Goal: Task Accomplishment & Management: Complete application form

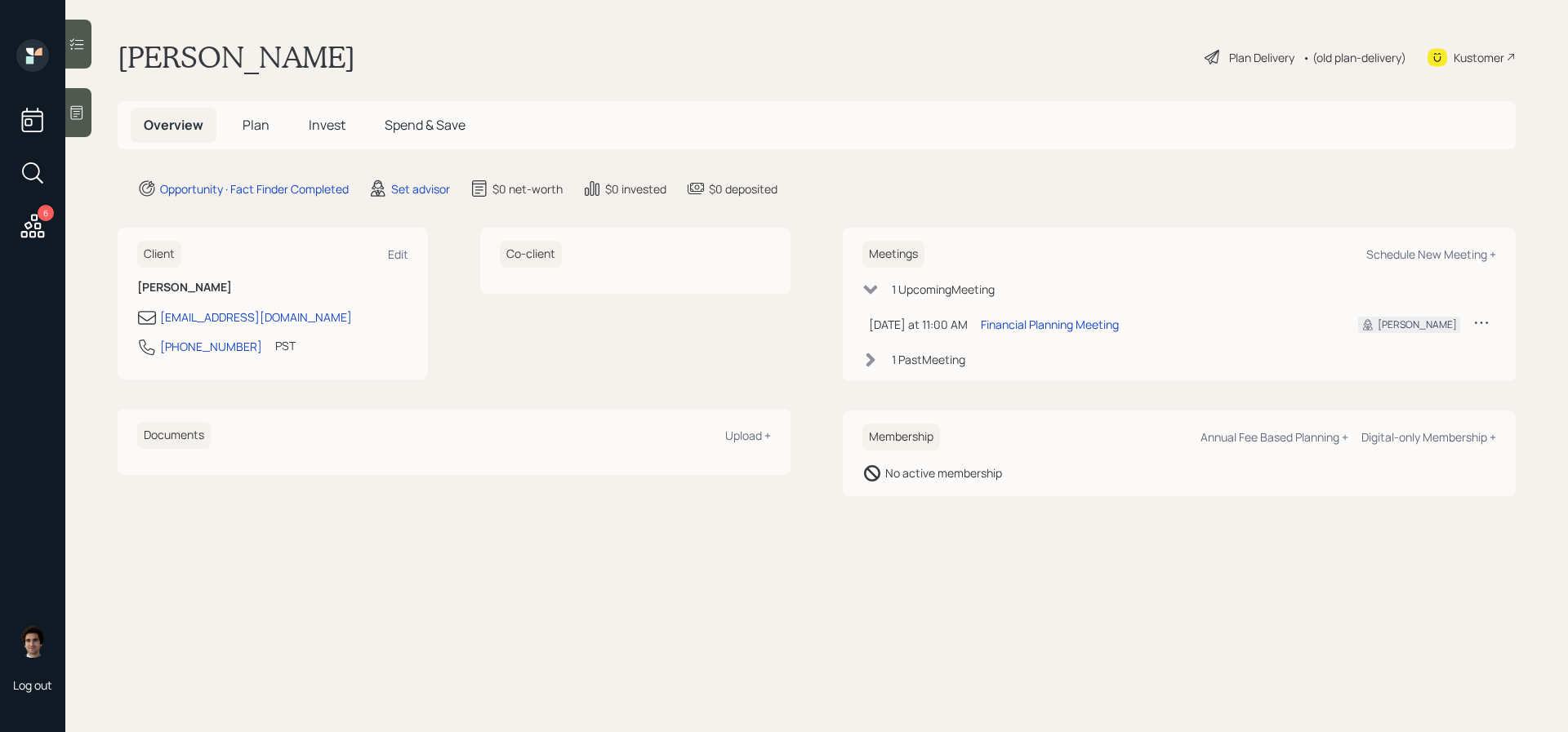
click at [80, 124] on div at bounding box center [78, 113] width 26 height 49
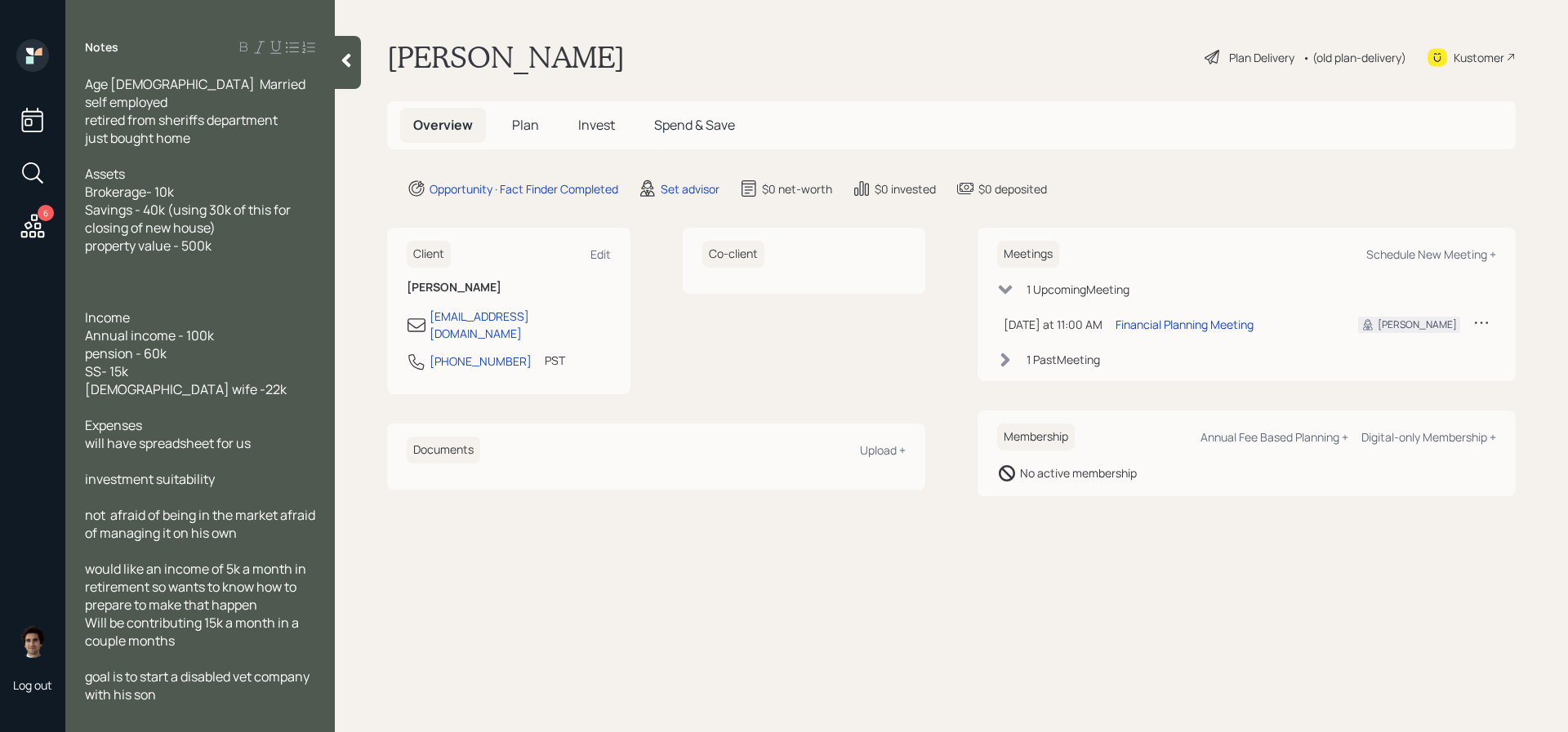
click at [339, 74] on div at bounding box center [348, 62] width 26 height 53
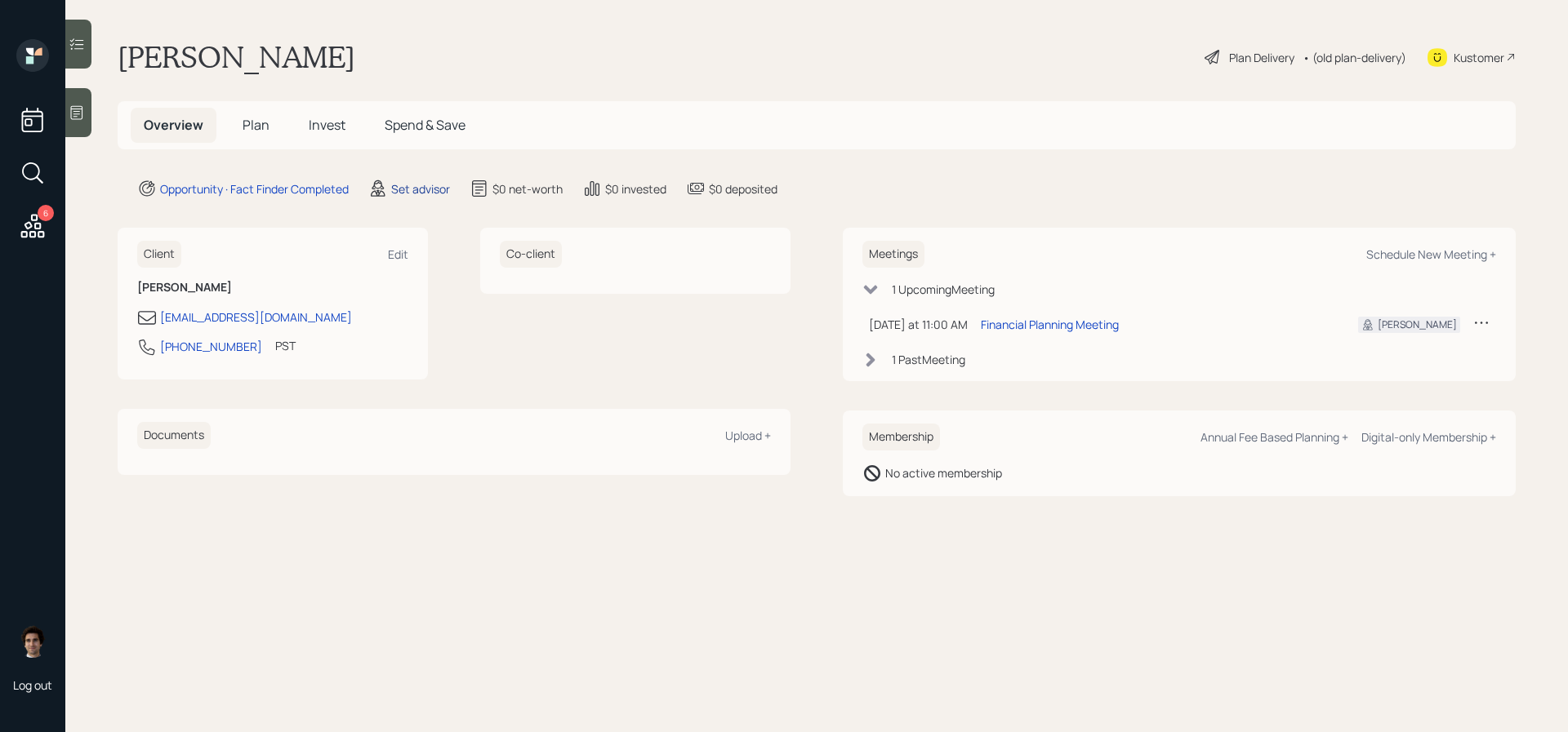
click at [407, 185] on div "Set advisor" at bounding box center [420, 189] width 58 height 17
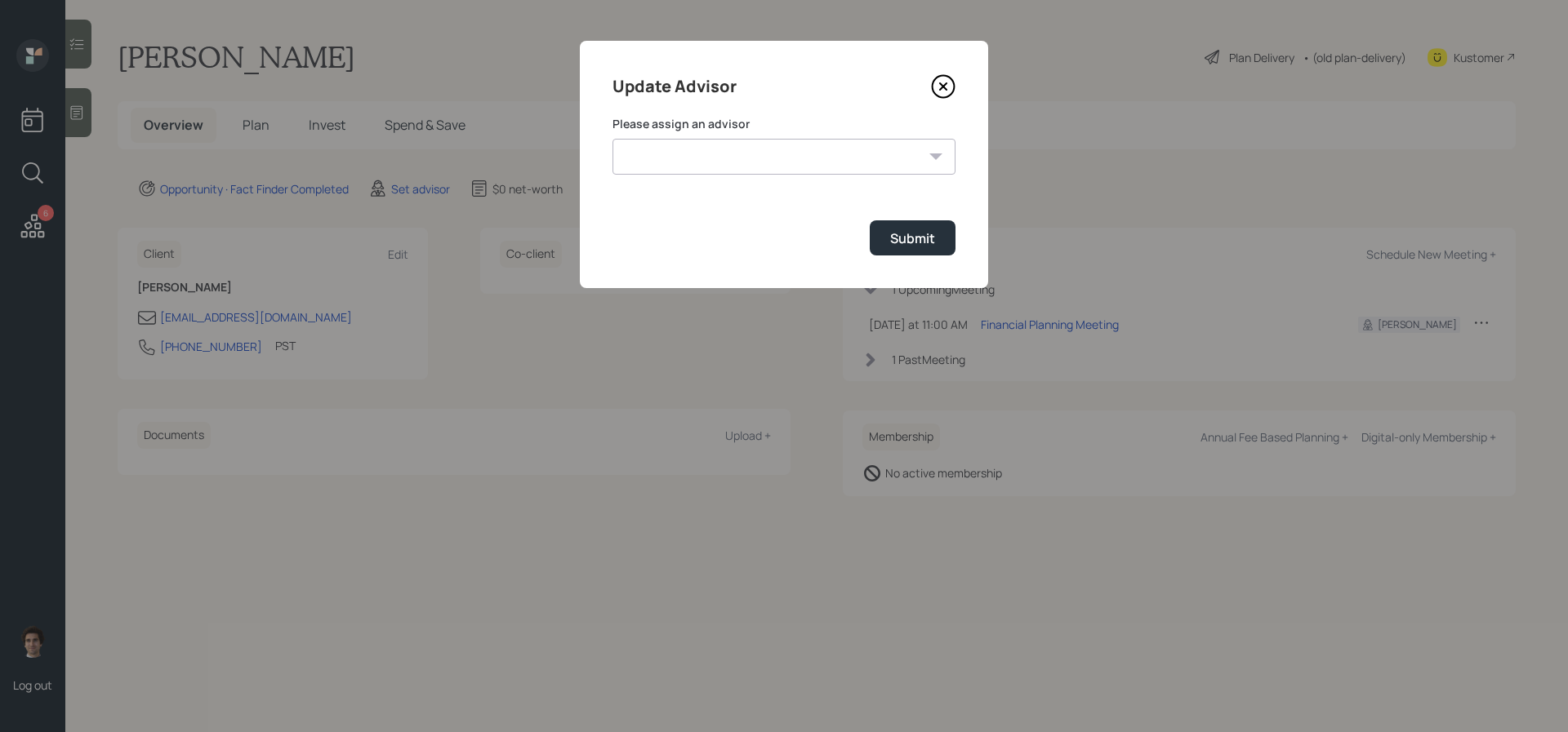
click at [737, 151] on select "[PERSON_NAME] [PERSON_NAME] [PERSON_NAME] End [PERSON_NAME] [PERSON_NAME] [PERS…" at bounding box center [784, 157] width 343 height 36
select select "59554aeb-d739-4552-90b9-0d27d70b4bf7"
click at [613, 139] on select "[PERSON_NAME] [PERSON_NAME] [PERSON_NAME] End [PERSON_NAME] [PERSON_NAME] [PERS…" at bounding box center [784, 157] width 343 height 36
click at [952, 243] on button "Submit" at bounding box center [912, 237] width 86 height 35
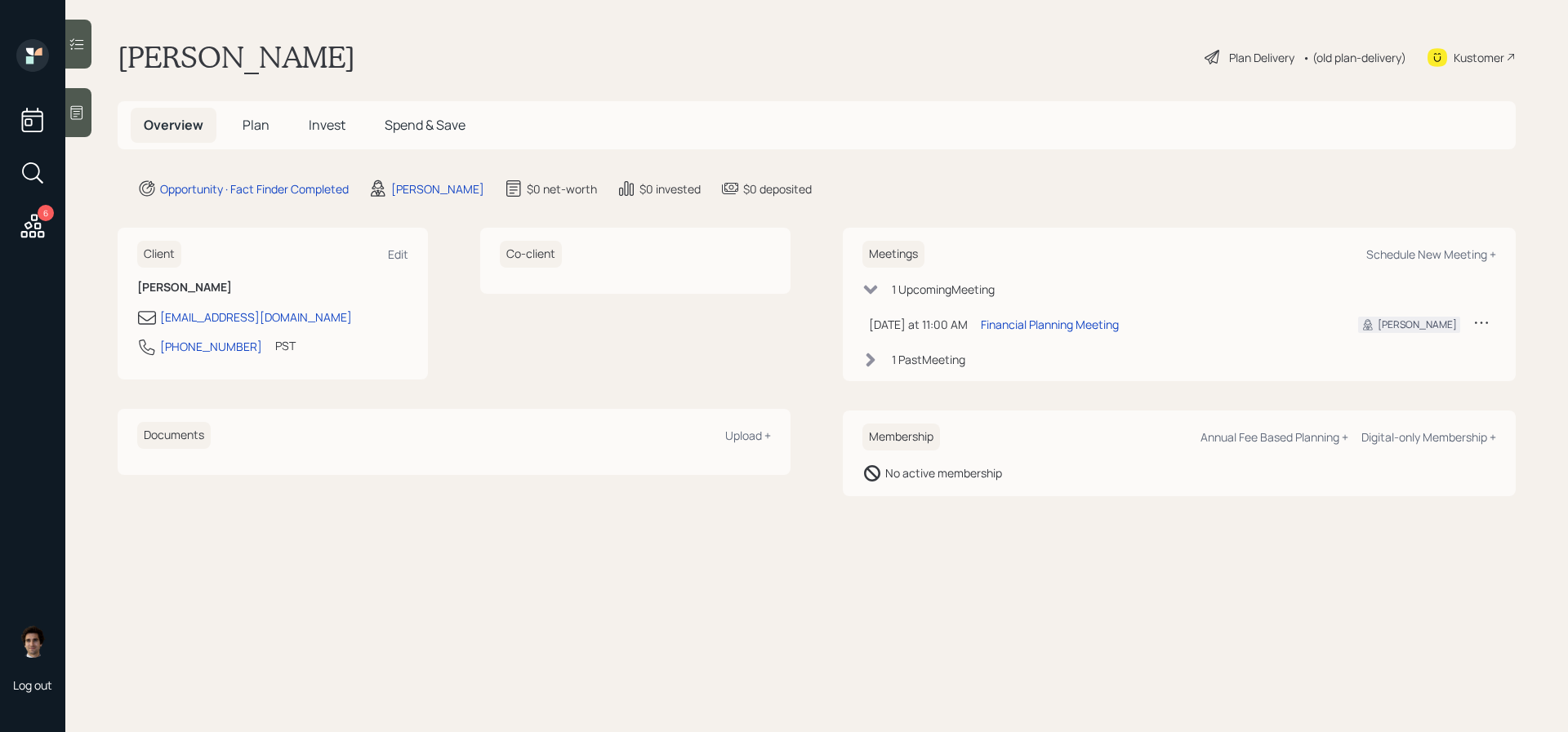
click at [90, 131] on div at bounding box center [78, 113] width 26 height 49
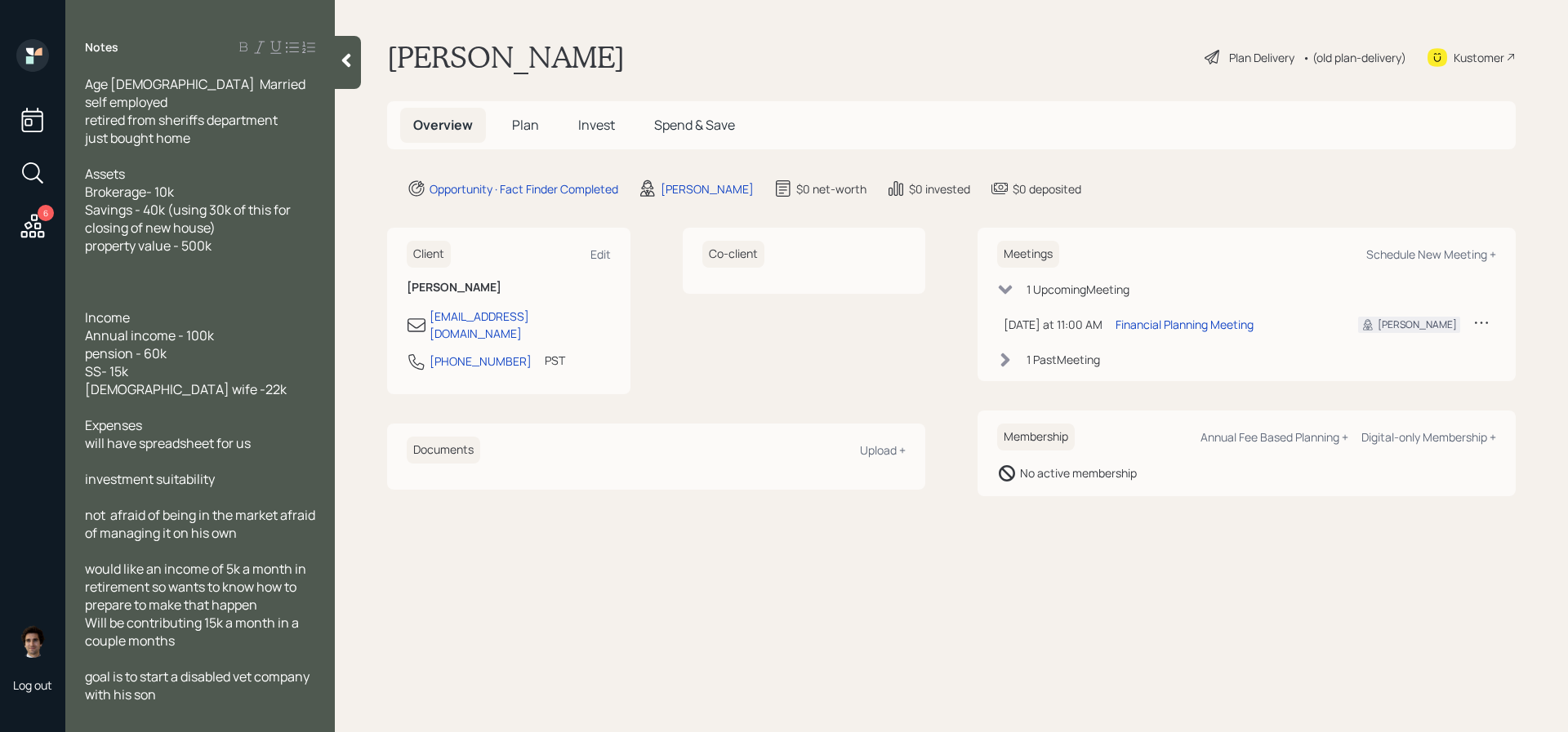
click at [345, 67] on icon at bounding box center [345, 60] width 16 height 16
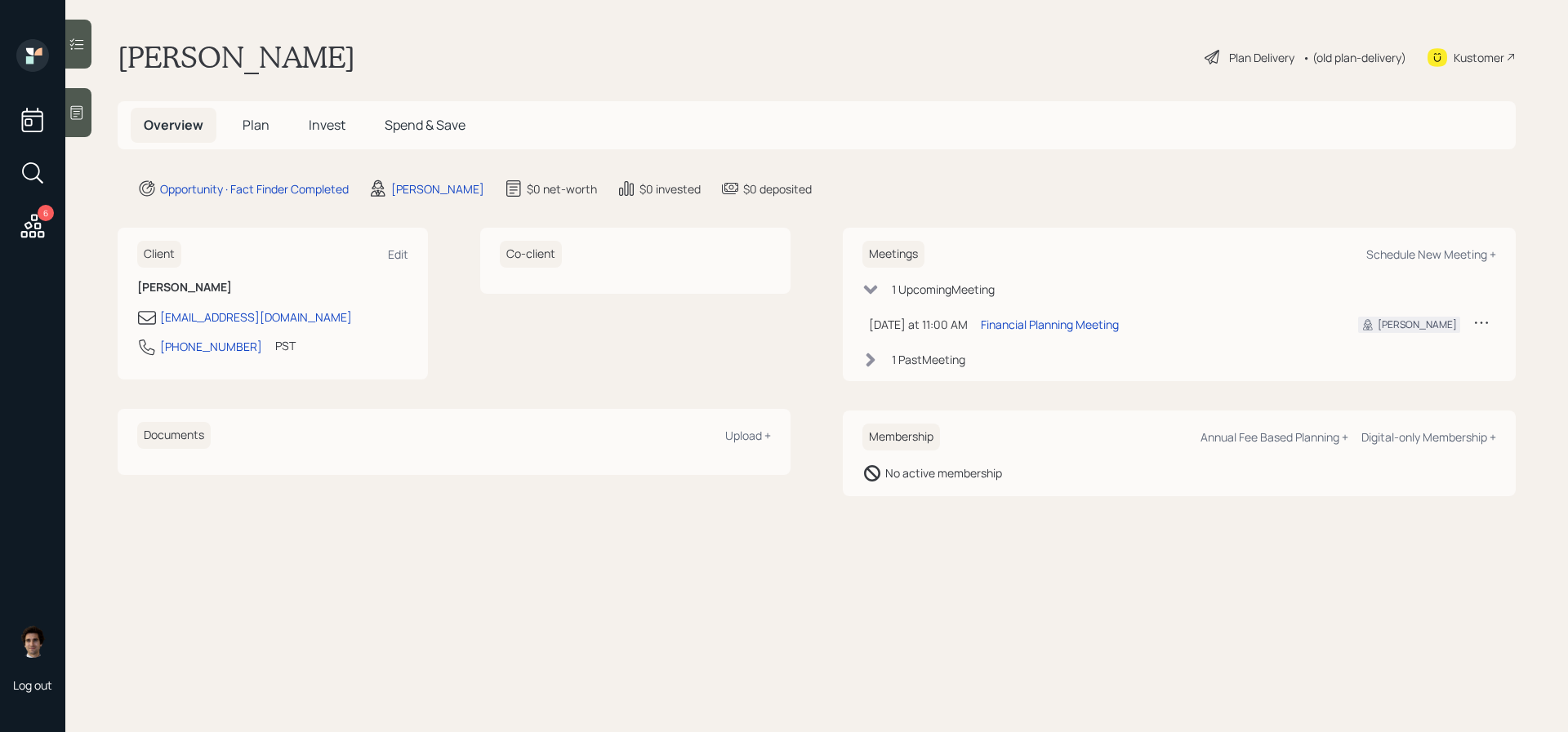
click at [1470, 86] on main "[PERSON_NAME] Plan Delivery • (old plan-delivery) Kustomer Overview Plan Invest…" at bounding box center [816, 366] width 1503 height 732
click at [1470, 63] on div "Kustomer" at bounding box center [1479, 58] width 51 height 17
click at [67, 106] on div at bounding box center [78, 113] width 26 height 49
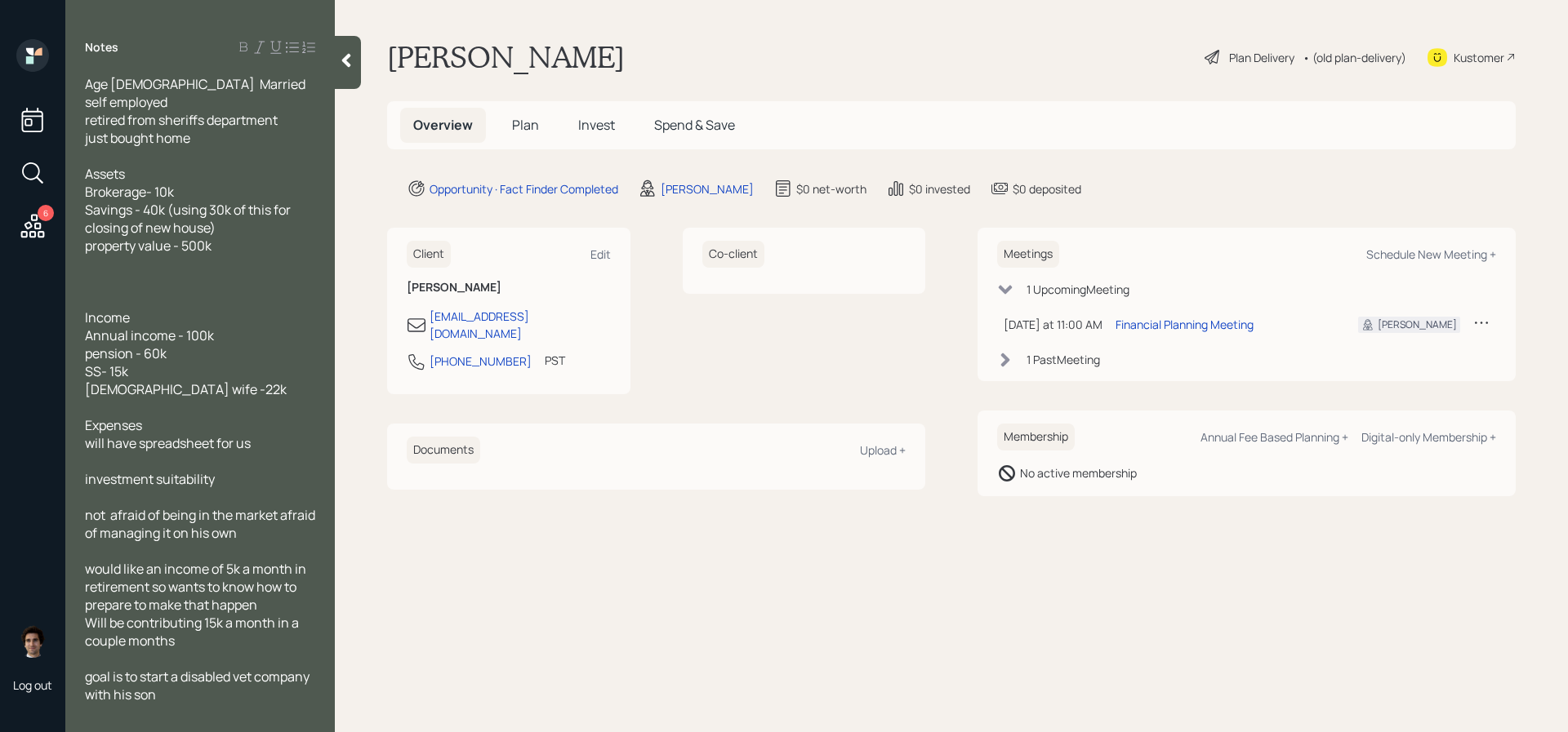
click at [80, 121] on div "Age [DEMOGRAPHIC_DATA] Married self employed retired from sheriffs department j…" at bounding box center [200, 389] width 269 height 629
click at [344, 62] on icon at bounding box center [346, 61] width 9 height 14
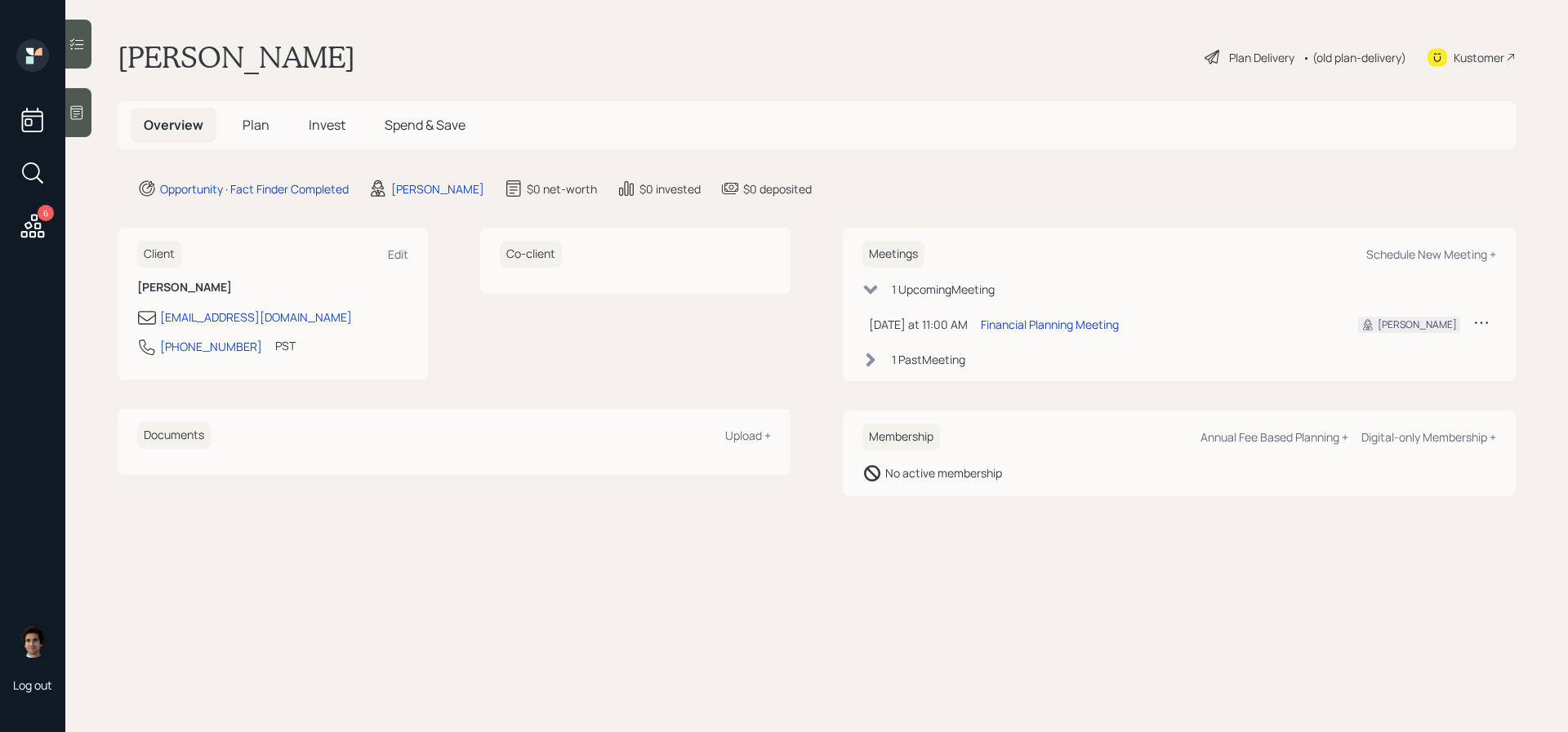
click at [261, 134] on h5 "Plan" at bounding box center [256, 124] width 53 height 35
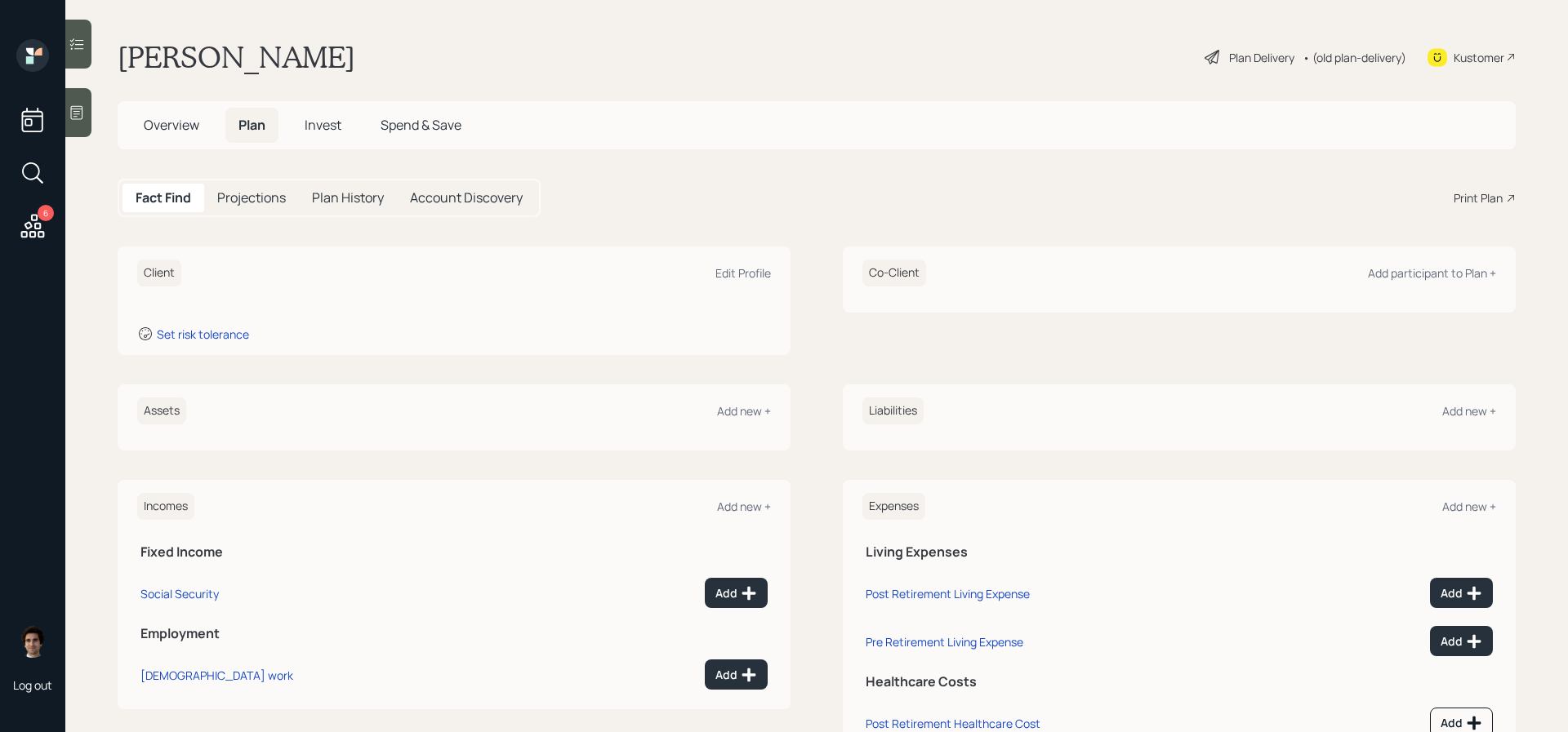
click at [185, 103] on div "Overview Plan Invest Spend & Save" at bounding box center [817, 125] width 1399 height 48
click at [185, 120] on span "Overview" at bounding box center [172, 124] width 56 height 18
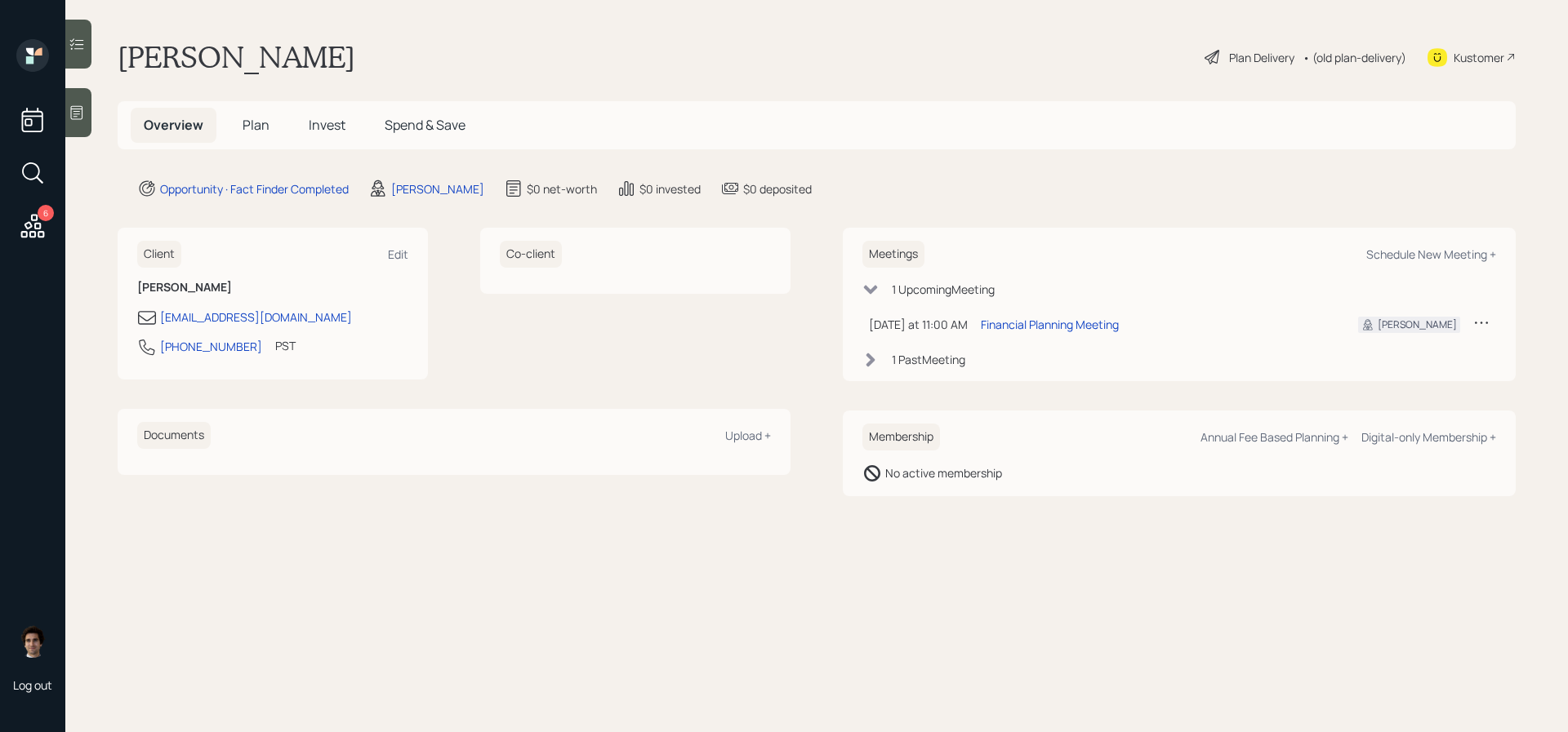
click at [1263, 40] on div "Plan Delivery • (old plan-delivery)" at bounding box center [1306, 57] width 205 height 36
click at [1263, 47] on div "Plan Delivery • (old plan-delivery)" at bounding box center [1306, 57] width 205 height 36
click at [1263, 54] on div "Plan Delivery" at bounding box center [1262, 58] width 65 height 17
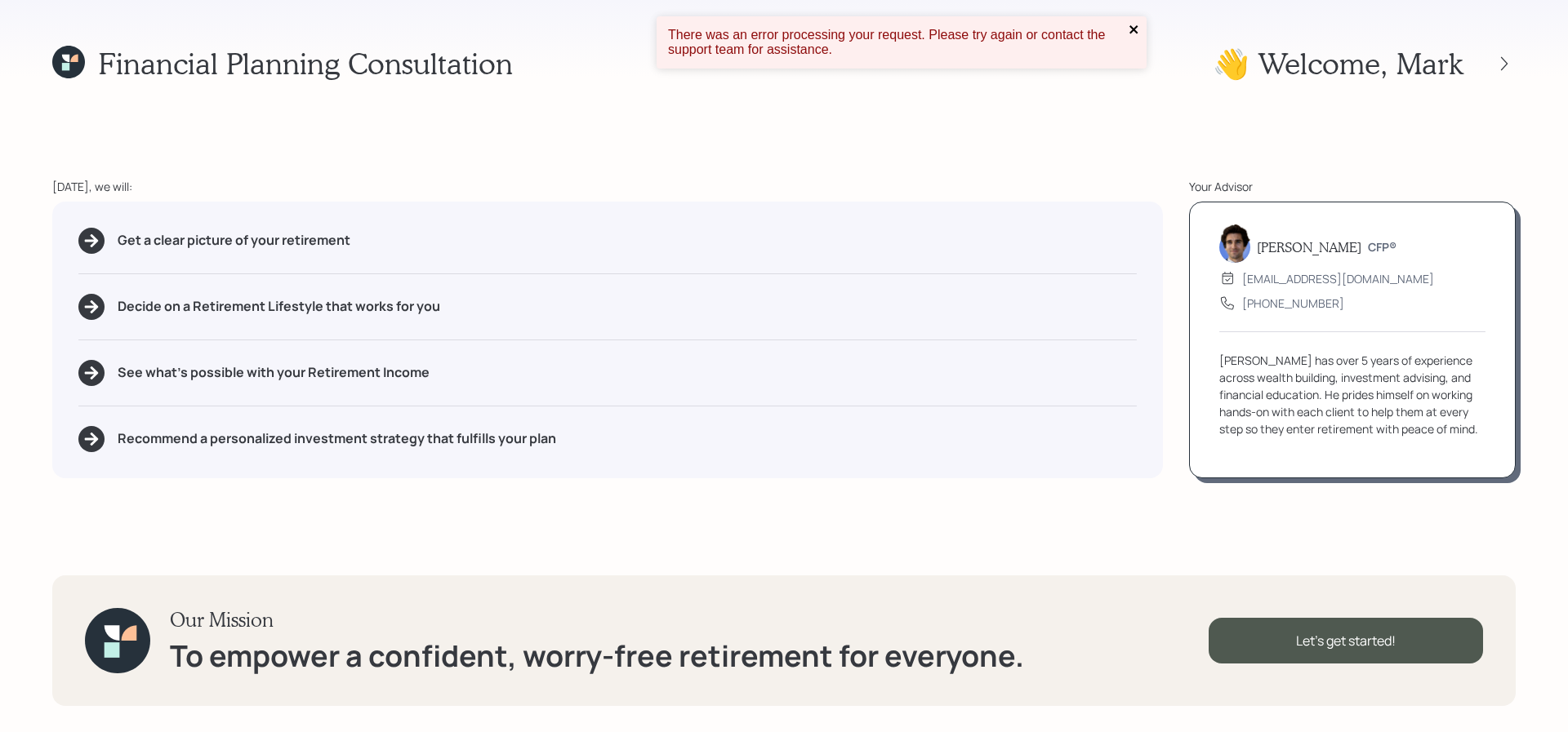
click at [1131, 27] on icon "close" at bounding box center [1134, 30] width 8 height 8
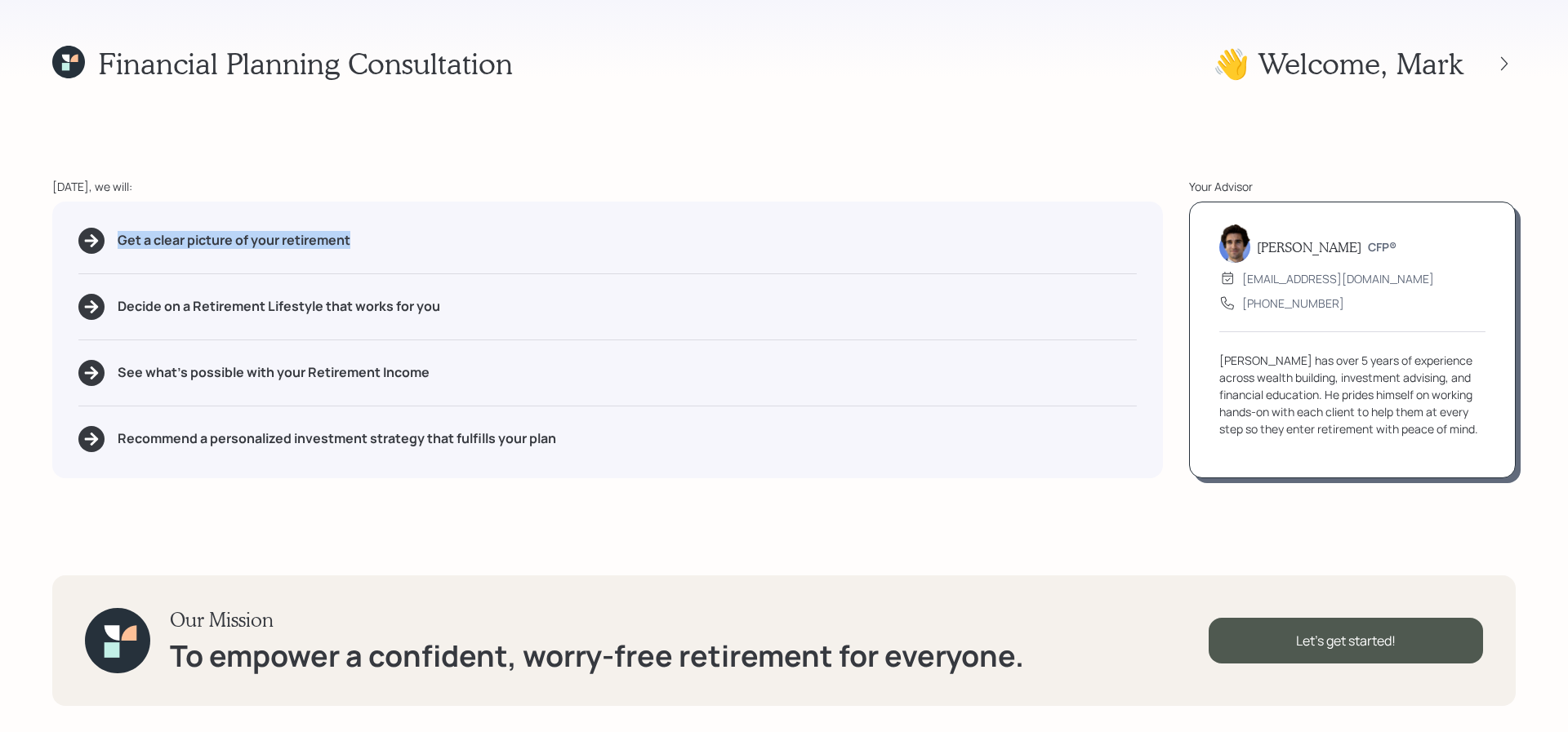
drag, startPoint x: 359, startPoint y: 250, endPoint x: 27, endPoint y: 246, distance: 332.0
click at [27, 246] on div "Financial Planning Consultation 👋 Welcome , Mark [DATE], we will: Get a clear p…" at bounding box center [784, 366] width 1568 height 732
drag, startPoint x: 455, startPoint y: 382, endPoint x: 305, endPoint y: 376, distance: 150.1
click at [305, 376] on div "See what's possible with your Retirement Income" at bounding box center [608, 372] width 1058 height 26
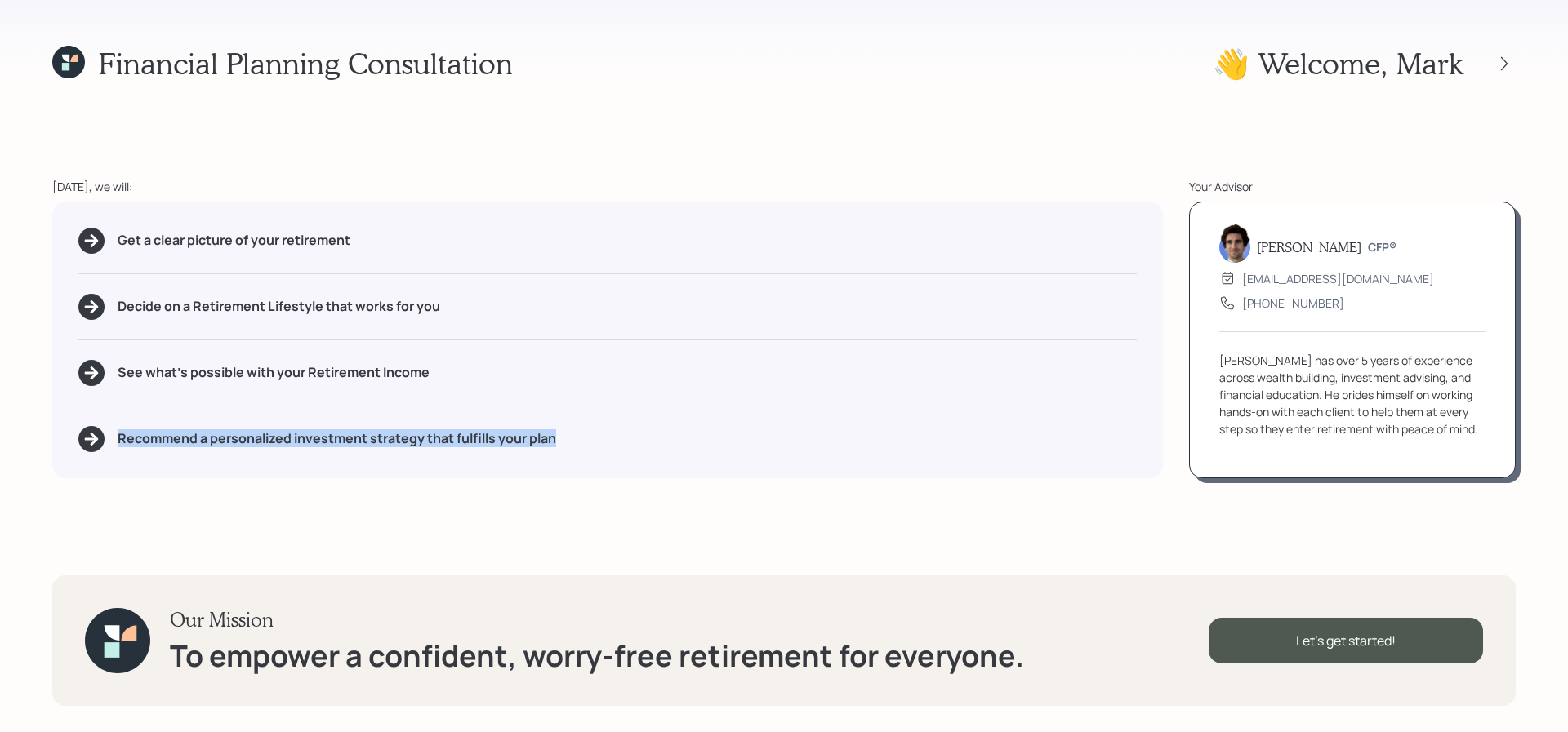
drag, startPoint x: 571, startPoint y: 439, endPoint x: 44, endPoint y: 438, distance: 527.0
click at [44, 438] on div "Financial Planning Consultation 👋 Welcome , Mark [DATE], we will: Get a clear p…" at bounding box center [784, 366] width 1568 height 732
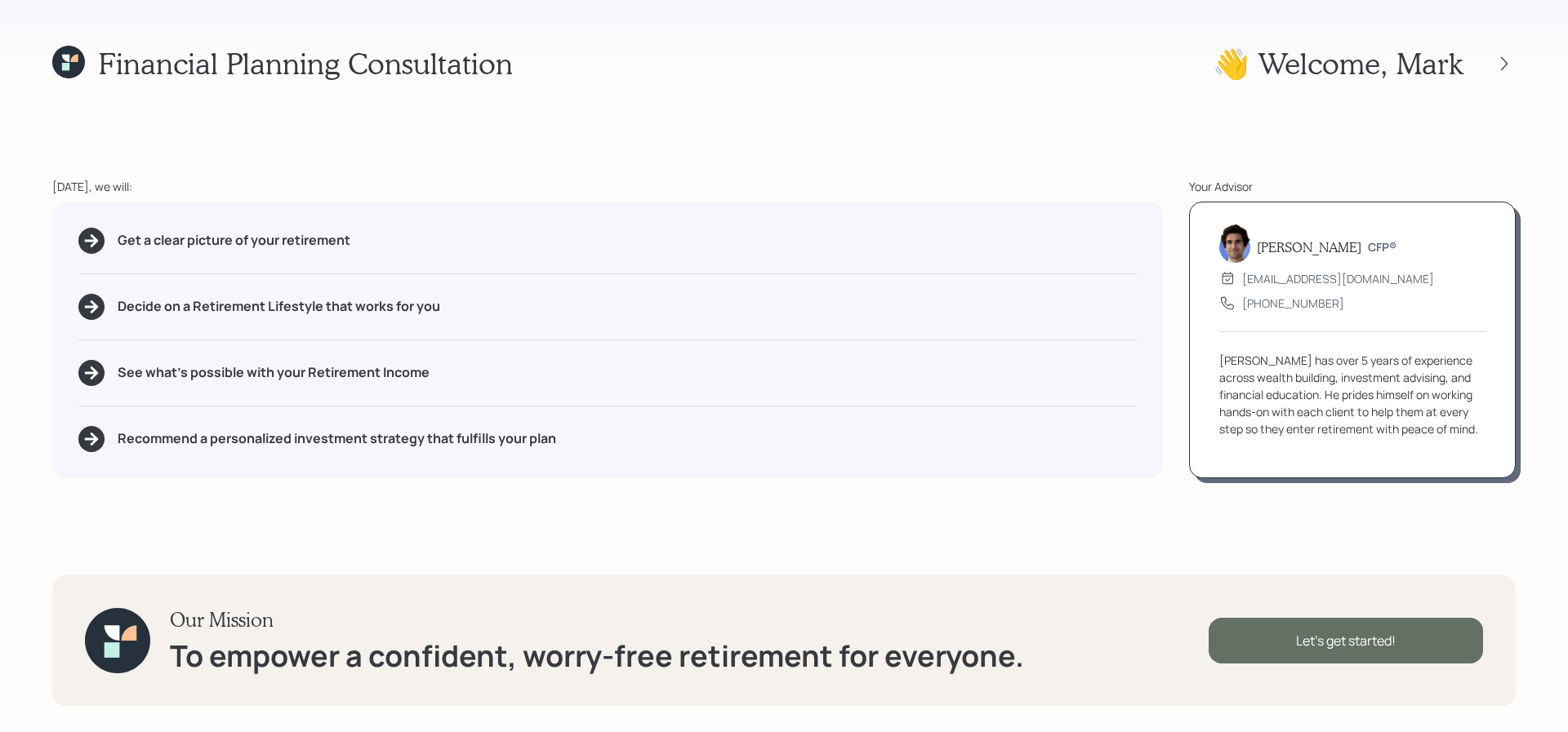
click at [1289, 662] on div "Let's get started!" at bounding box center [1346, 641] width 274 height 46
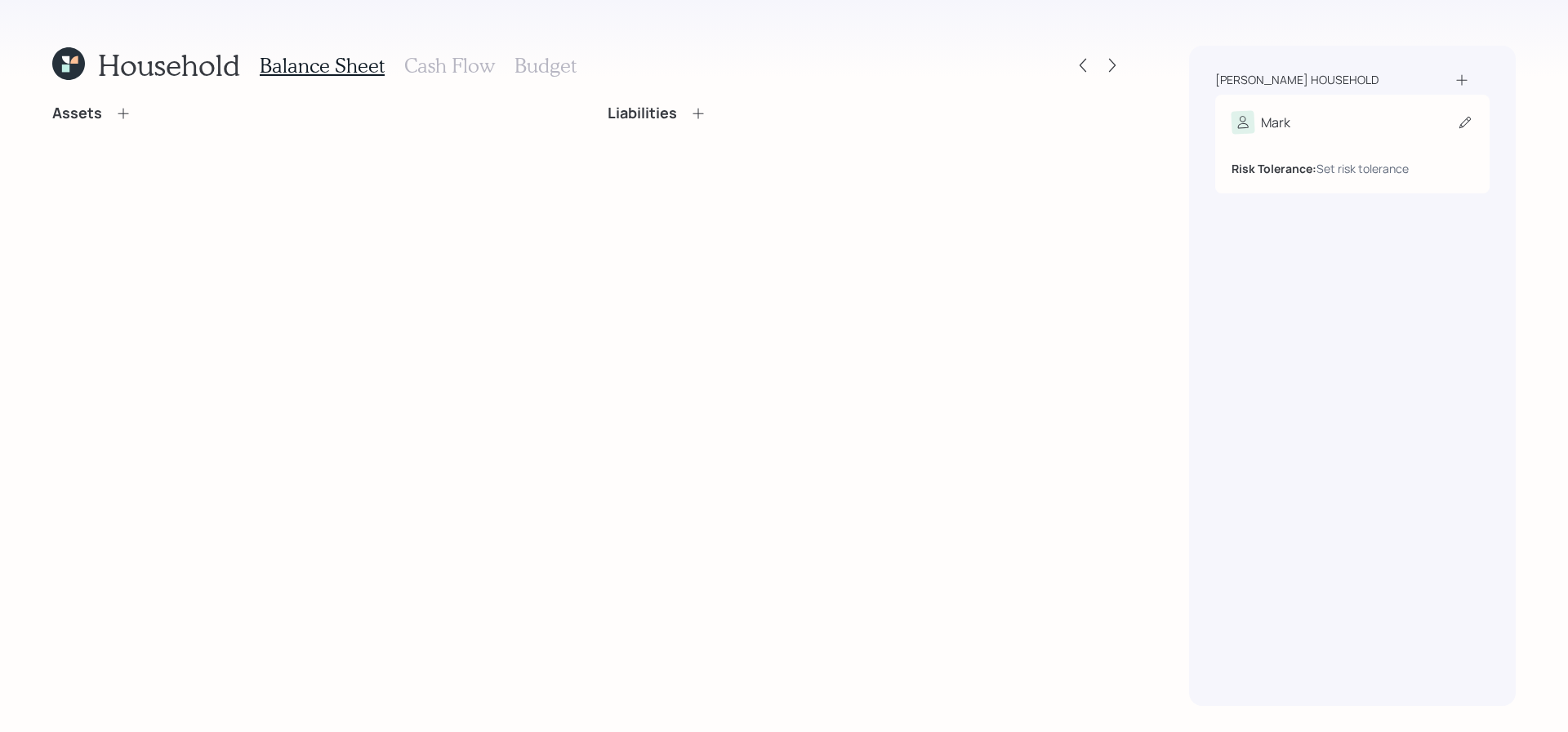
click at [1430, 106] on div "Mark Risk Tolerance: Set risk tolerance" at bounding box center [1352, 144] width 274 height 99
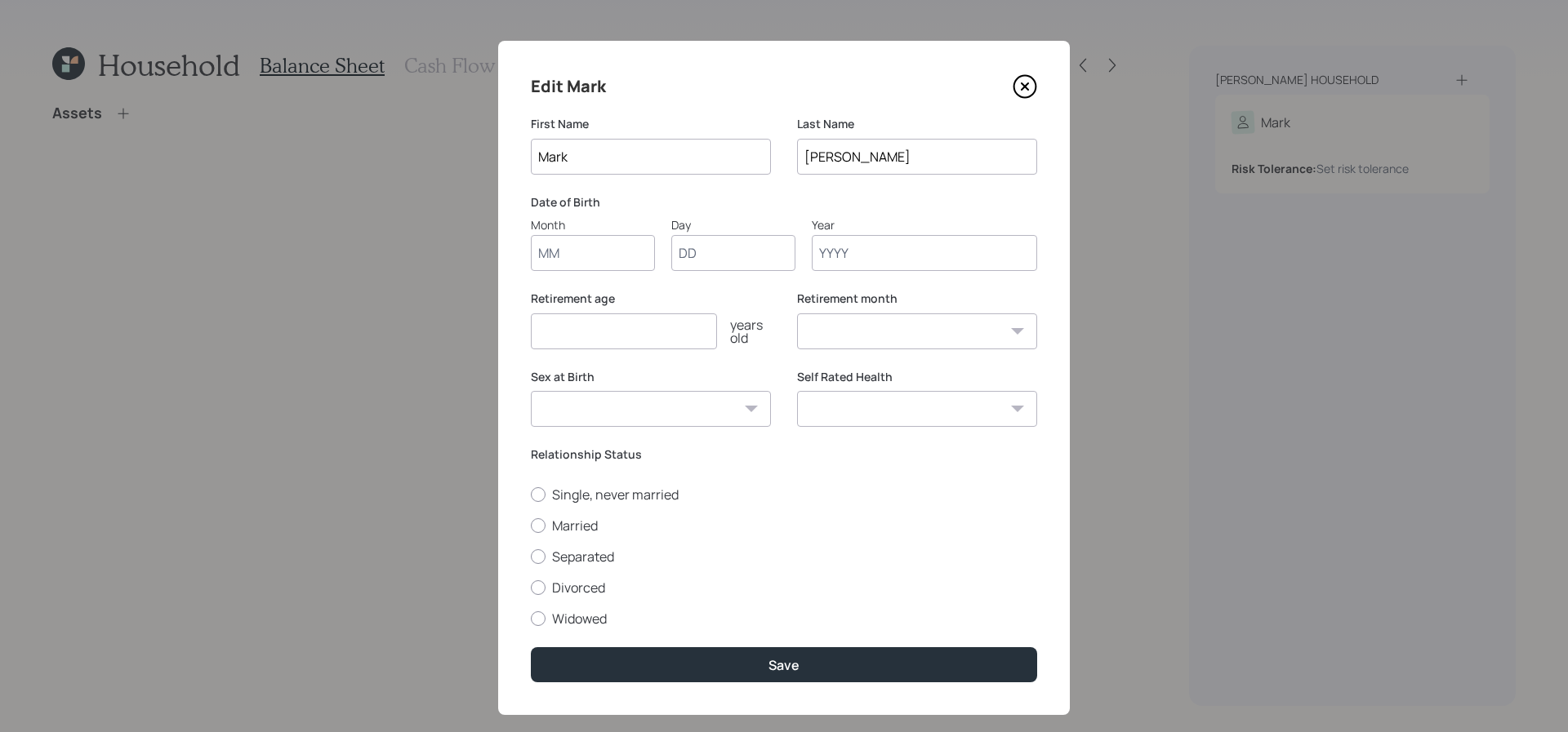
click at [573, 263] on input "Month" at bounding box center [593, 253] width 124 height 36
type input "12"
type input "21"
type input "1953"
select select "12"
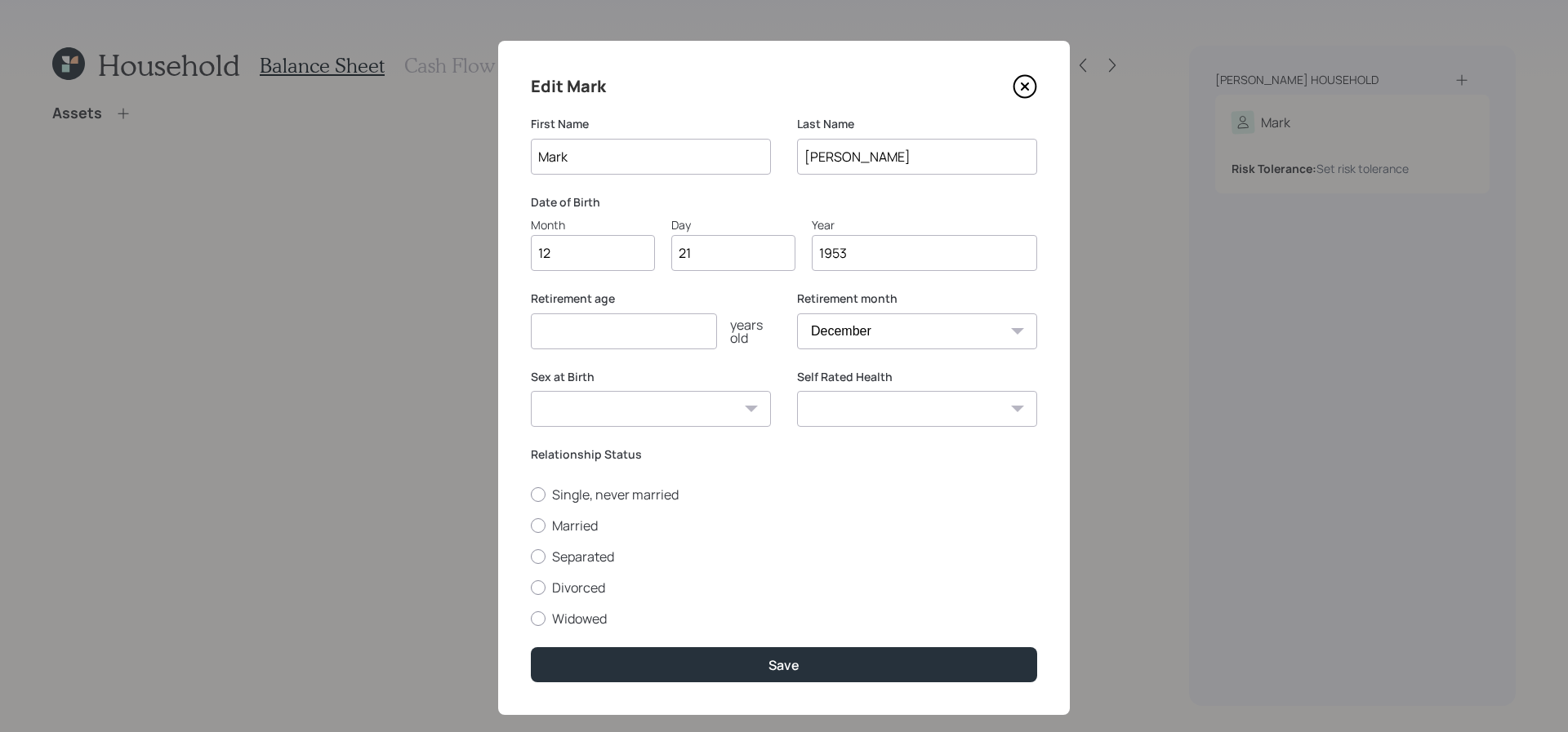
type input "1953"
click at [561, 328] on input "number" at bounding box center [624, 331] width 186 height 36
type input "55"
click at [682, 404] on select "[DEMOGRAPHIC_DATA] [DEMOGRAPHIC_DATA] Other / Prefer not to say" at bounding box center [651, 409] width 240 height 36
select select "[DEMOGRAPHIC_DATA]"
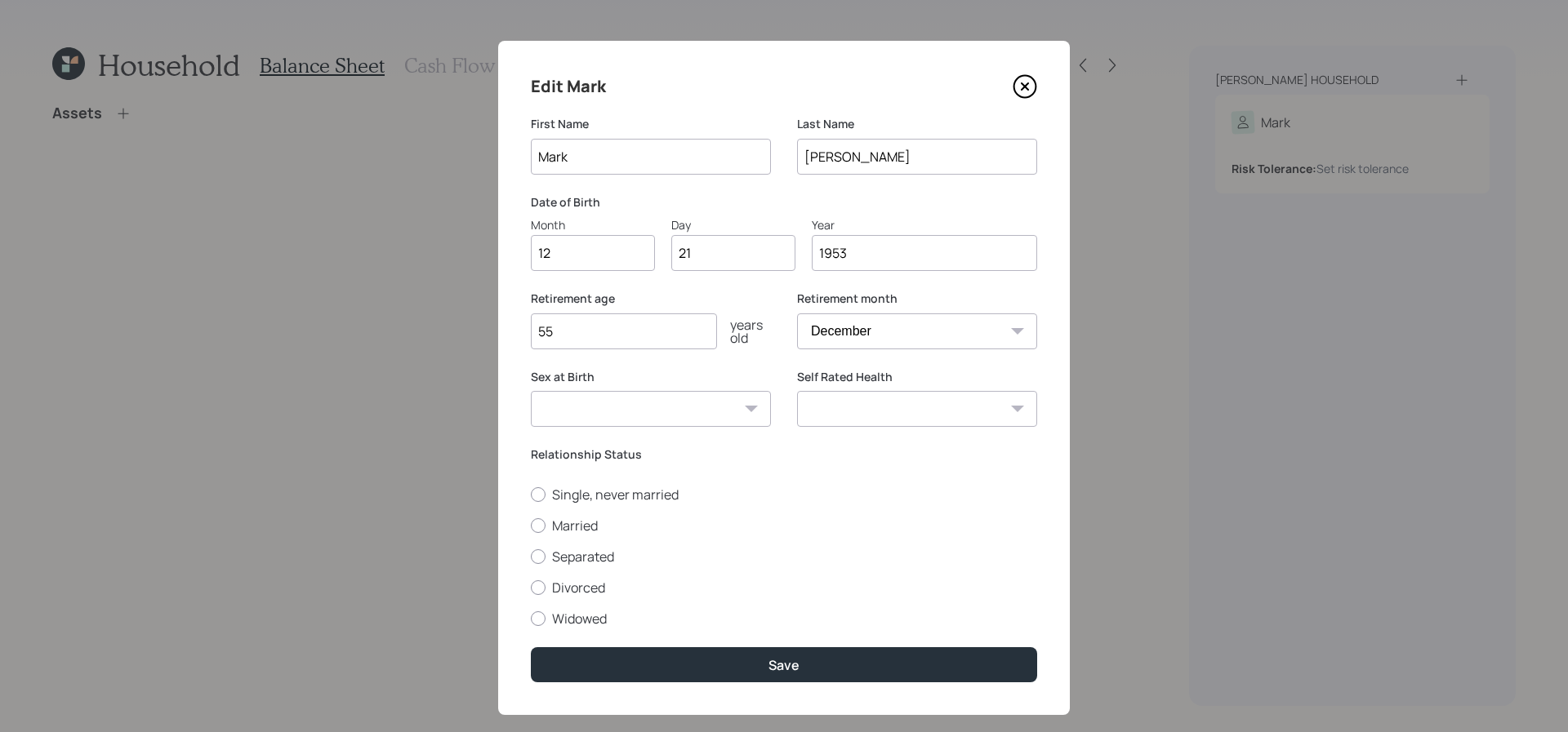
click at [531, 391] on select "[DEMOGRAPHIC_DATA] [DEMOGRAPHIC_DATA] Other / Prefer not to say" at bounding box center [651, 409] width 240 height 36
click at [582, 532] on label "Married" at bounding box center [784, 526] width 506 height 18
click at [531, 526] on input "Married" at bounding box center [530, 525] width 1 height 1
radio input "true"
click at [1002, 422] on select "Excellent Very Good Good Fair Poor" at bounding box center [918, 409] width 240 height 36
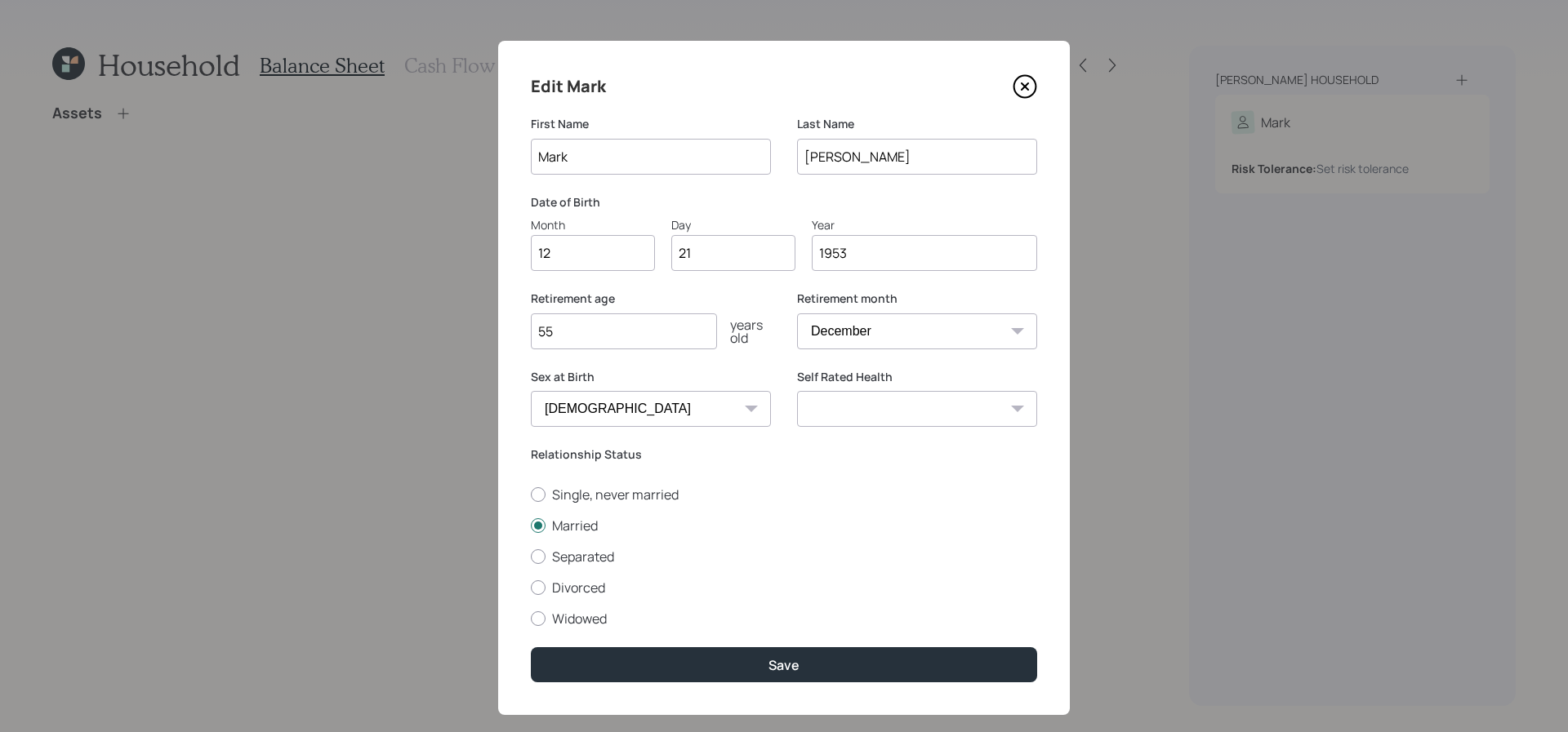
select select "very_good"
click at [798, 391] on select "Excellent Very Good Good Fair Poor" at bounding box center [918, 409] width 240 height 36
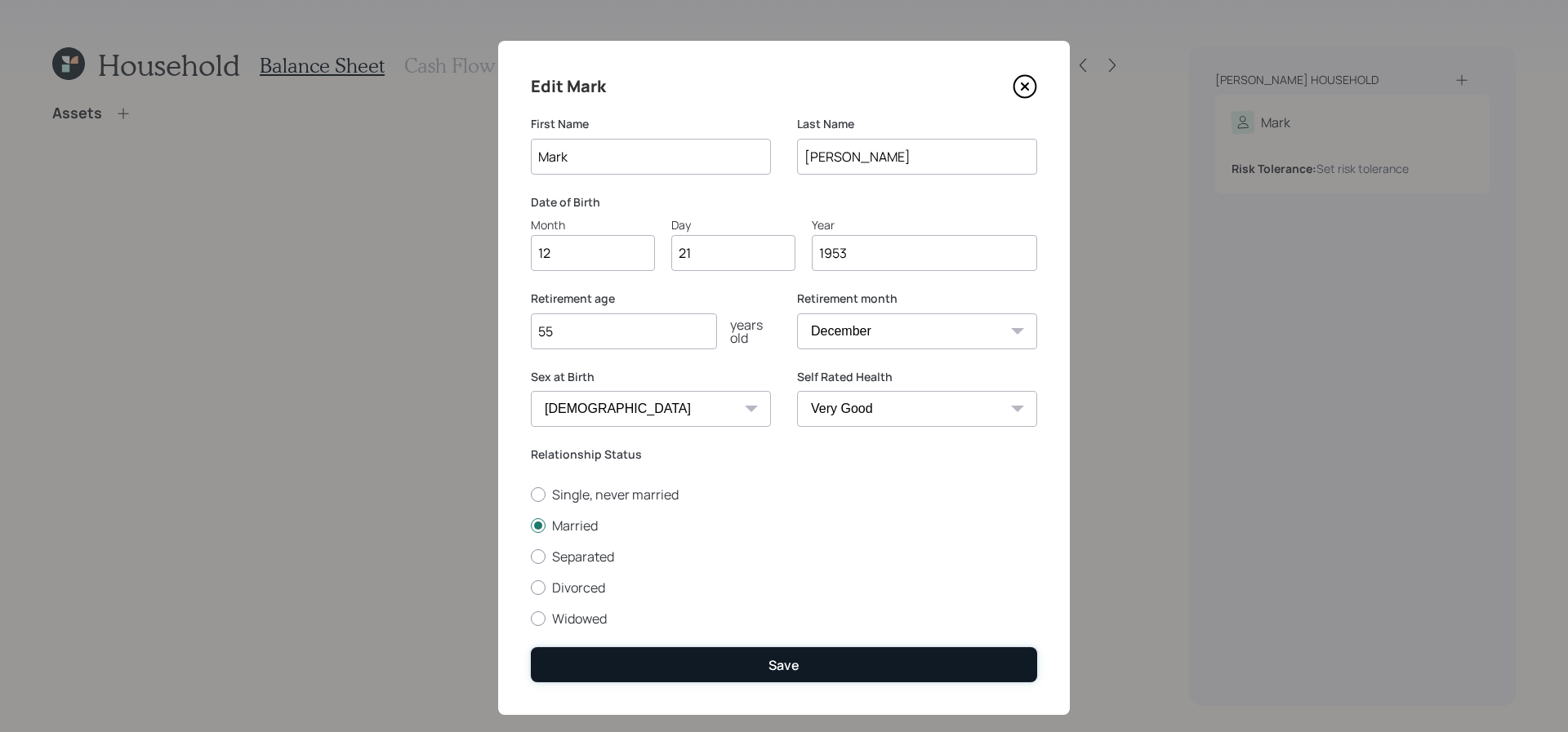
click at [931, 663] on button "Save" at bounding box center [784, 664] width 506 height 35
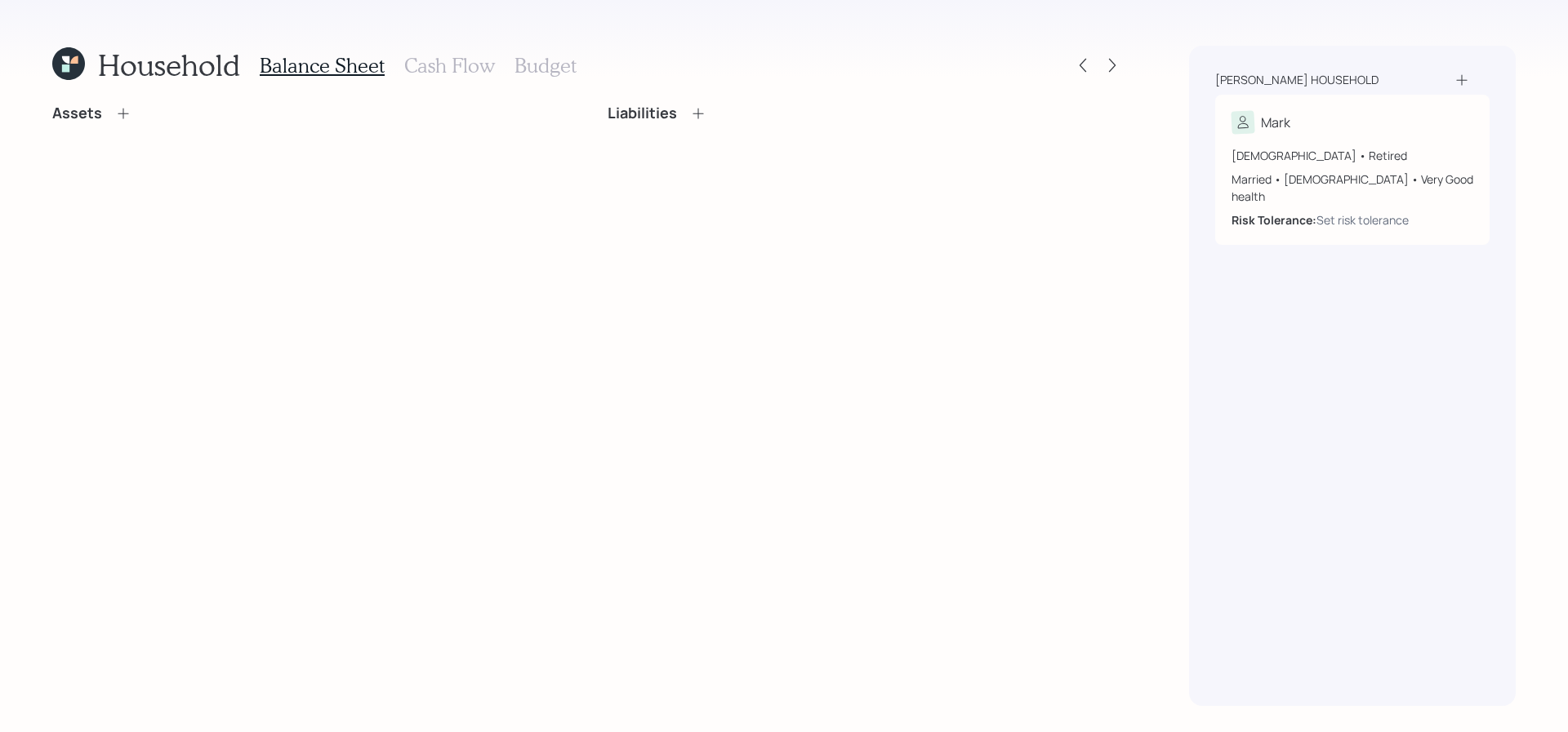
click at [1458, 79] on icon at bounding box center [1461, 80] width 16 height 16
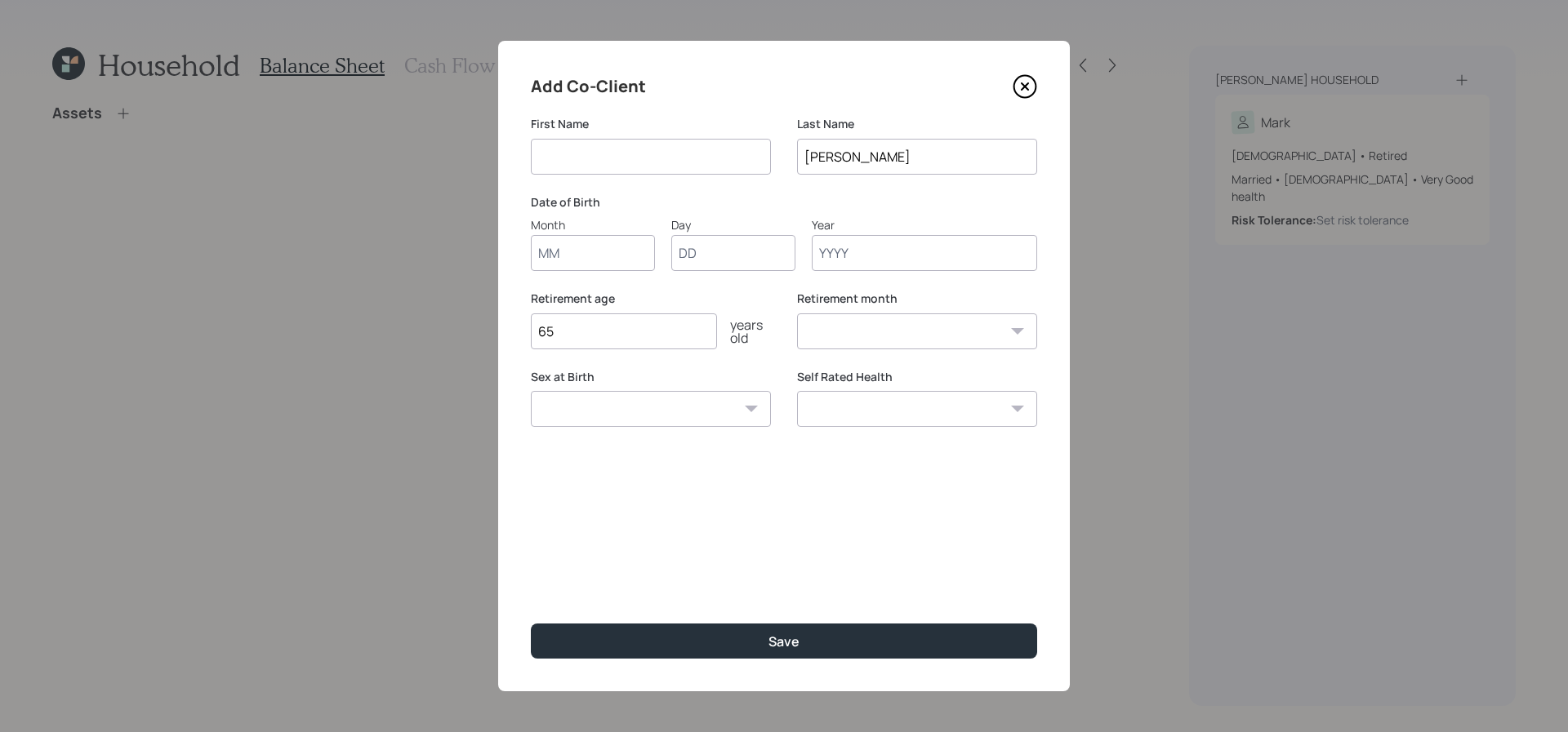
click at [626, 154] on input at bounding box center [651, 157] width 240 height 36
type input "[PERSON_NAME]"
click at [619, 266] on input "Month" at bounding box center [593, 253] width 124 height 36
type input "09"
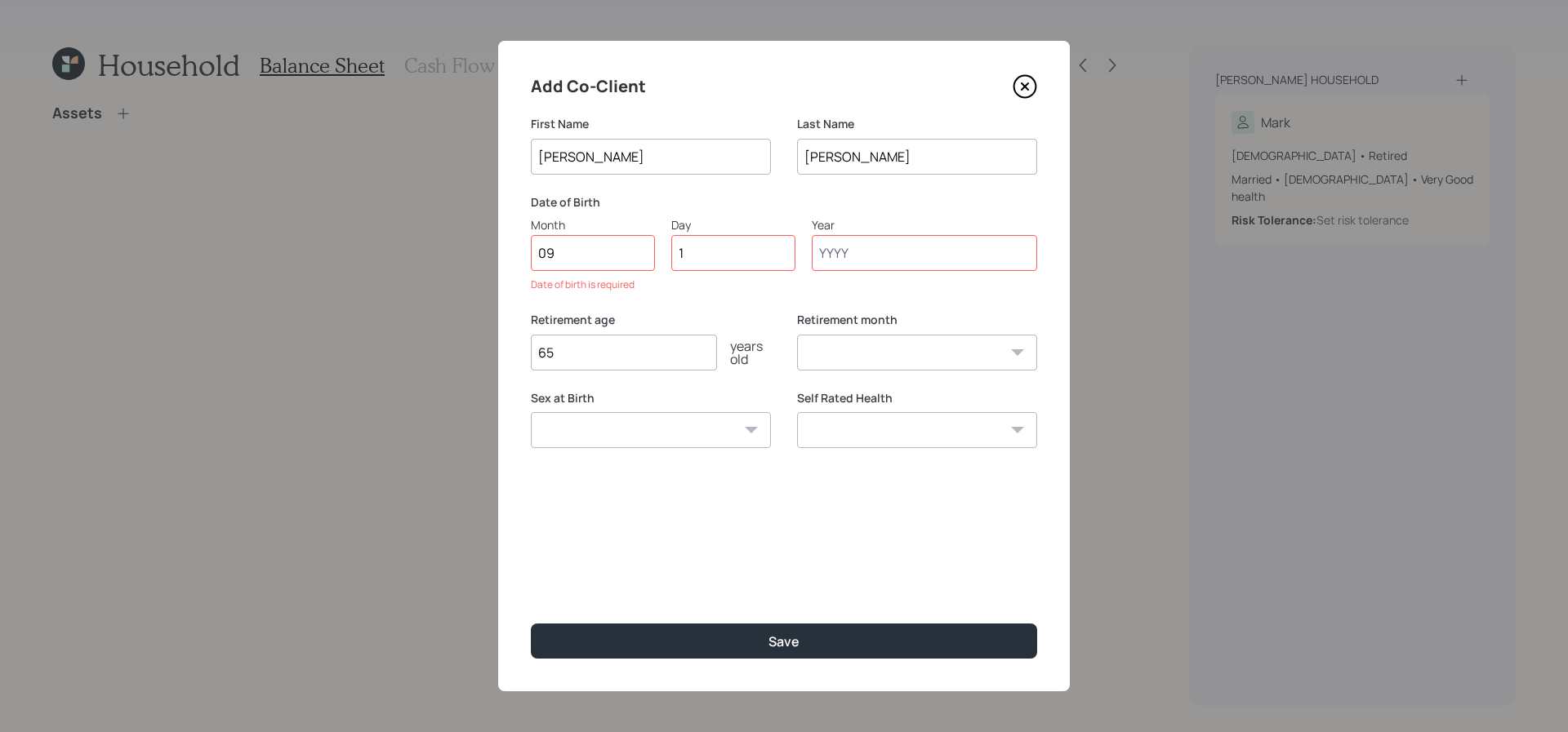
type input "17"
type input "1956"
select select "9"
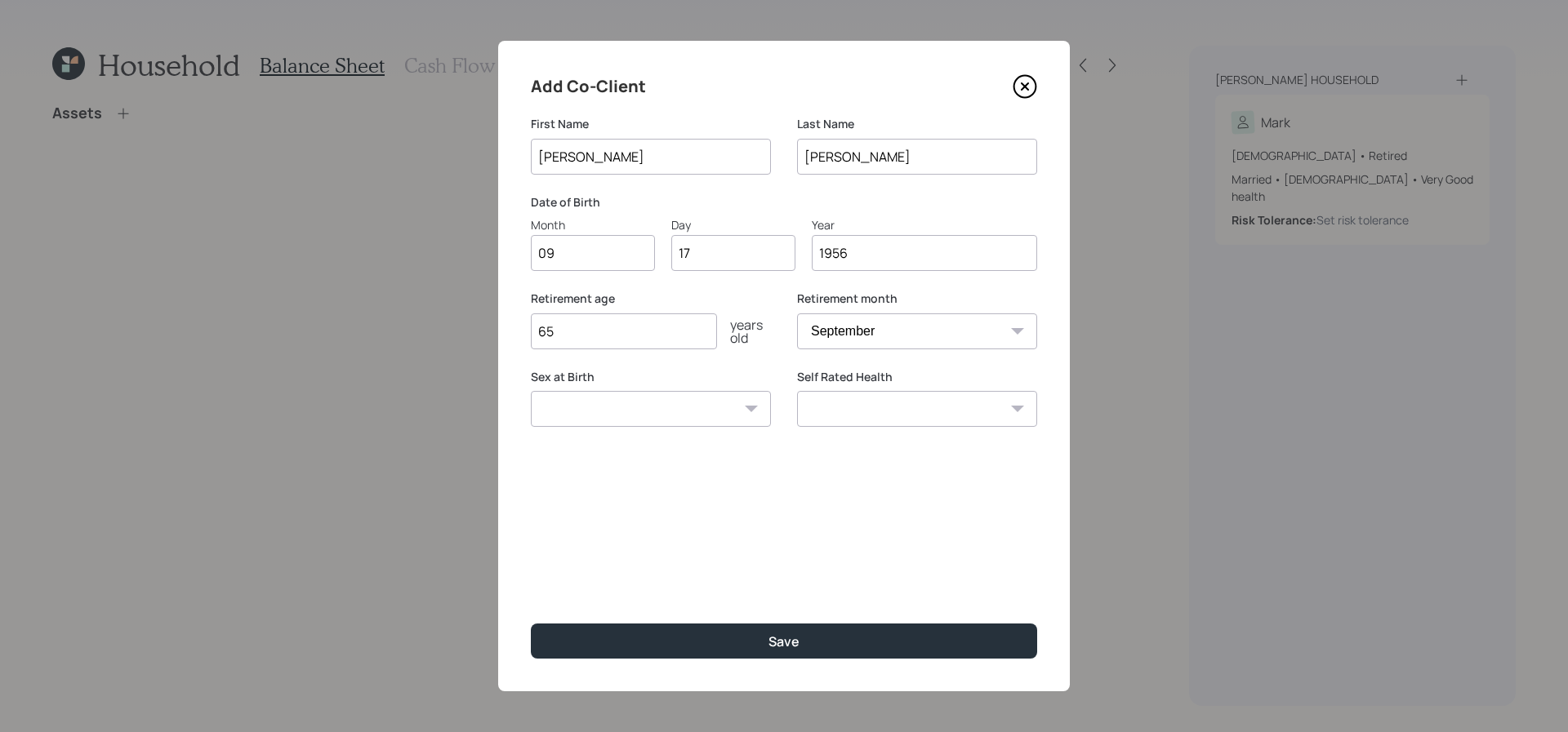
type input "1956"
click at [668, 320] on input "65" at bounding box center [624, 331] width 186 height 36
click at [699, 417] on select "[DEMOGRAPHIC_DATA] [DEMOGRAPHIC_DATA] Other / Prefer not to say" at bounding box center [651, 409] width 240 height 36
select select "[DEMOGRAPHIC_DATA]"
click at [531, 391] on select "[DEMOGRAPHIC_DATA] [DEMOGRAPHIC_DATA] Other / Prefer not to say" at bounding box center [651, 409] width 240 height 36
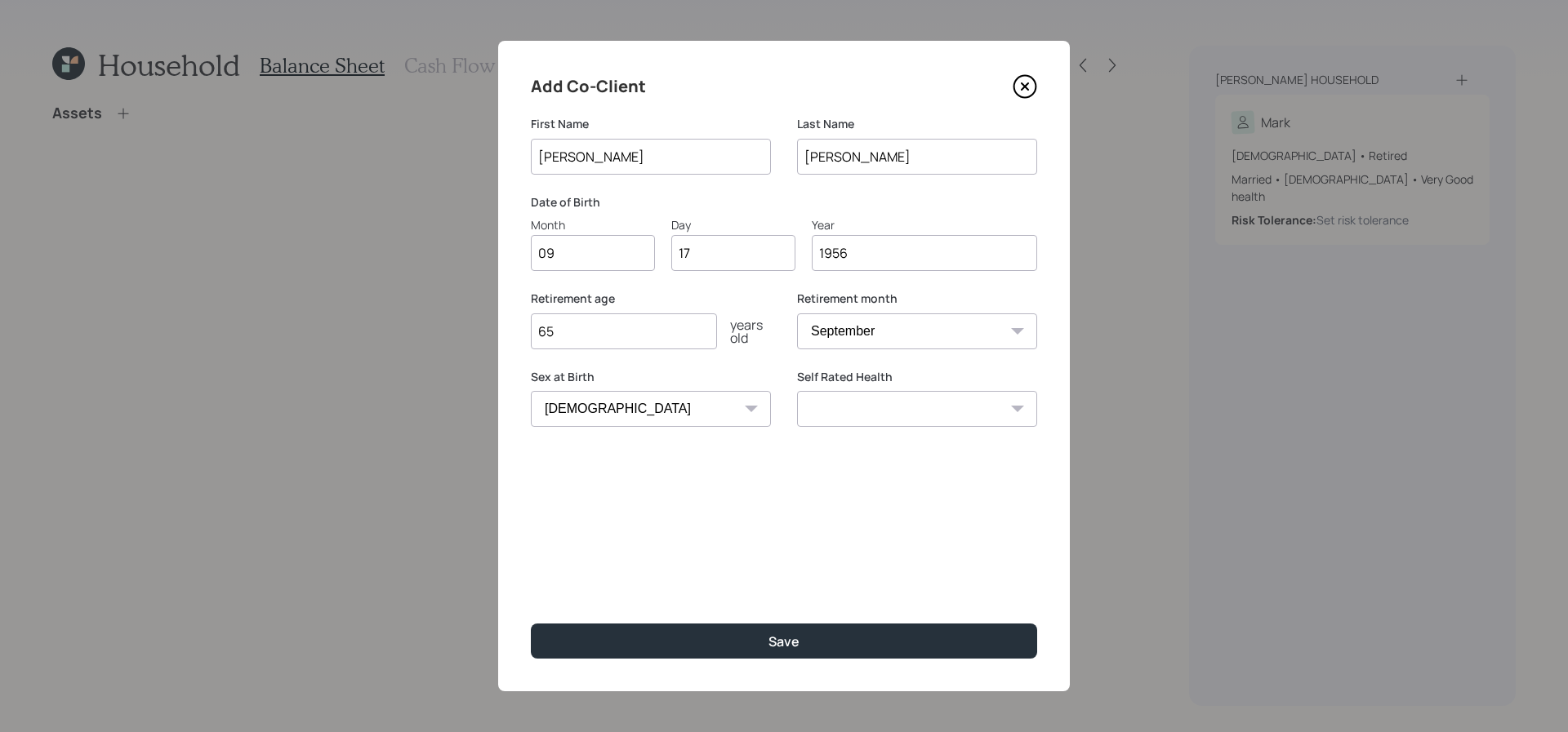
click at [856, 421] on select "Excellent Very Good Good Fair Poor" at bounding box center [918, 409] width 240 height 36
select select "good"
click at [798, 391] on select "Excellent Very Good Good Fair Poor" at bounding box center [918, 409] width 240 height 36
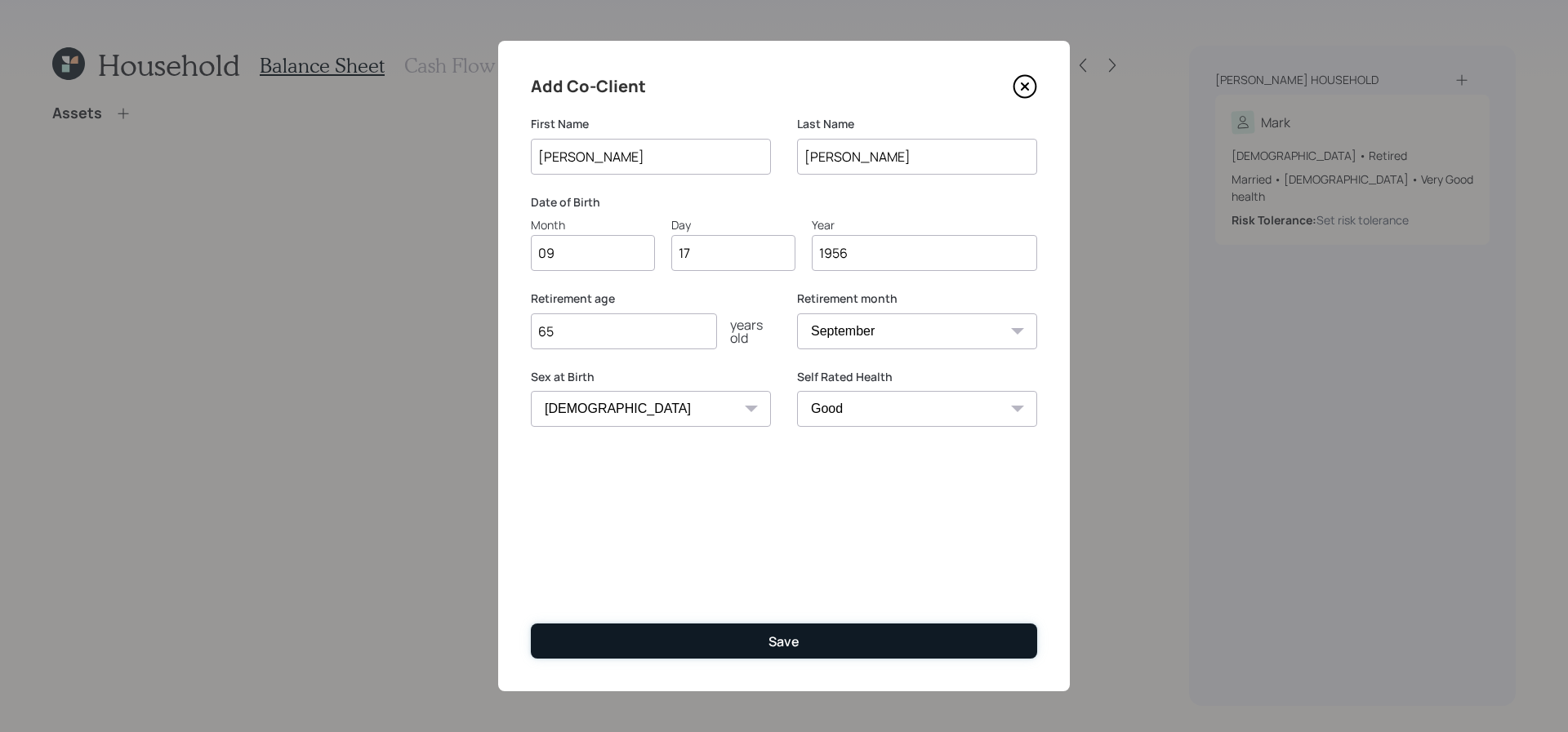
click at [905, 633] on button "Save" at bounding box center [784, 641] width 506 height 35
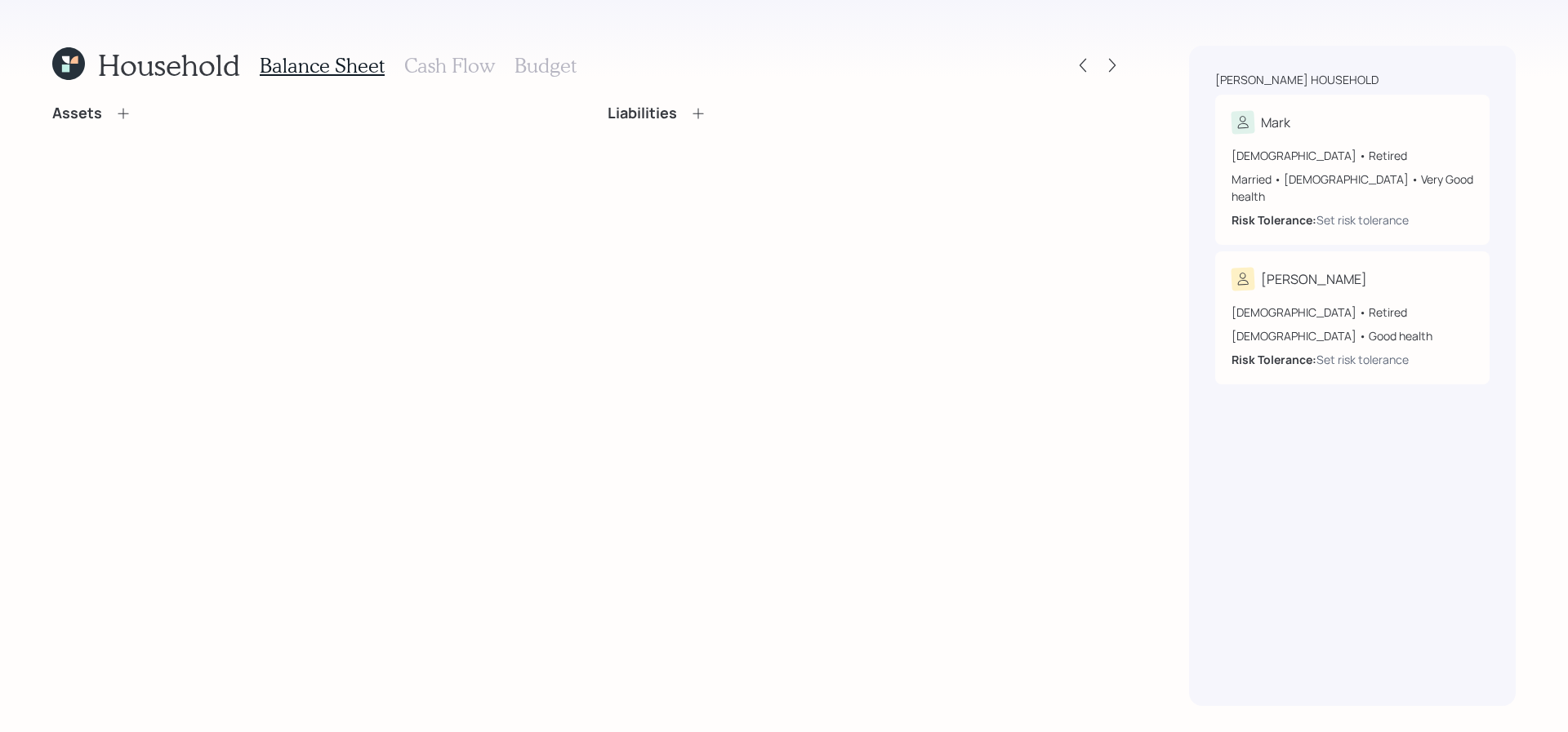
click at [128, 115] on icon at bounding box center [123, 113] width 16 height 16
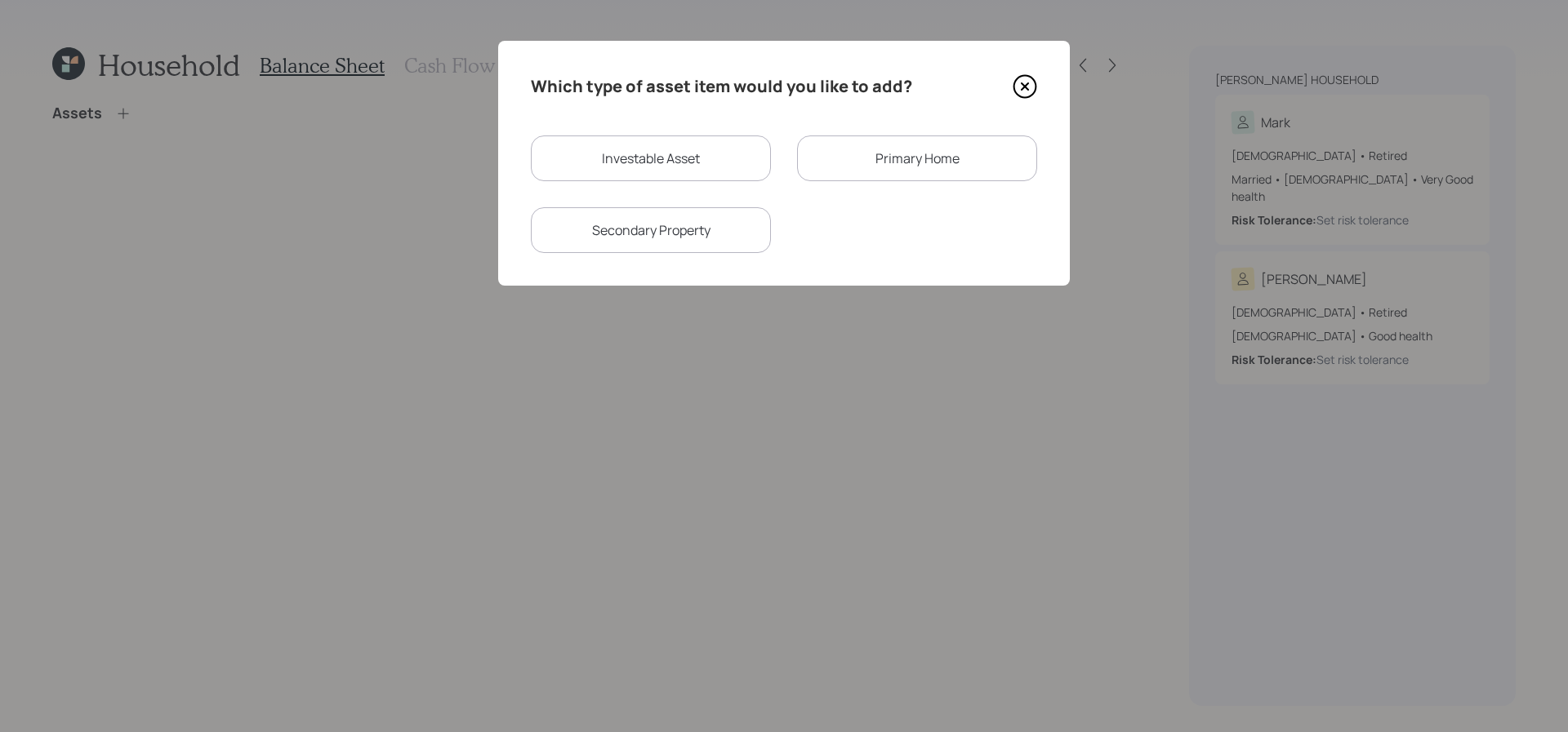
click at [872, 184] on div "Investable Asset Primary Home Secondary Property" at bounding box center [784, 194] width 506 height 118
click at [868, 179] on div "Primary Home" at bounding box center [918, 158] width 240 height 46
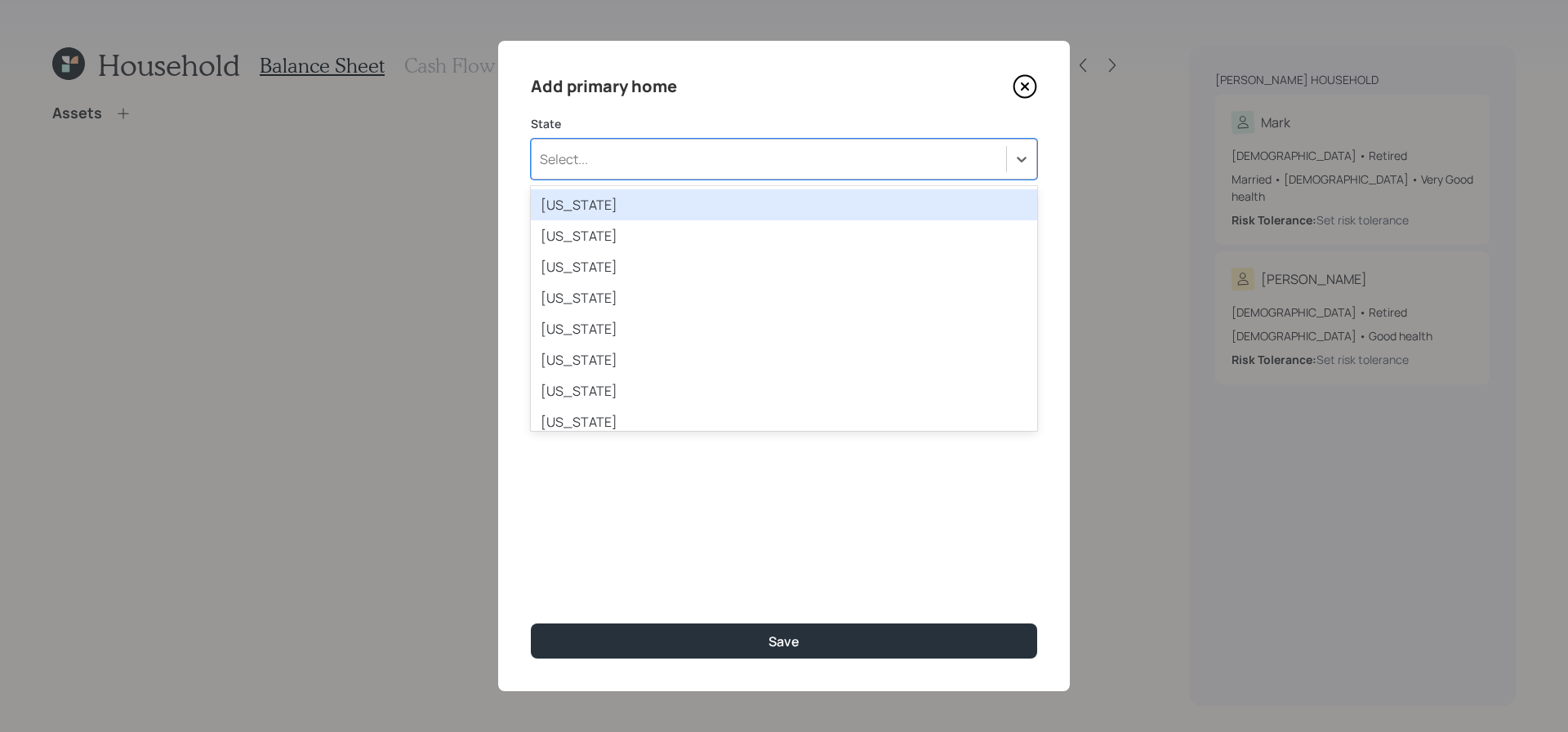
click at [676, 155] on div "Select..." at bounding box center [769, 159] width 474 height 28
type input "ok"
click at [641, 204] on div "[US_STATE]" at bounding box center [784, 205] width 506 height 31
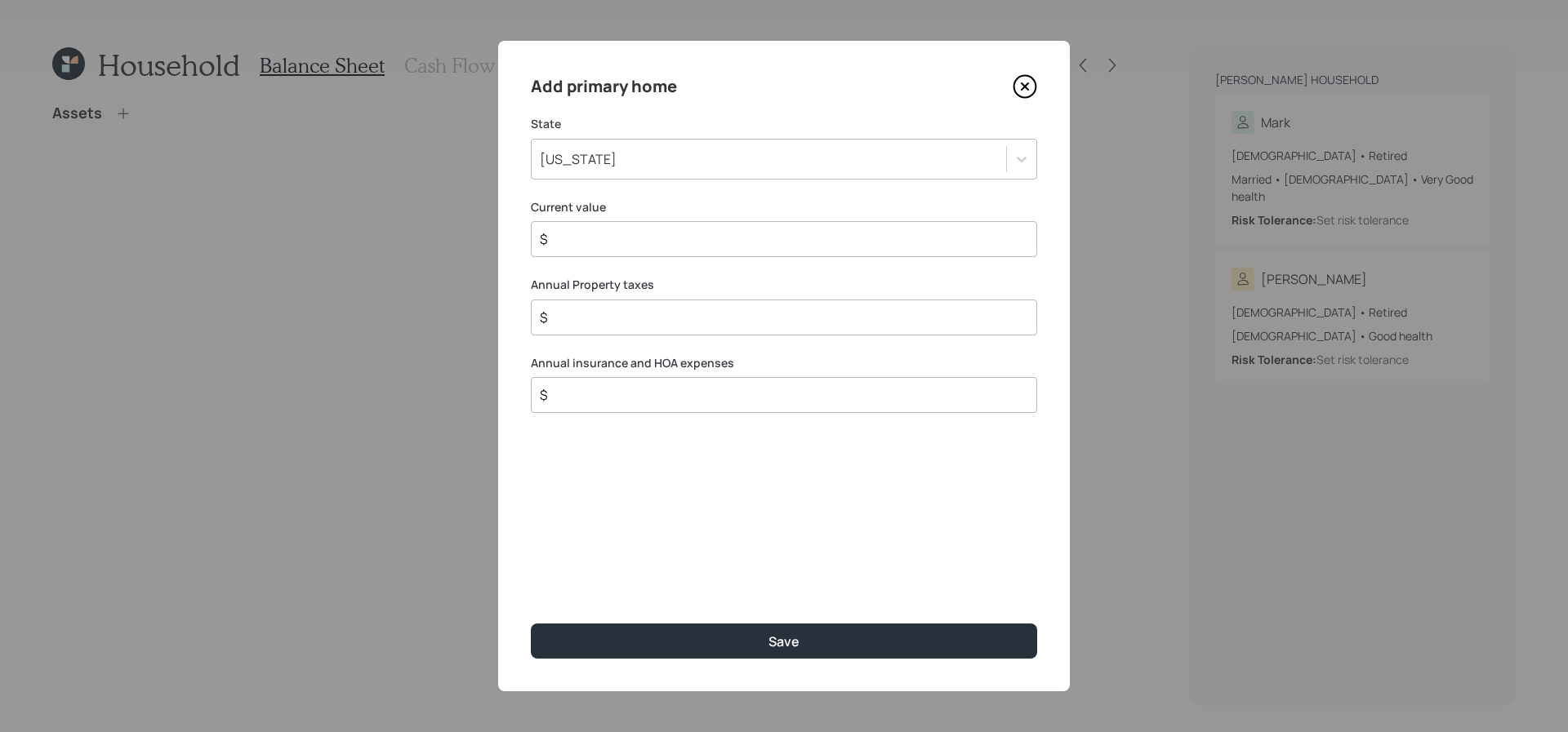
click at [644, 229] on input "$" at bounding box center [777, 239] width 478 height 19
click at [659, 242] on input "$" at bounding box center [777, 239] width 478 height 19
type input "$ 475,000"
click at [670, 319] on input "$" at bounding box center [777, 317] width 478 height 19
type input "$ 5,000"
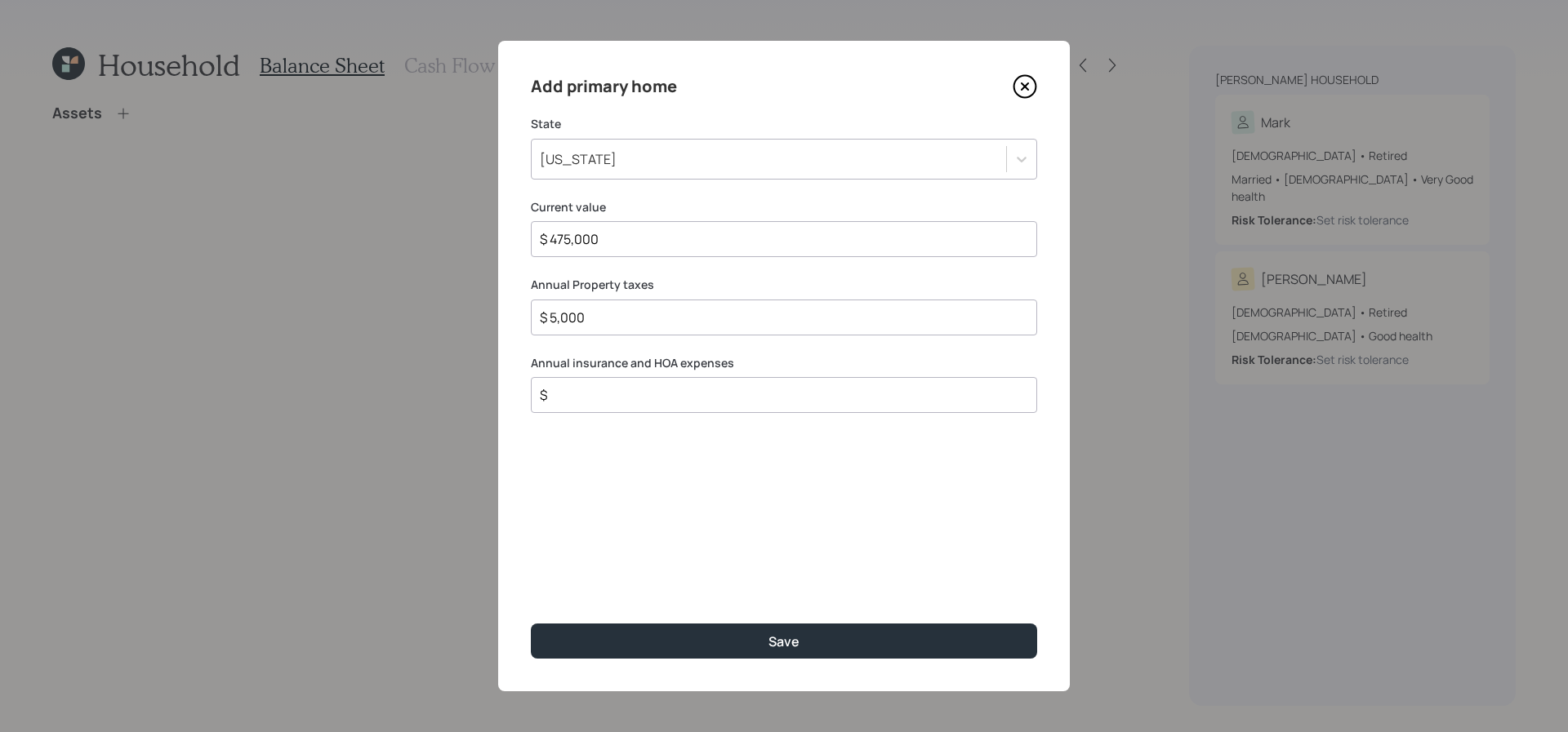
click at [617, 405] on div "$" at bounding box center [784, 395] width 506 height 36
click at [617, 401] on input "$" at bounding box center [777, 394] width 478 height 19
type input "$ 4,000"
click at [531, 624] on button "Save" at bounding box center [784, 641] width 506 height 35
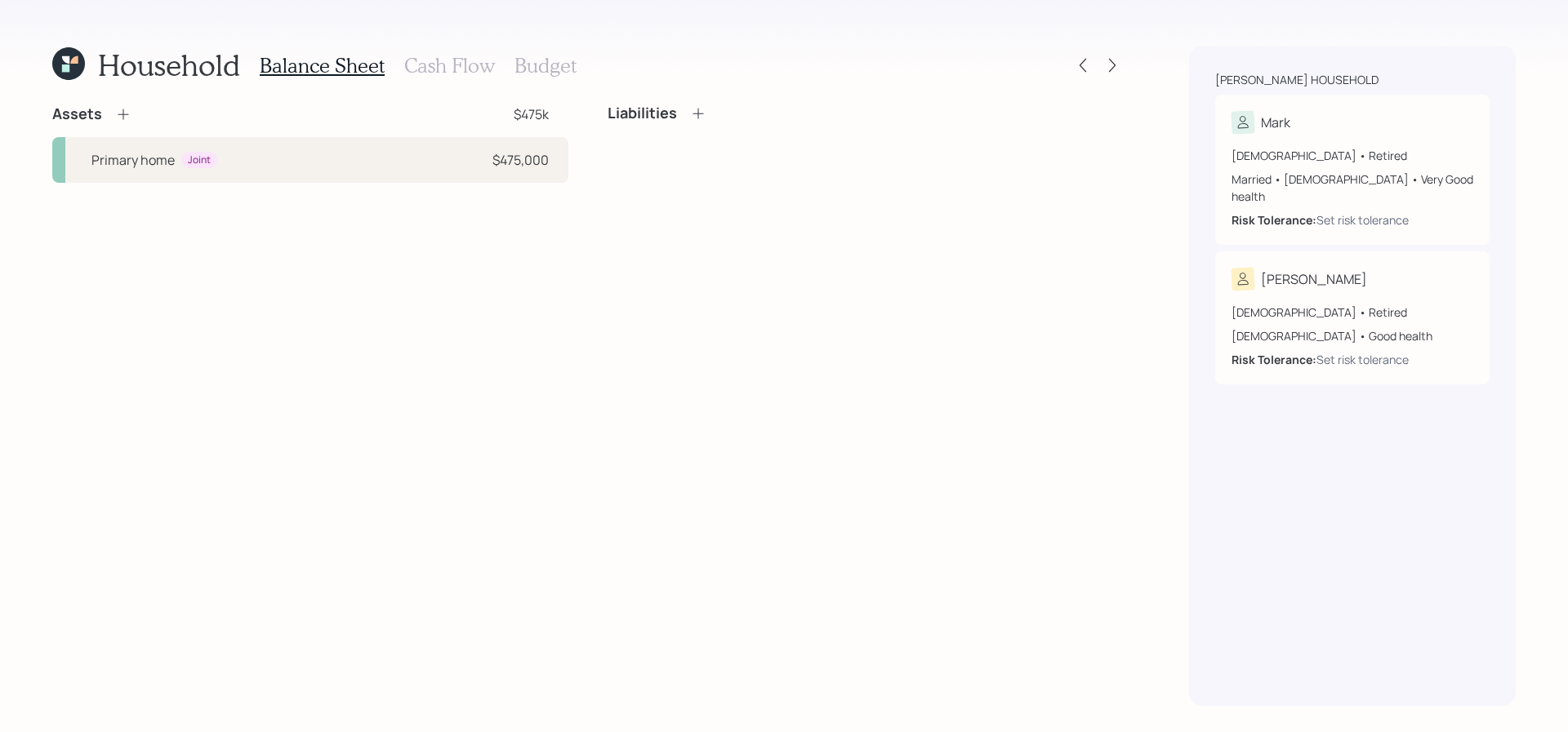
click at [121, 123] on div "Assets" at bounding box center [92, 113] width 80 height 19
click at [123, 114] on icon at bounding box center [123, 114] width 11 height 11
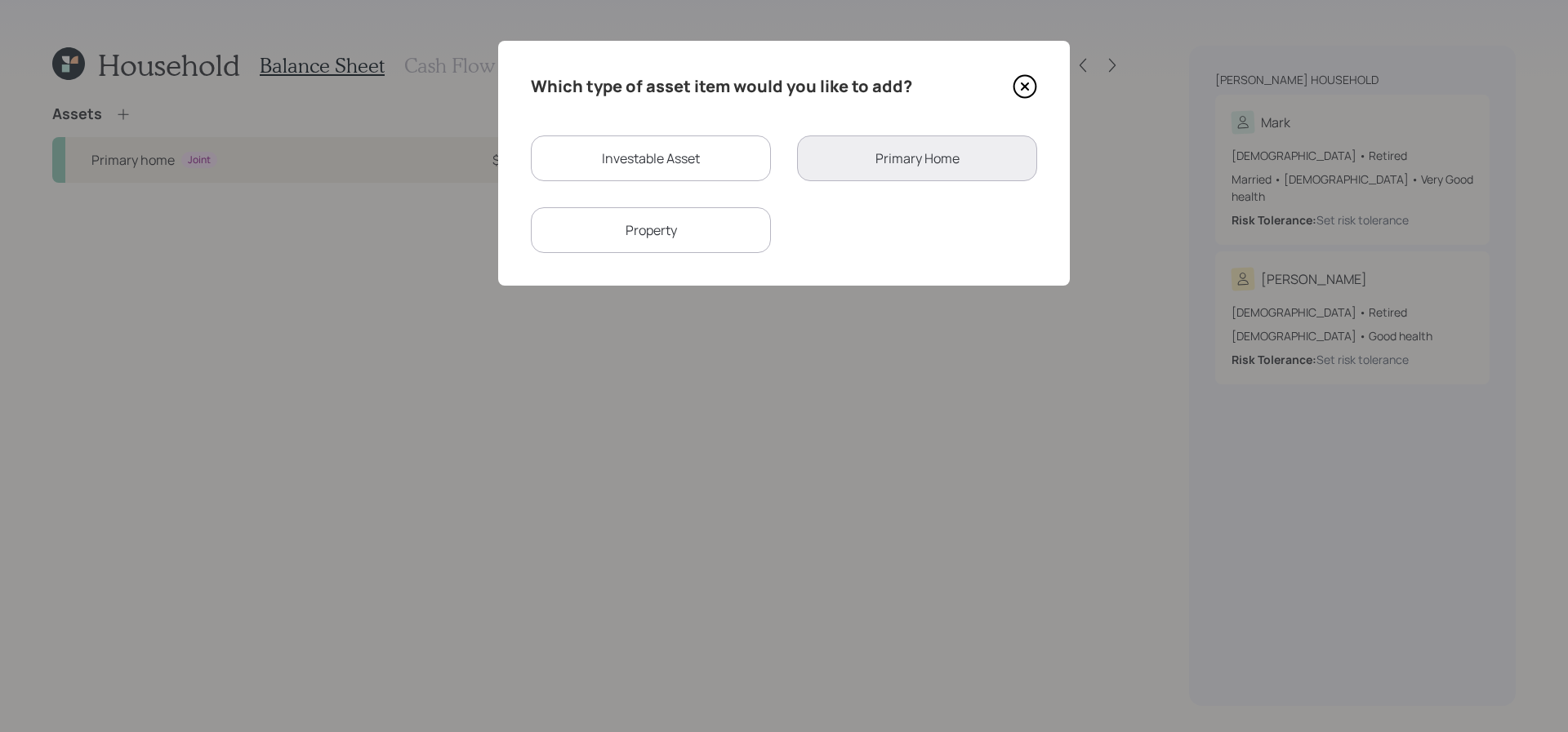
click at [590, 128] on div "Which type of asset item would you like to add? Investable Asset Primary Home P…" at bounding box center [783, 162] width 571 height 245
click at [603, 157] on div "Investable Asset" at bounding box center [651, 158] width 240 height 46
select select "taxable"
select select "balanced"
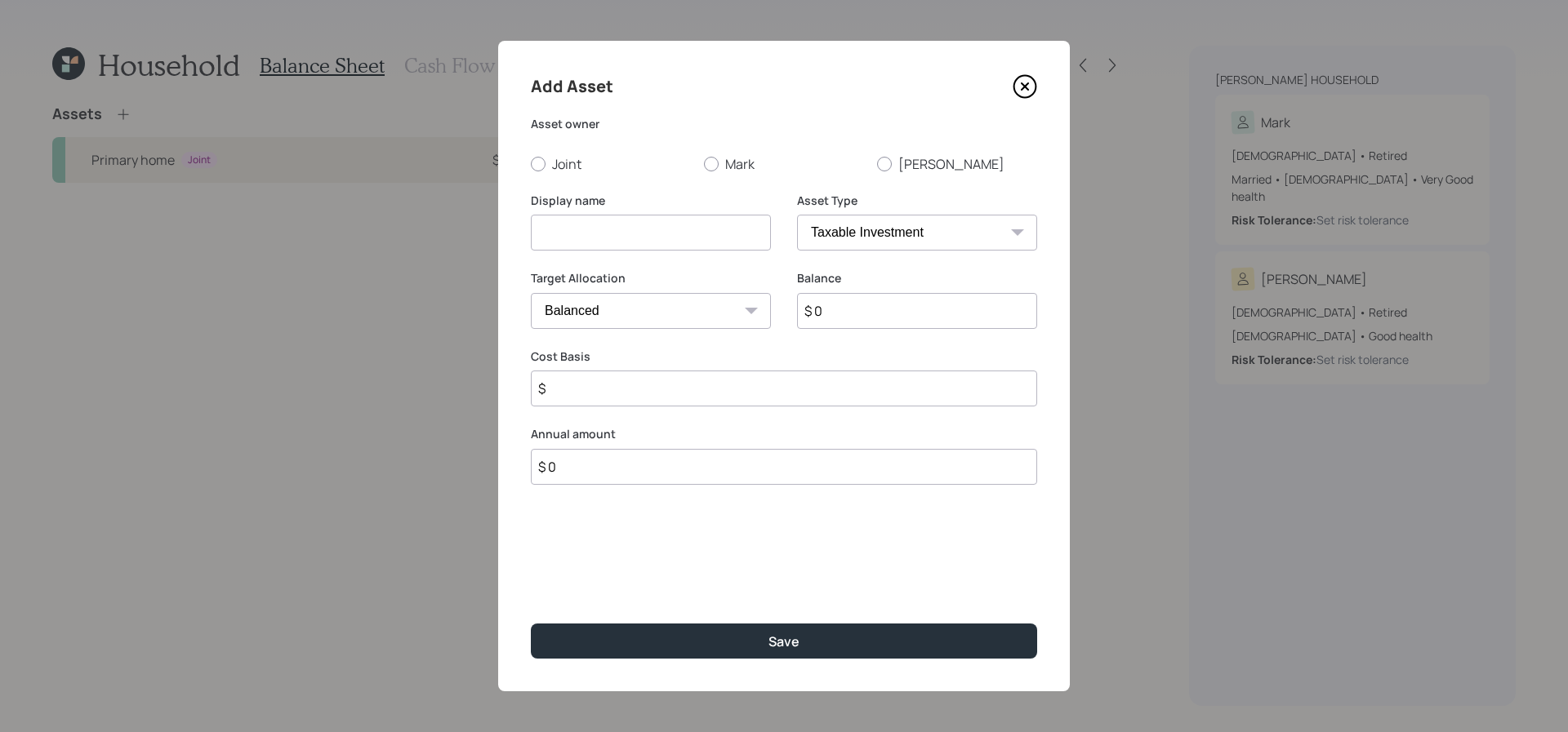
click at [601, 157] on label "Joint" at bounding box center [610, 163] width 160 height 18
click at [531, 163] on input "Joint" at bounding box center [530, 163] width 1 height 1
radio input "true"
click at [827, 215] on select "SEP [PERSON_NAME] IRA 401(k) [PERSON_NAME] 401(k) 403(b) [PERSON_NAME] 403(b) 4…" at bounding box center [918, 233] width 240 height 36
select select "cash"
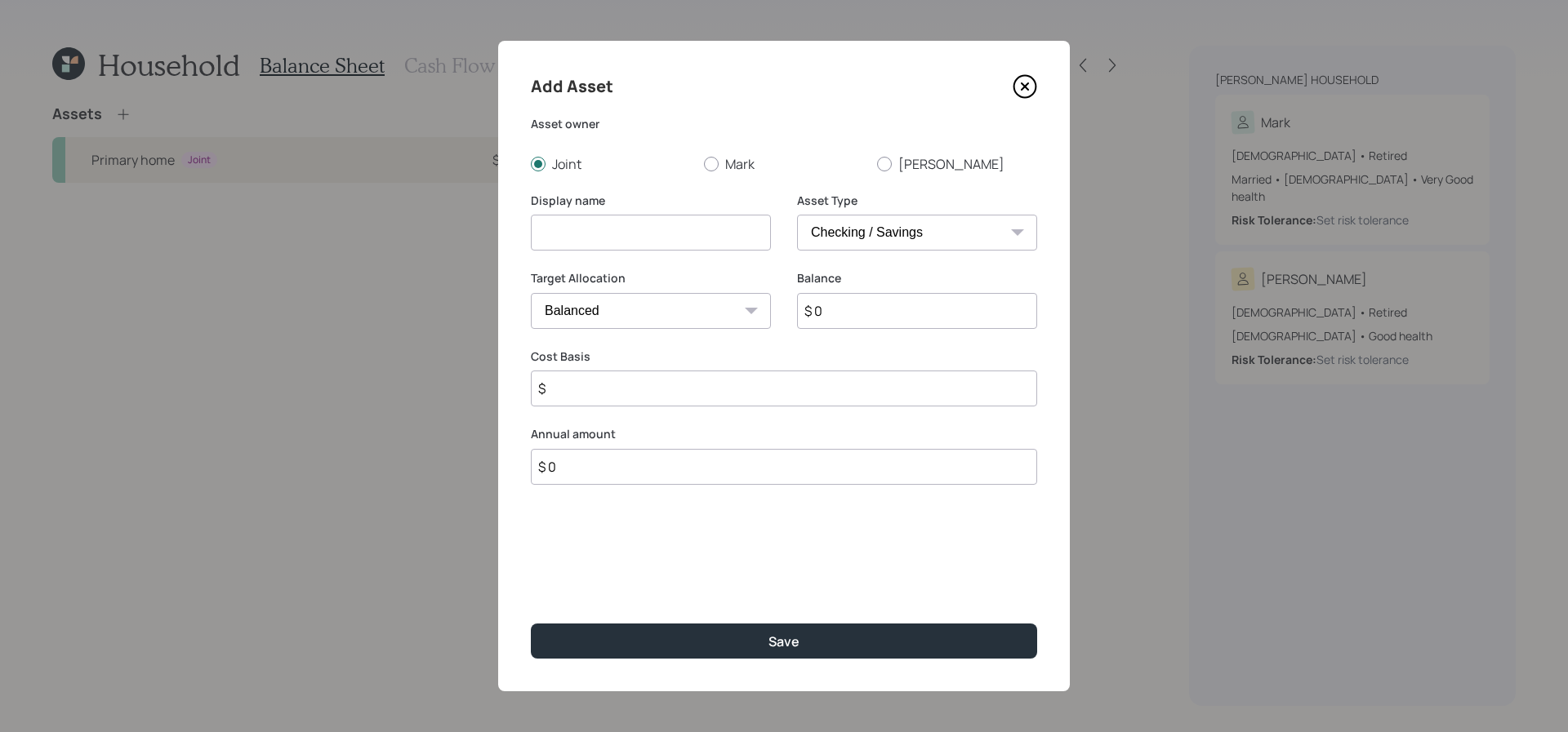
click at [798, 215] on select "SEP [PERSON_NAME] IRA 401(k) [PERSON_NAME] 401(k) 403(b) [PERSON_NAME] 403(b) 4…" at bounding box center [918, 233] width 240 height 36
type input "$"
click at [709, 241] on input at bounding box center [651, 233] width 240 height 36
click at [951, 217] on select "SEP [PERSON_NAME] IRA 401(k) [PERSON_NAME] 401(k) 403(b) [PERSON_NAME] 403(b) 4…" at bounding box center [918, 233] width 240 height 36
click at [666, 234] on input at bounding box center [651, 233] width 240 height 36
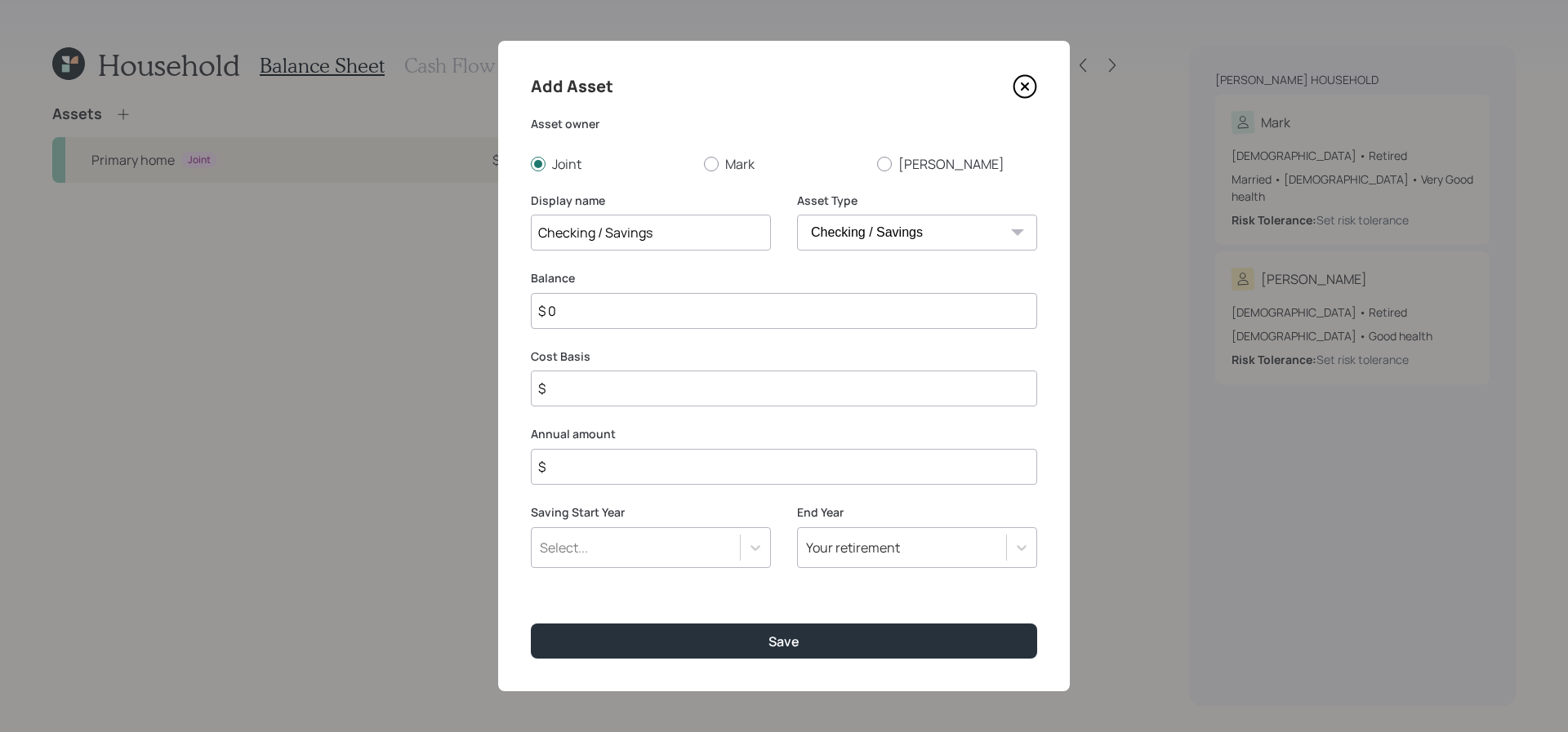
type input "Checking / Savings"
click at [636, 313] on input "$ 0" at bounding box center [784, 311] width 506 height 36
drag, startPoint x: 636, startPoint y: 313, endPoint x: 457, endPoint y: 307, distance: 179.1
click at [457, 307] on div "Add Asset Asset owner Joint [PERSON_NAME] [PERSON_NAME] Display name Checking /…" at bounding box center [784, 366] width 1568 height 732
type input "$ 2"
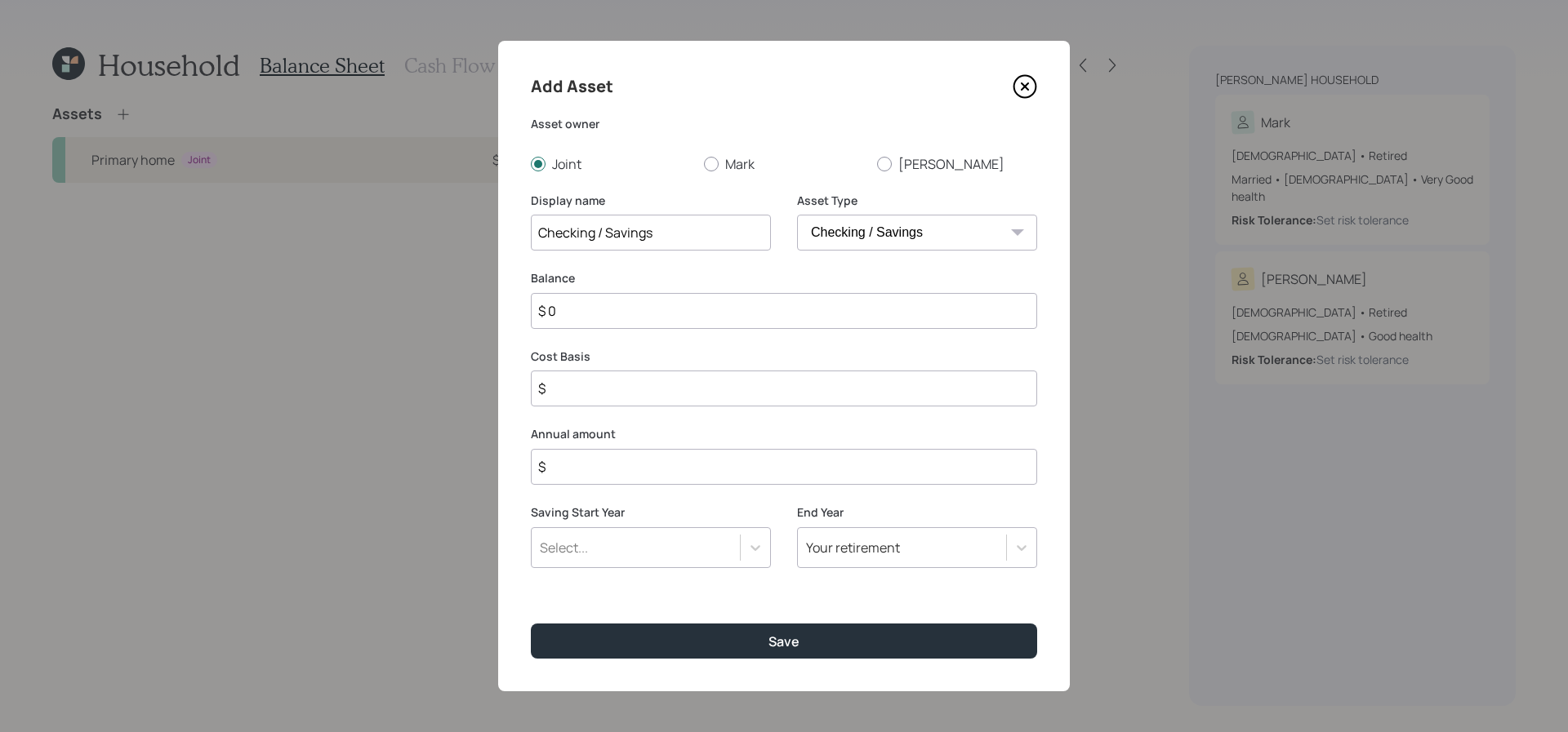
type input "$ 2"
type input "$ 20"
type input "$ 200"
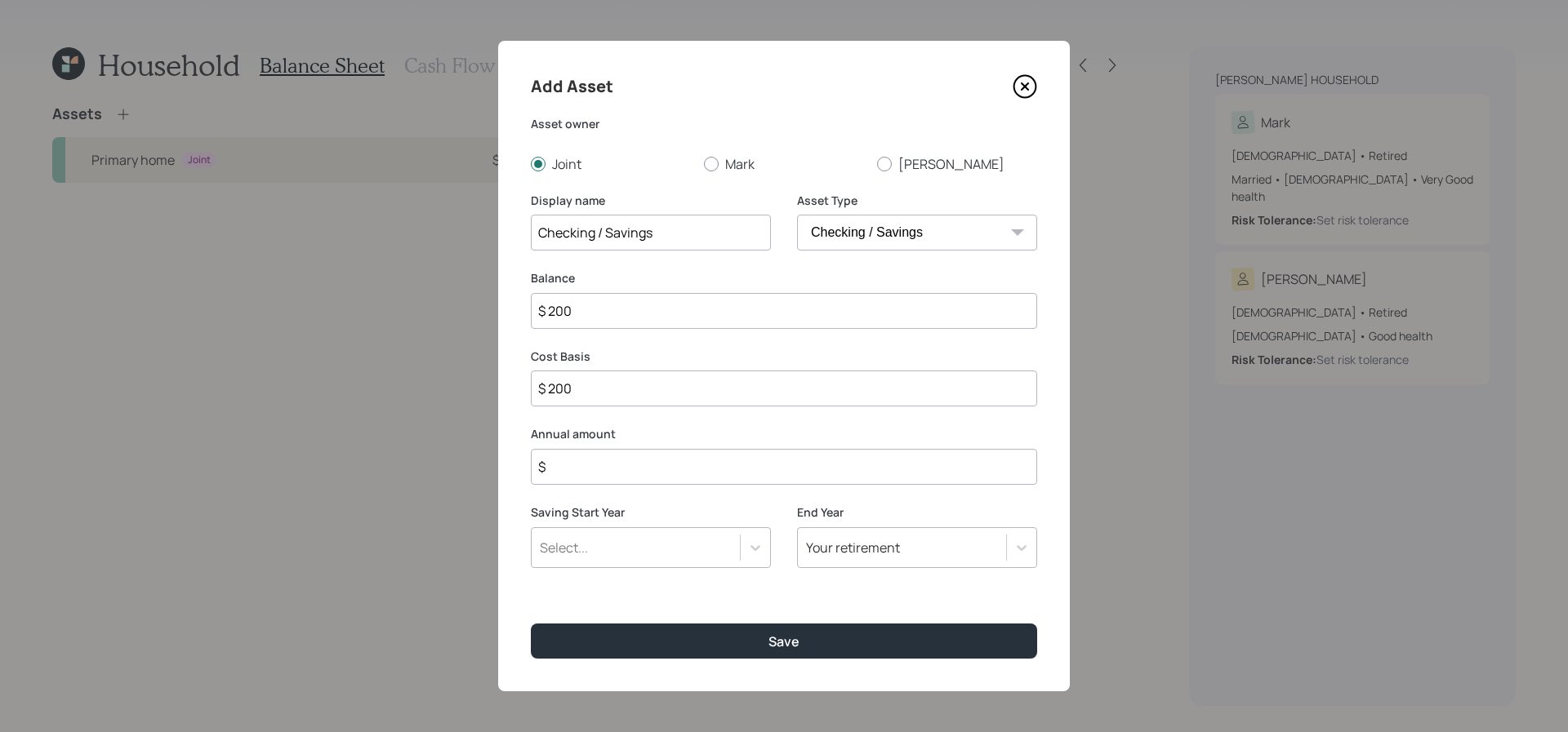
type input "$ 2,000"
type input "$ 20,000"
click at [632, 454] on input "$" at bounding box center [784, 467] width 506 height 36
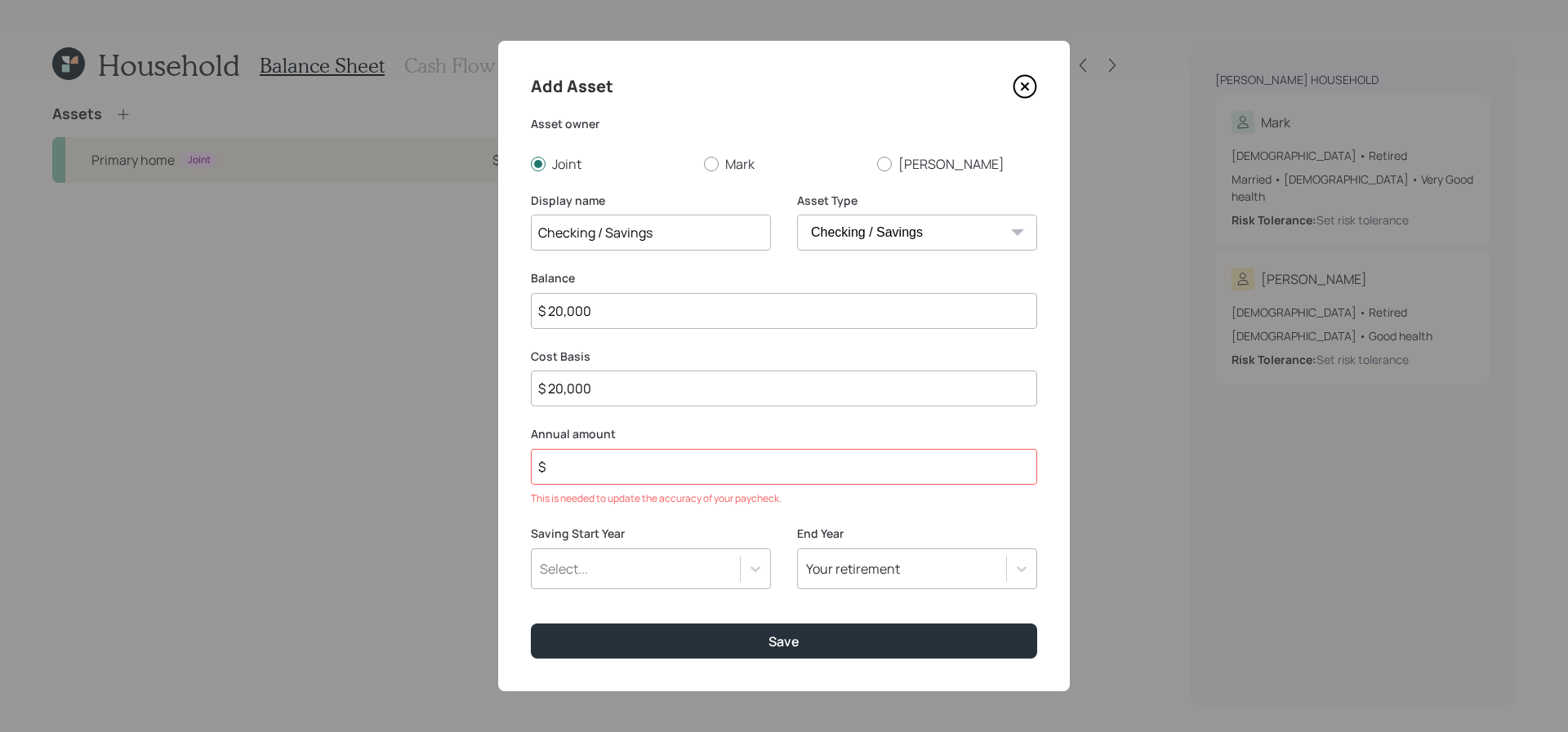
click at [655, 487] on div "Add Asset Asset owner Joint [PERSON_NAME] [PERSON_NAME] Display name Checking /…" at bounding box center [783, 366] width 571 height 651
click at [655, 487] on div "Annual amount $ This is needed to update the accuracy of your paycheck." at bounding box center [784, 466] width 506 height 80
click at [655, 452] on input "$" at bounding box center [784, 467] width 506 height 36
type input "$ 0"
click at [871, 229] on select "SEP [PERSON_NAME] IRA 401(k) [PERSON_NAME] 401(k) 403(b) [PERSON_NAME] 403(b) 4…" at bounding box center [918, 233] width 240 height 36
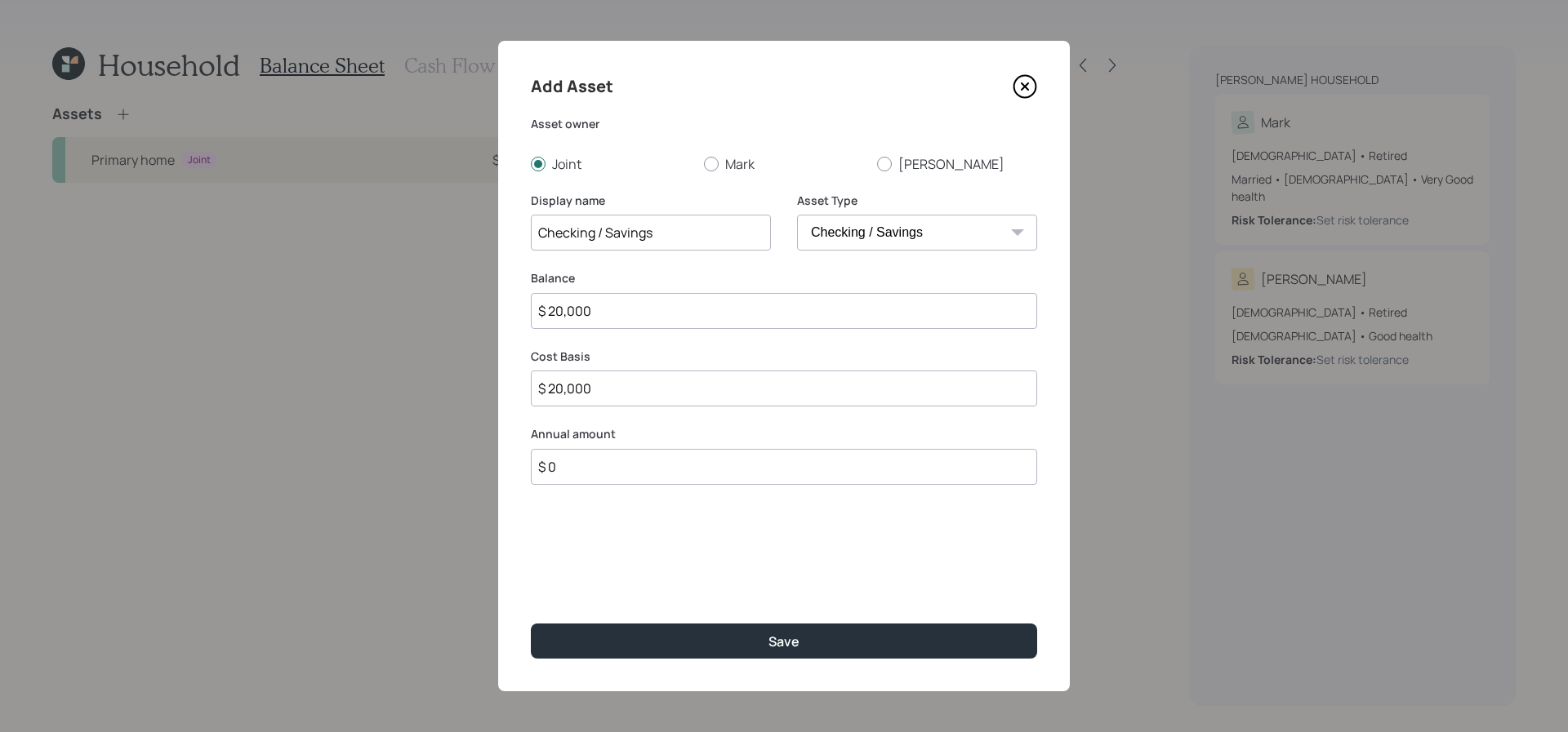
select select "emergency_fund"
click at [798, 215] on select "SEP [PERSON_NAME] IRA 401(k) [PERSON_NAME] 401(k) 403(b) [PERSON_NAME] 403(b) 4…" at bounding box center [918, 233] width 240 height 36
click at [687, 234] on input "Checking / Savings" at bounding box center [651, 233] width 240 height 36
click at [809, 619] on div "Add Asset Asset owner Joint [PERSON_NAME] [PERSON_NAME] Display name Checking /…" at bounding box center [783, 366] width 571 height 651
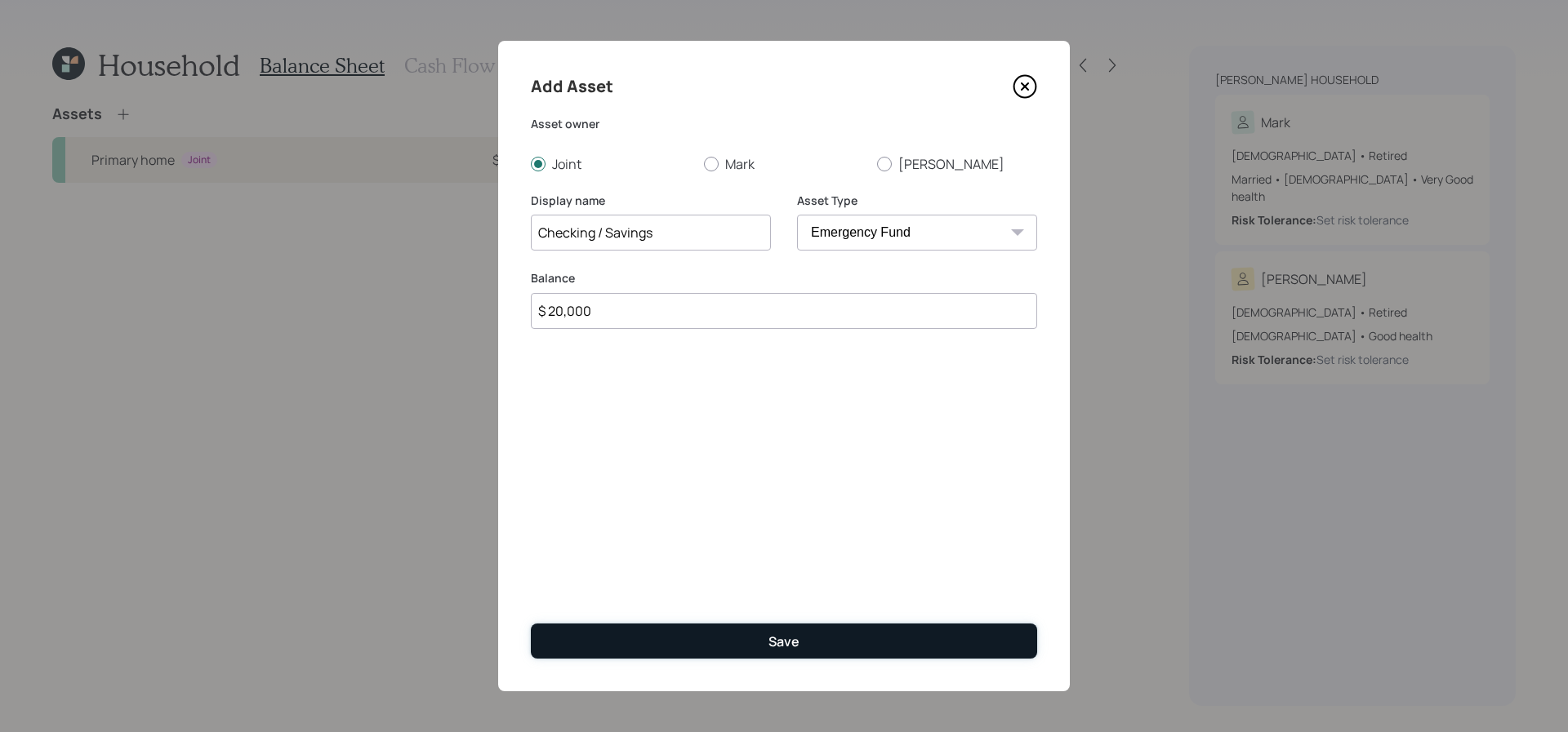
click at [809, 641] on button "Save" at bounding box center [784, 641] width 506 height 35
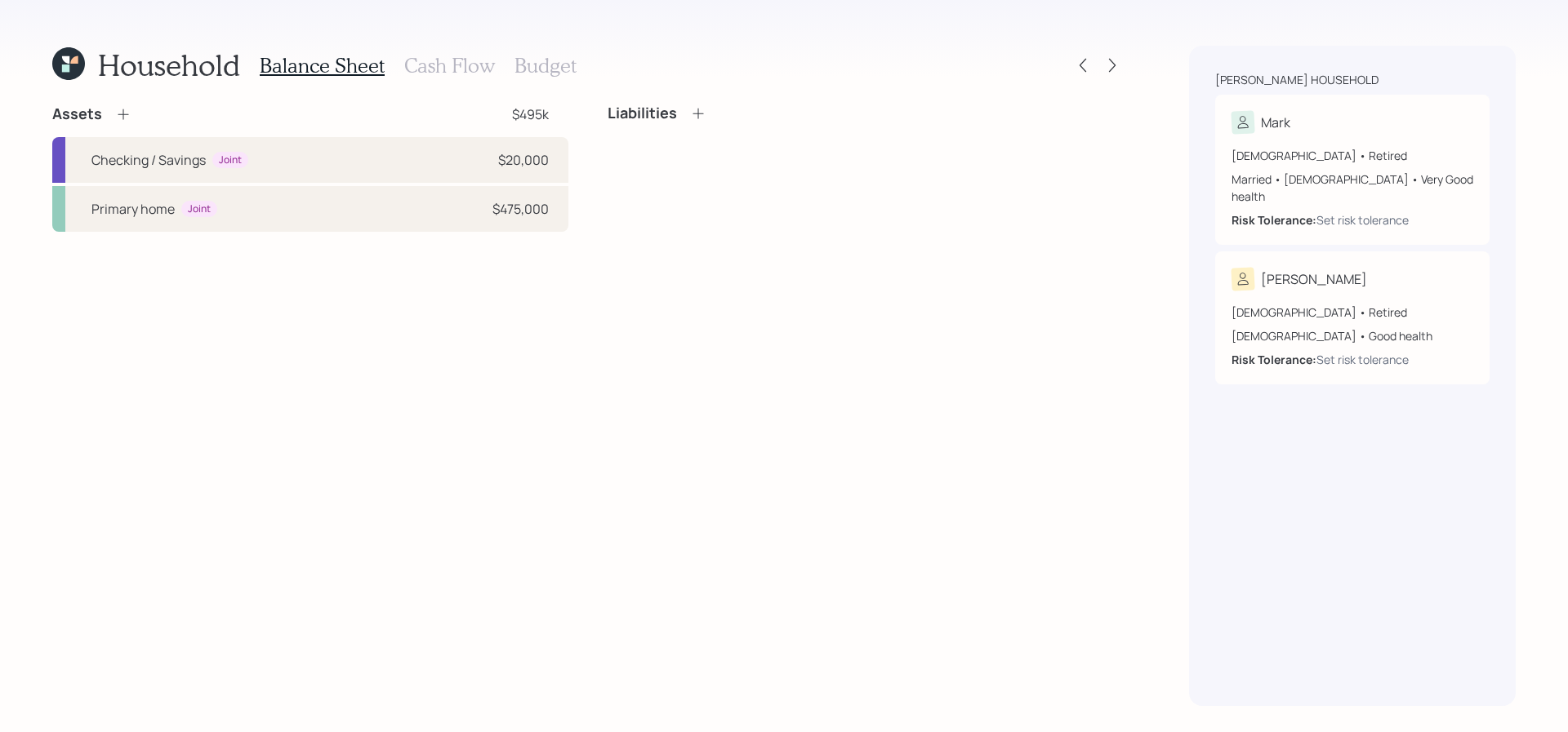
click at [706, 122] on div "Liabilities" at bounding box center [866, 113] width 516 height 18
click at [686, 105] on div "Liabilities" at bounding box center [657, 113] width 99 height 18
click at [690, 105] on icon at bounding box center [698, 113] width 16 height 16
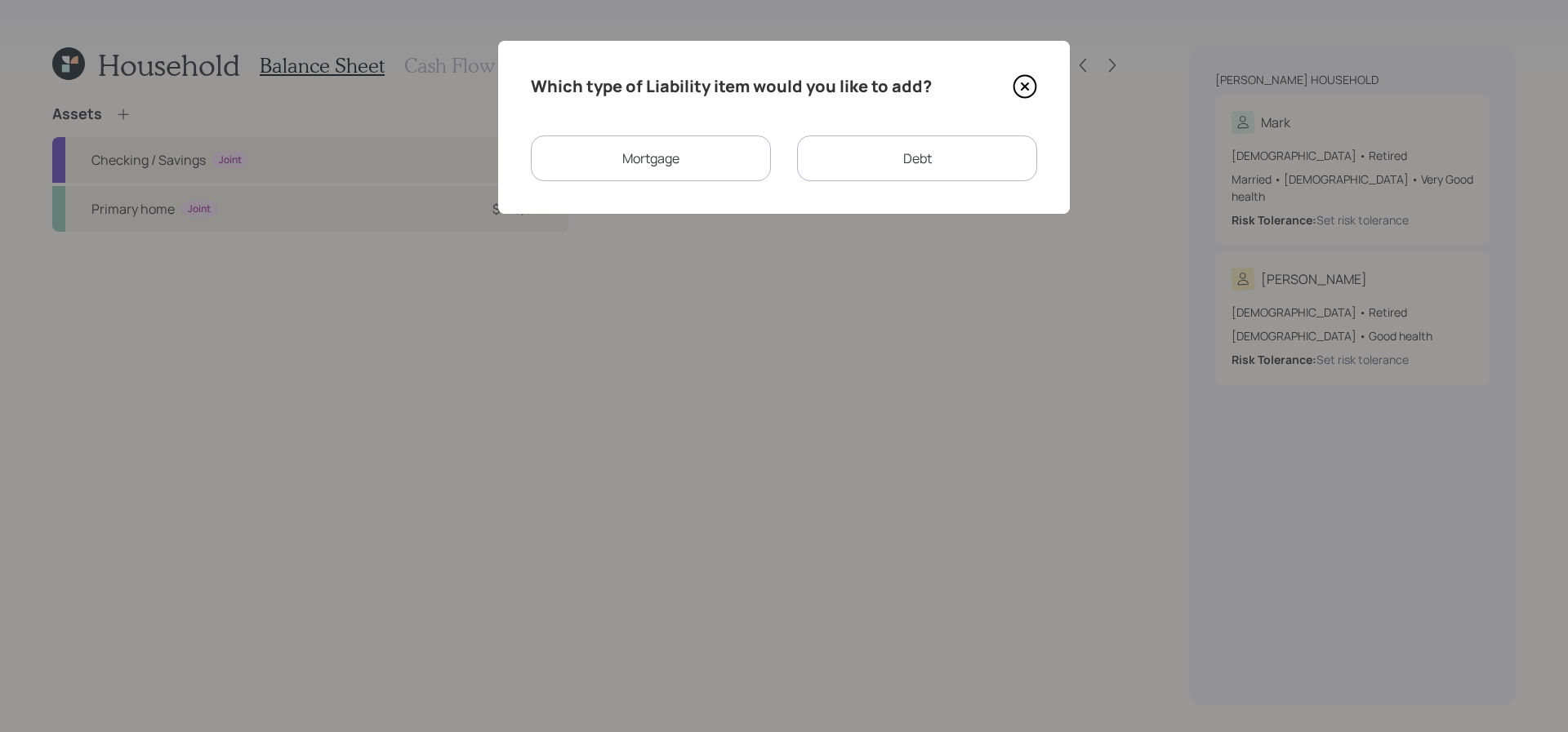
click at [649, 155] on div "Mortgage" at bounding box center [651, 158] width 240 height 46
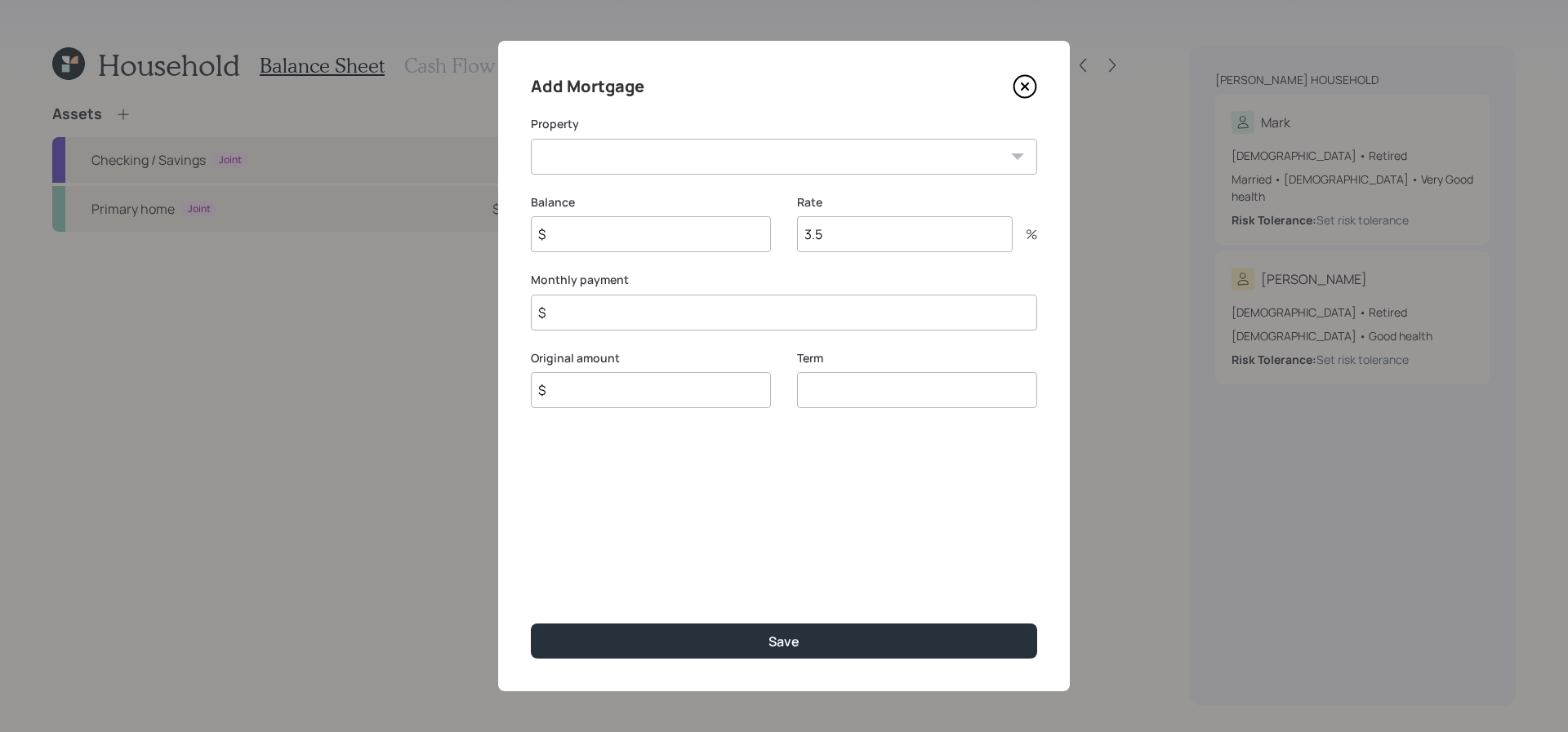
click at [697, 168] on select "OK Primary home" at bounding box center [784, 157] width 506 height 36
select select "9008174d-fcbd-4bc8-b10e-c01318e80fc7"
click at [531, 139] on select "OK Primary home" at bounding box center [784, 157] width 506 height 36
click at [688, 218] on input "$" at bounding box center [651, 234] width 240 height 36
click at [689, 222] on input "$" at bounding box center [651, 234] width 240 height 36
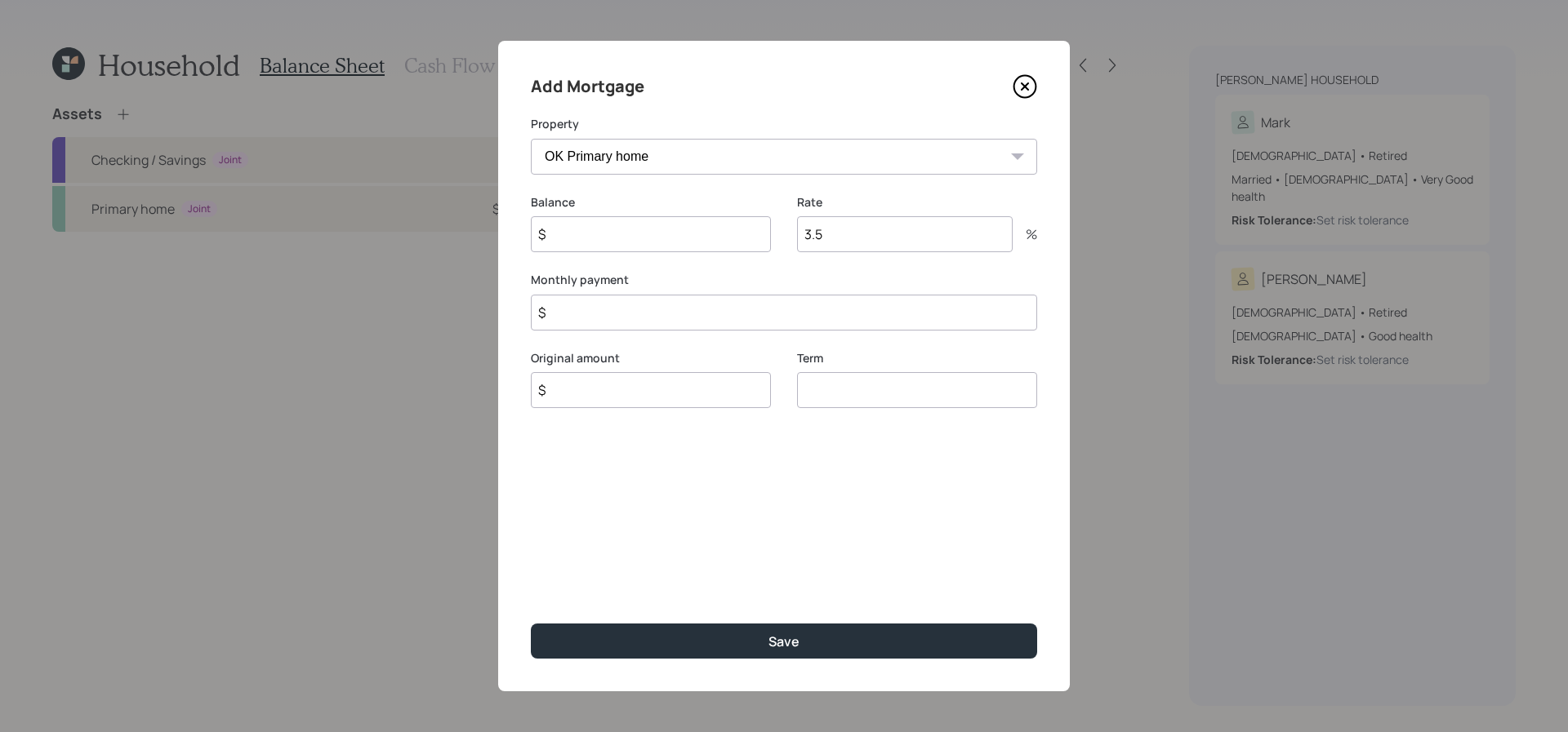
click at [689, 239] on input "$" at bounding box center [651, 234] width 240 height 36
type input "$ 450,000"
click at [902, 246] on input "3.5" at bounding box center [905, 234] width 216 height 36
type input "3"
type input "7"
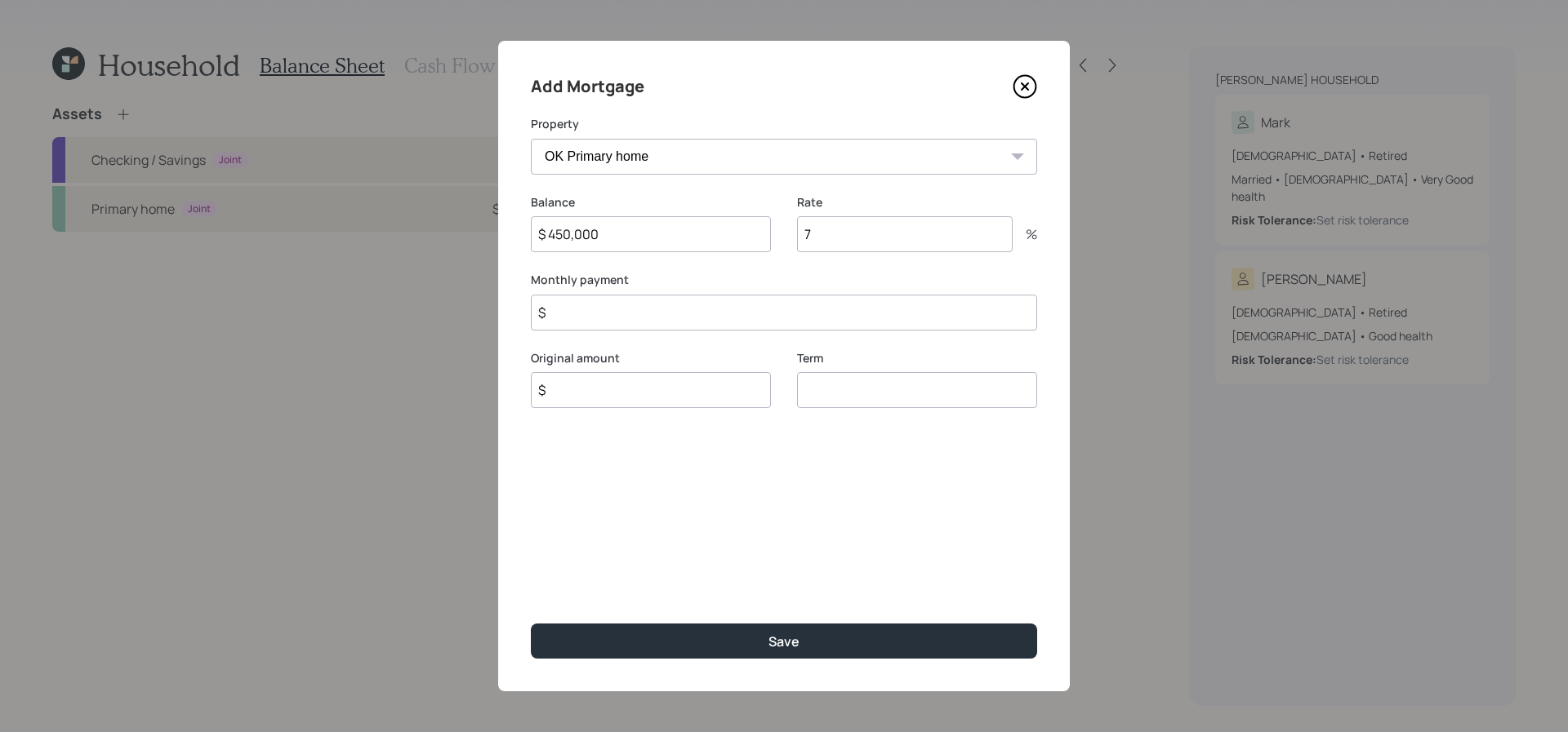
click at [760, 320] on input "$" at bounding box center [784, 312] width 506 height 36
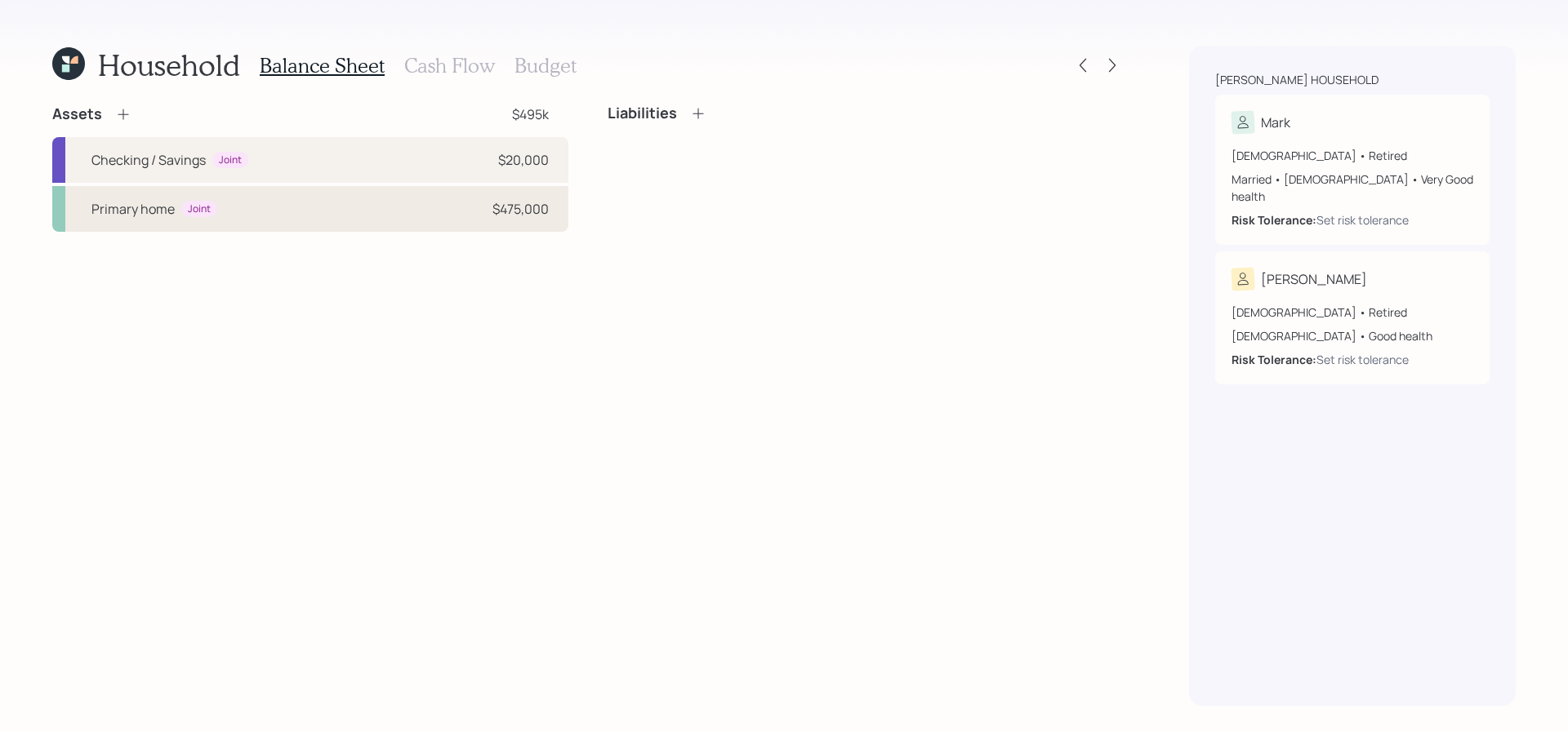
click at [150, 224] on div "Primary home Joint $475,000" at bounding box center [311, 209] width 516 height 46
click at [709, 103] on div "Household Balance Sheet Cash Flow Budget Assets $495k Checking / Savings Joint …" at bounding box center [588, 376] width 1072 height 660
click at [702, 103] on div "Household Balance Sheet Cash Flow Budget Assets $495k Checking / Savings Joint …" at bounding box center [588, 376] width 1072 height 660
click at [700, 114] on icon at bounding box center [698, 113] width 16 height 16
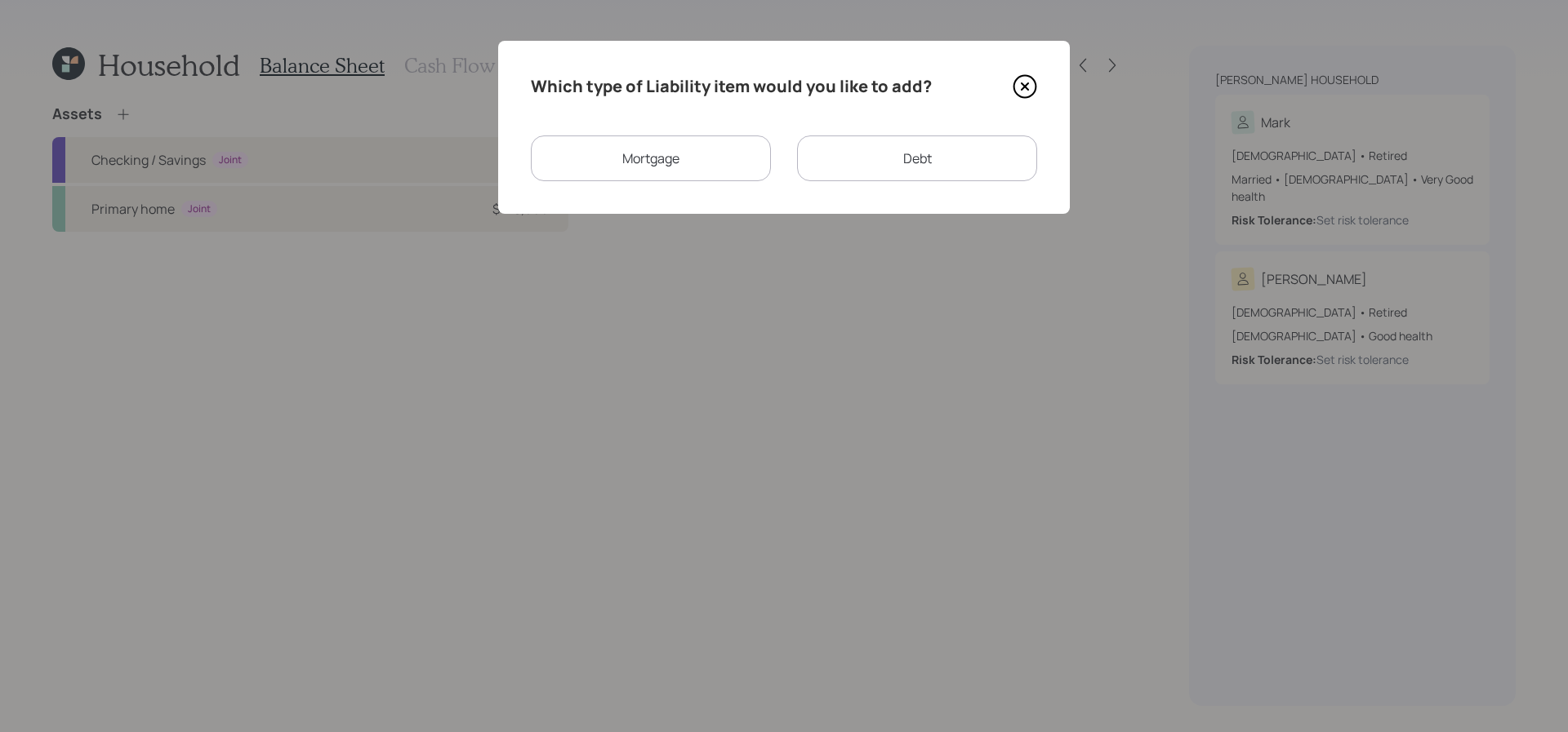
click at [700, 151] on div "Mortgage" at bounding box center [651, 158] width 240 height 46
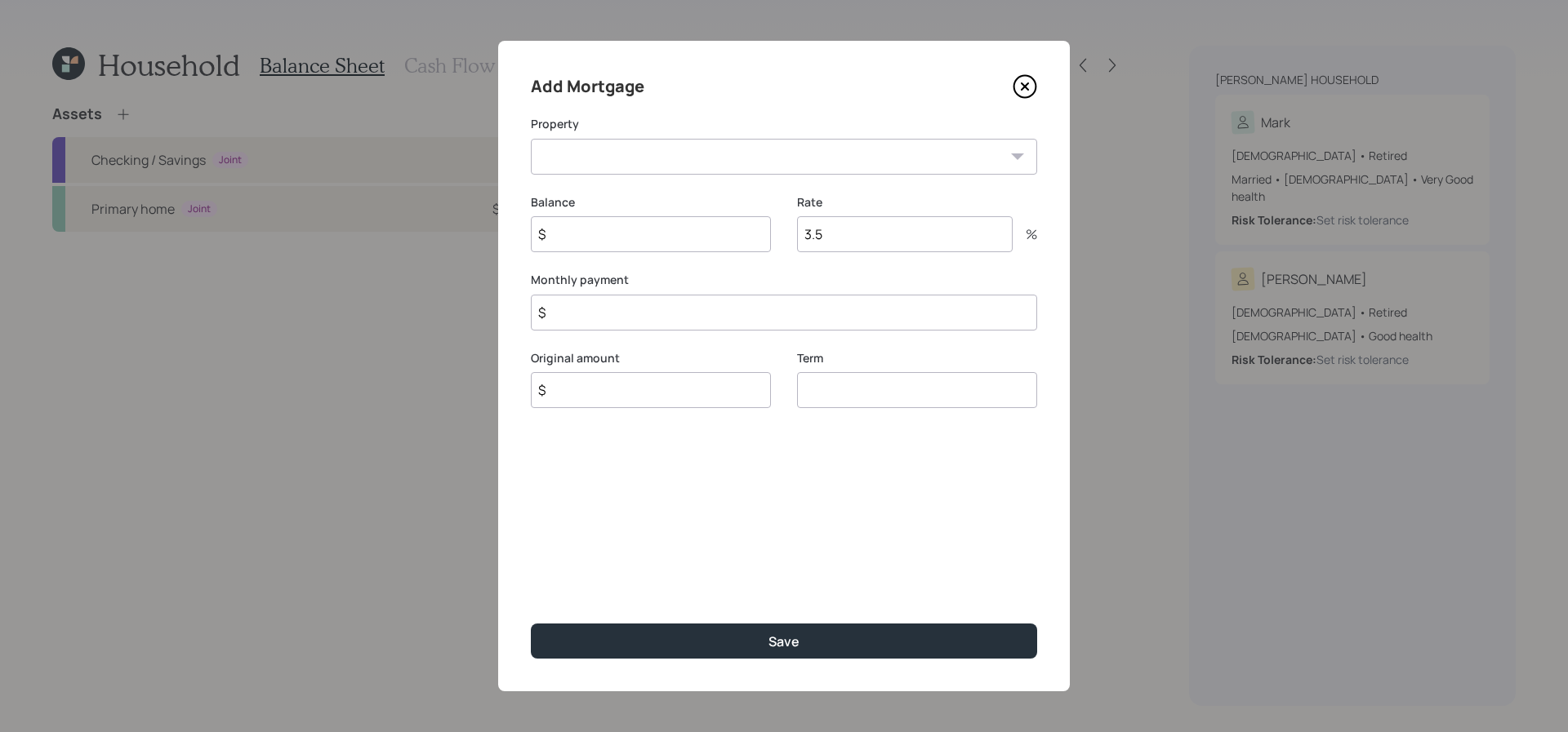
click at [735, 164] on select "OK Primary home" at bounding box center [784, 157] width 506 height 36
select select "9008174d-fcbd-4bc8-b10e-c01318e80fc7"
click at [531, 139] on select "OK Primary home" at bounding box center [784, 157] width 506 height 36
click at [710, 250] on input "$" at bounding box center [651, 234] width 240 height 36
type input "$ 450,000"
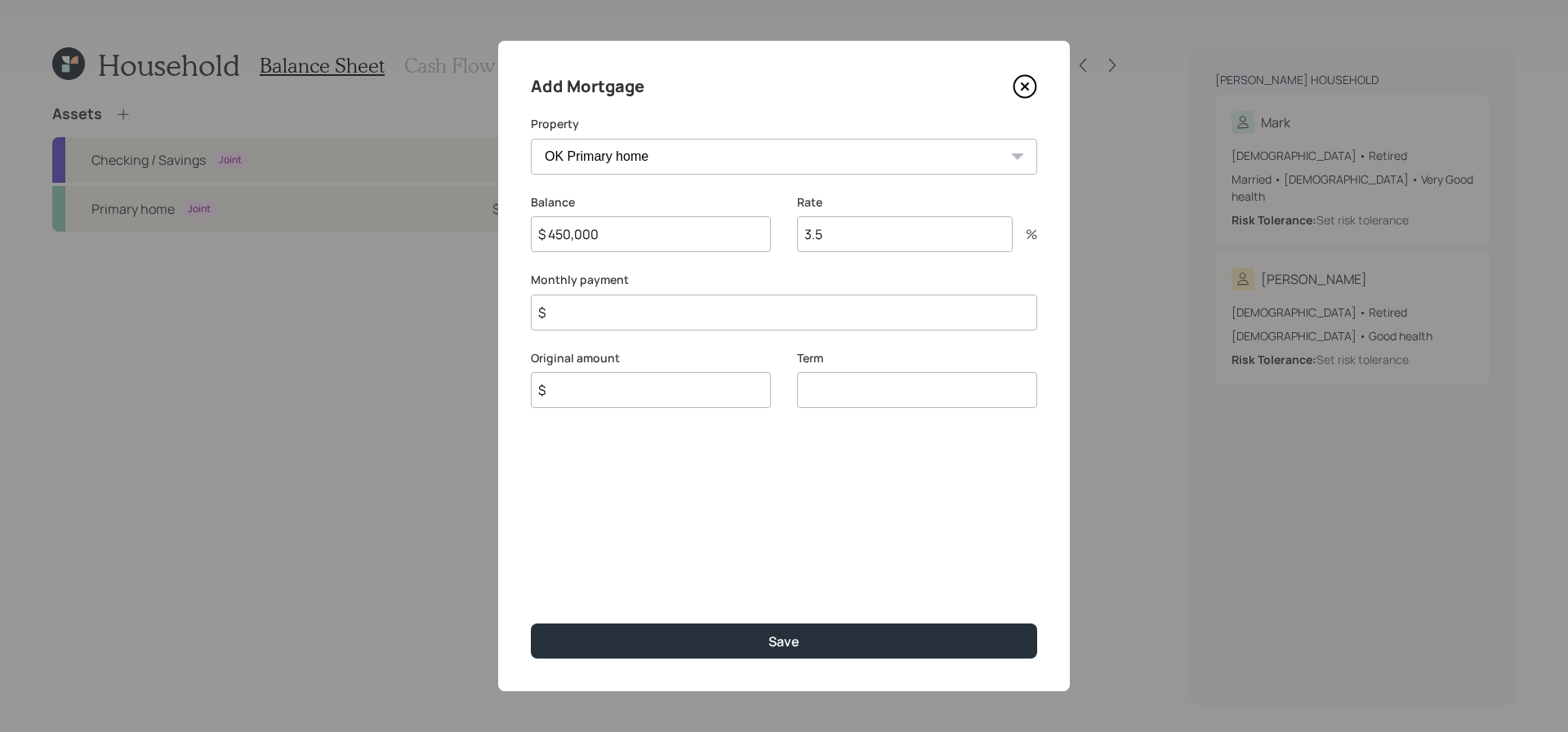
drag, startPoint x: 860, startPoint y: 225, endPoint x: 784, endPoint y: 230, distance: 76.2
click at [784, 230] on div "Balance $ 450,000 Rate 3.5 %" at bounding box center [784, 234] width 506 height 79
type input "3"
type input "7"
click at [717, 322] on input "$" at bounding box center [784, 312] width 506 height 36
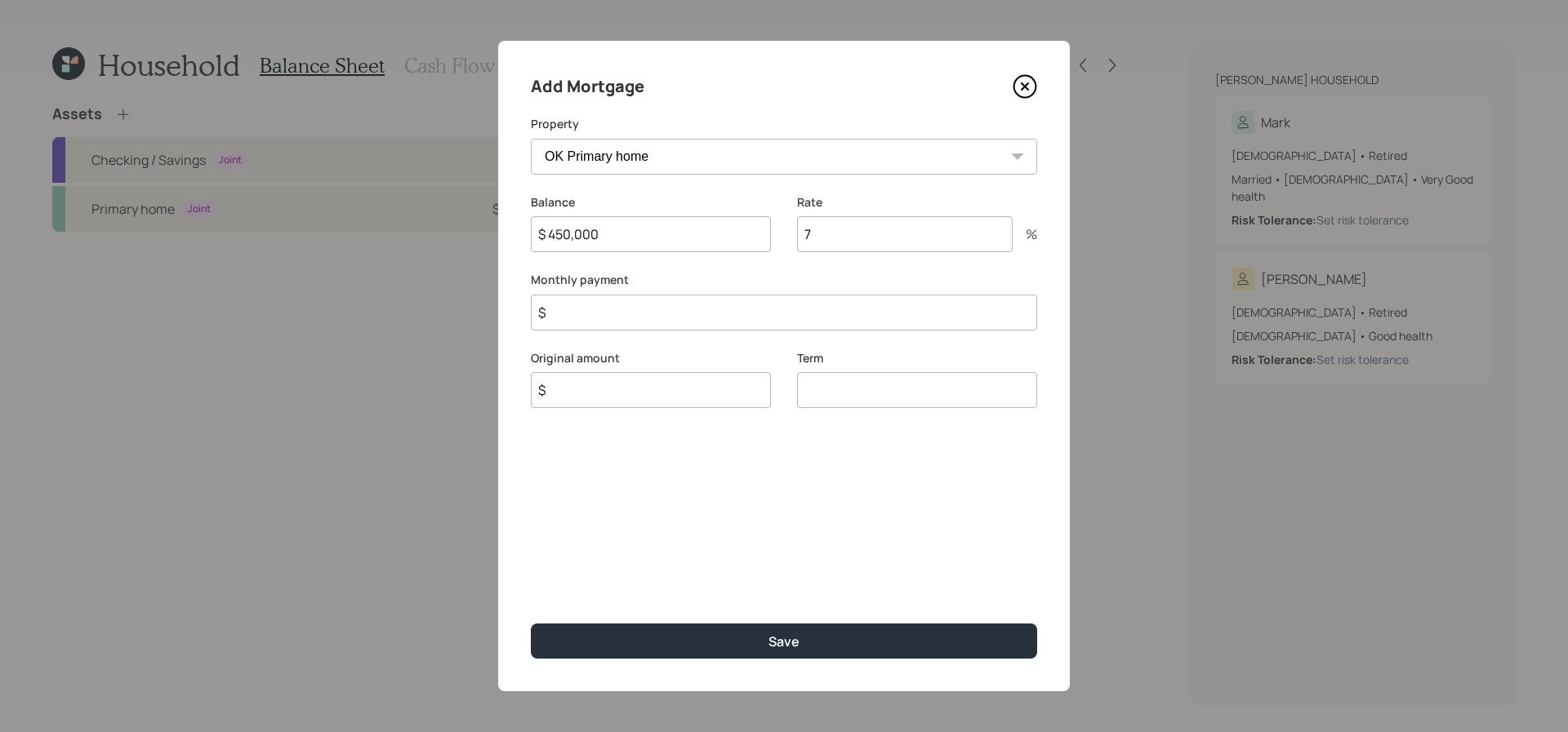
click at [717, 322] on input "$" at bounding box center [784, 312] width 506 height 36
type input "$ 5,250"
click at [869, 379] on input "number" at bounding box center [918, 390] width 240 height 36
type input "30"
click at [686, 407] on input "$" at bounding box center [651, 390] width 240 height 36
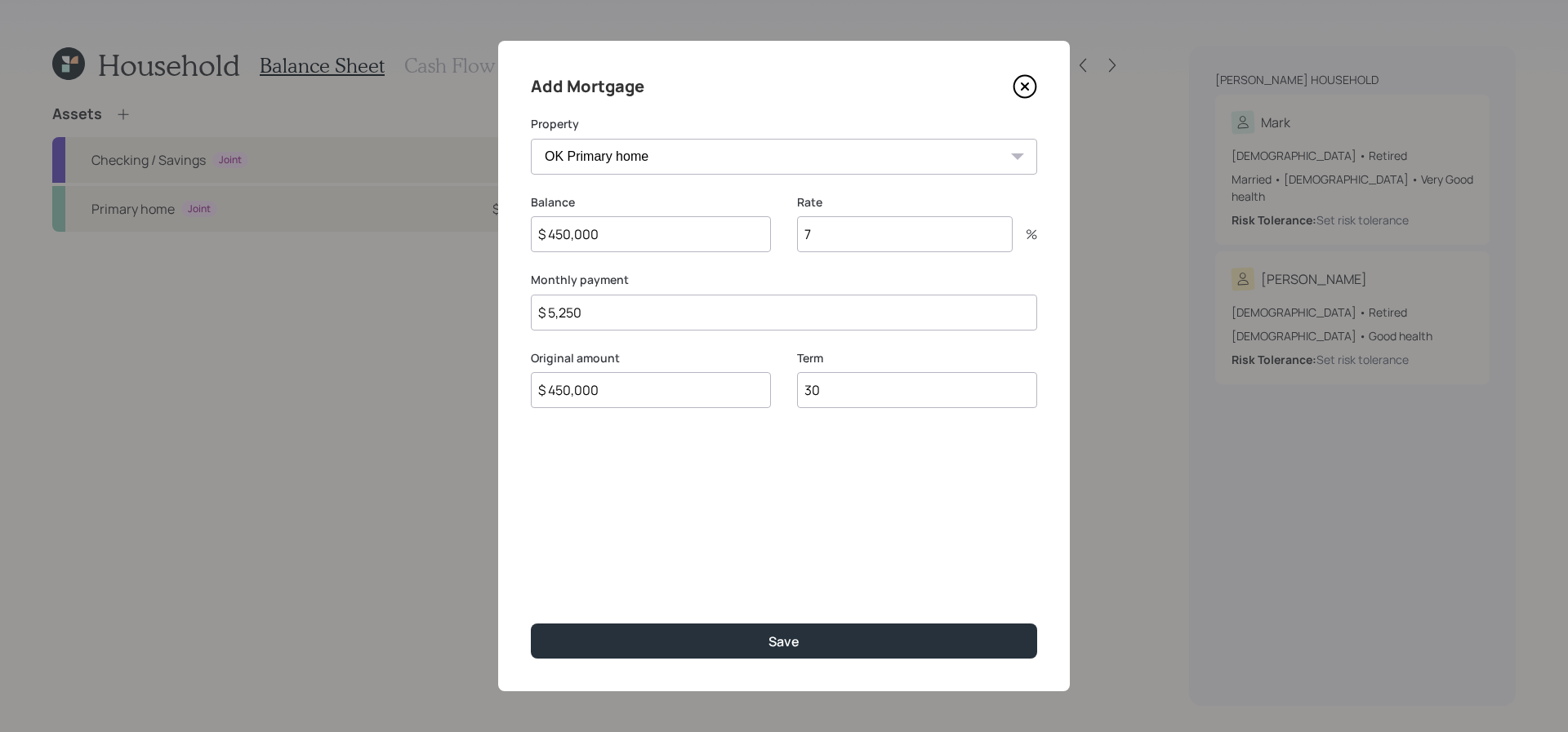
type input "$ 450,000"
click at [531, 624] on button "Save" at bounding box center [784, 641] width 506 height 35
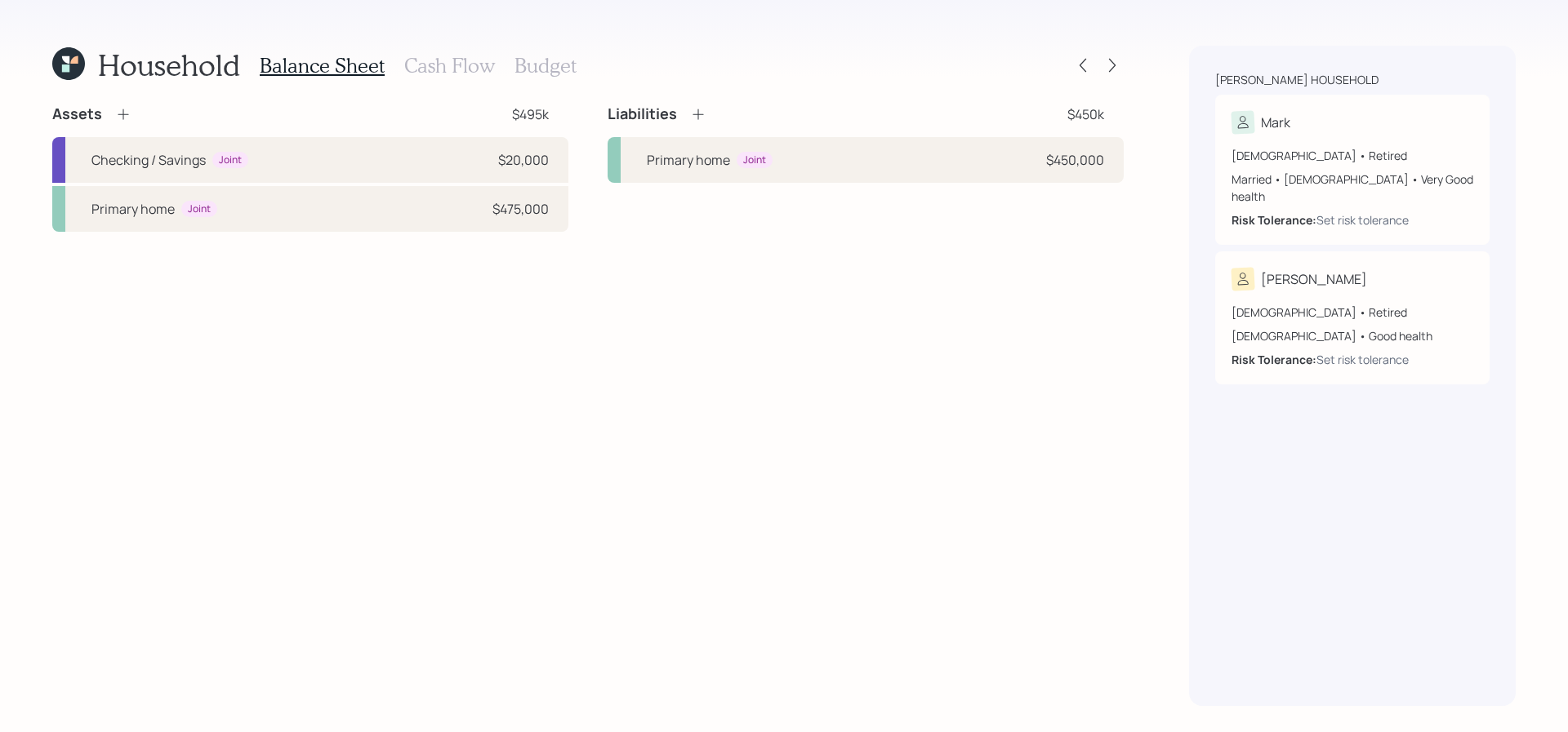
click at [684, 109] on div "Liabilities" at bounding box center [657, 113] width 99 height 19
click at [712, 112] on div "Liabilities $450k" at bounding box center [866, 113] width 516 height 19
click at [710, 112] on div "Liabilities $450k" at bounding box center [866, 113] width 516 height 19
click at [705, 112] on icon at bounding box center [698, 113] width 16 height 16
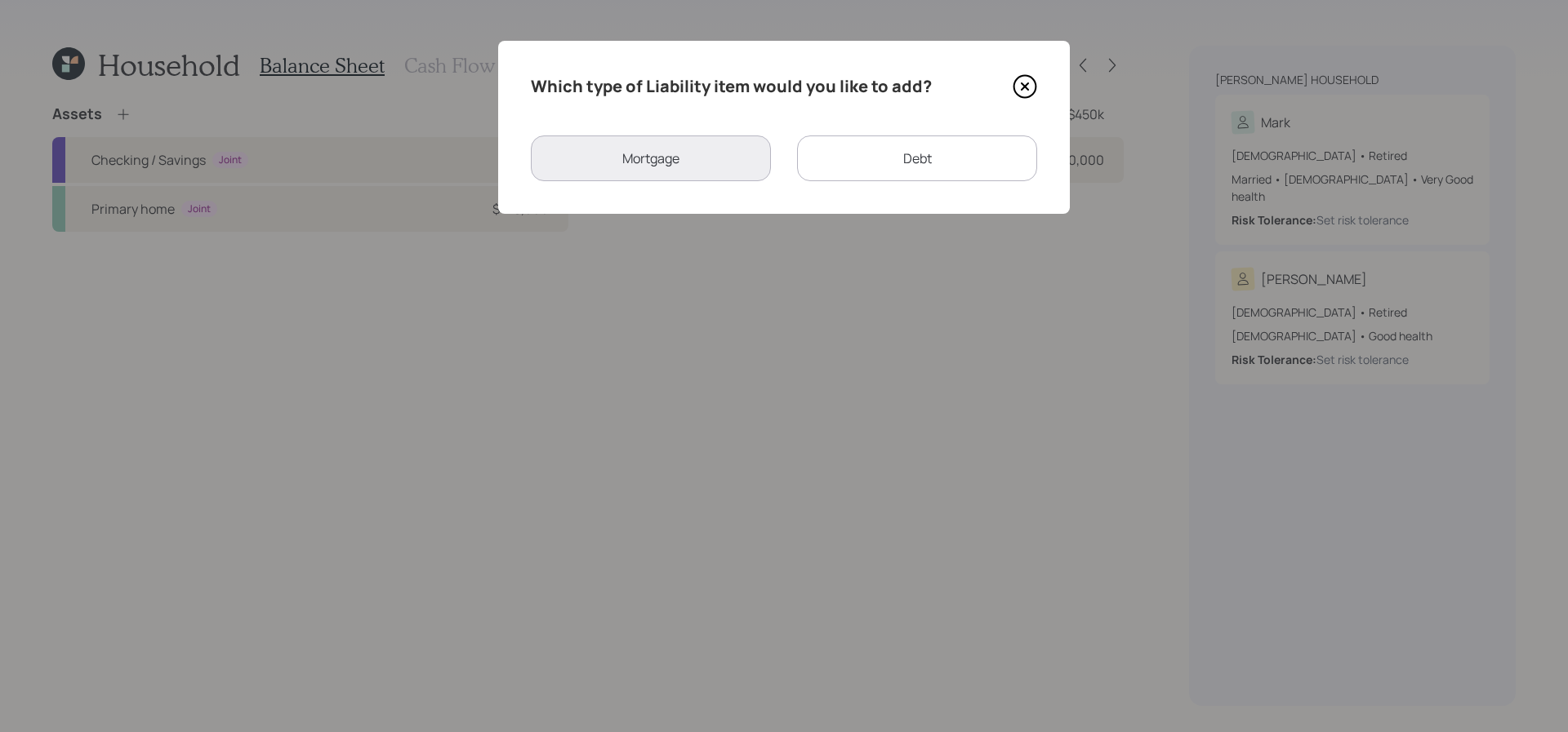
click at [900, 169] on div "Debt" at bounding box center [918, 158] width 240 height 46
select select "credit_card"
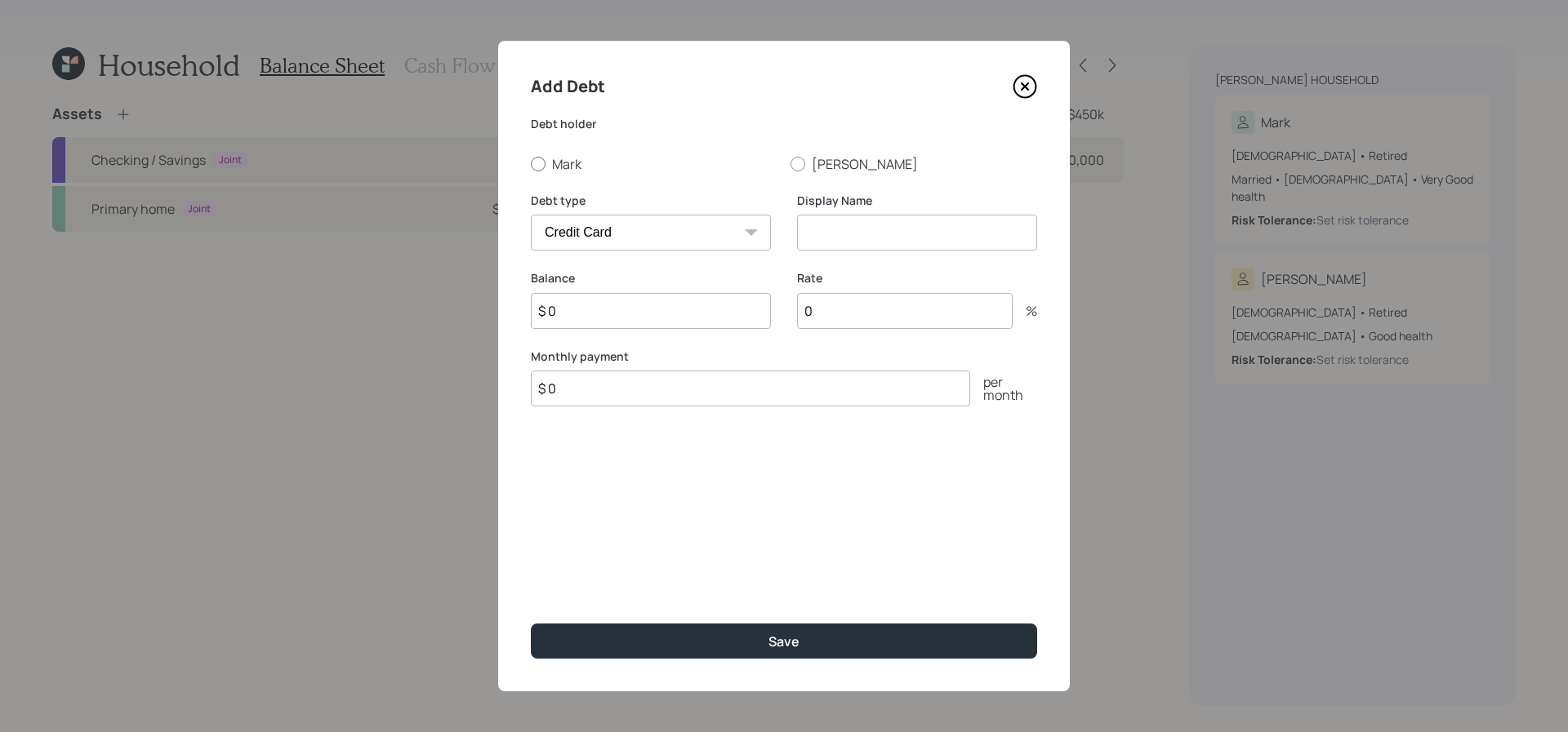
click at [531, 162] on div at bounding box center [538, 163] width 14 height 14
click at [530, 163] on input "Mark" at bounding box center [530, 163] width 1 height 1
radio input "true"
click at [698, 245] on select "Car Credit Card Medical Student Other" at bounding box center [651, 233] width 240 height 36
select select "car"
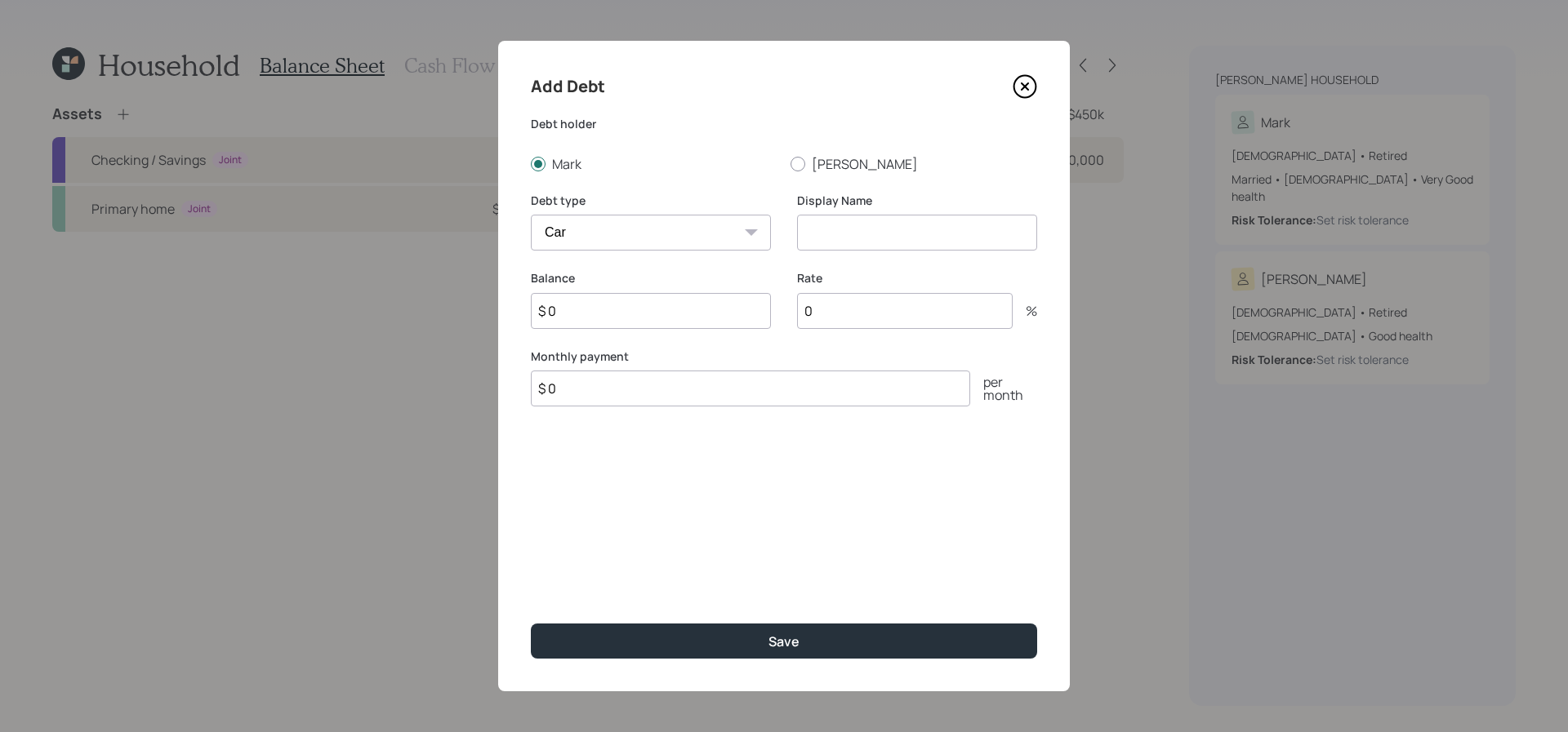
click at [531, 215] on select "Car Credit Card Medical Student Other" at bounding box center [651, 233] width 240 height 36
click at [870, 234] on input at bounding box center [918, 233] width 240 height 36
type input "Auto loan (2)"
click at [701, 330] on div "Balance $ 0" at bounding box center [651, 309] width 240 height 79
click at [706, 316] on input "$ 0" at bounding box center [651, 311] width 240 height 36
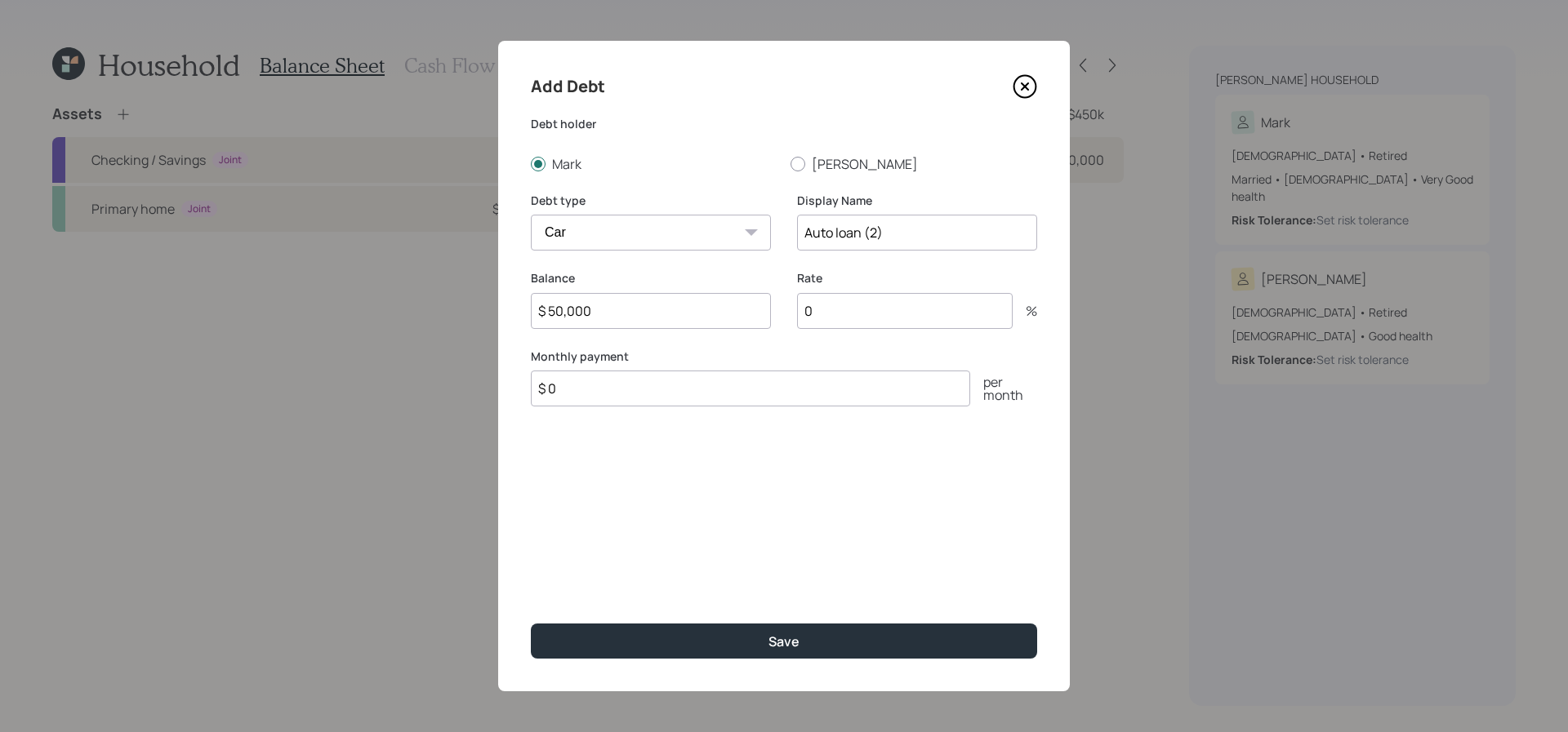
type input "$ 50,000"
click at [630, 402] on input "$ 0" at bounding box center [750, 388] width 439 height 36
type input "$ 1,100"
click at [836, 300] on input "0" at bounding box center [905, 311] width 216 height 36
drag, startPoint x: 856, startPoint y: 312, endPoint x: 735, endPoint y: 300, distance: 121.6
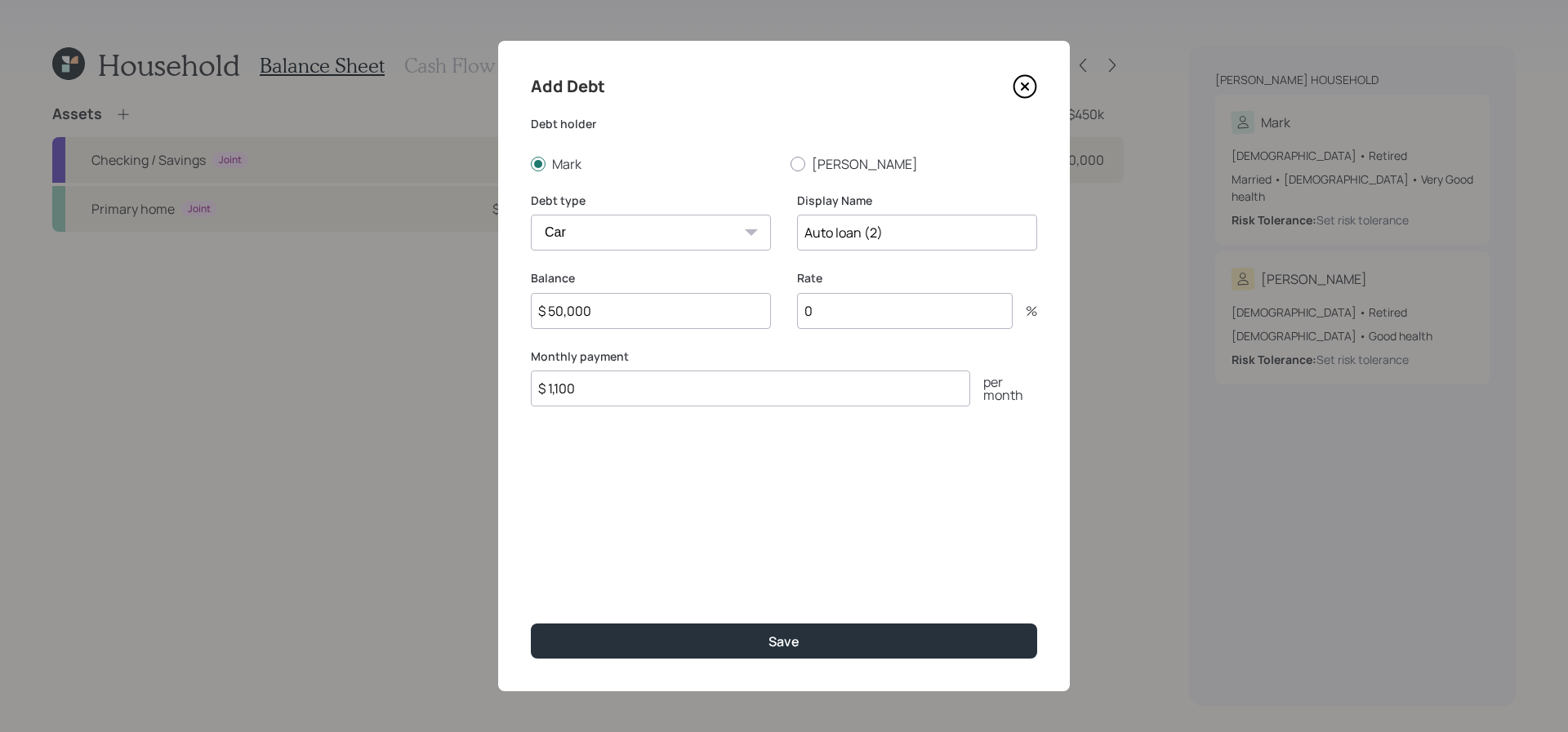
click at [738, 303] on div "Balance $ 50,000 Rate 0 %" at bounding box center [784, 309] width 506 height 79
type input "6"
click at [531, 624] on button "Save" at bounding box center [784, 641] width 506 height 35
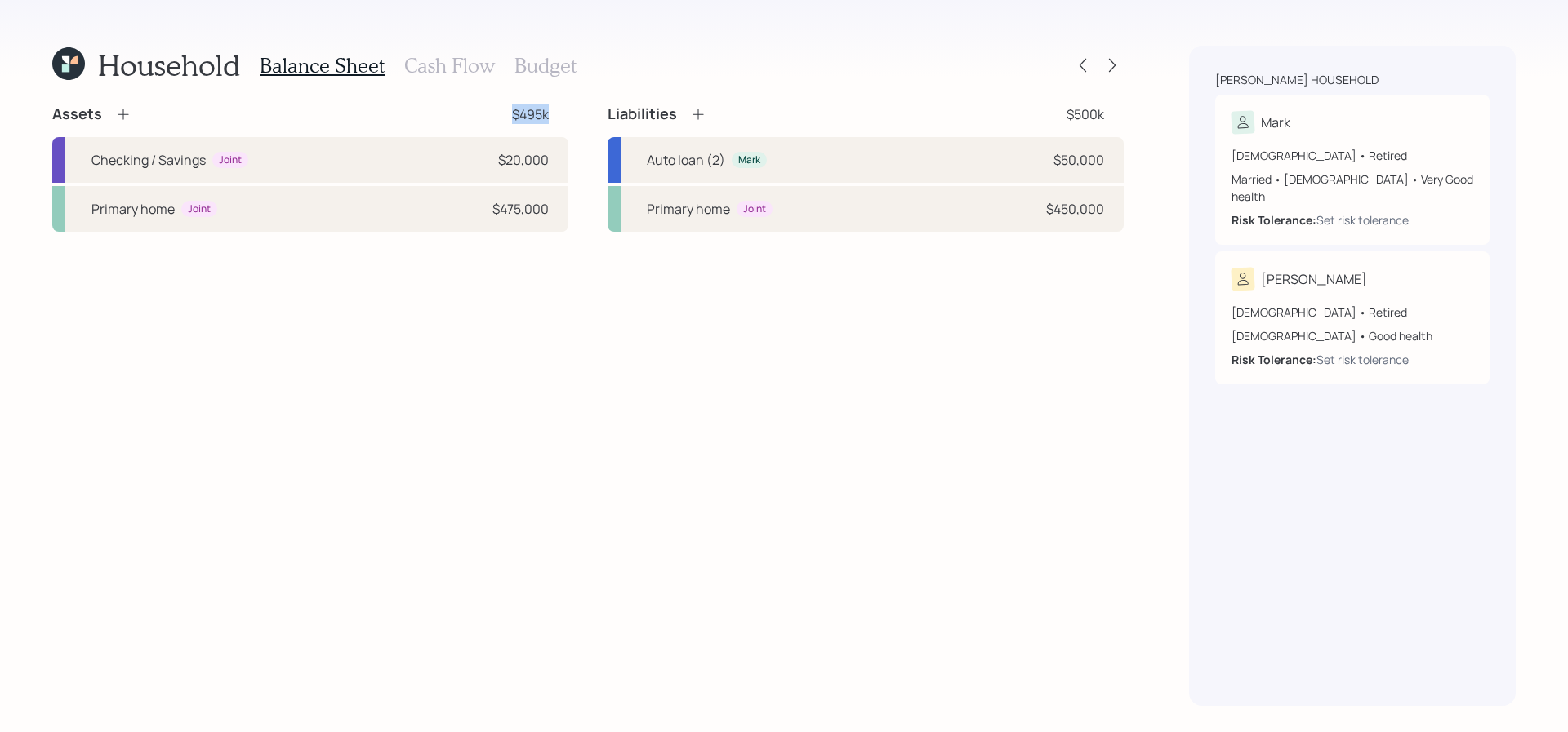
drag, startPoint x: 563, startPoint y: 124, endPoint x: 496, endPoint y: 102, distance: 70.5
click at [496, 102] on div "Household Balance Sheet Cash Flow Budget Assets $495k Checking / Savings Joint …" at bounding box center [588, 376] width 1072 height 660
drag, startPoint x: 1111, startPoint y: 113, endPoint x: 1063, endPoint y: 118, distance: 48.3
click at [1063, 118] on div "Liabilities $500k" at bounding box center [866, 113] width 516 height 19
click at [560, 112] on div "Assets $495k" at bounding box center [311, 113] width 516 height 19
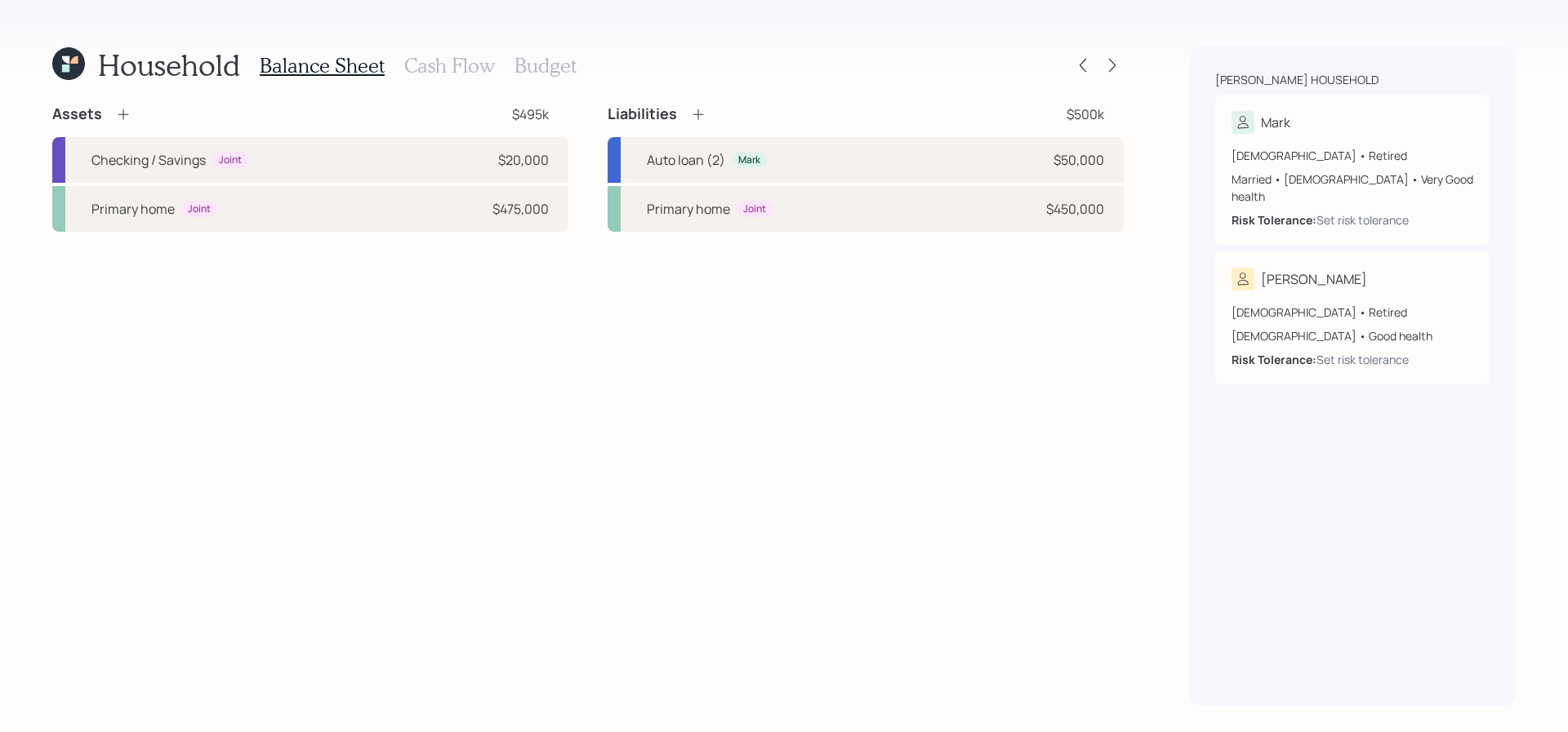
click at [464, 72] on h3 "Cash Flow" at bounding box center [450, 66] width 91 height 24
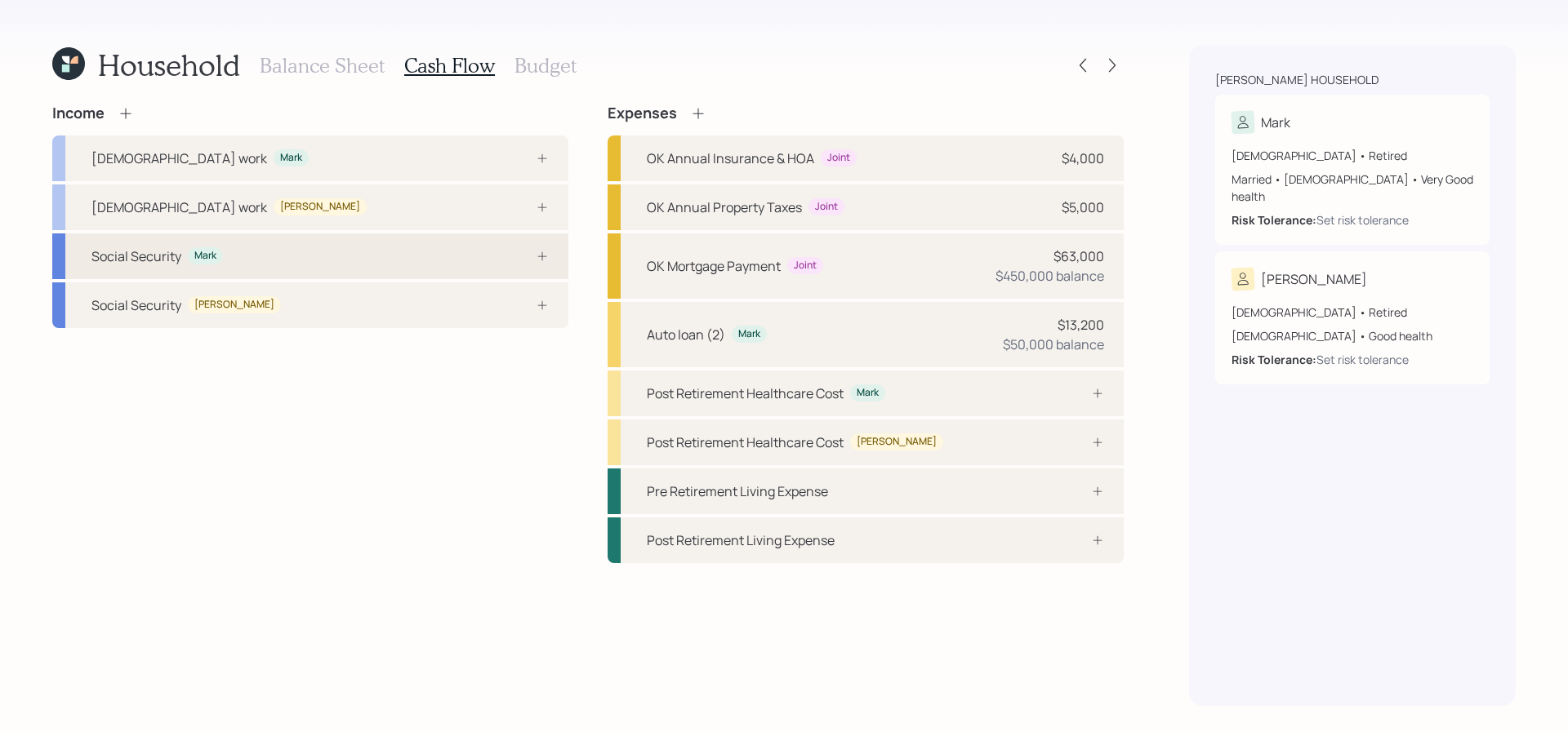
click at [390, 260] on div "Social Security Mark" at bounding box center [311, 256] width 516 height 46
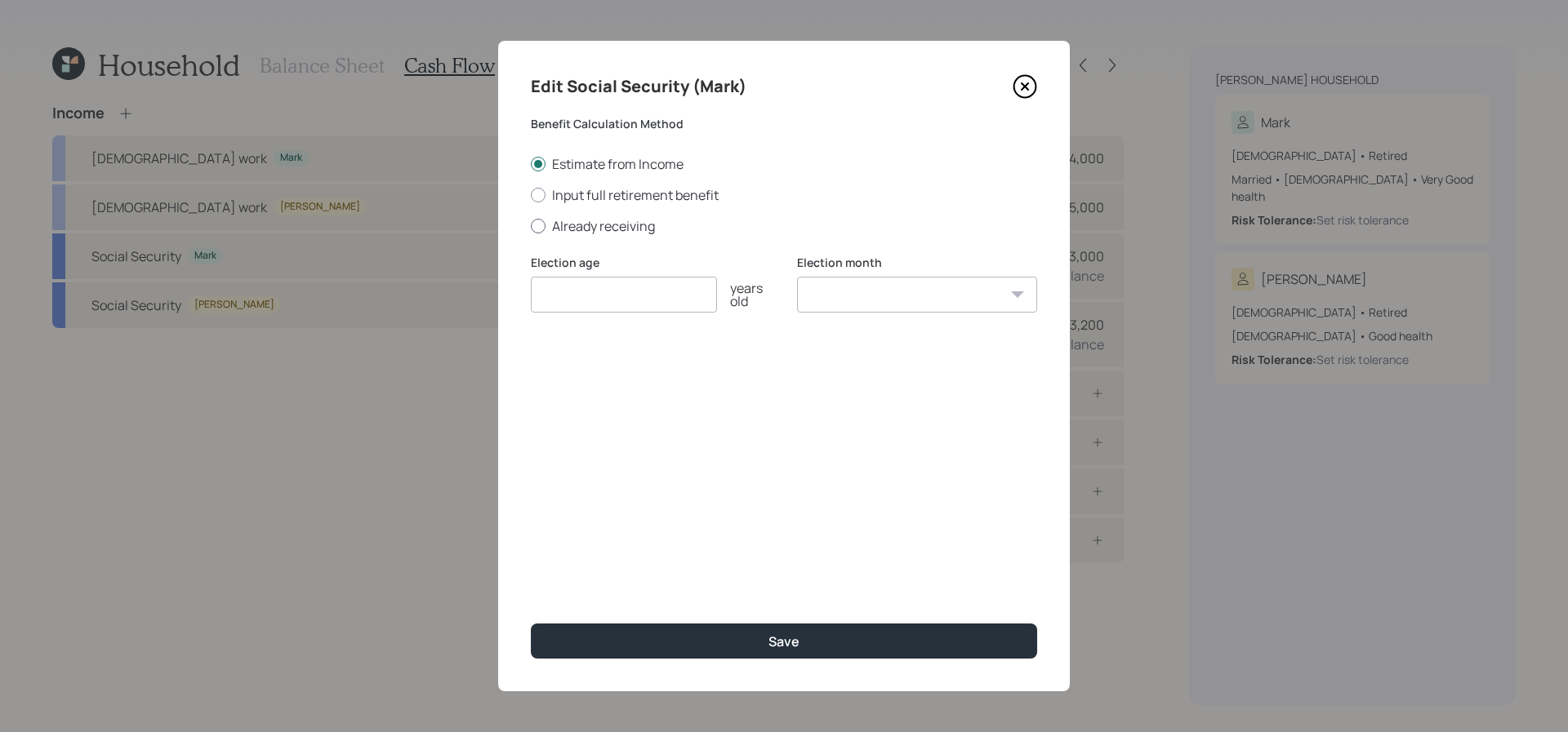
click at [600, 221] on label "Already receiving" at bounding box center [784, 226] width 506 height 18
click at [531, 225] on input "Already receiving" at bounding box center [530, 225] width 1 height 1
radio input "true"
click at [663, 383] on input "$" at bounding box center [784, 373] width 506 height 36
type input "$ 1,450"
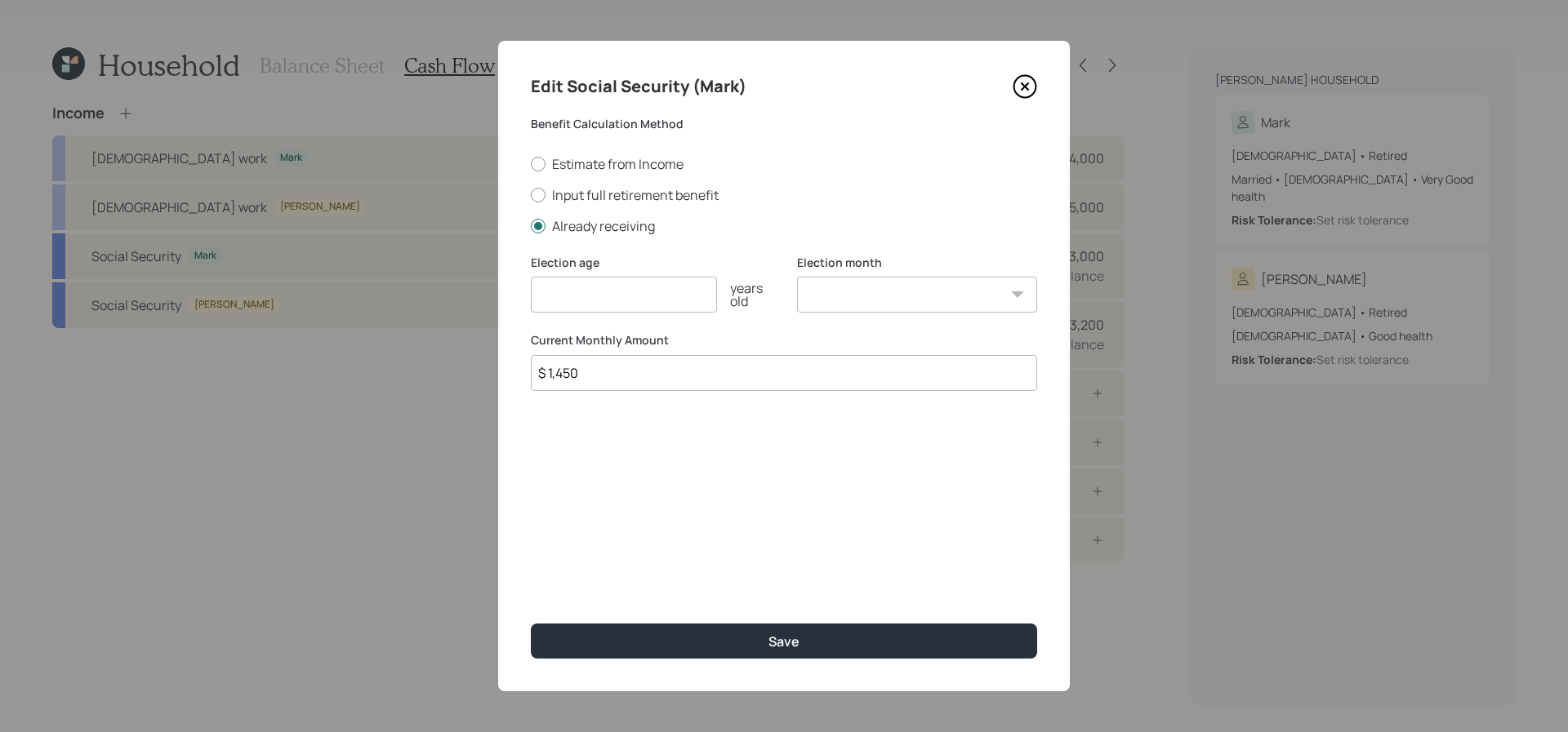
click at [596, 303] on input "number" at bounding box center [624, 294] width 186 height 36
click at [596, 312] on input "number" at bounding box center [624, 294] width 186 height 36
type input "67"
click at [531, 624] on button "Save" at bounding box center [784, 641] width 506 height 35
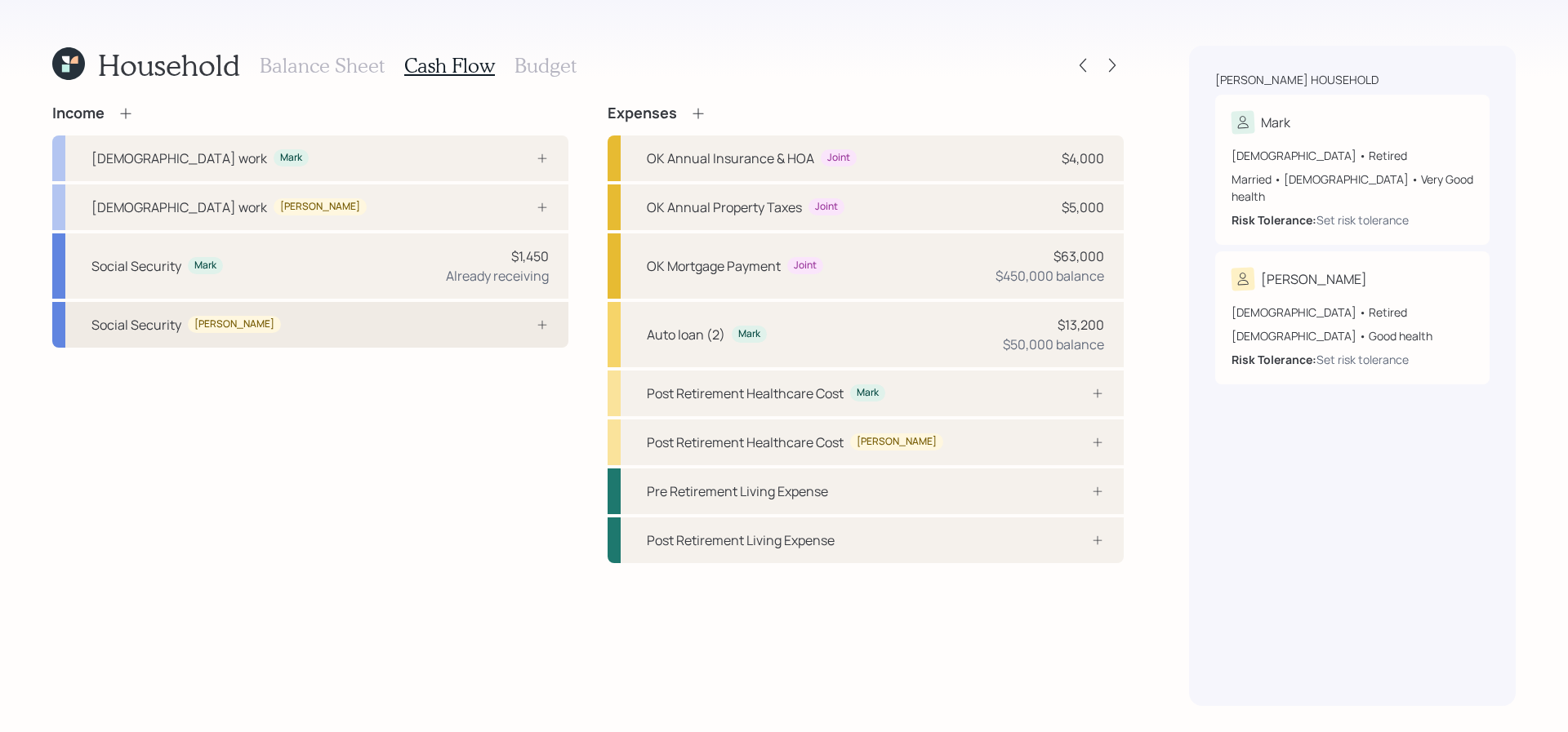
click at [439, 328] on div "Social Security [PERSON_NAME]" at bounding box center [311, 325] width 516 height 46
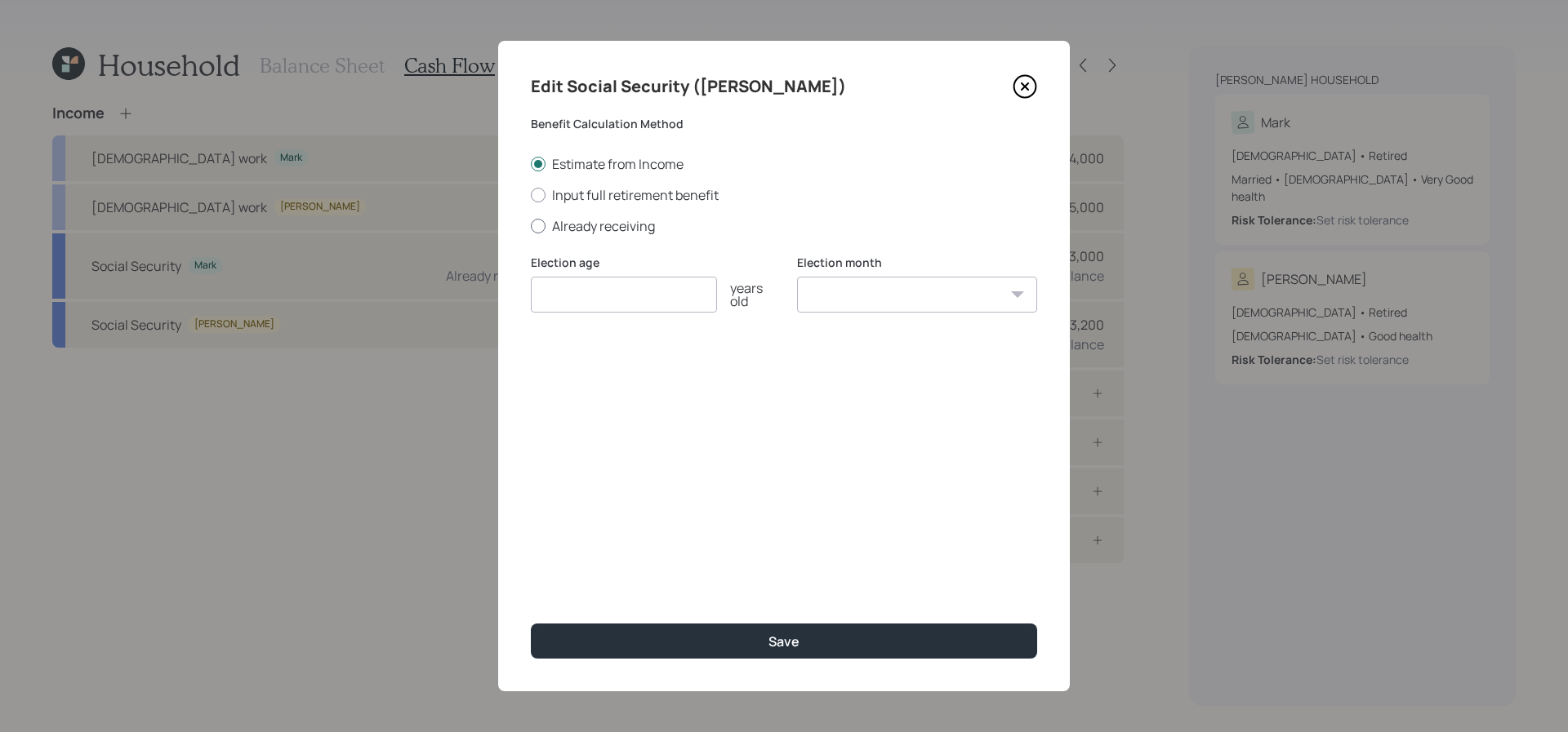
click at [600, 218] on label "Already receiving" at bounding box center [784, 226] width 506 height 18
click at [531, 225] on input "Already receiving" at bounding box center [530, 225] width 1 height 1
radio input "true"
click at [550, 370] on input "$" at bounding box center [784, 373] width 506 height 36
type input "$ 2,045"
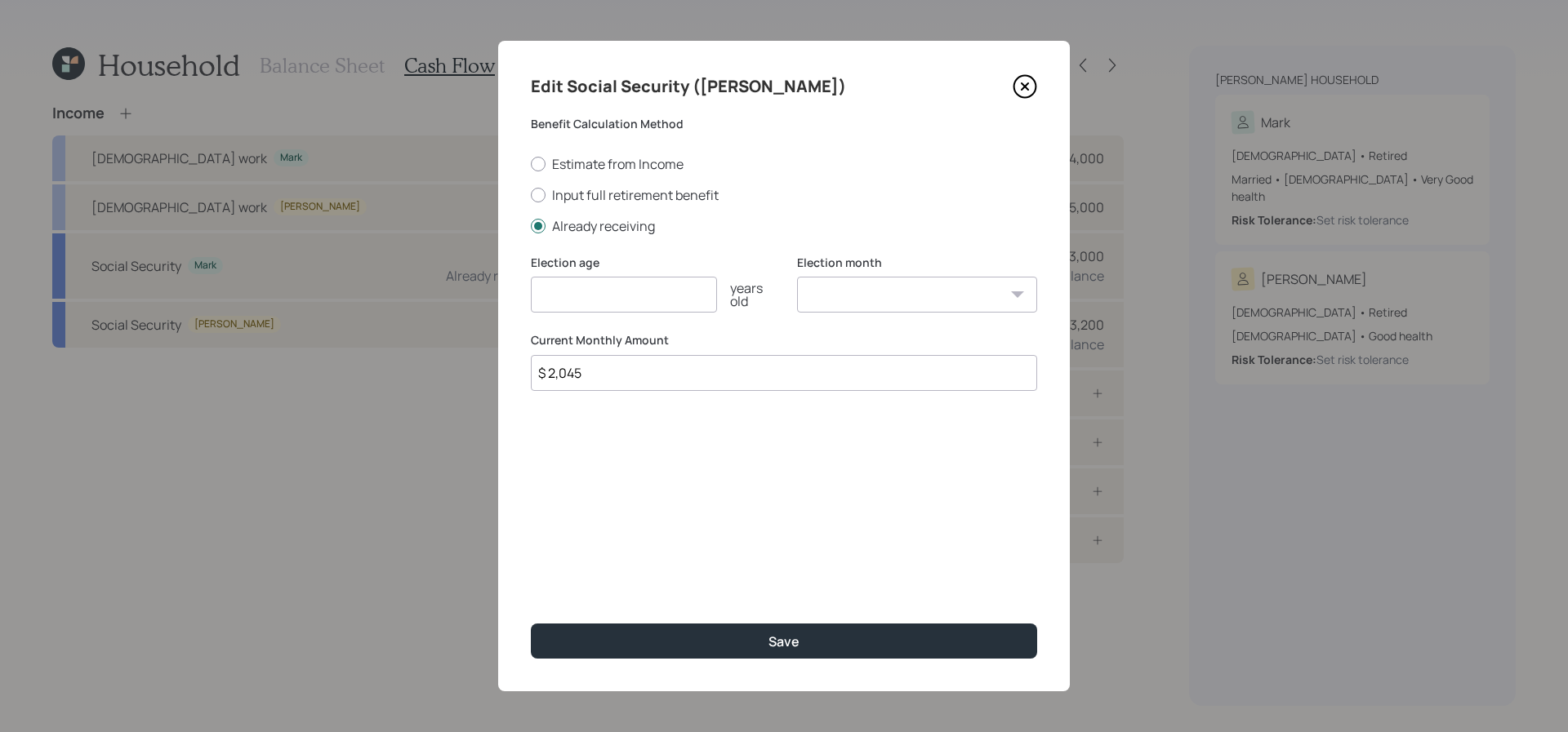
click at [590, 305] on input "number" at bounding box center [624, 294] width 186 height 36
type input "67"
click at [531, 624] on button "Save" at bounding box center [784, 641] width 506 height 35
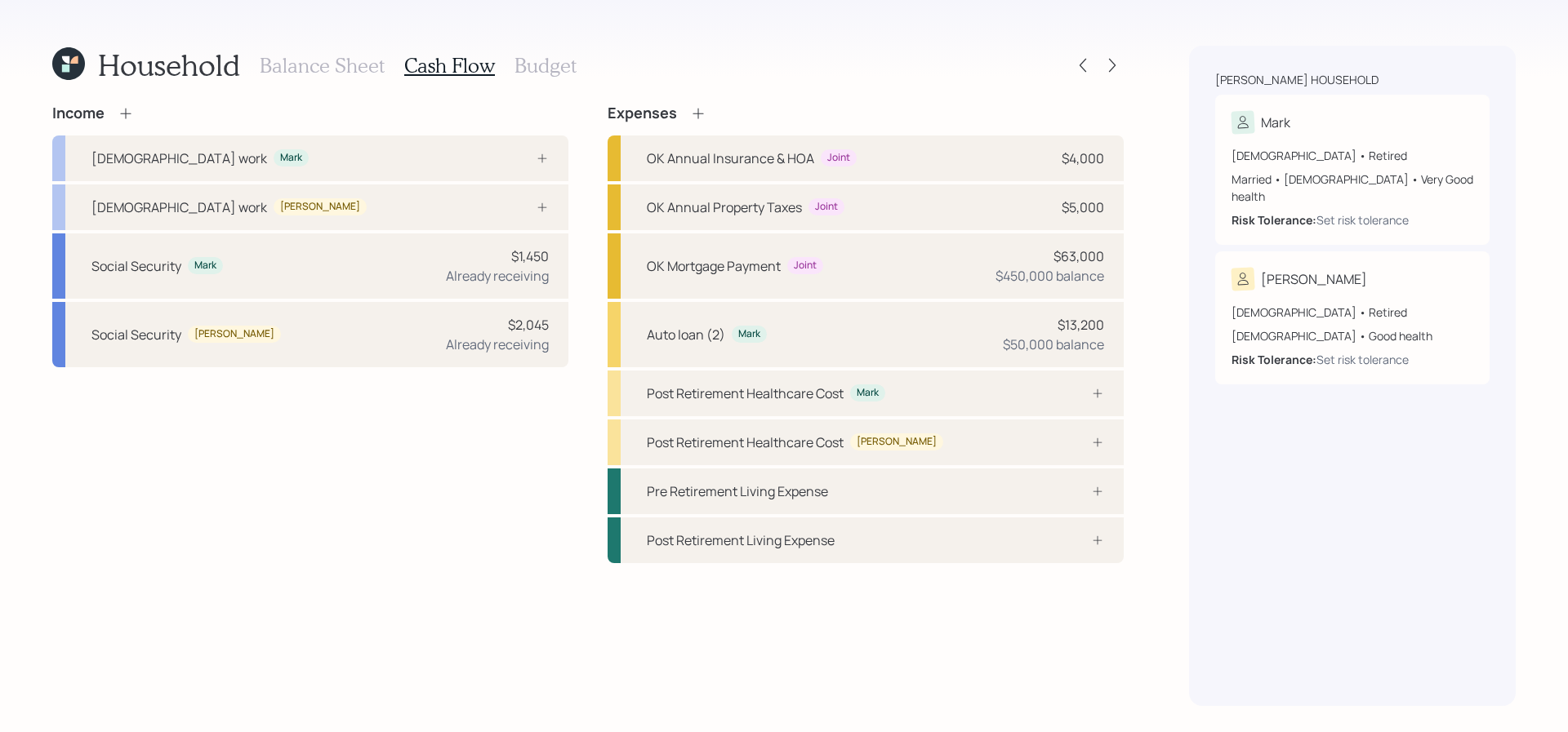
click at [132, 109] on icon at bounding box center [125, 113] width 16 height 16
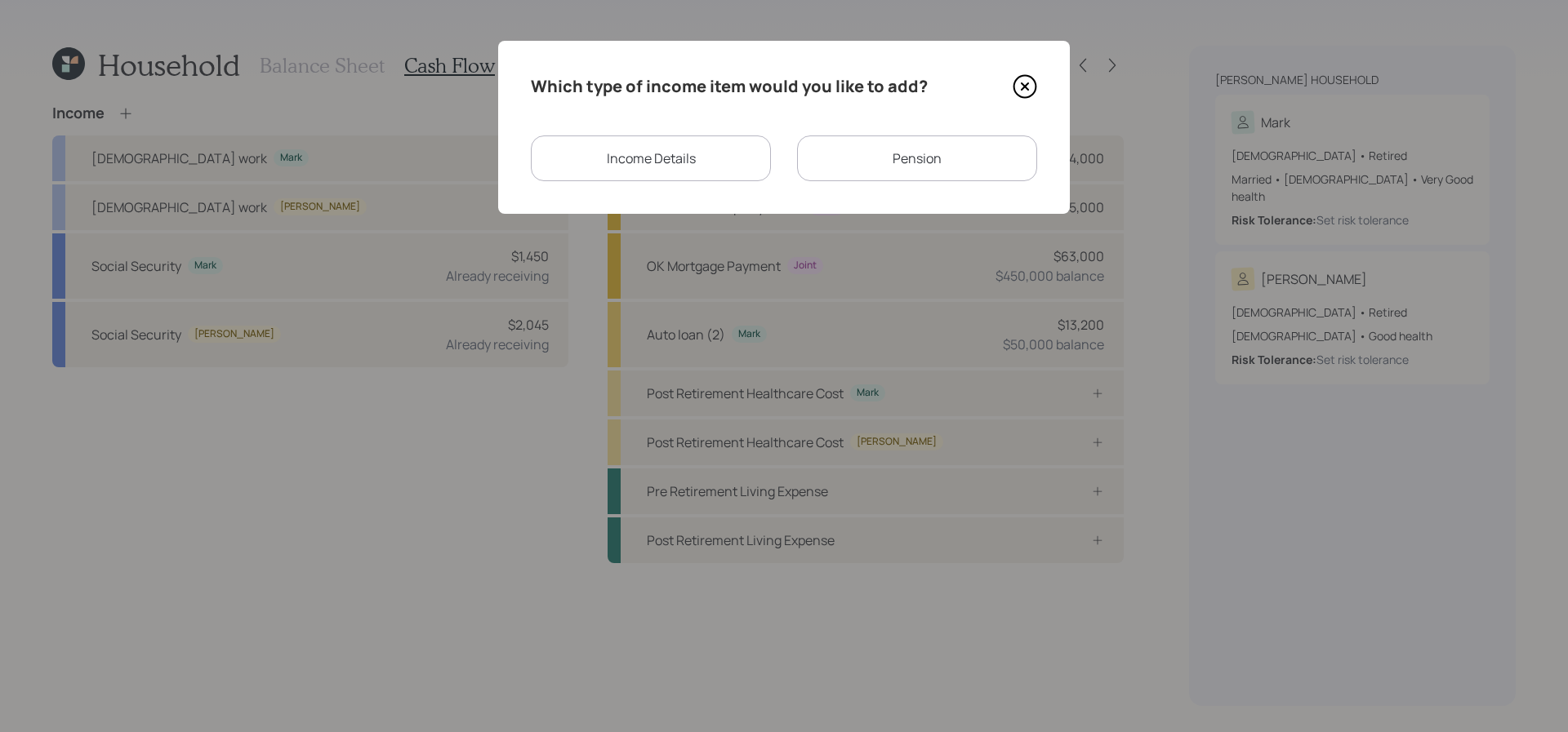
click at [826, 165] on div "Pension" at bounding box center [918, 158] width 240 height 46
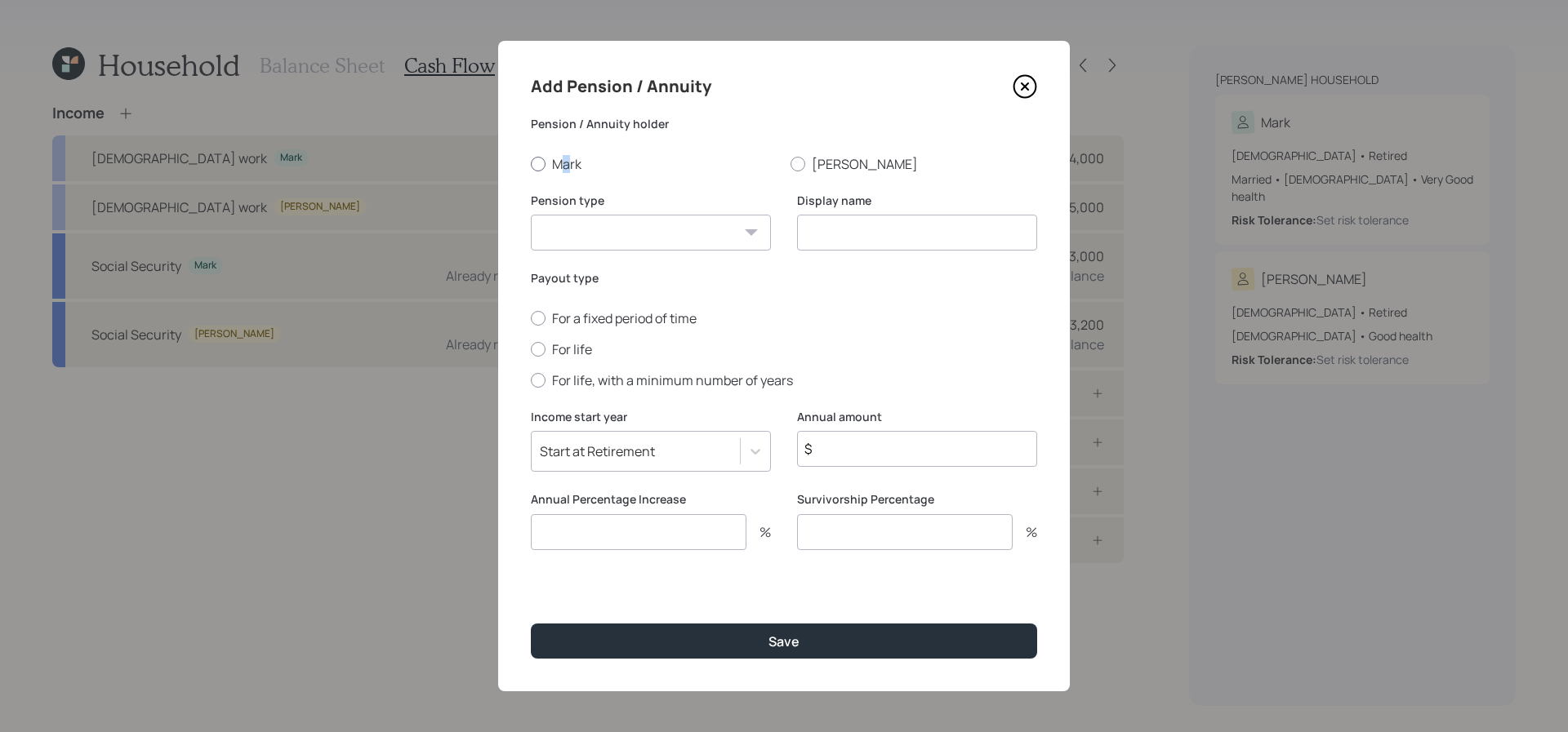
click at [566, 162] on label "Mark" at bounding box center [654, 163] width 246 height 18
click at [627, 249] on select "Pension Annuity" at bounding box center [651, 233] width 240 height 36
click at [539, 150] on div "Pension / Annuity [PERSON_NAME] [PERSON_NAME]" at bounding box center [784, 145] width 506 height 58
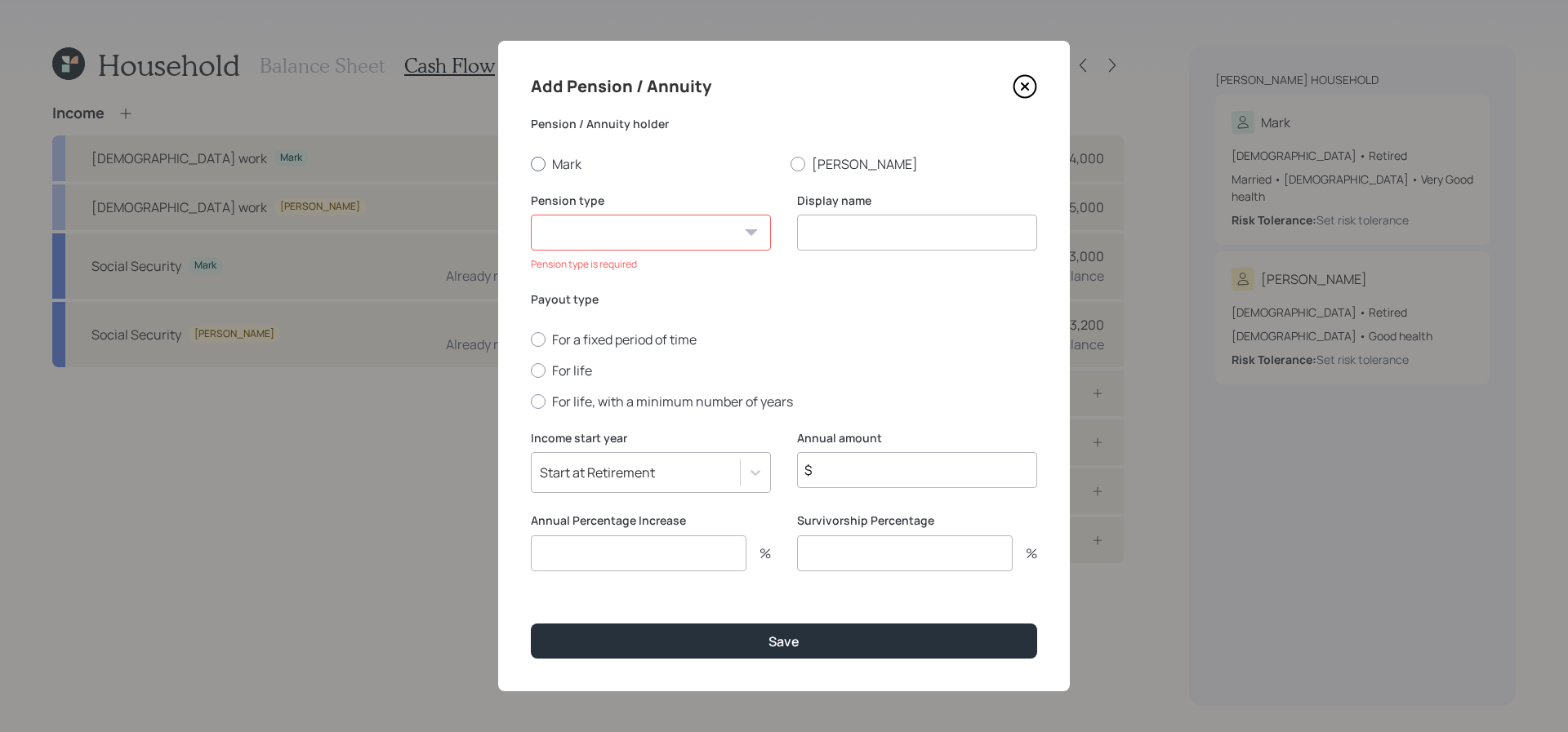
click at [539, 168] on div at bounding box center [538, 163] width 14 height 14
click at [531, 164] on input "Mark" at bounding box center [530, 163] width 1 height 1
radio input "true"
click at [645, 227] on select "Pension Annuity" at bounding box center [651, 233] width 240 height 36
select select "pension"
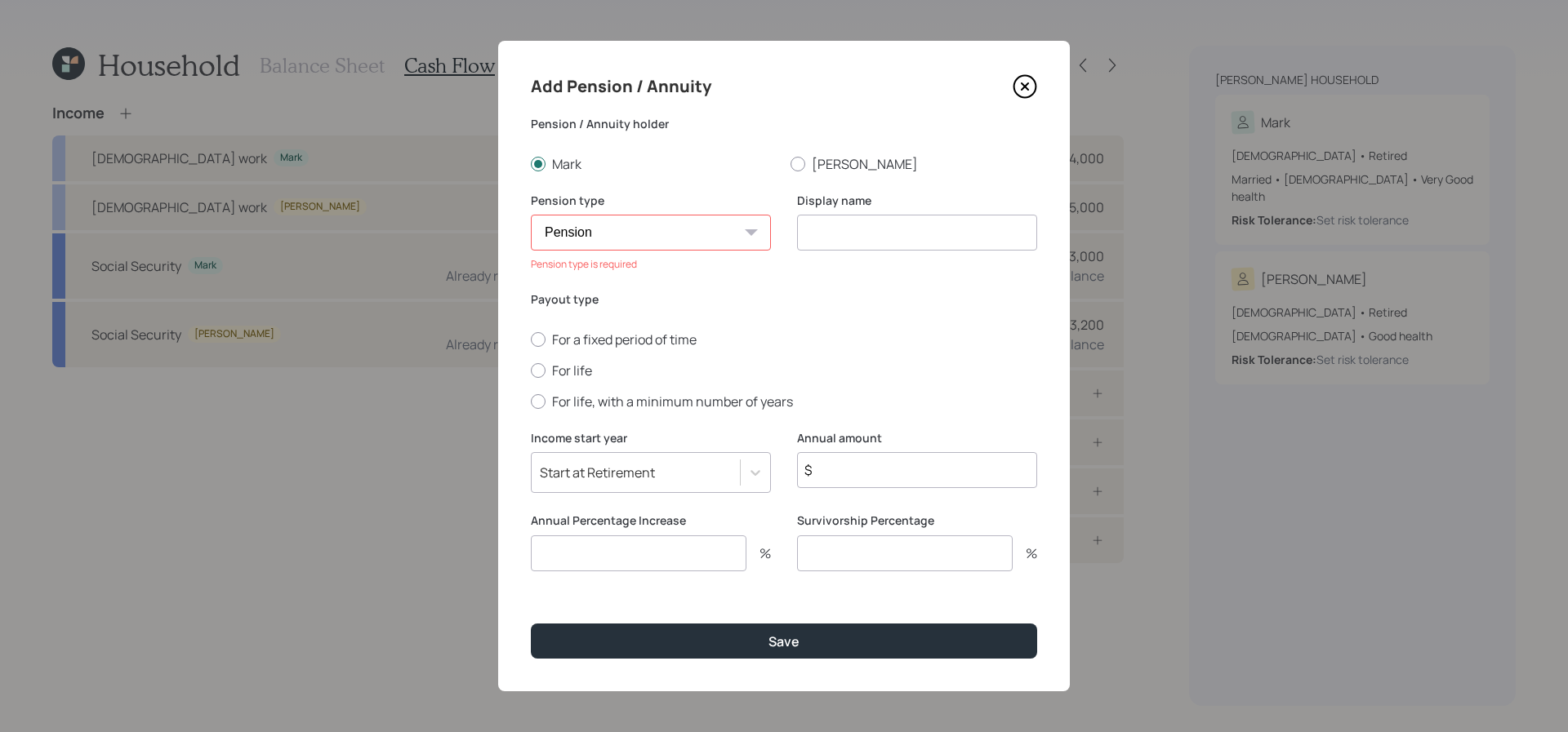
click at [531, 215] on select "Pension Annuity" at bounding box center [651, 233] width 240 height 36
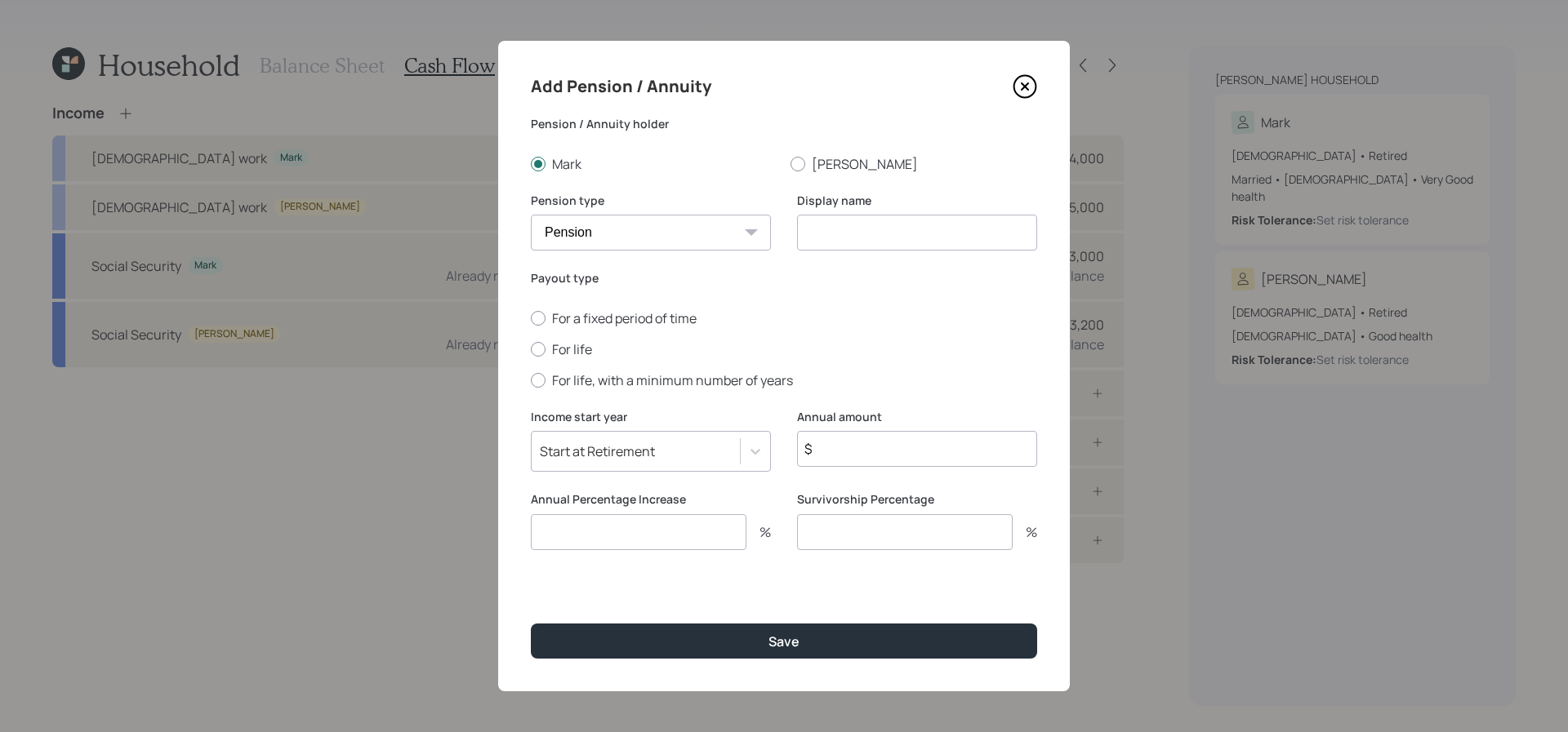
click at [886, 247] on input at bounding box center [918, 233] width 240 height 36
type input "M"
type input "Pension"
click at [579, 355] on label "For life" at bounding box center [784, 349] width 506 height 18
click at [531, 349] on input "For life" at bounding box center [530, 349] width 1 height 1
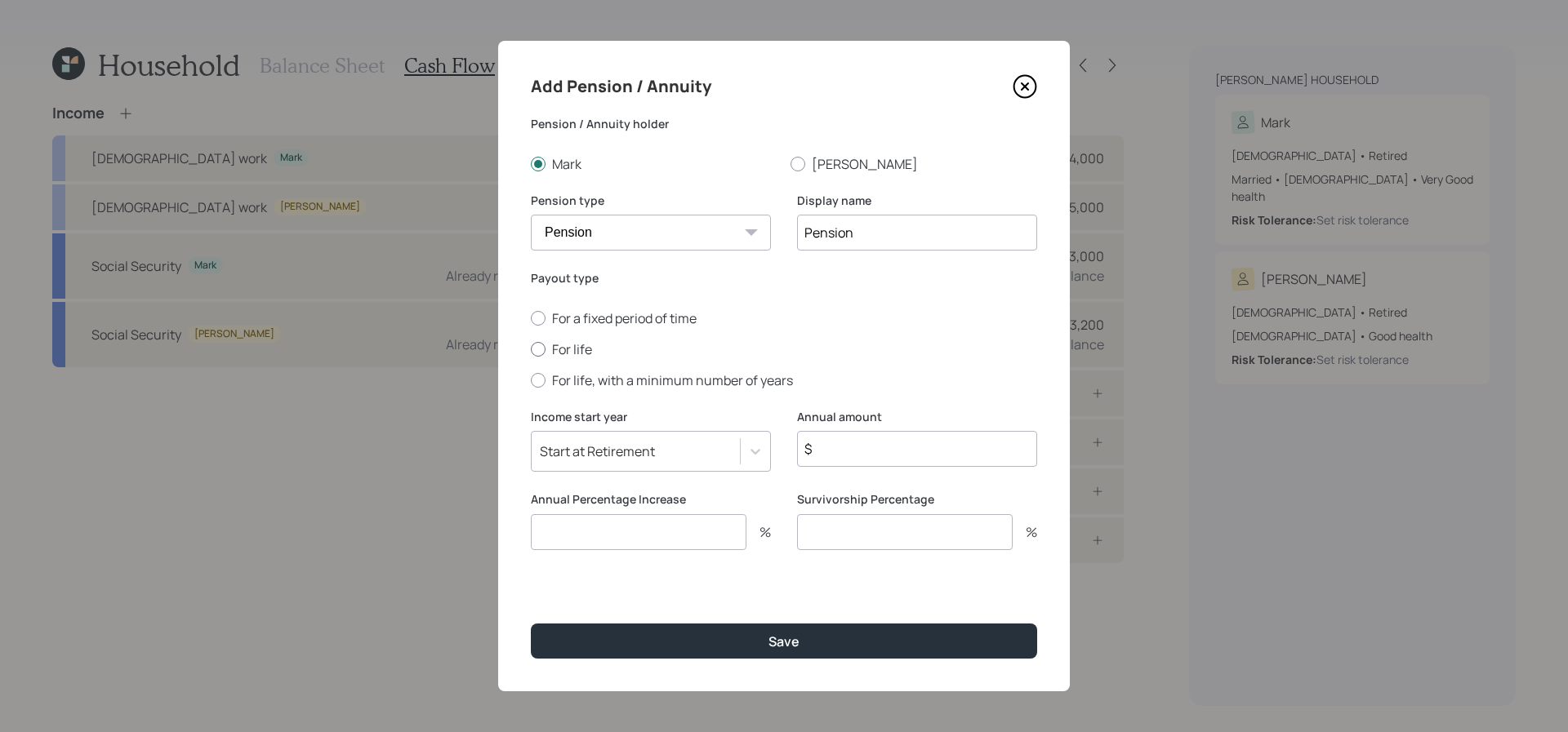
radio input "true"
click at [949, 460] on input "$" at bounding box center [918, 449] width 240 height 36
type input "$ 60,000"
click at [631, 516] on input "number" at bounding box center [638, 532] width 216 height 36
type input "2"
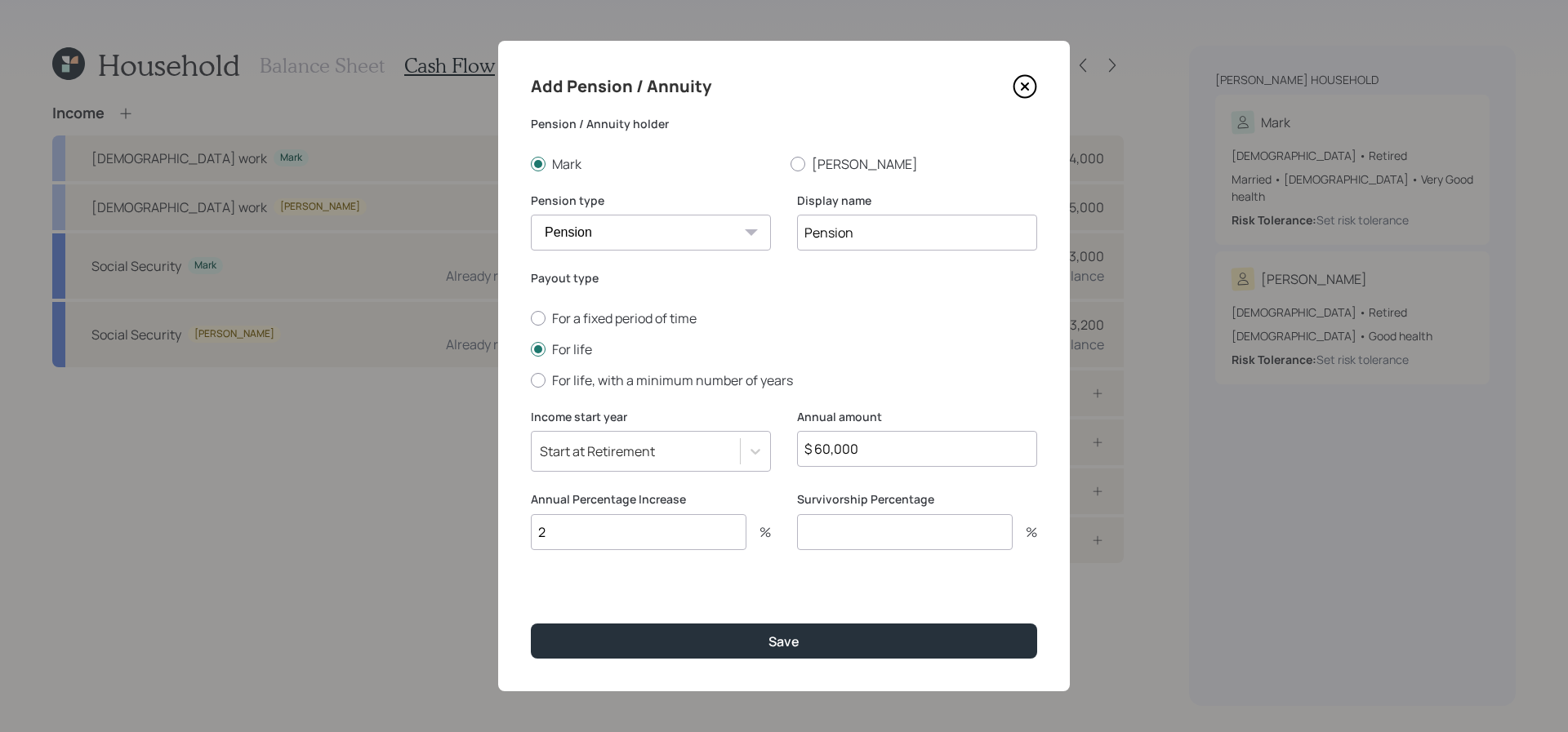
click at [831, 540] on input "number" at bounding box center [905, 532] width 216 height 36
type input "100"
click at [531, 624] on button "Save" at bounding box center [784, 641] width 506 height 35
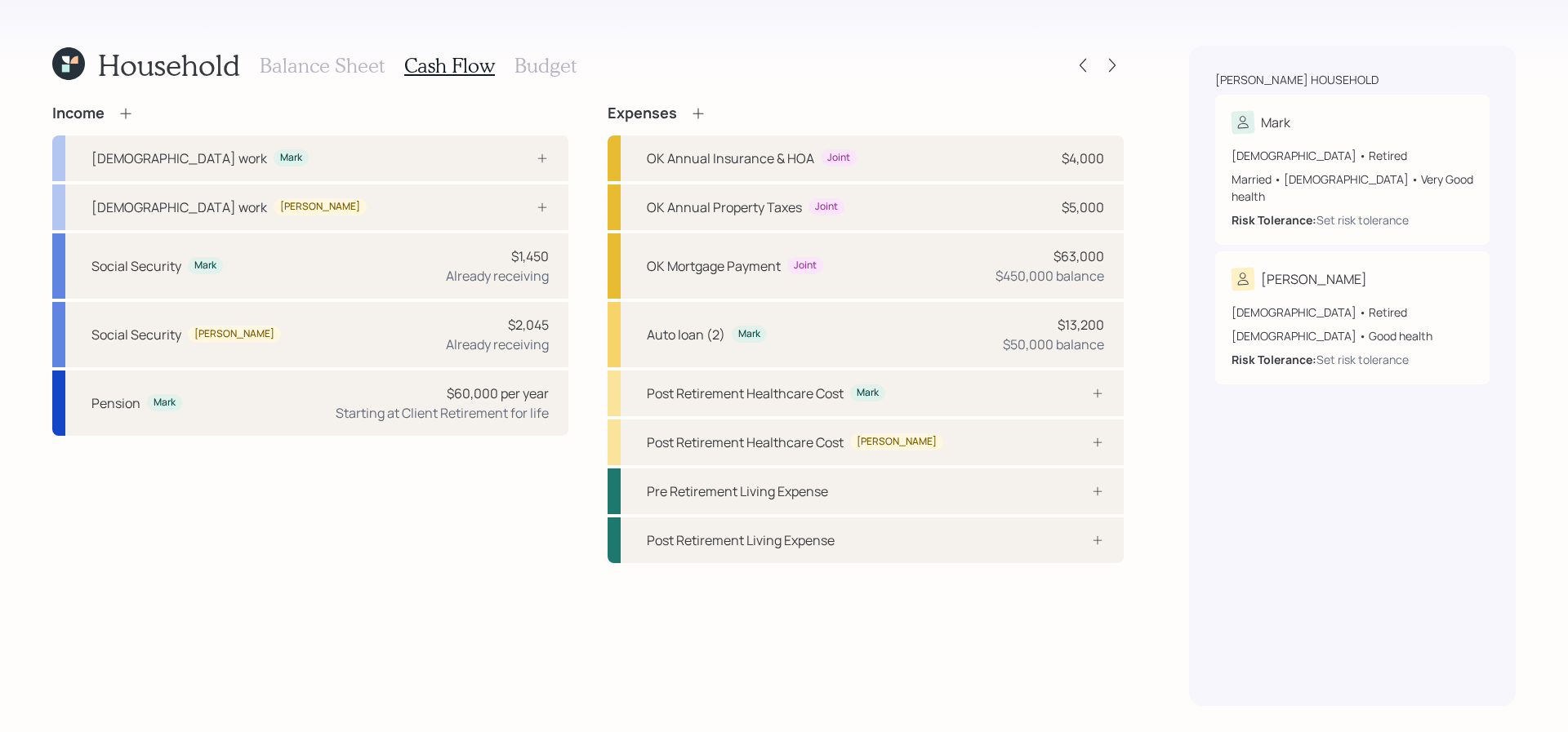
click at [124, 112] on icon at bounding box center [125, 113] width 16 height 16
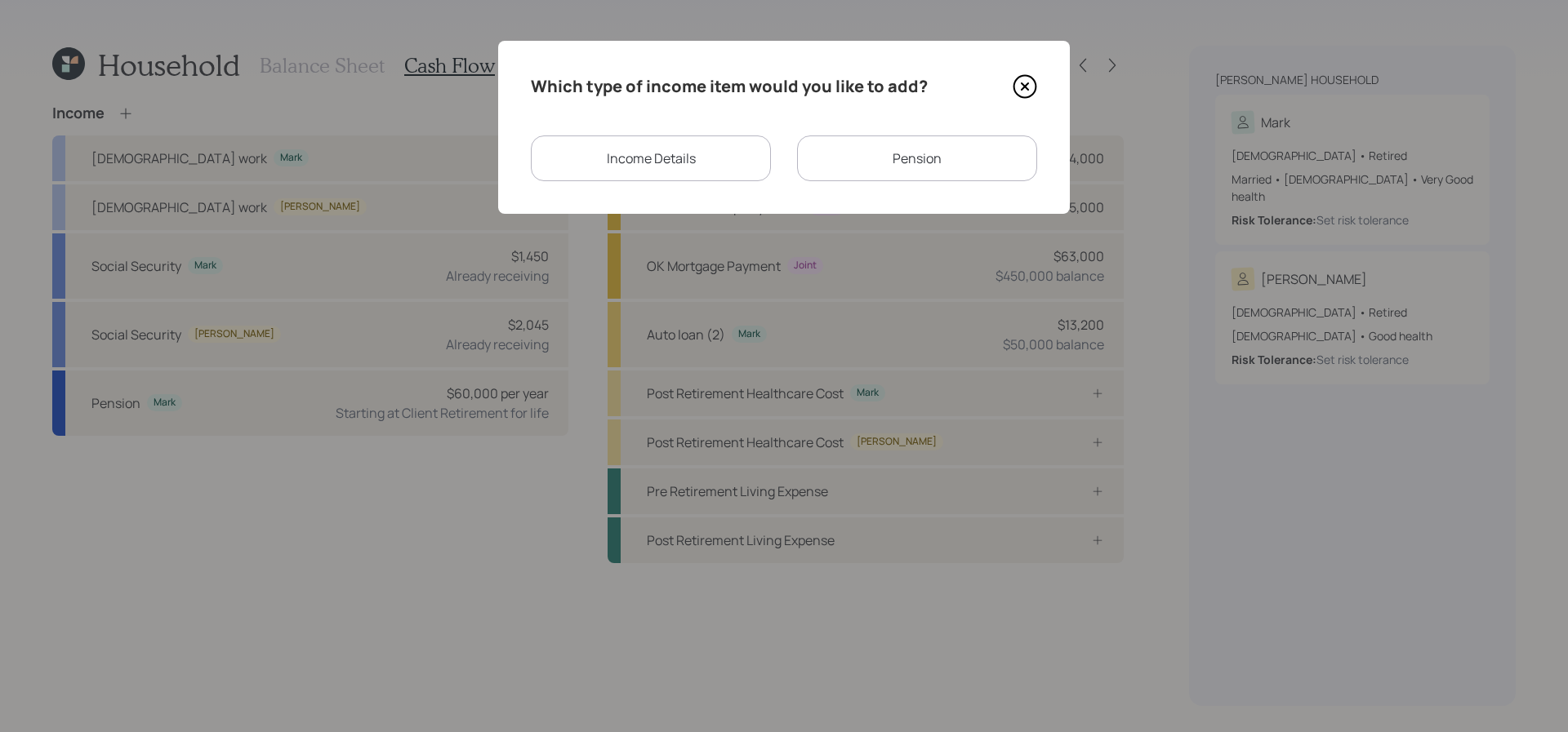
click at [730, 143] on div "Income Details" at bounding box center [651, 158] width 240 height 46
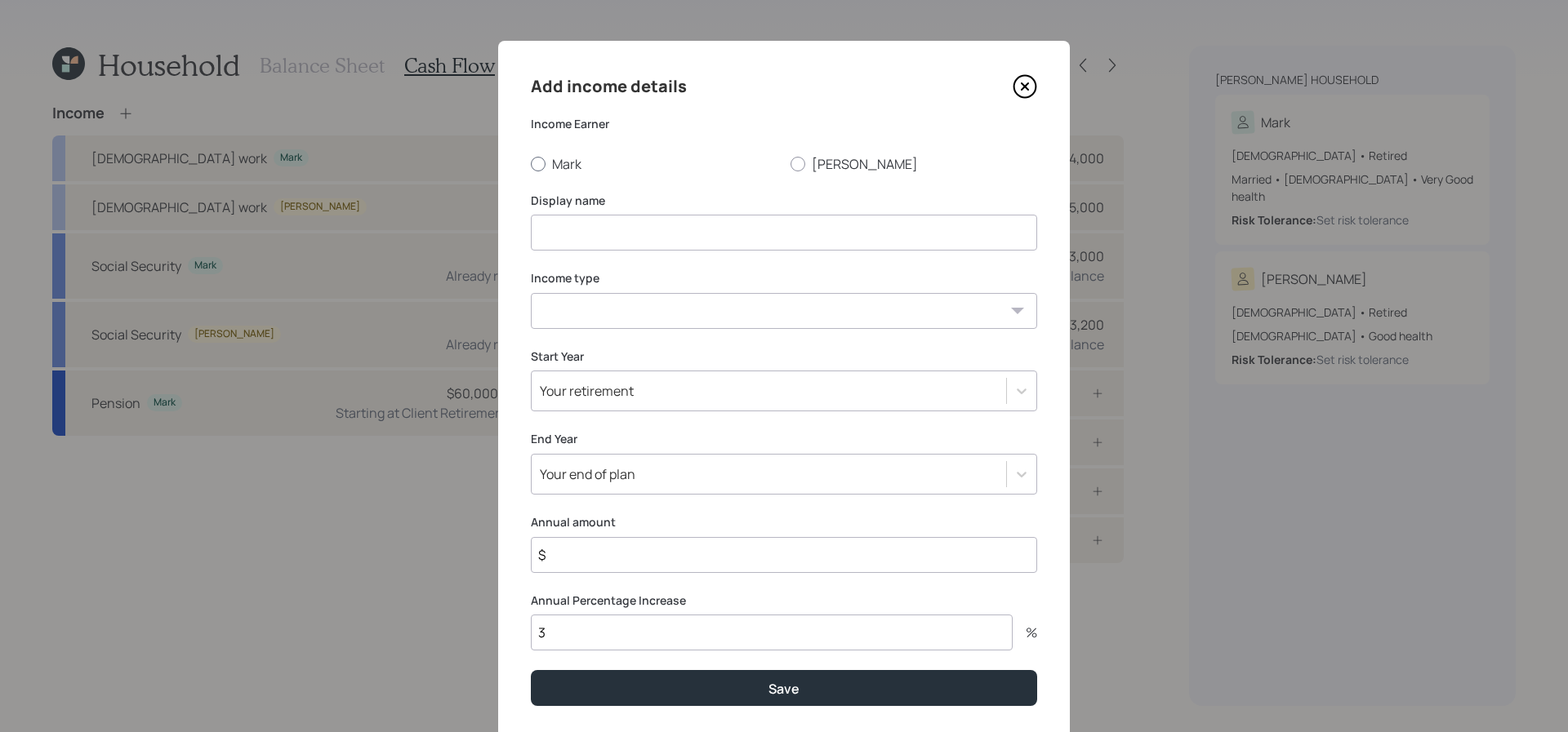
click at [545, 158] on label "Mark" at bounding box center [654, 163] width 246 height 18
click at [531, 163] on input "Mark" at bounding box center [530, 163] width 1 height 1
radio input "true"
click at [589, 219] on input at bounding box center [784, 233] width 506 height 36
type input "Self-employment"
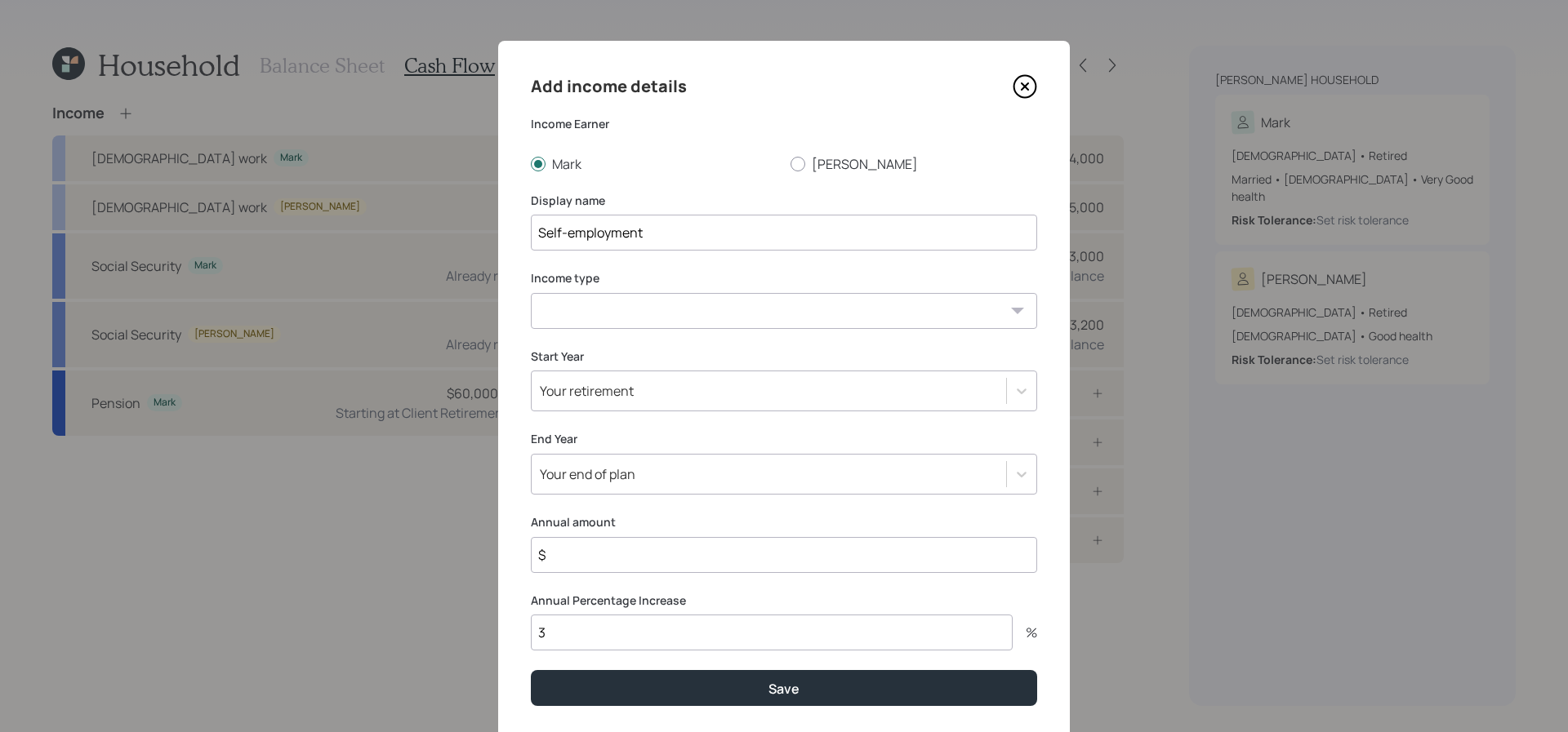
click at [607, 311] on select "[DEMOGRAPHIC_DATA] work [DEMOGRAPHIC_DATA] work Self employment Other" at bounding box center [784, 311] width 506 height 36
select select "self_employment"
click at [531, 293] on select "[DEMOGRAPHIC_DATA] work [DEMOGRAPHIC_DATA] work Self employment Other" at bounding box center [784, 311] width 506 height 36
click at [697, 243] on input "Self-employment" at bounding box center [784, 233] width 506 height 36
type input "Self-employment"
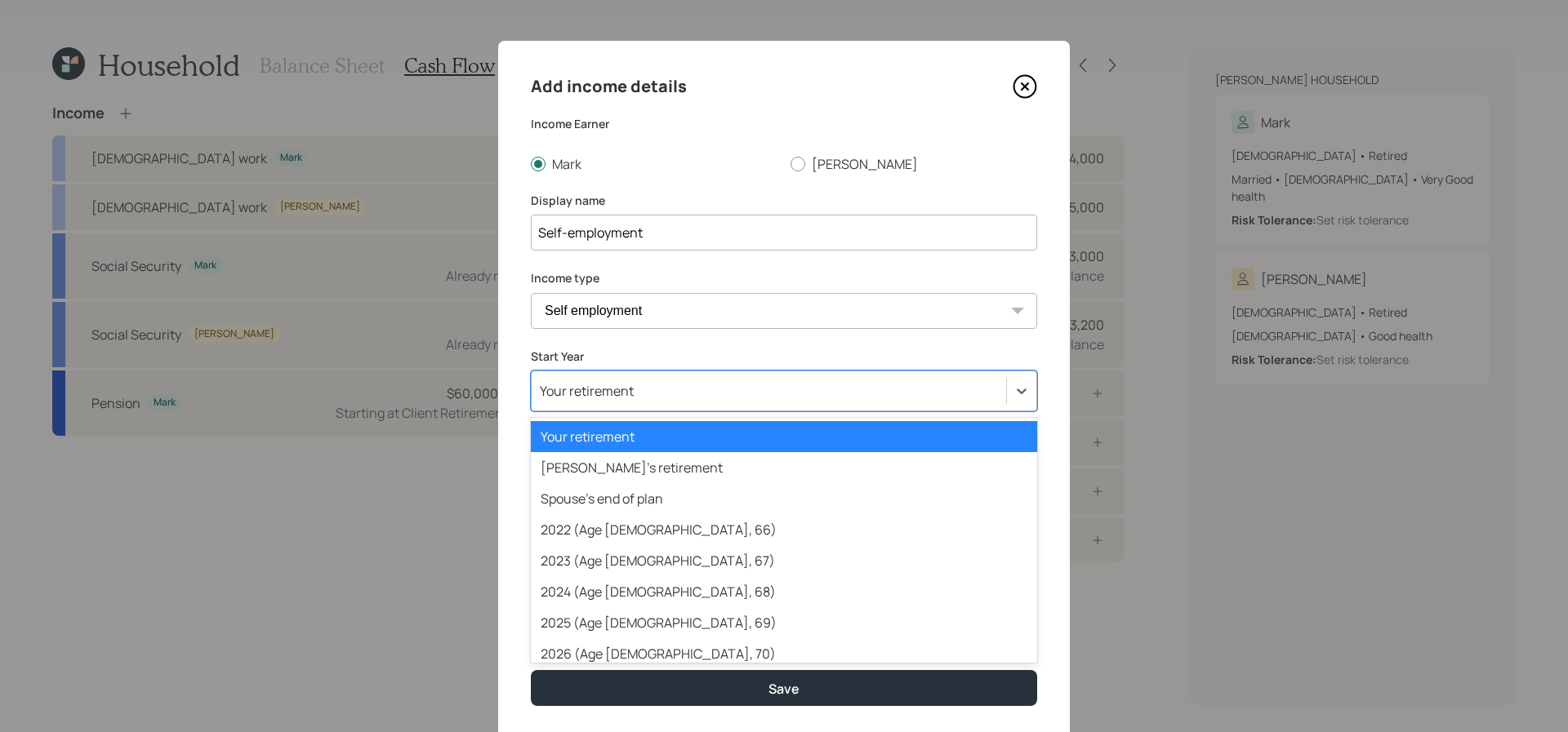
click at [728, 402] on div "Your retirement" at bounding box center [769, 391] width 474 height 28
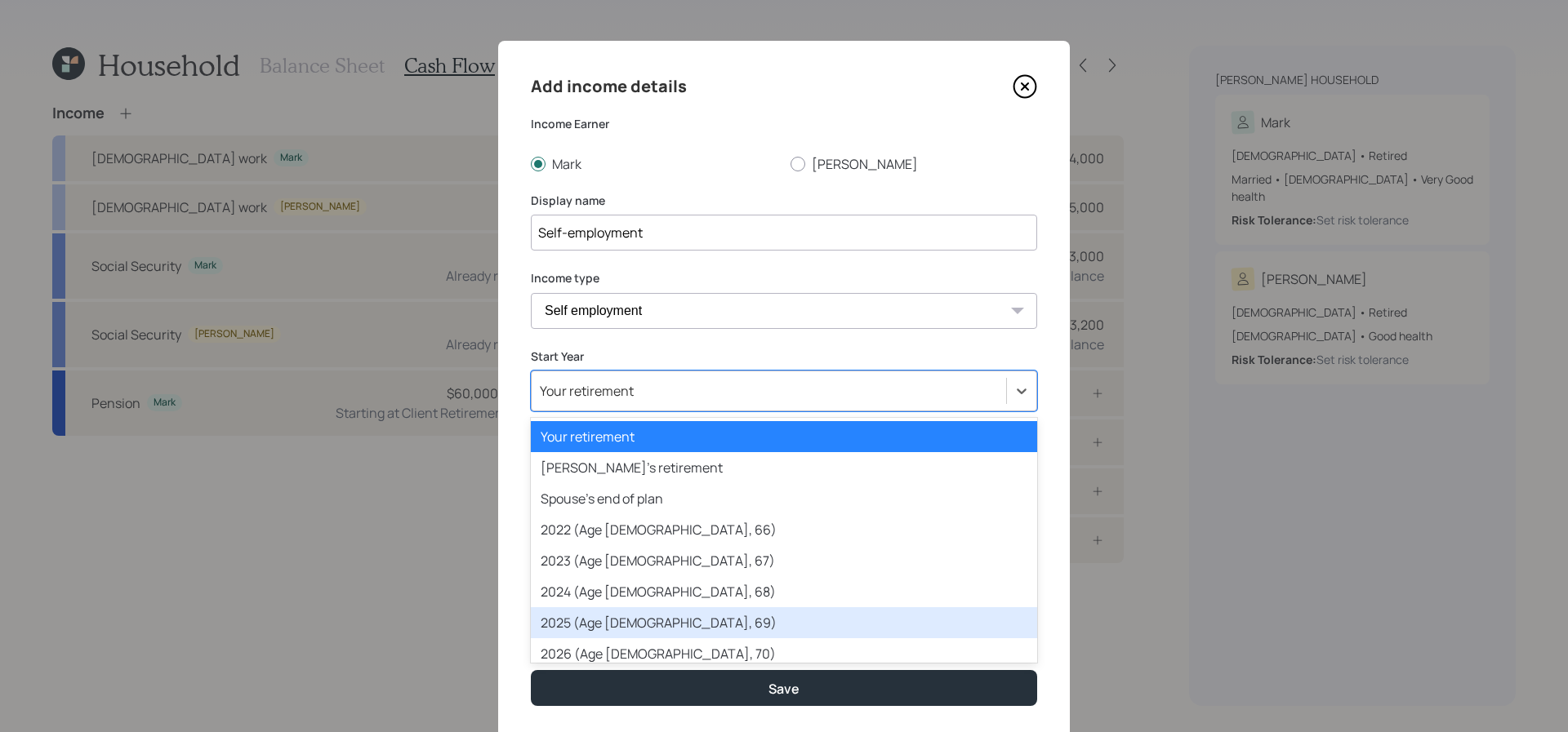
click at [713, 628] on div "2025 (Age [DEMOGRAPHIC_DATA], 69)" at bounding box center [784, 623] width 506 height 31
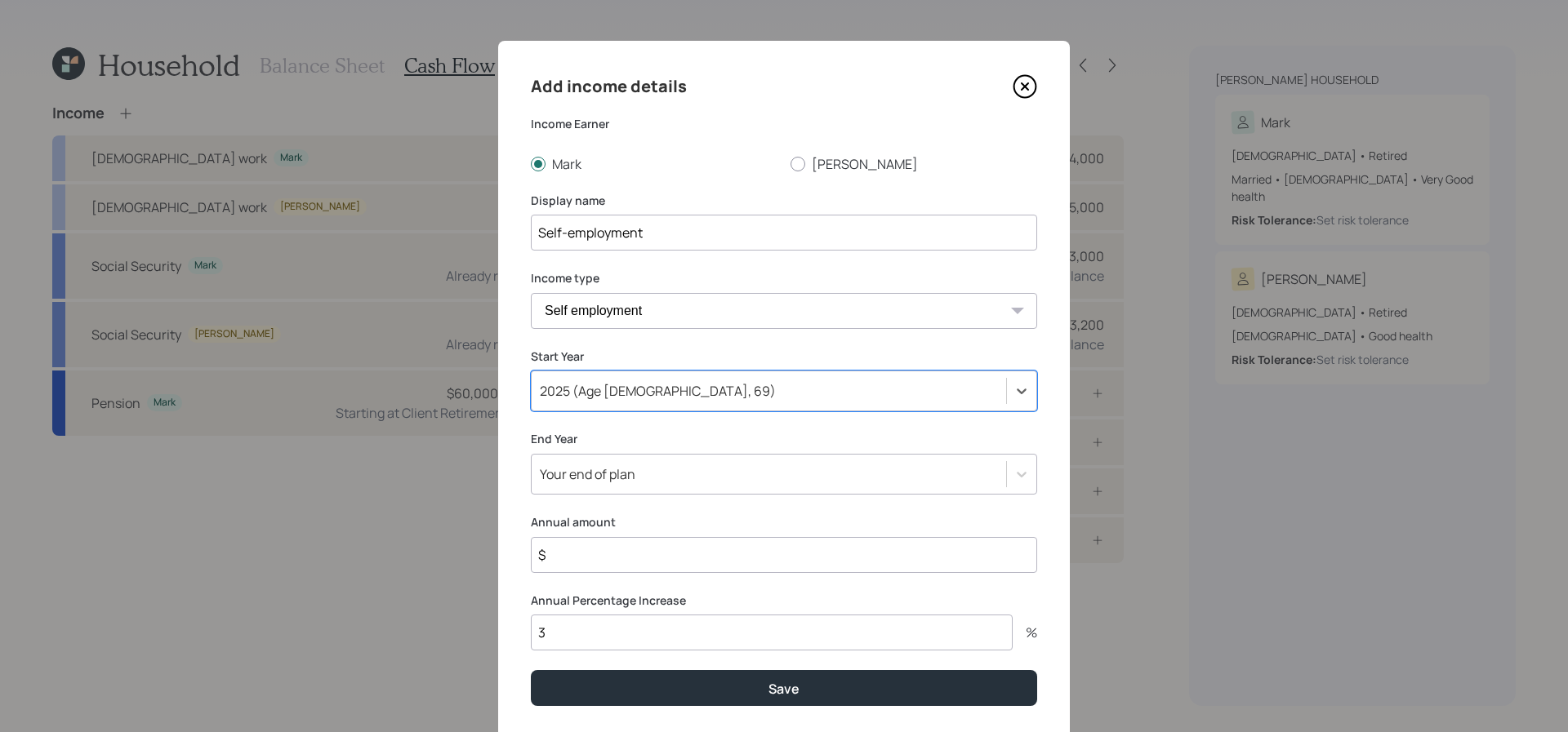
scroll to position [47, 0]
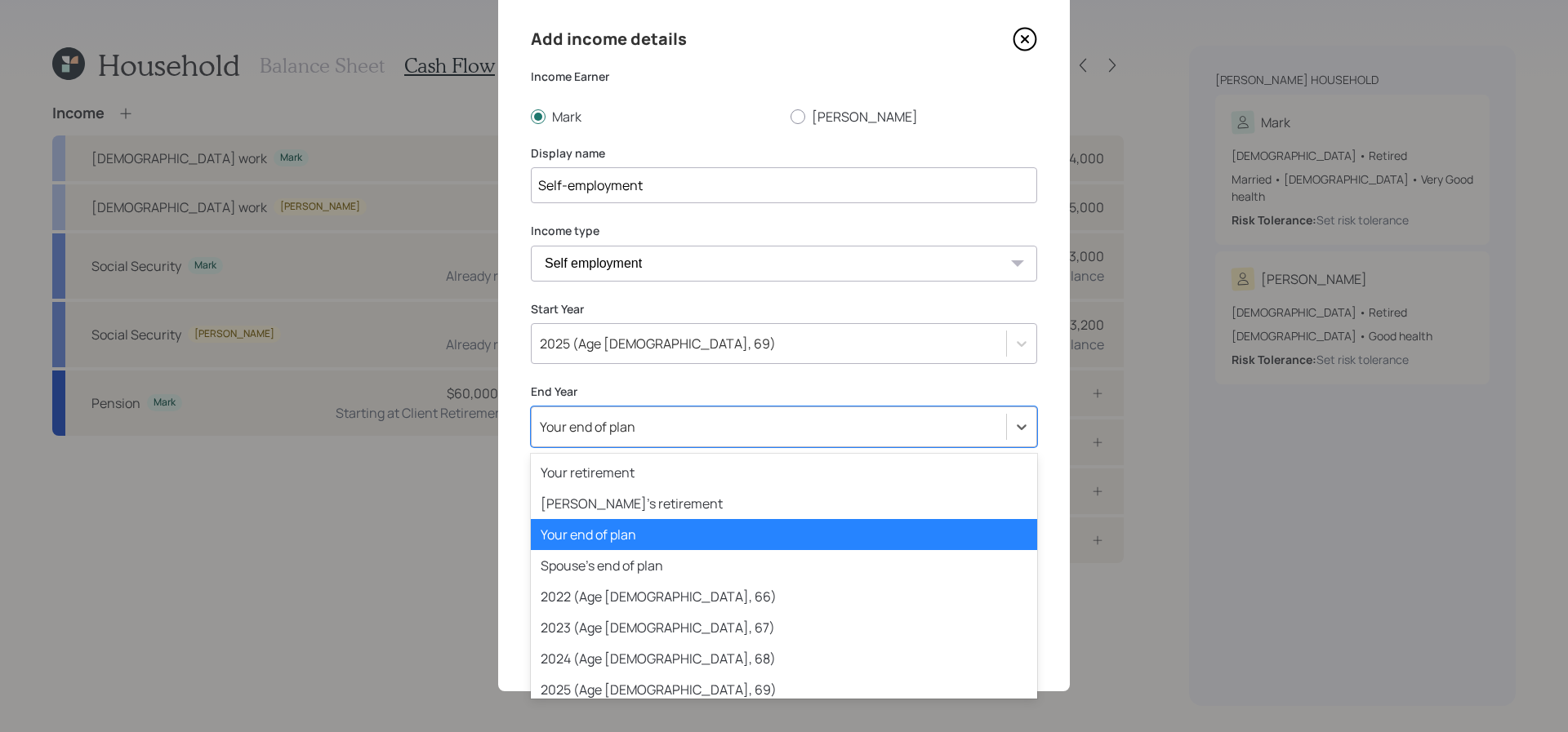
click at [693, 433] on div "Your end of plan" at bounding box center [769, 427] width 474 height 28
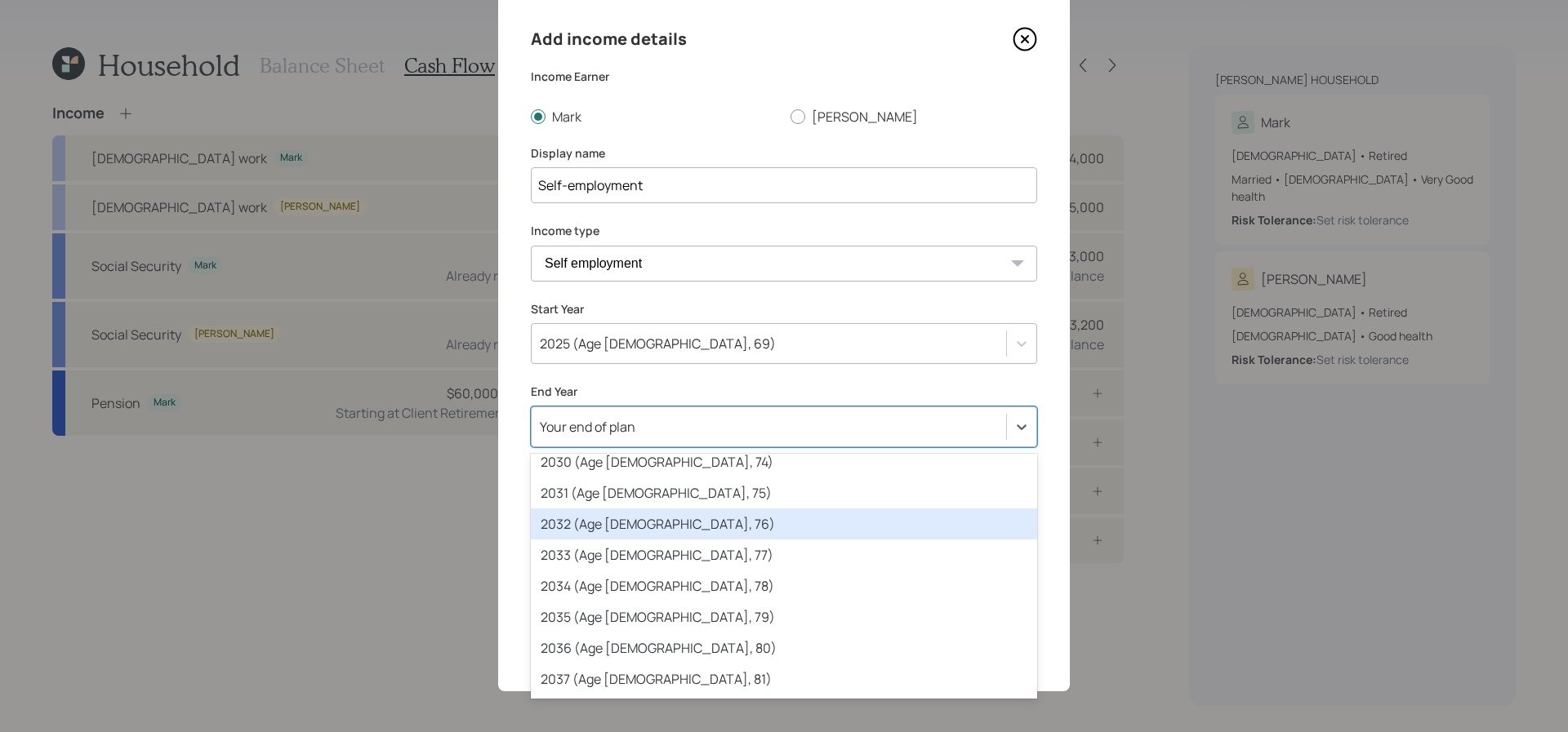
scroll to position [390, 0]
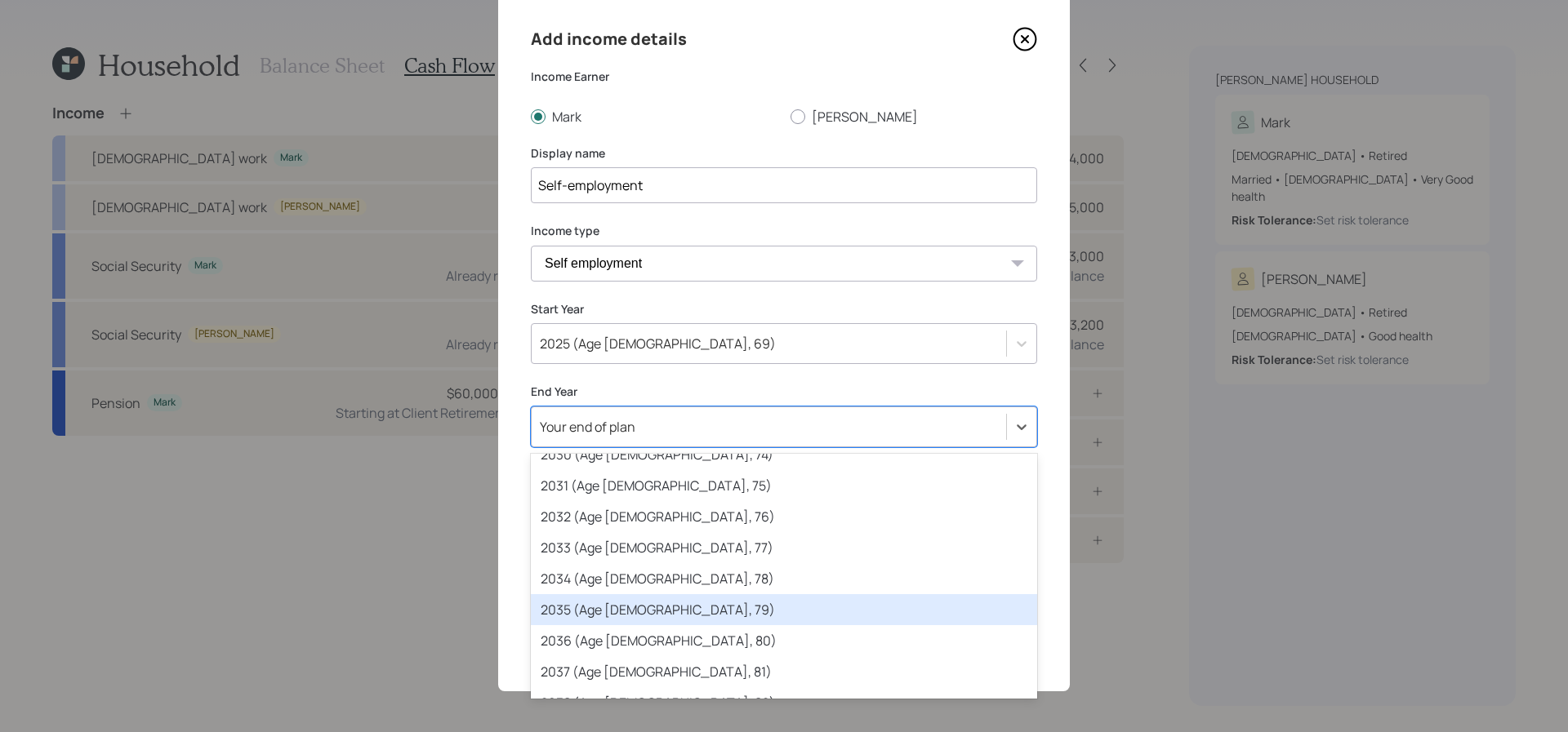
click at [692, 600] on div "2035 (Age [DEMOGRAPHIC_DATA], 79)" at bounding box center [784, 609] width 506 height 31
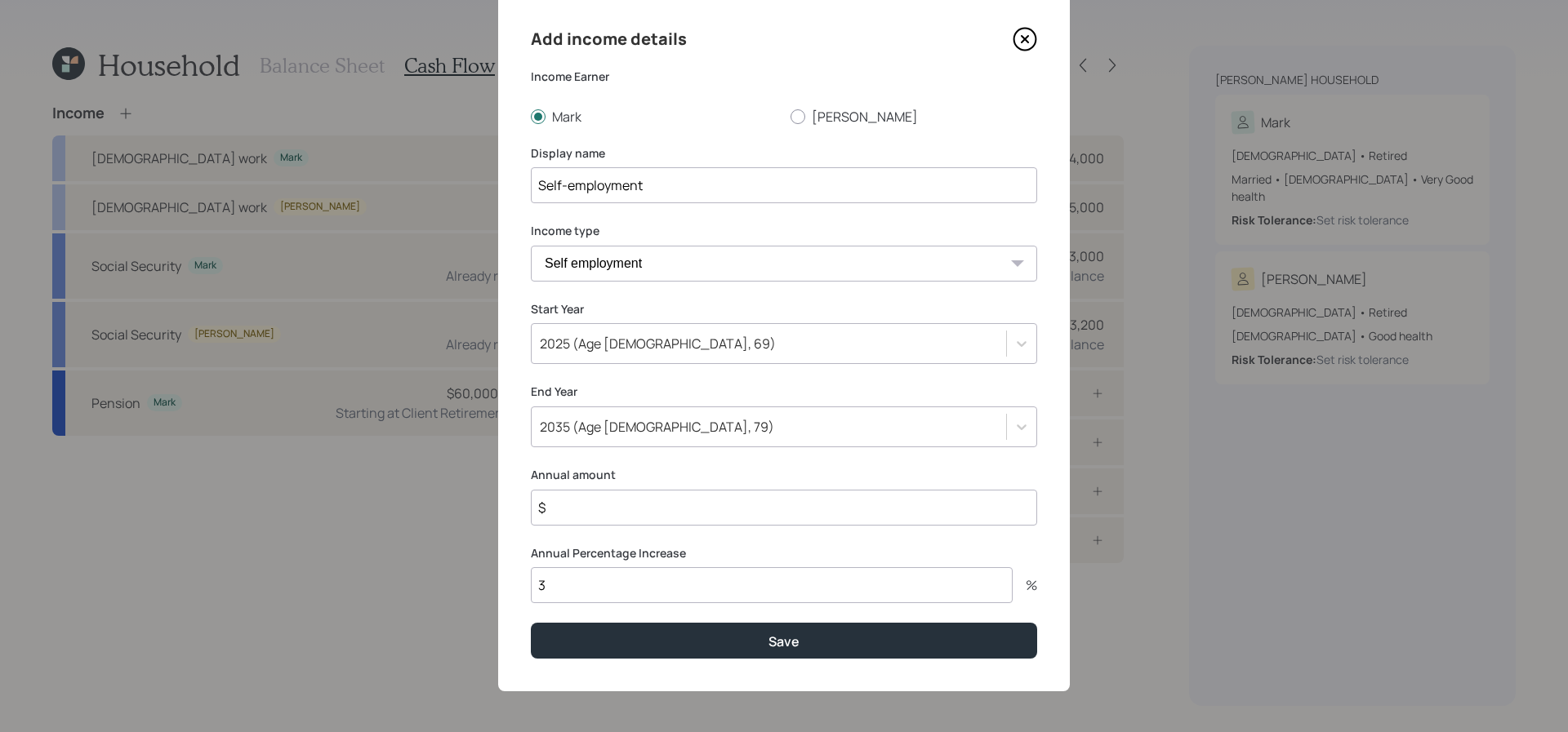
click at [709, 526] on div "Add income details Income Earner [PERSON_NAME] [PERSON_NAME] Display name Self-…" at bounding box center [783, 342] width 571 height 698
click at [715, 510] on input "$" at bounding box center [784, 508] width 506 height 36
type input "$ 100,000"
click at [587, 576] on input "3" at bounding box center [771, 585] width 482 height 36
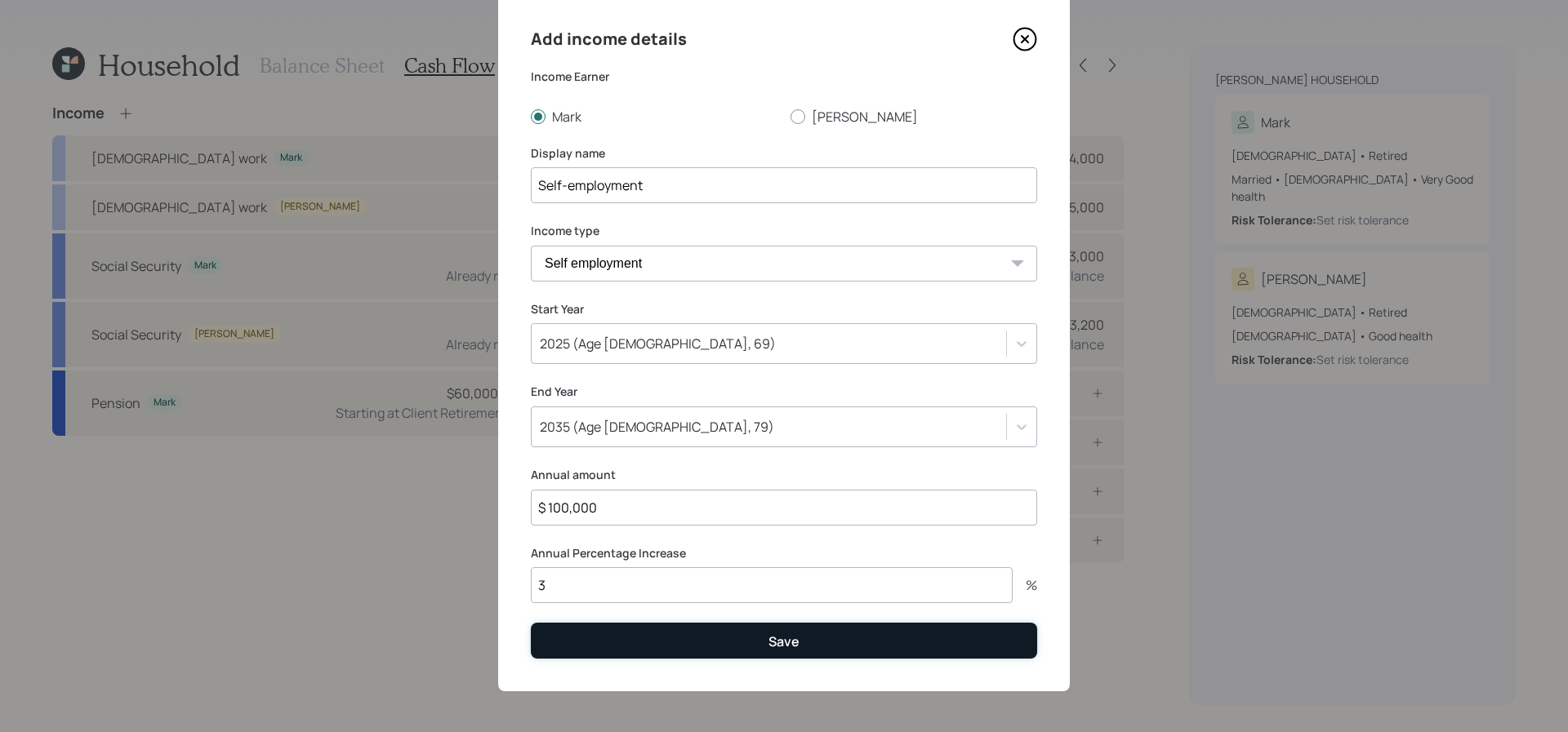
click at [607, 645] on button "Save" at bounding box center [784, 640] width 506 height 35
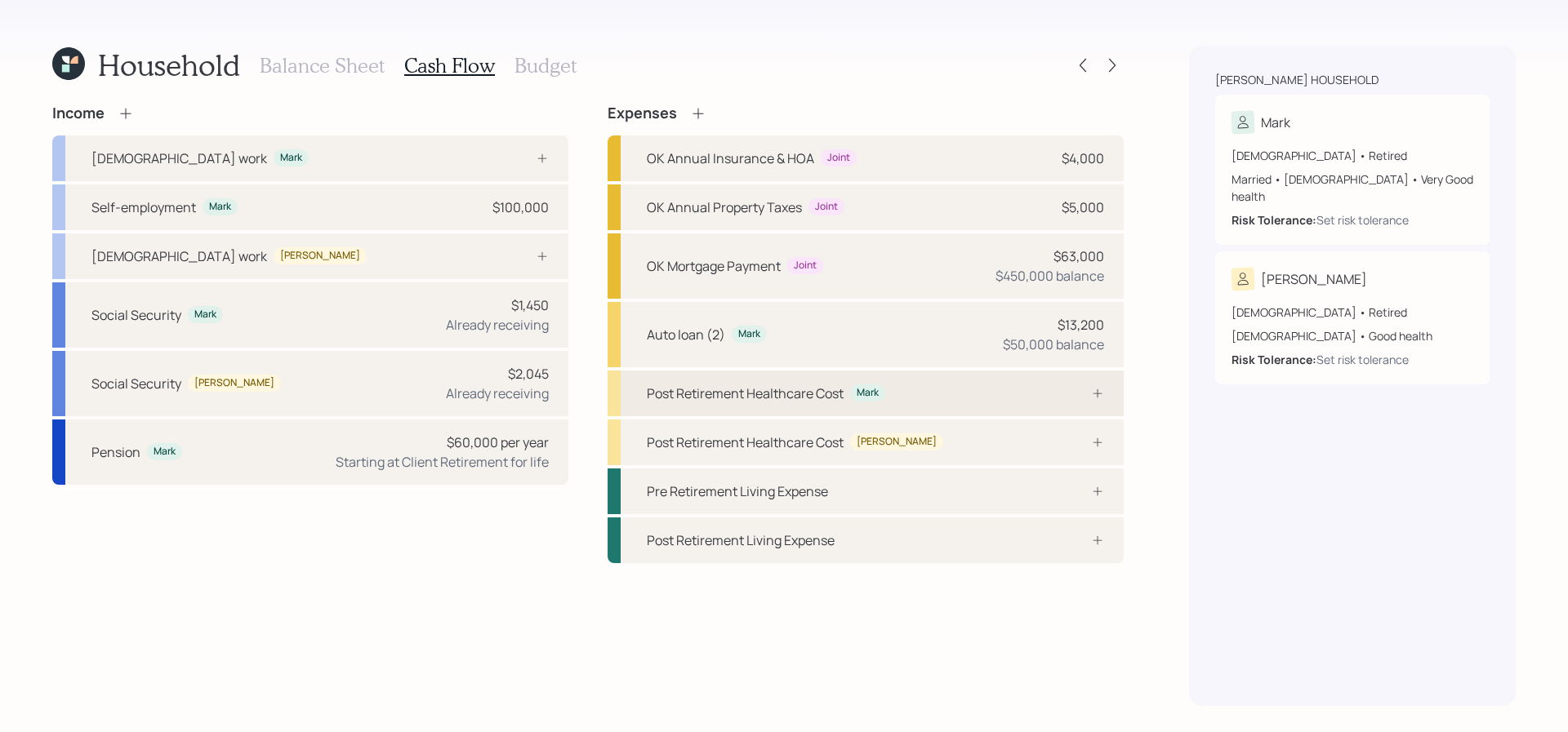
click at [959, 406] on div "Post Retirement Healthcare Cost Mark" at bounding box center [866, 394] width 516 height 46
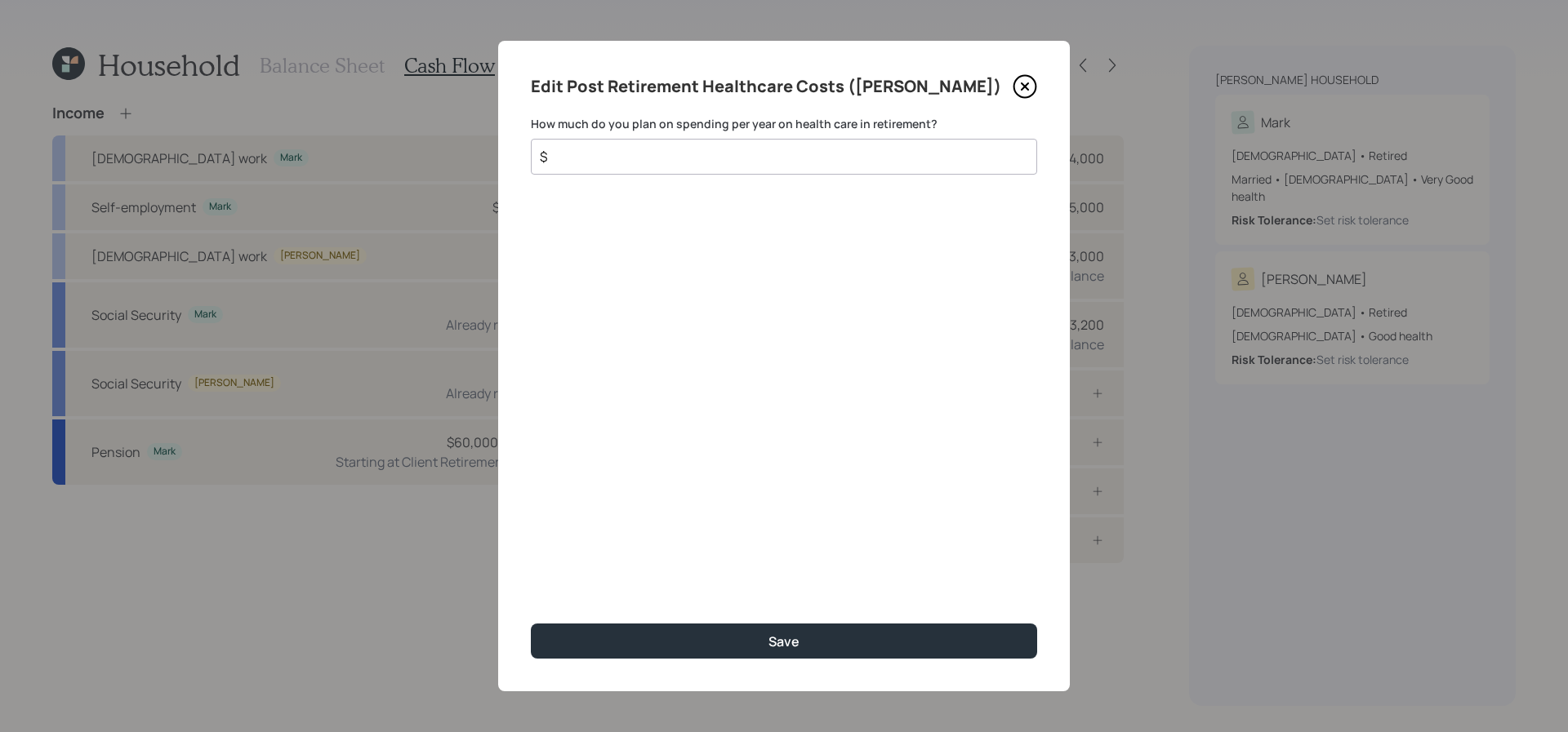
click at [626, 160] on input "$" at bounding box center [777, 157] width 478 height 19
type input "$ 4,500"
click at [531, 624] on button "Save" at bounding box center [784, 641] width 506 height 35
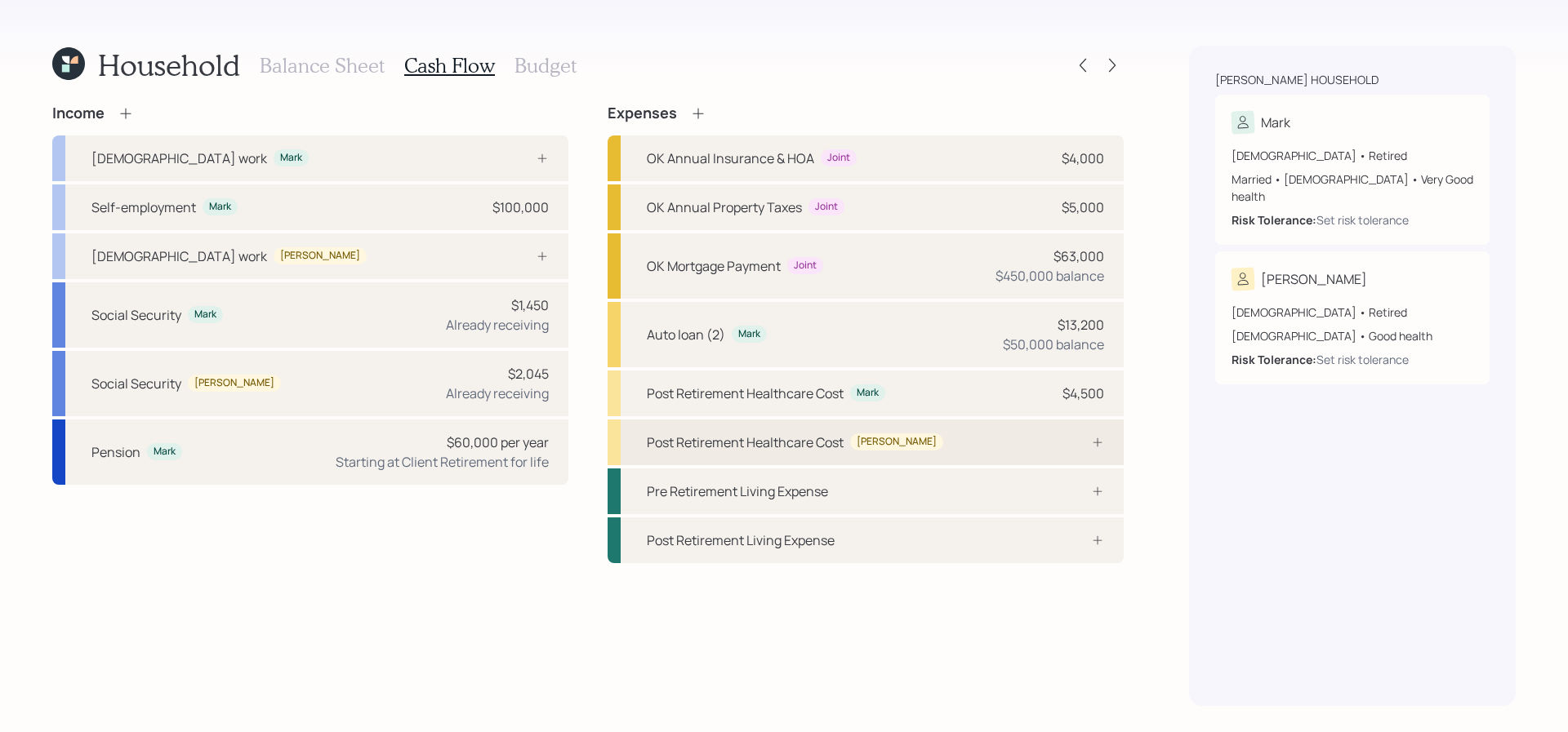
click at [1039, 439] on div "Post Retirement Healthcare Cost [PERSON_NAME]" at bounding box center [866, 443] width 516 height 46
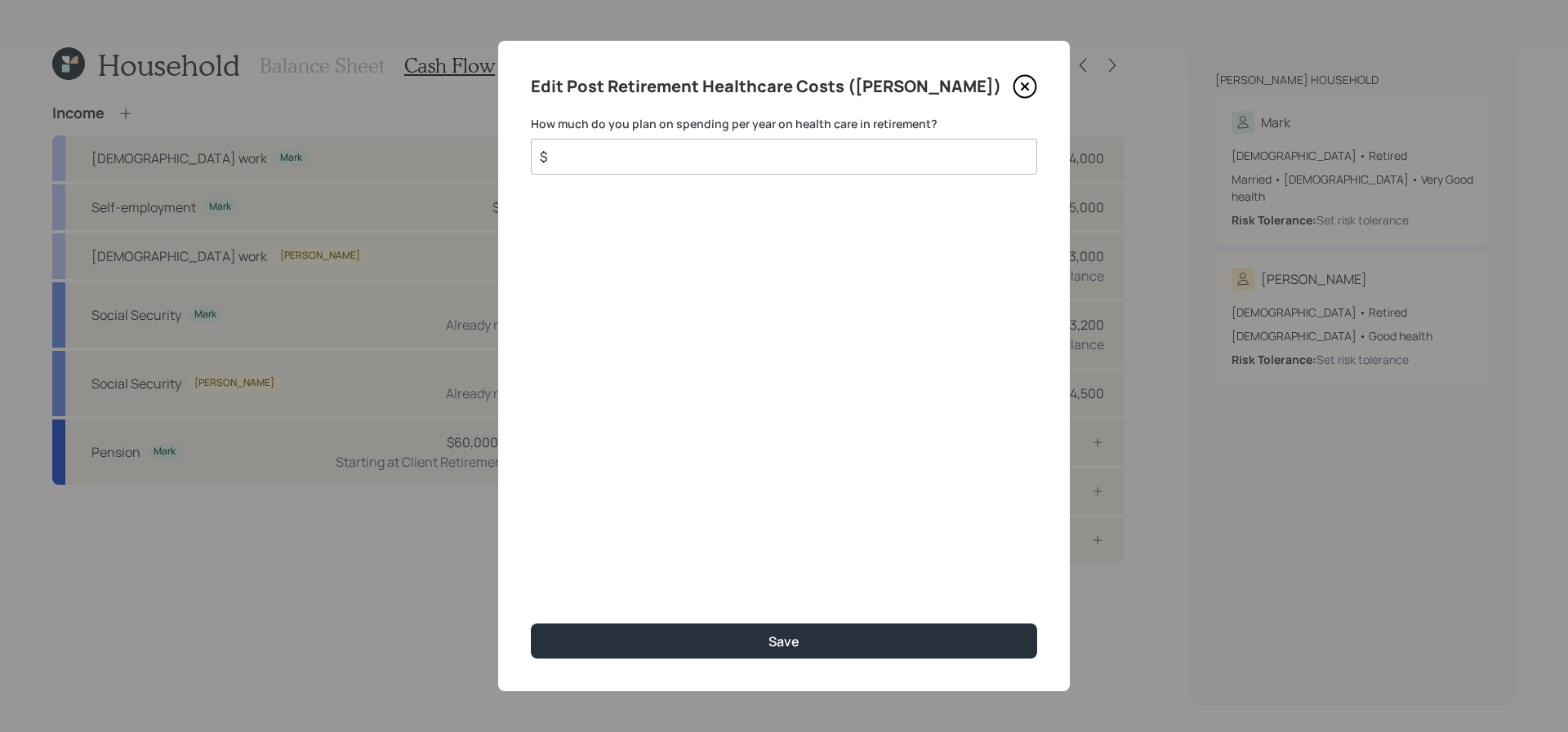
click at [583, 151] on input "$" at bounding box center [777, 157] width 478 height 19
type input "$ 4,100"
click at [531, 624] on button "Save" at bounding box center [784, 641] width 506 height 35
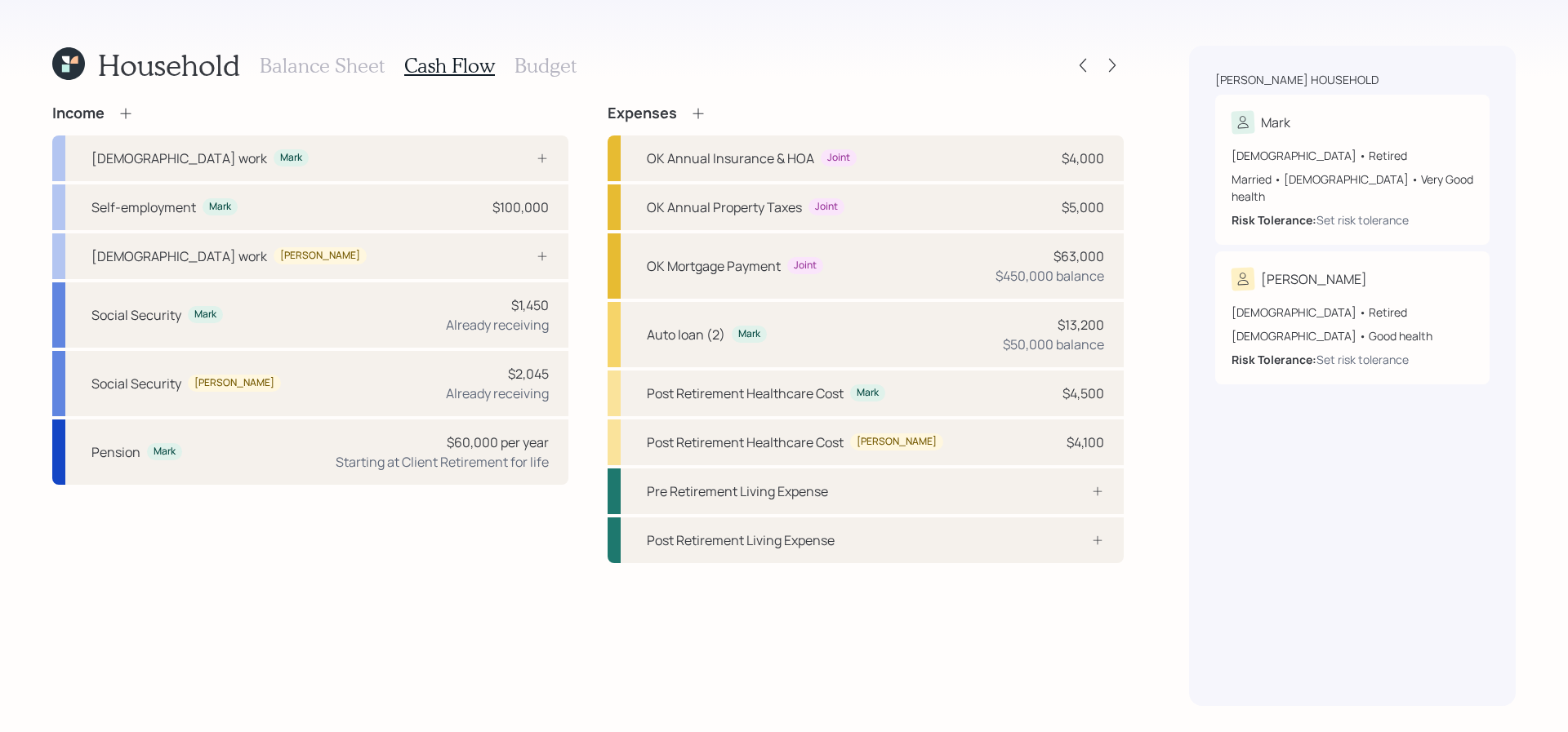
click at [559, 43] on div "Household Balance Sheet Cash Flow Budget Income [DEMOGRAPHIC_DATA] work Mark Se…" at bounding box center [784, 366] width 1568 height 732
click at [544, 74] on h3 "Budget" at bounding box center [545, 66] width 62 height 24
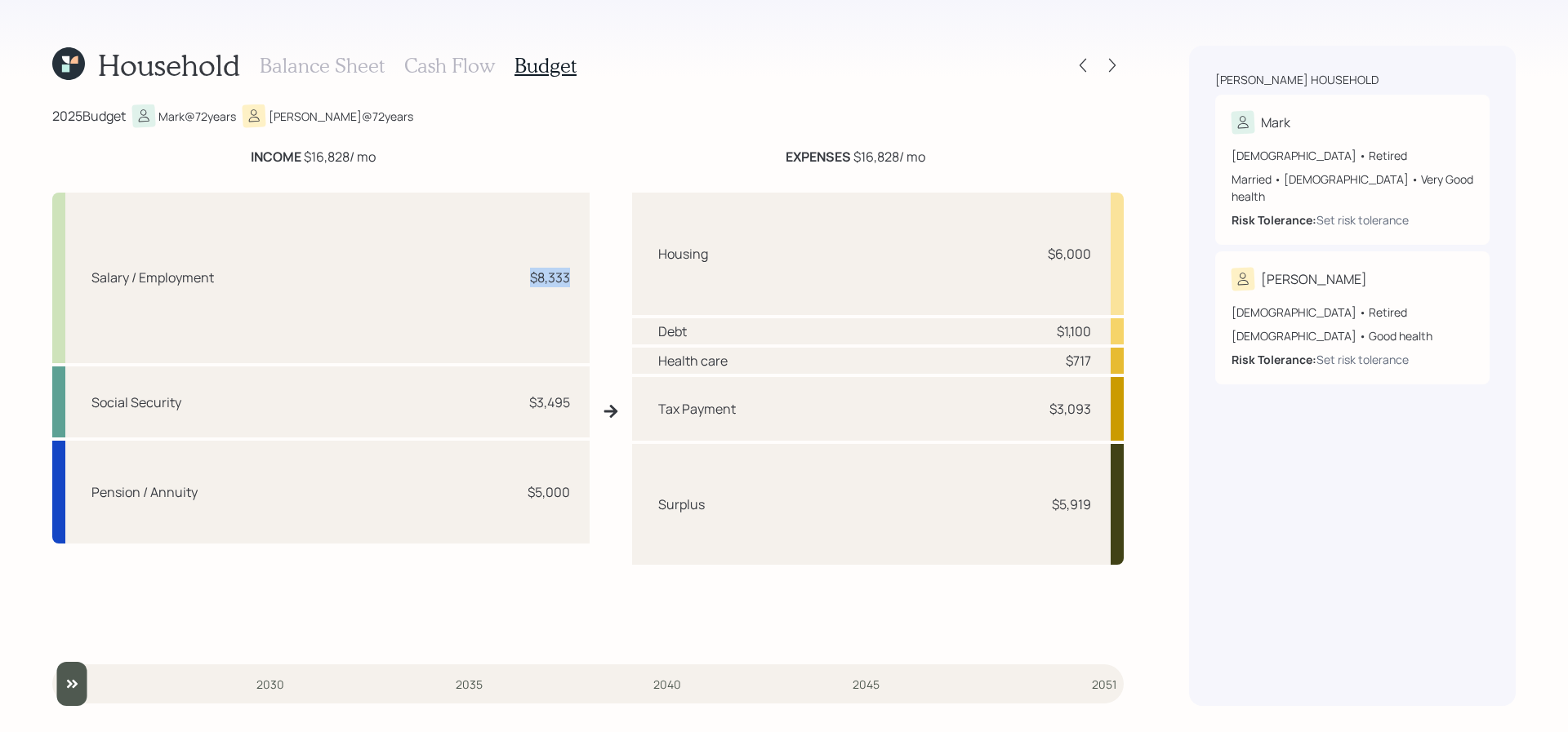
drag, startPoint x: 572, startPoint y: 277, endPoint x: 514, endPoint y: 277, distance: 58.0
click at [514, 277] on div "Salary / Employment $8,333" at bounding box center [321, 278] width 538 height 171
drag, startPoint x: 574, startPoint y: 410, endPoint x: 516, endPoint y: 413, distance: 58.1
click at [516, 413] on div "Social Security $3,495" at bounding box center [321, 402] width 538 height 72
drag, startPoint x: 581, startPoint y: 510, endPoint x: 533, endPoint y: 496, distance: 50.0
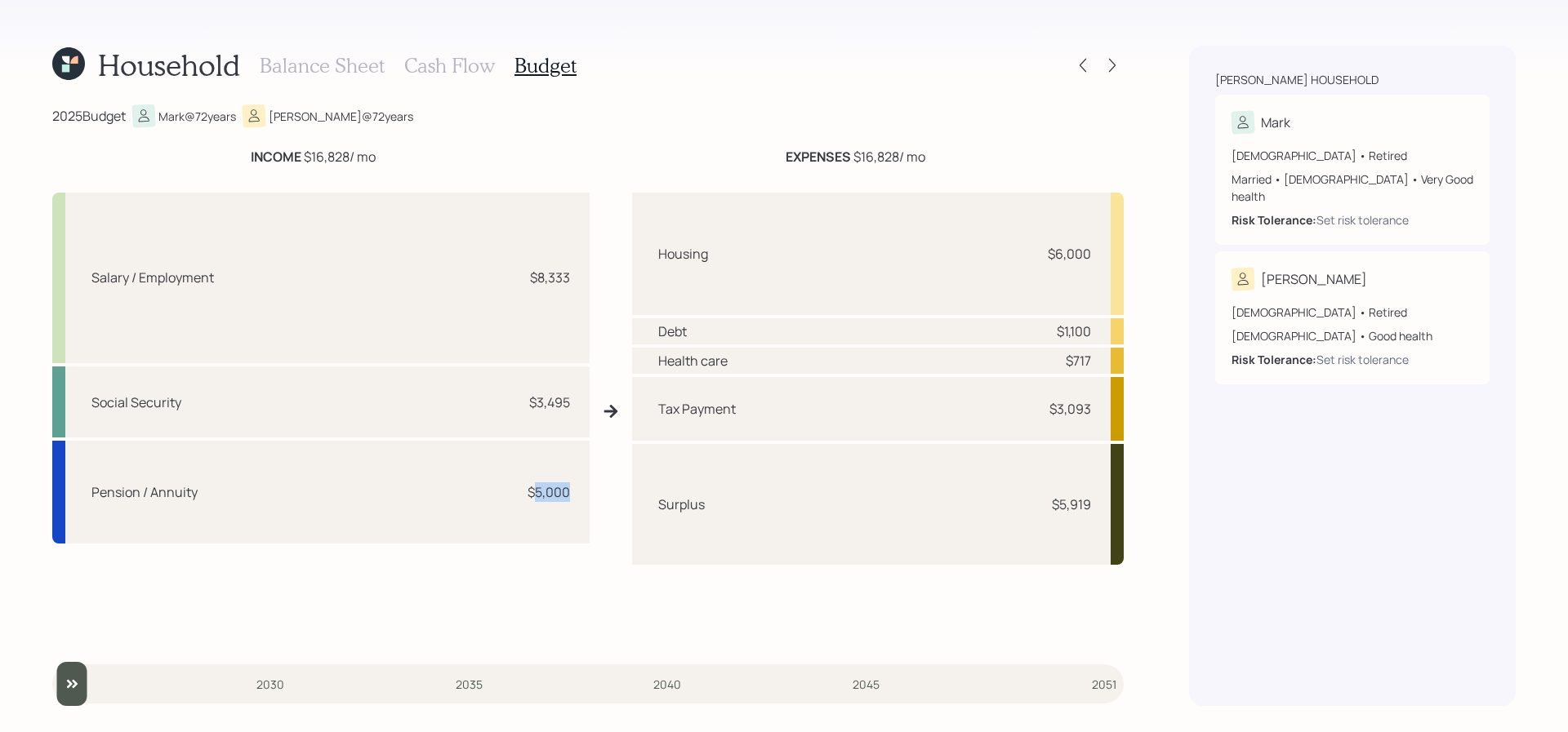
click at [533, 496] on div "Pension / Annuity $5,000" at bounding box center [321, 492] width 538 height 102
click at [574, 365] on div "Salary / Employment $8,333 Social Security $3,495 Pension / Annuity $5,000" at bounding box center [321, 418] width 538 height 450
drag, startPoint x: 1104, startPoint y: 254, endPoint x: 1024, endPoint y: 254, distance: 80.0
click at [1024, 254] on div "Housing $6,000" at bounding box center [879, 254] width 493 height 123
click at [1094, 338] on div "Debt $1,100" at bounding box center [879, 331] width 493 height 26
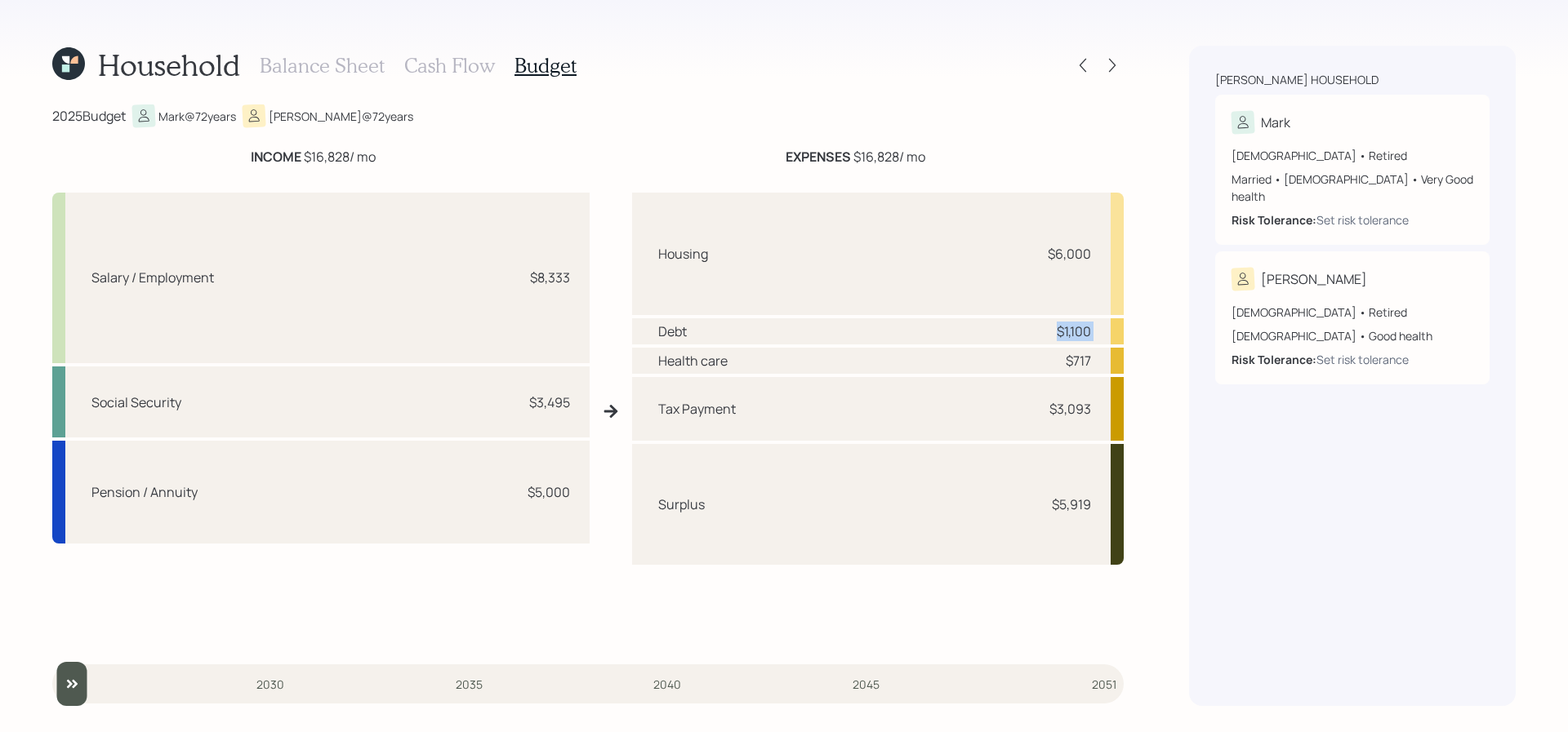
drag, startPoint x: 1094, startPoint y: 338, endPoint x: 996, endPoint y: 338, distance: 98.0
click at [996, 338] on div "Debt $1,100" at bounding box center [879, 331] width 493 height 26
click at [1082, 363] on div "$717" at bounding box center [1079, 360] width 25 height 19
drag, startPoint x: 1086, startPoint y: 405, endPoint x: 1046, endPoint y: 408, distance: 40.1
click at [1046, 408] on div "$3,093" at bounding box center [1067, 409] width 49 height 19
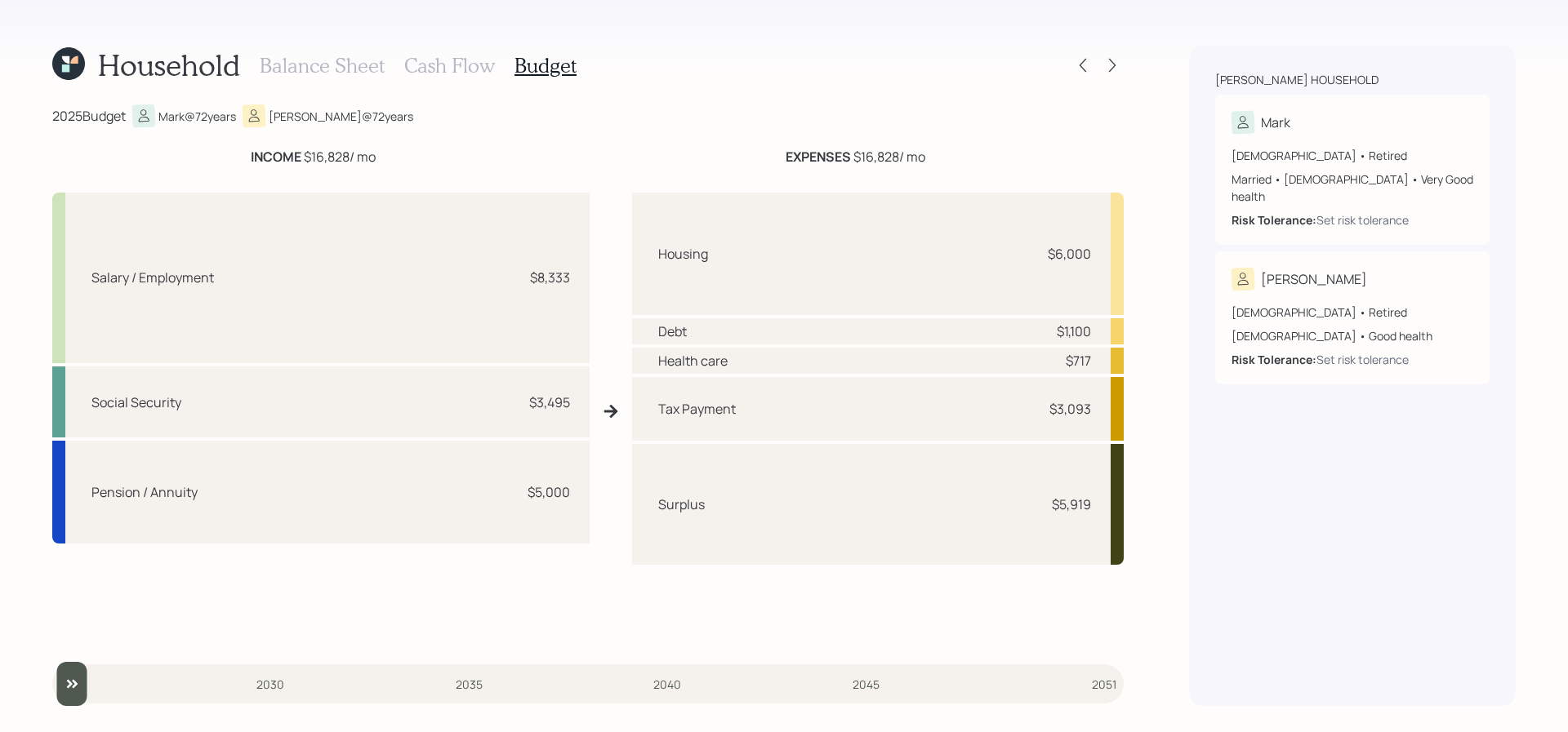
click at [1046, 422] on div "Tax Payment $3,093" at bounding box center [879, 409] width 493 height 63
drag, startPoint x: 1103, startPoint y: 509, endPoint x: 1048, endPoint y: 517, distance: 55.6
click at [1048, 515] on div "Surplus $5,919" at bounding box center [879, 504] width 493 height 121
drag, startPoint x: 1101, startPoint y: 497, endPoint x: 1032, endPoint y: 503, distance: 69.3
click at [1032, 503] on div "Surplus $5,919" at bounding box center [879, 504] width 493 height 121
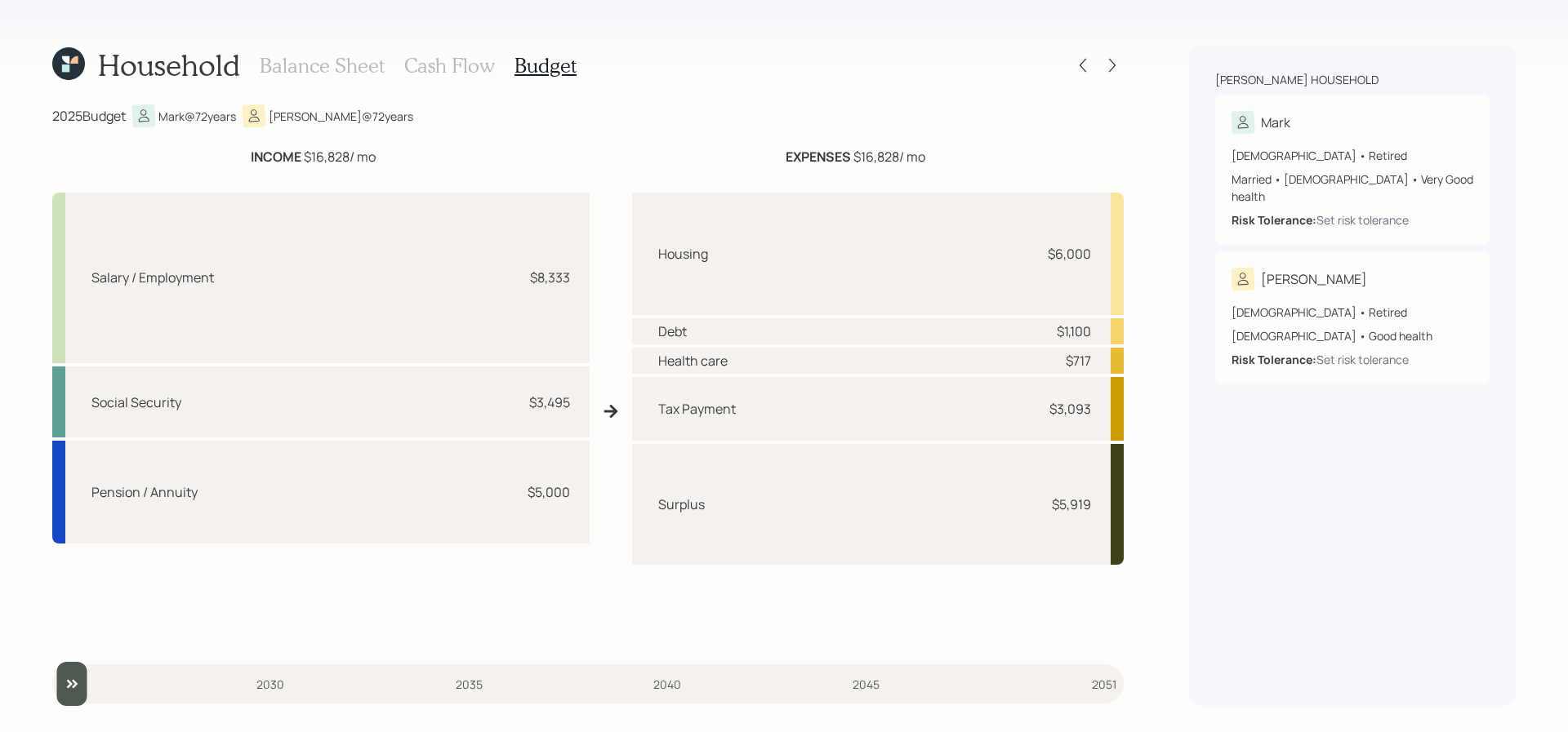
click at [1088, 260] on div "$6,000" at bounding box center [1069, 253] width 43 height 19
drag, startPoint x: 1095, startPoint y: 514, endPoint x: 1012, endPoint y: 493, distance: 85.6
click at [1012, 493] on div "Surplus $5,919" at bounding box center [879, 504] width 493 height 121
click at [1045, 571] on div "Housing $6,000 Debt $1,100 Health care $717 Tax Payment $3,093 Surplus $5,919" at bounding box center [879, 418] width 493 height 450
drag, startPoint x: 1096, startPoint y: 507, endPoint x: 1044, endPoint y: 507, distance: 52.0
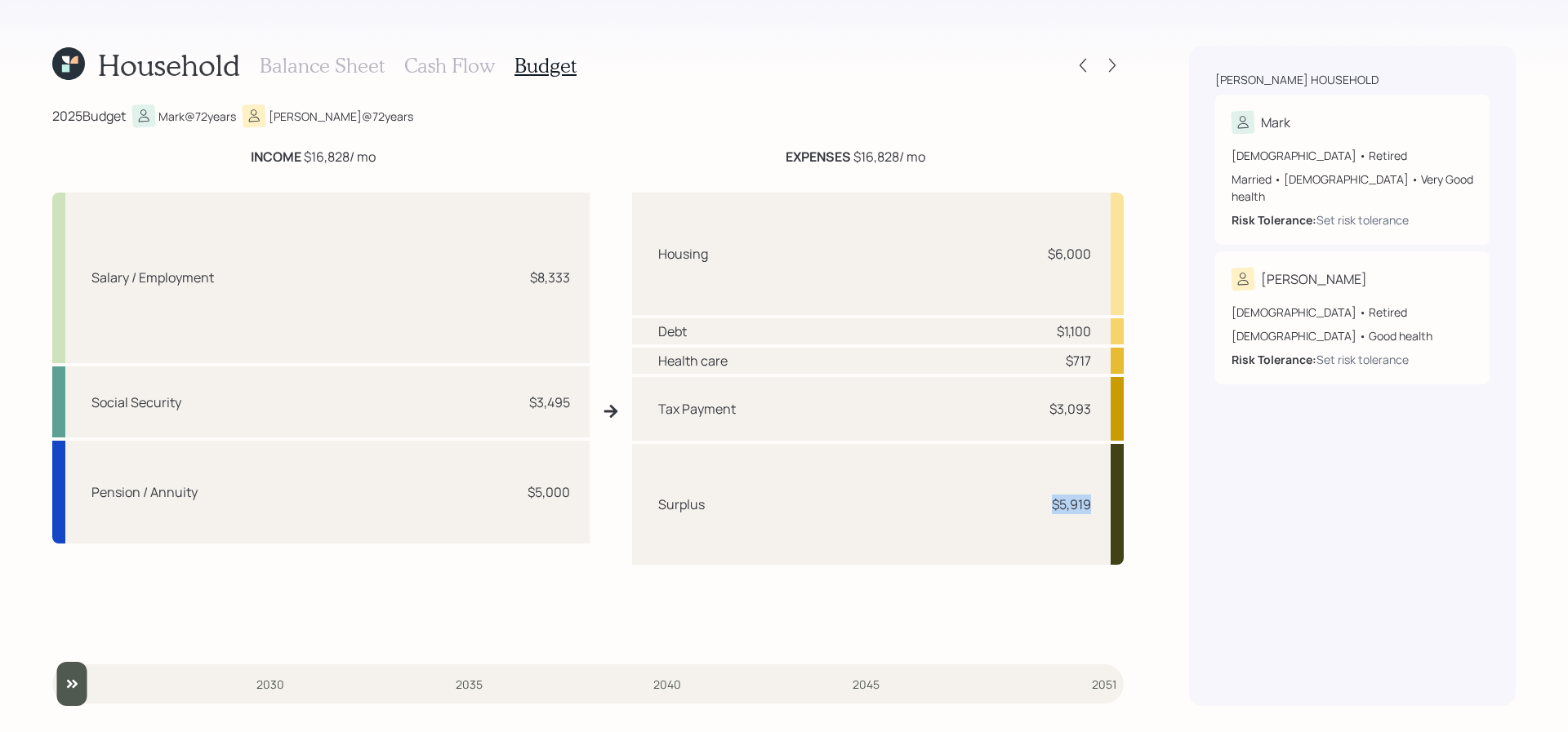
click at [1044, 507] on div "Surplus $5,919" at bounding box center [879, 504] width 493 height 121
click at [1024, 516] on div "Surplus $5,919" at bounding box center [879, 504] width 493 height 121
drag, startPoint x: 1057, startPoint y: 504, endPoint x: 1095, endPoint y: 499, distance: 38.3
click at [1095, 499] on div "Surplus $5,919" at bounding box center [879, 504] width 493 height 121
drag, startPoint x: 748, startPoint y: 523, endPoint x: 656, endPoint y: 497, distance: 95.6
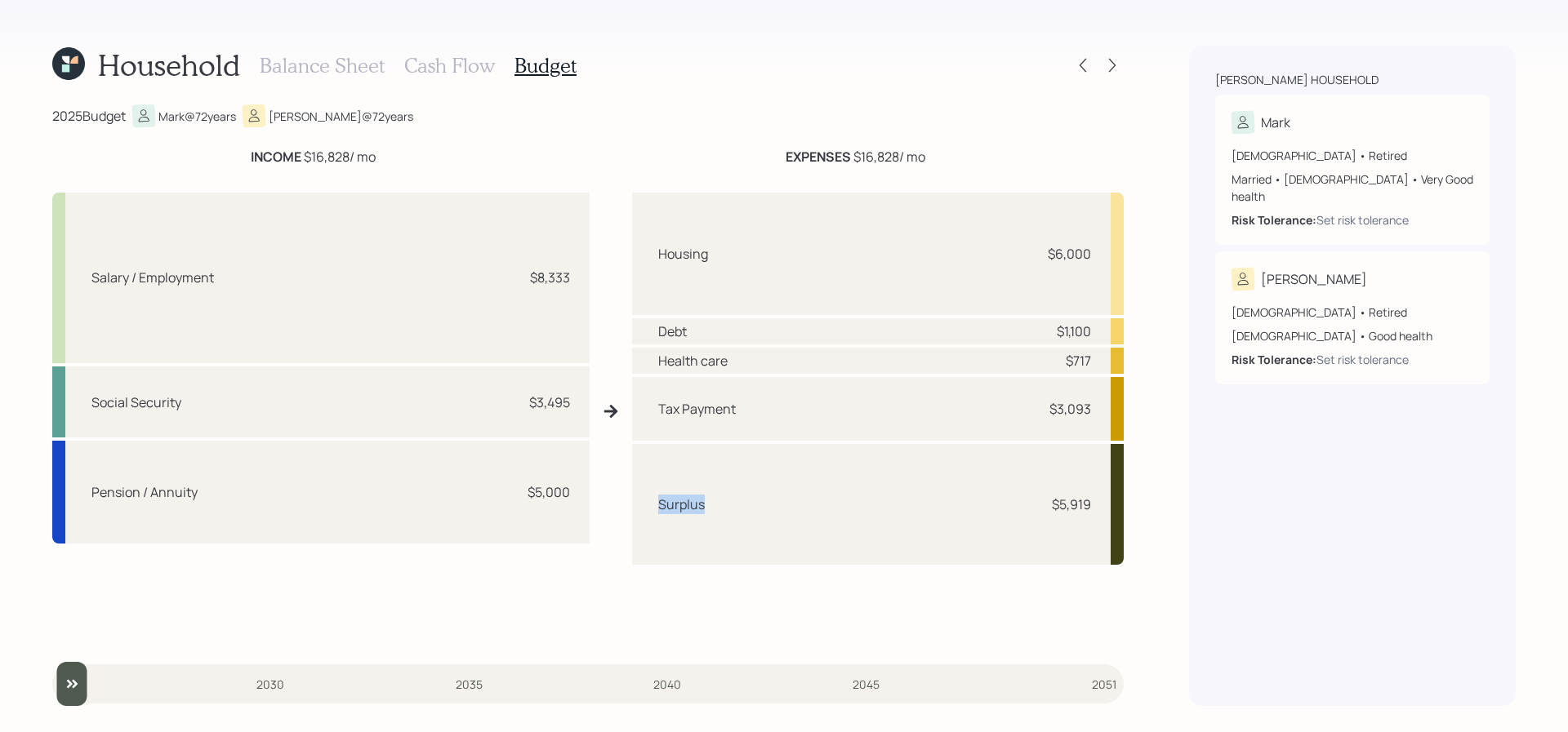
click at [656, 497] on div "Surplus $5,919" at bounding box center [879, 504] width 493 height 121
click at [1035, 511] on div "Surplus $5,919" at bounding box center [879, 504] width 493 height 121
drag, startPoint x: 1044, startPoint y: 509, endPoint x: 1105, endPoint y: 504, distance: 61.2
click at [1105, 504] on div "Surplus $5,919" at bounding box center [879, 504] width 493 height 121
click at [439, 71] on h3 "Cash Flow" at bounding box center [450, 66] width 91 height 24
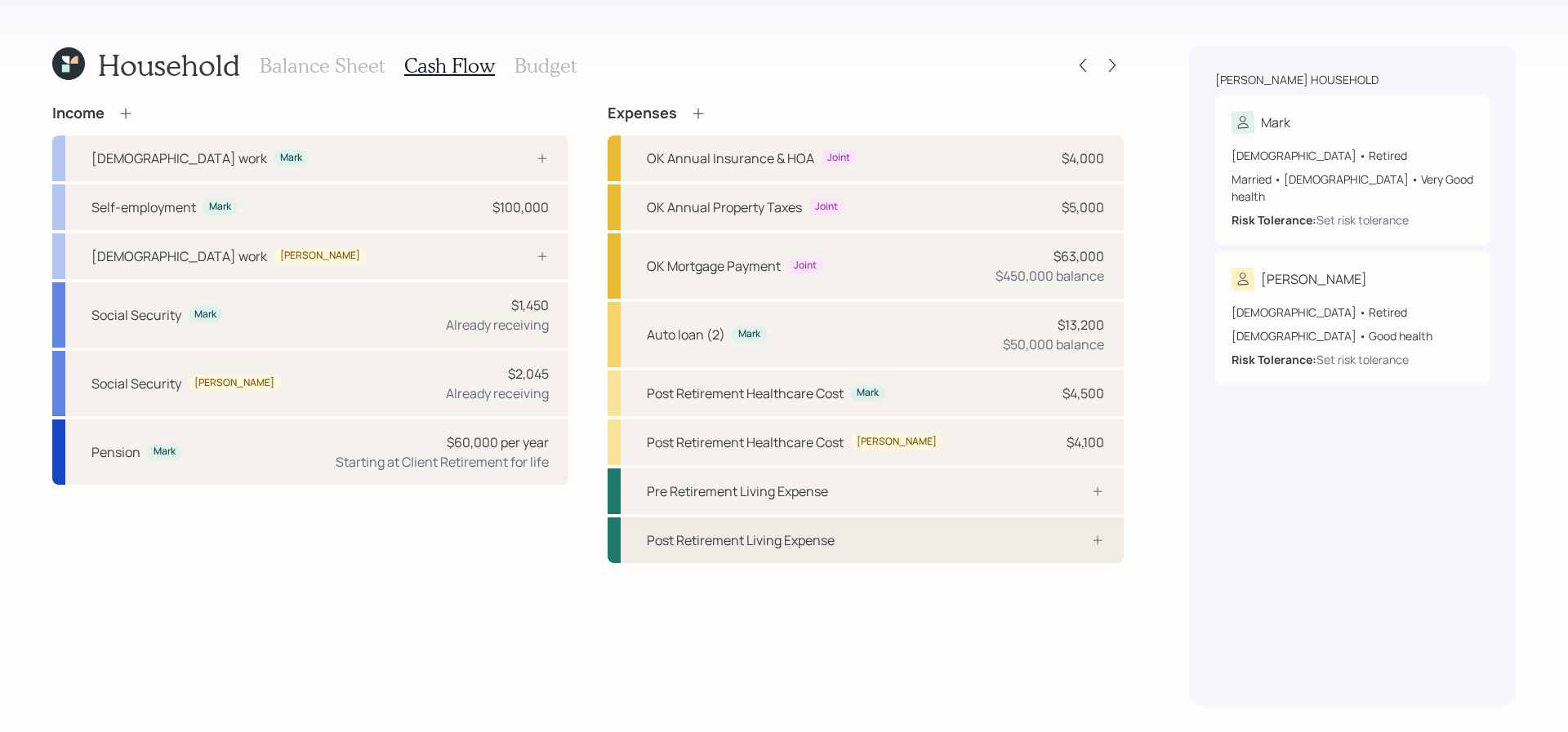
click at [1002, 532] on div "Post Retirement Living Expense" at bounding box center [866, 541] width 516 height 46
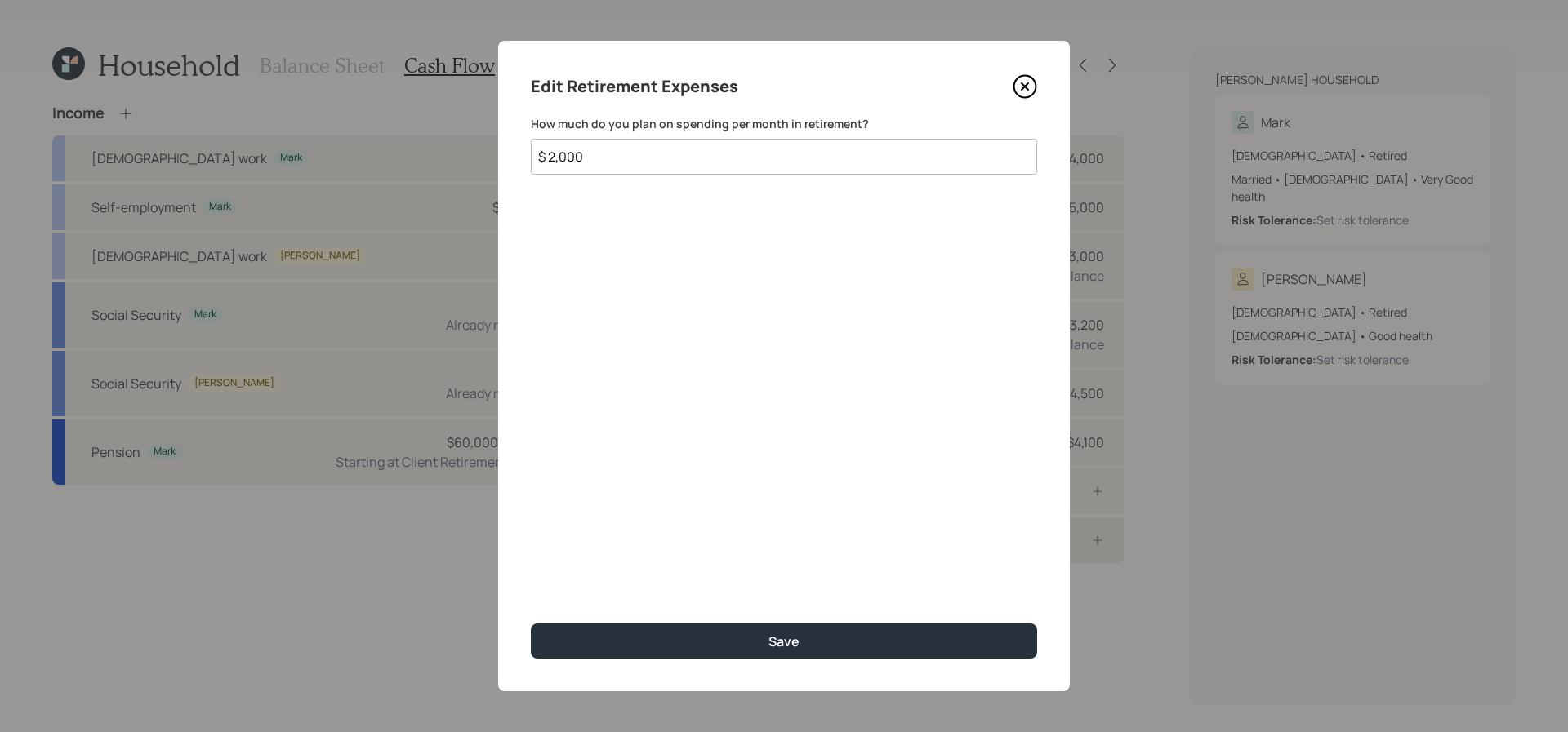
type input "$ 2,000"
click at [531, 624] on button "Save" at bounding box center [784, 641] width 506 height 35
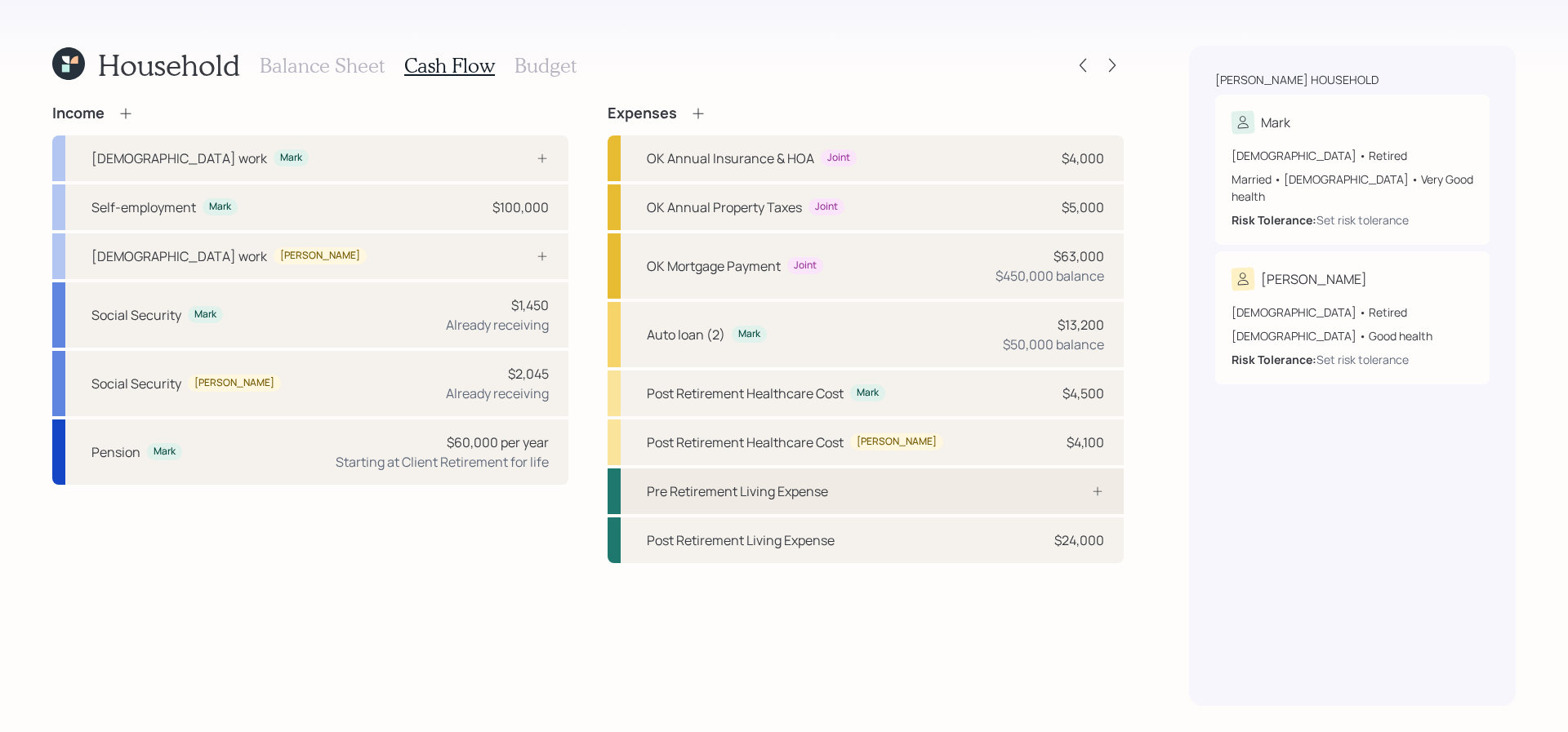
click at [1030, 474] on div "Pre Retirement Living Expense" at bounding box center [866, 492] width 516 height 46
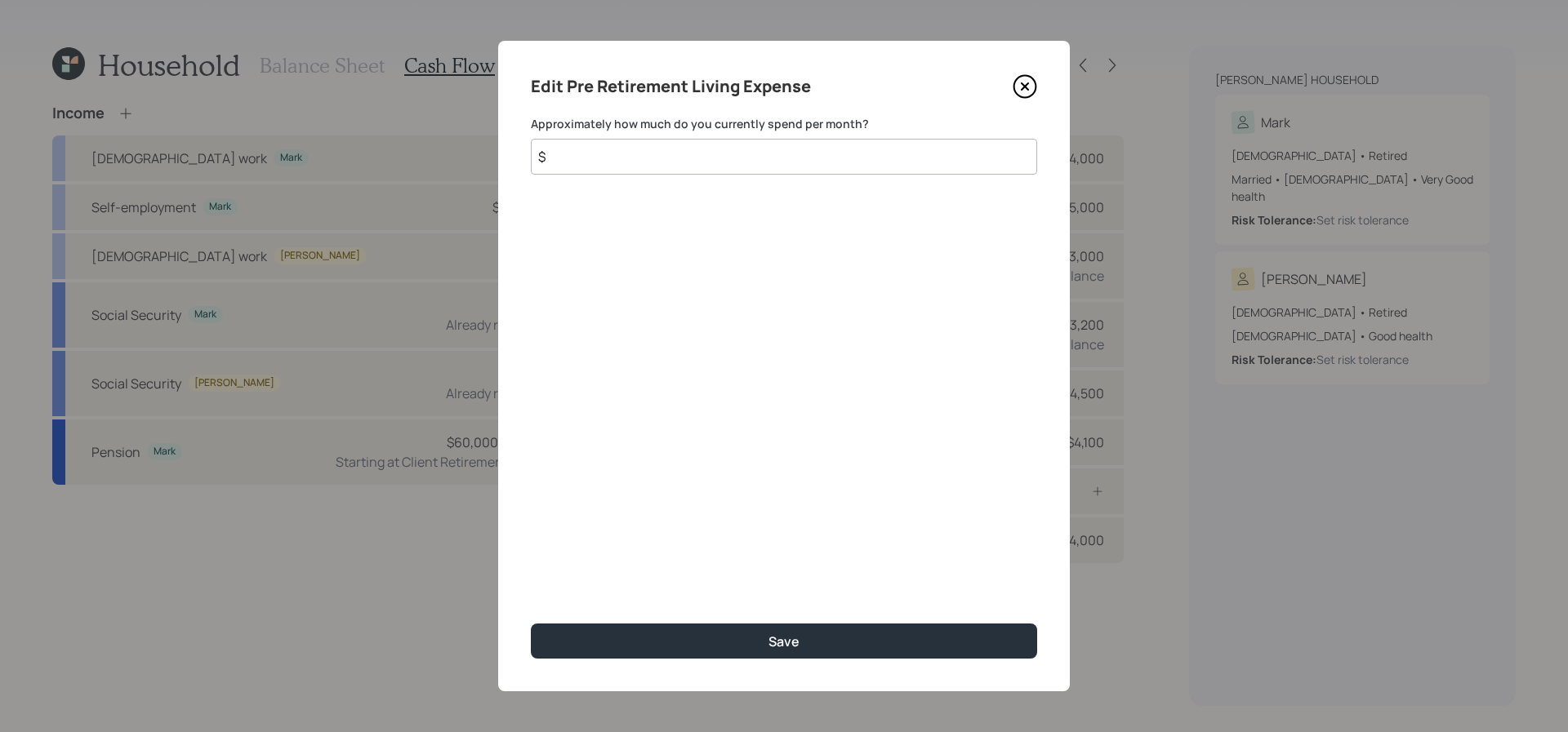
click at [1039, 76] on div "Edit Pre Retirement Living Expense Approximately how much do you currently spen…" at bounding box center [783, 366] width 571 height 651
click at [1034, 77] on icon at bounding box center [1024, 86] width 25 height 25
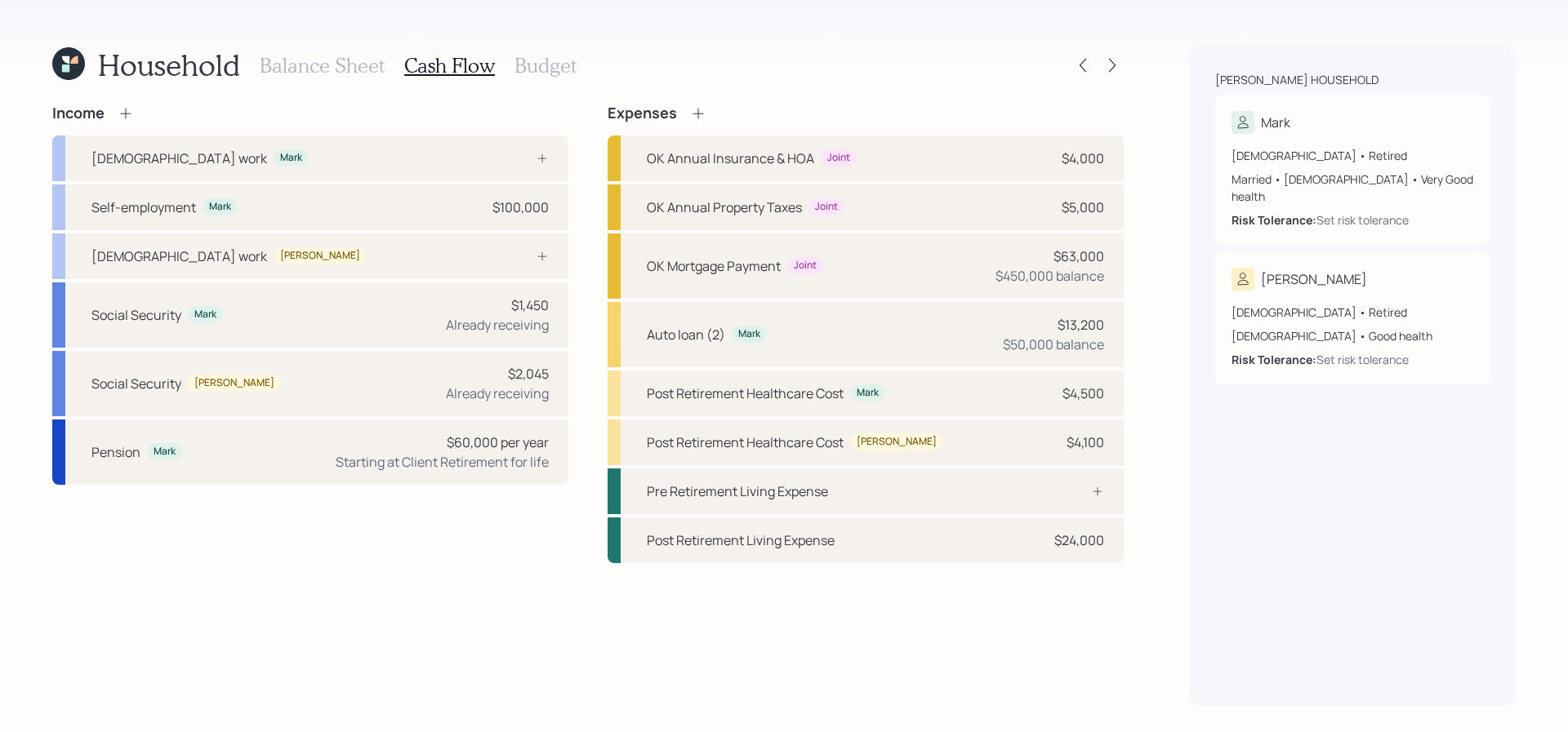
click at [547, 62] on h3 "Budget" at bounding box center [545, 66] width 62 height 24
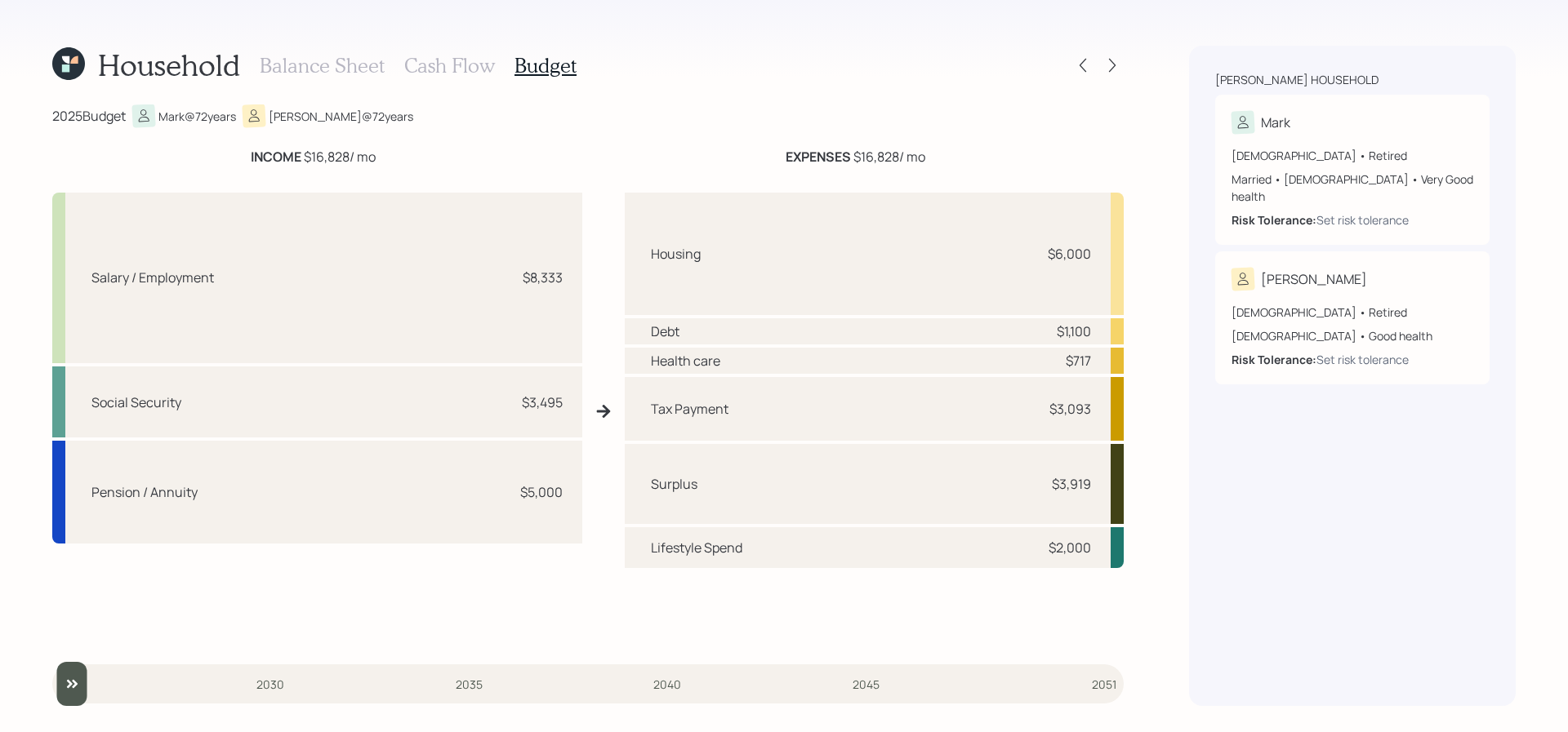
click at [1086, 484] on div "$3,919" at bounding box center [1072, 483] width 39 height 19
drag, startPoint x: 1089, startPoint y: 484, endPoint x: 1039, endPoint y: 490, distance: 50.4
click at [1039, 490] on div "Surplus $3,919" at bounding box center [874, 484] width 499 height 80
click at [1024, 550] on div "Lifestyle Spend $2,000" at bounding box center [874, 548] width 499 height 41
drag, startPoint x: 1089, startPoint y: 493, endPoint x: 1015, endPoint y: 482, distance: 74.8
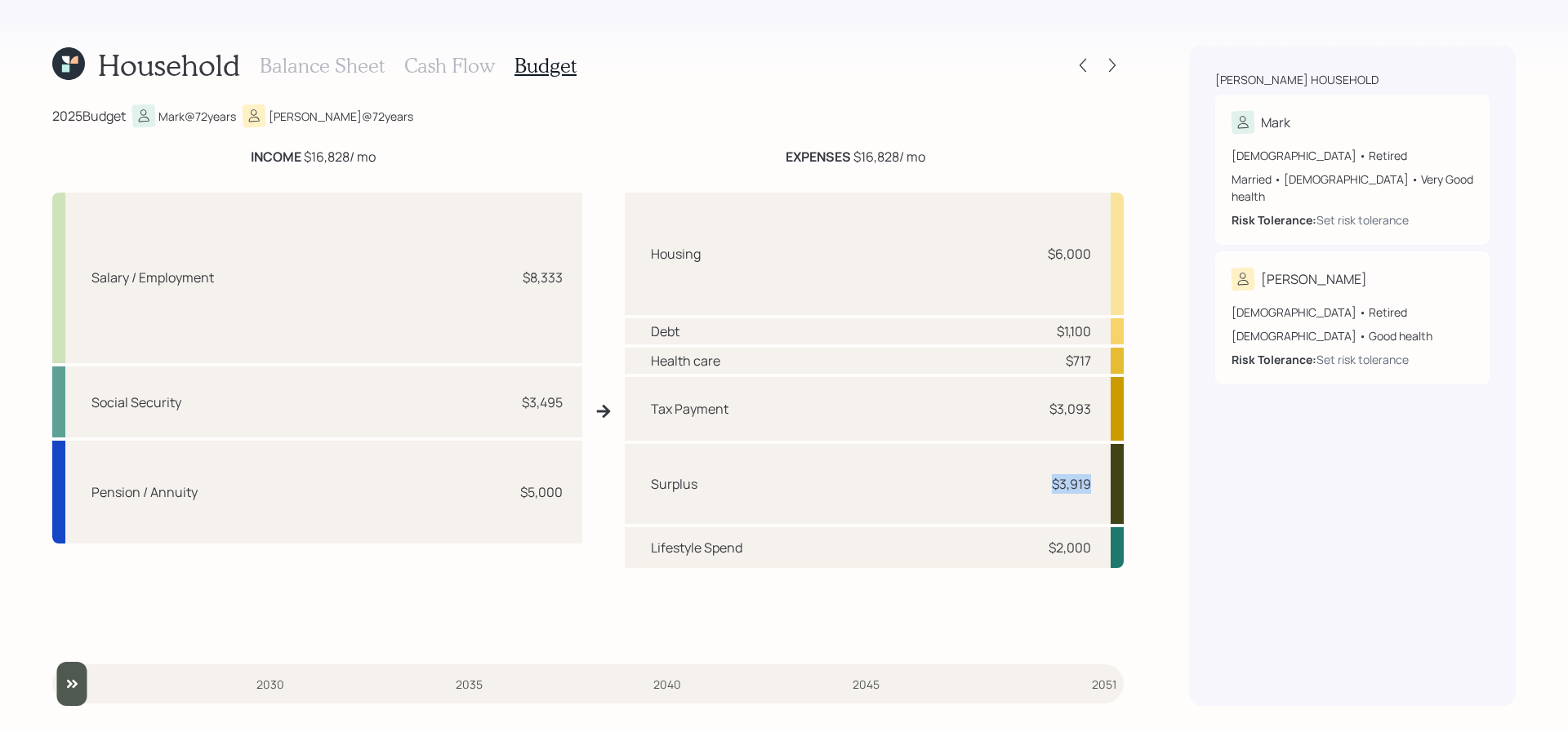
click at [1015, 482] on div "Surplus $3,919" at bounding box center [874, 484] width 499 height 80
click at [1110, 58] on icon at bounding box center [1112, 65] width 16 height 16
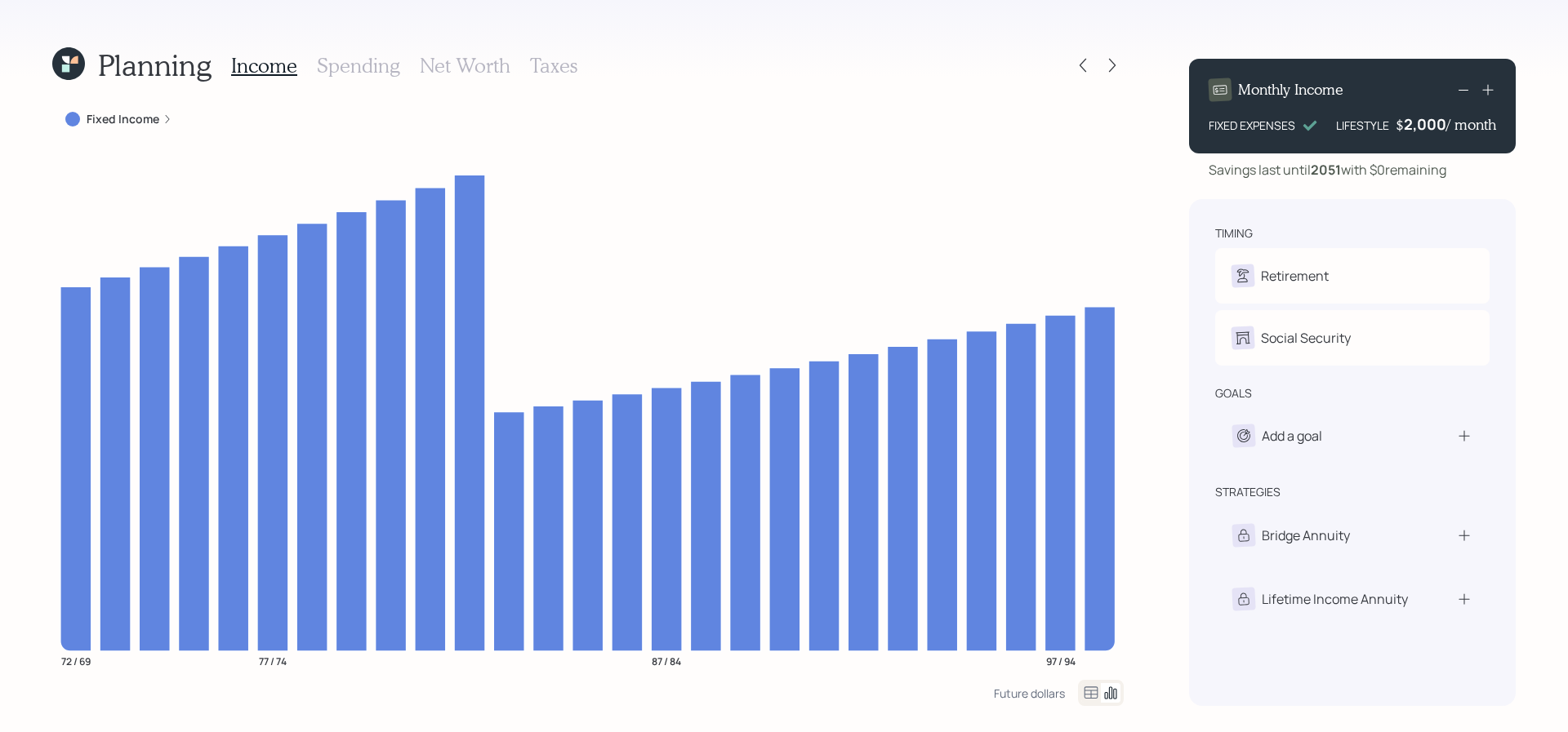
click at [102, 123] on label "Fixed Income" at bounding box center [123, 118] width 73 height 16
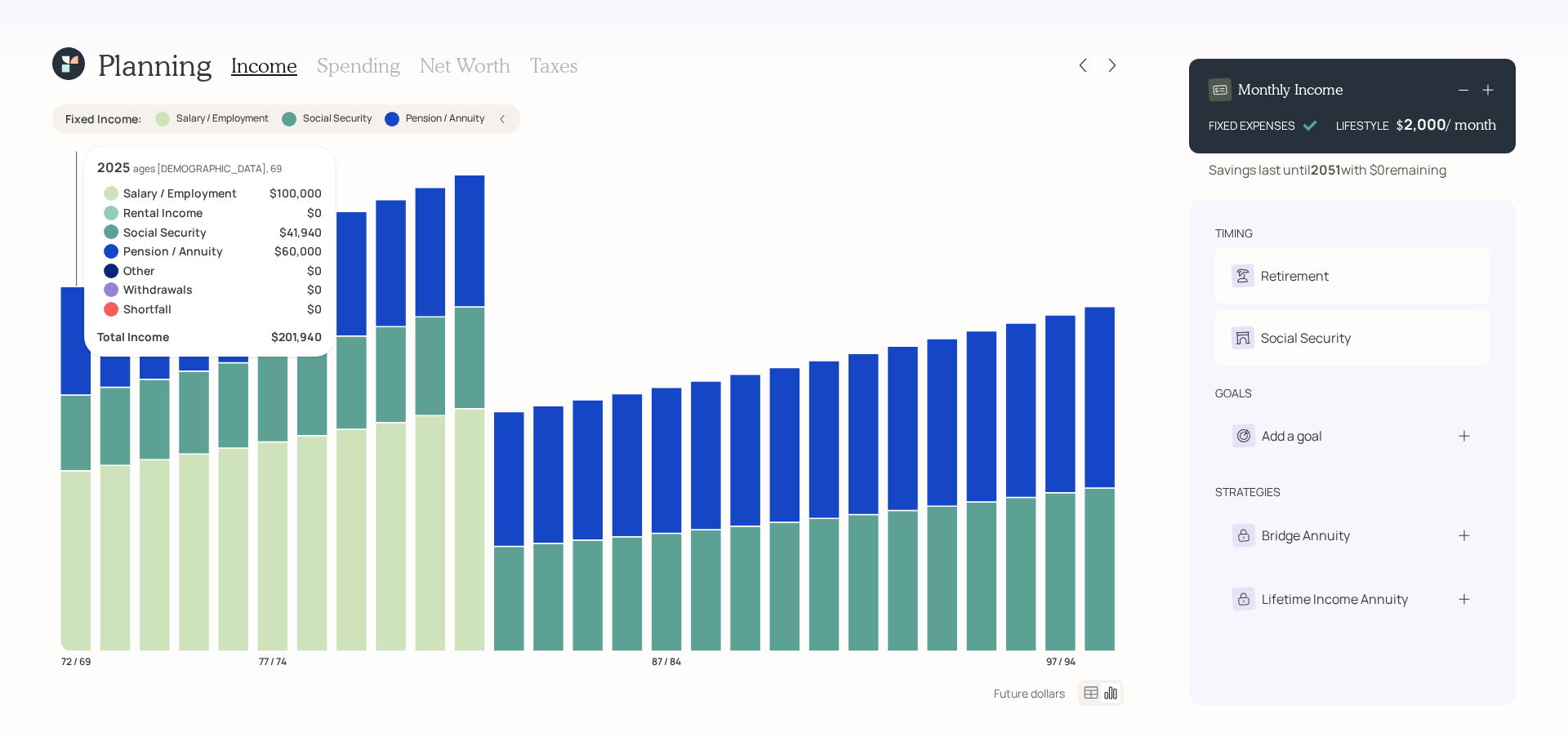
click at [91, 543] on icon at bounding box center [75, 560] width 31 height 180
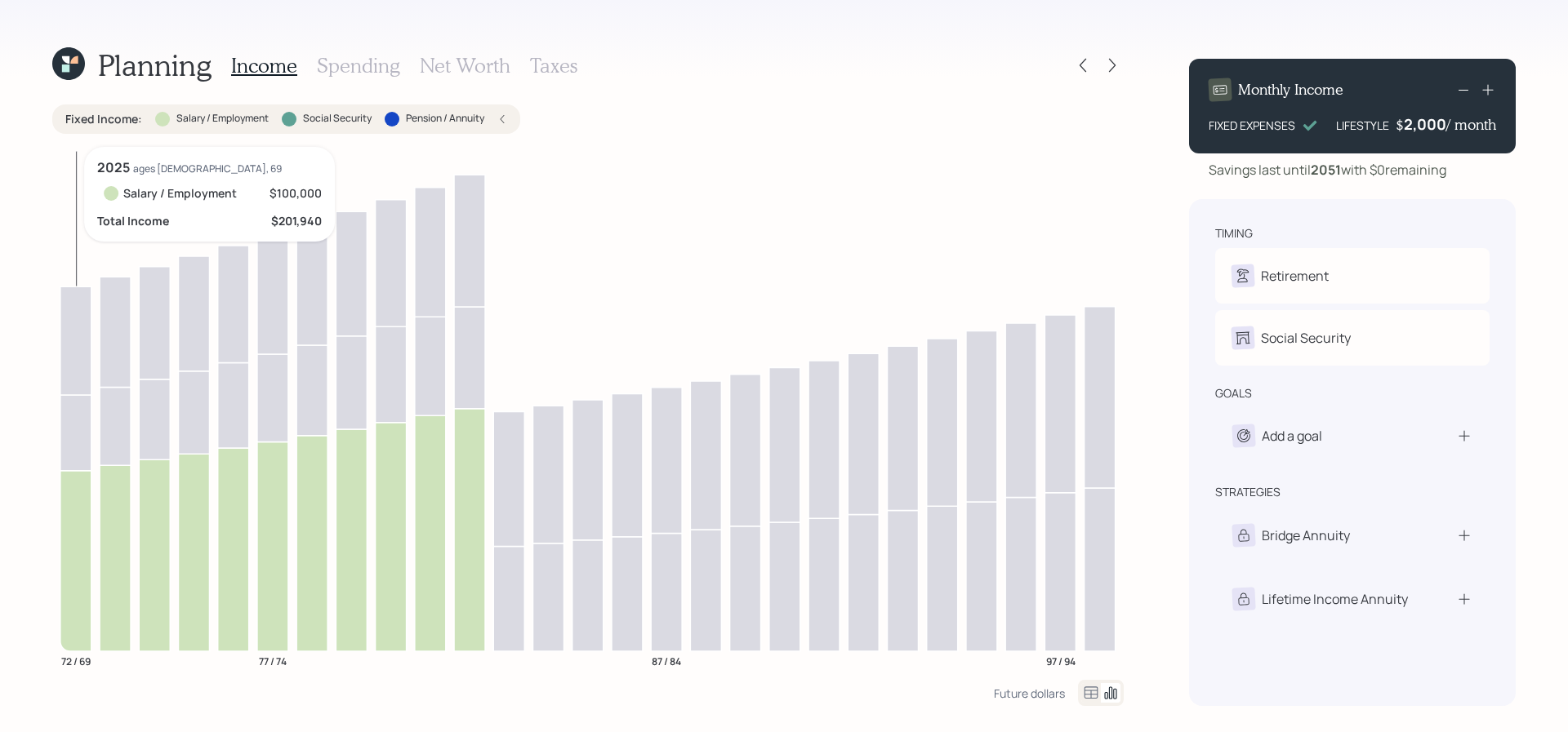
click at [82, 508] on icon at bounding box center [75, 560] width 31 height 180
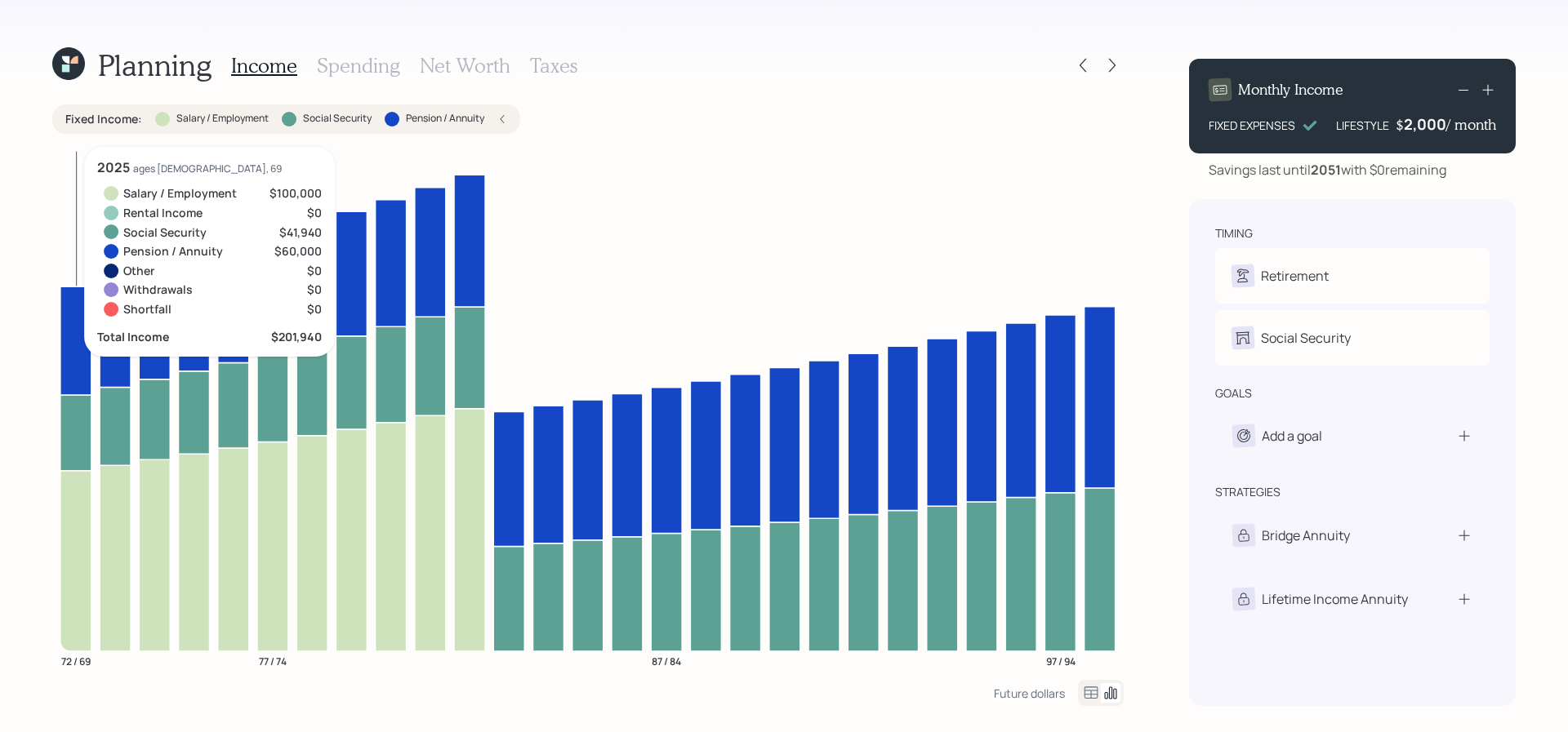
click at [86, 498] on icon at bounding box center [75, 560] width 31 height 180
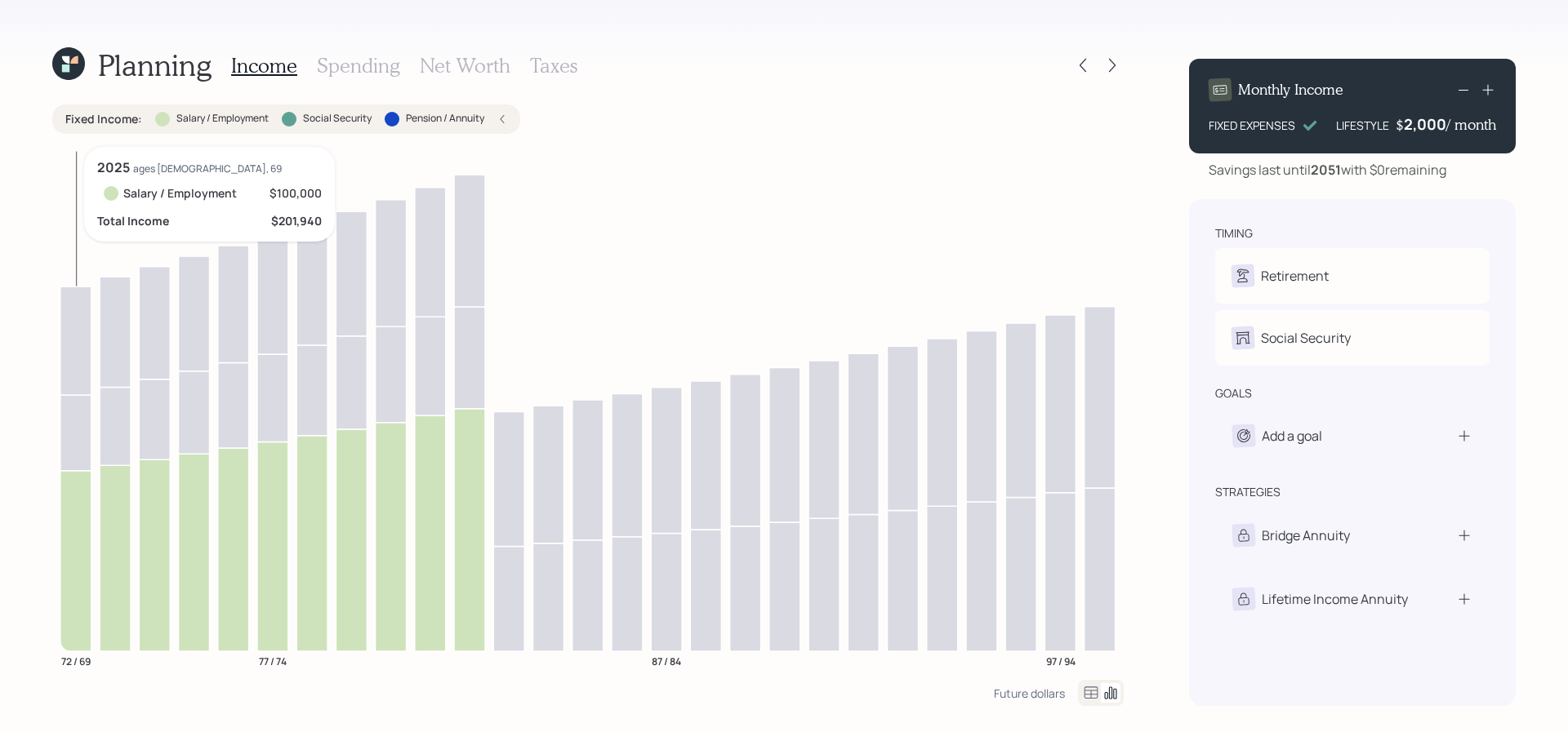
click at [87, 498] on icon at bounding box center [75, 560] width 31 height 180
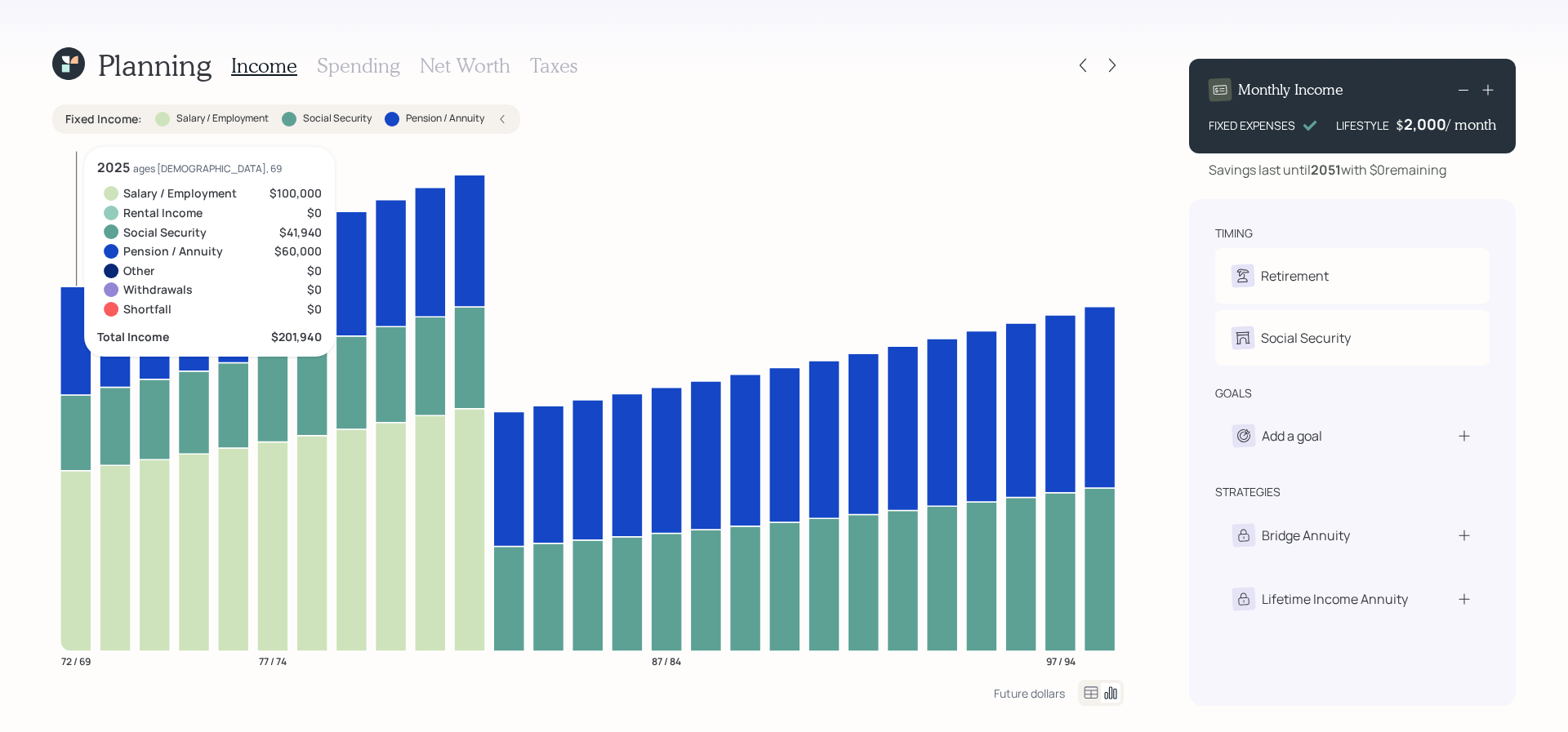
click at [79, 417] on icon at bounding box center [75, 433] width 31 height 76
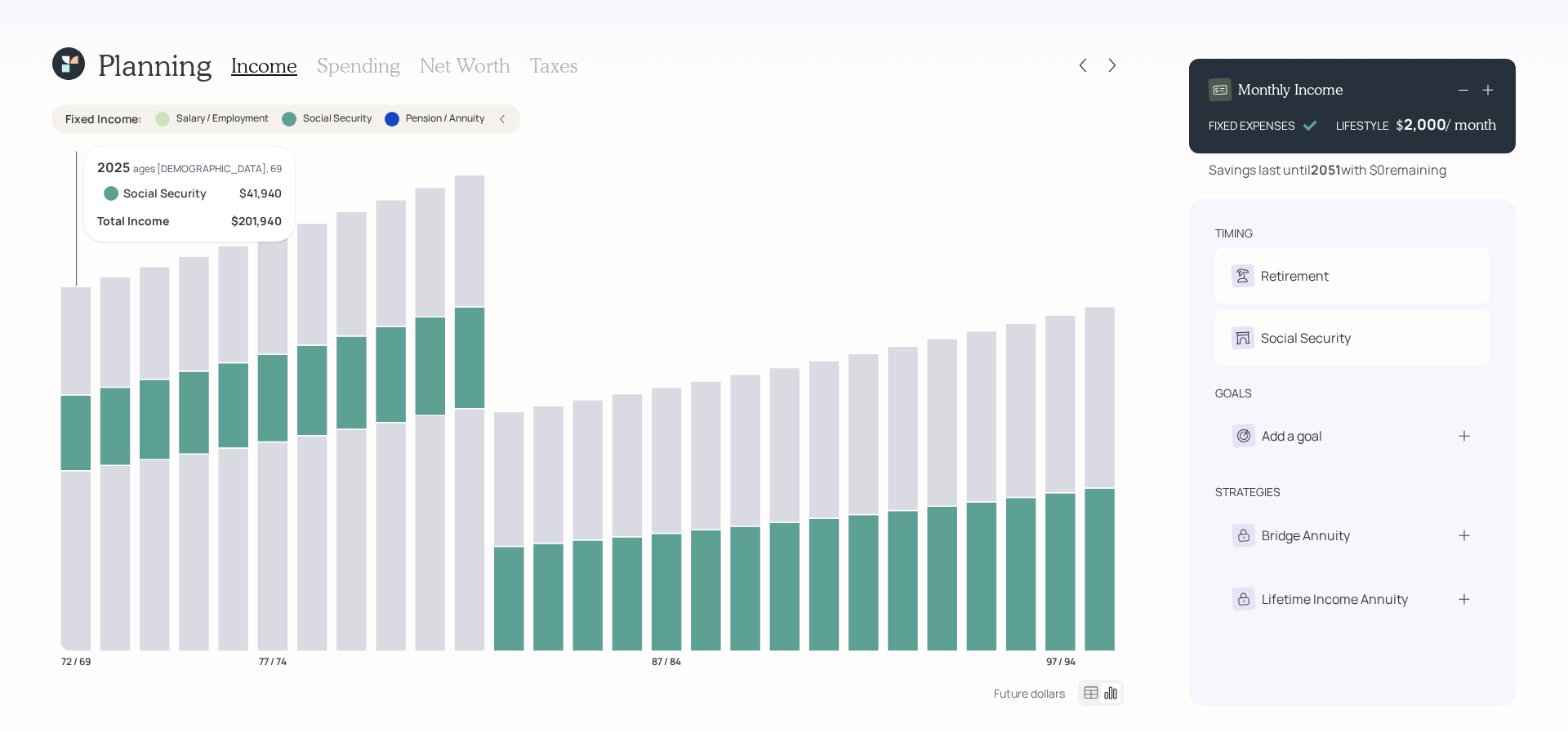
click at [77, 383] on icon at bounding box center [75, 341] width 31 height 108
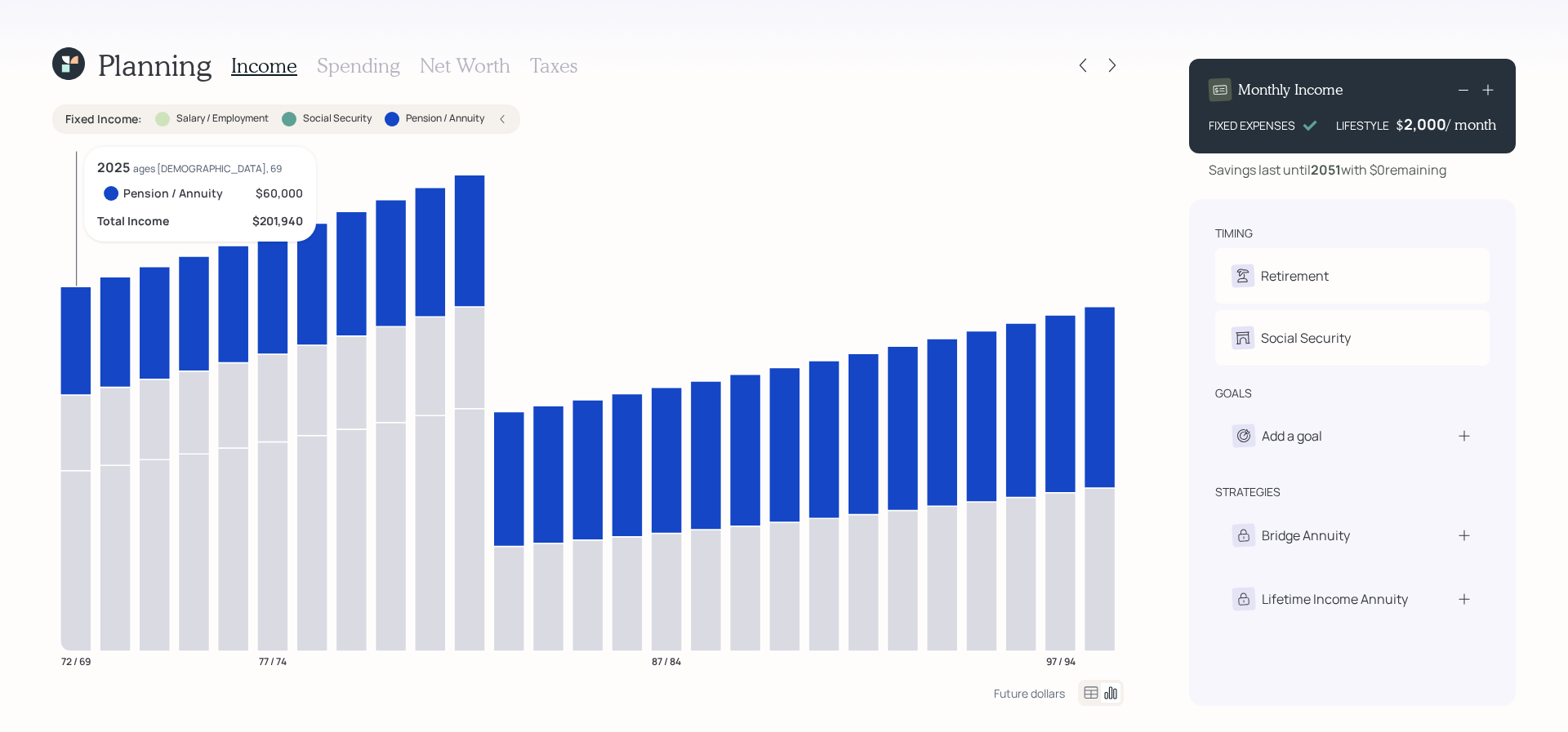
click at [77, 383] on icon at bounding box center [75, 341] width 31 height 108
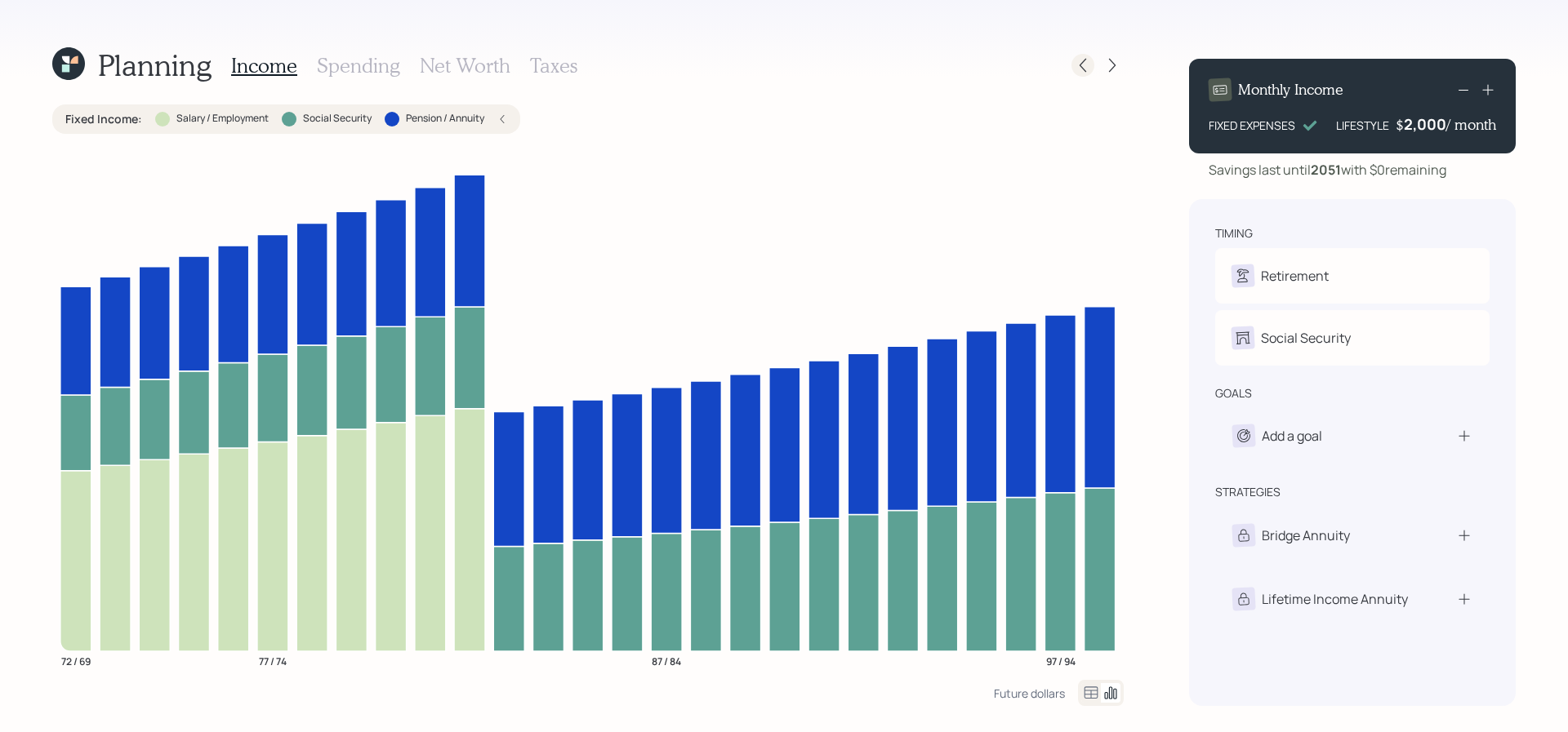
click at [1076, 72] on icon at bounding box center [1083, 65] width 16 height 16
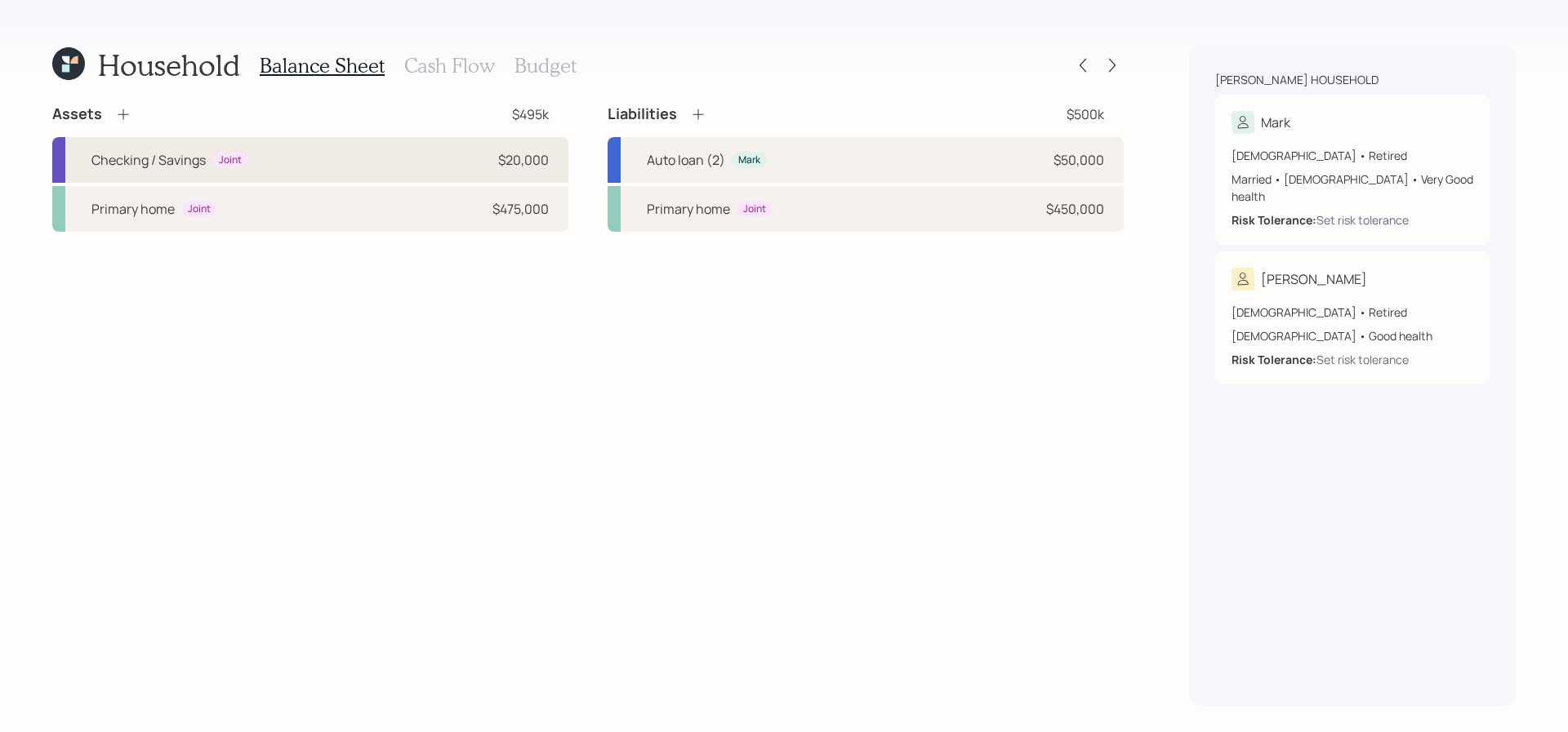
click at [553, 156] on div "Checking / Savings Joint $20,000" at bounding box center [311, 160] width 516 height 46
select select "emergency_fund"
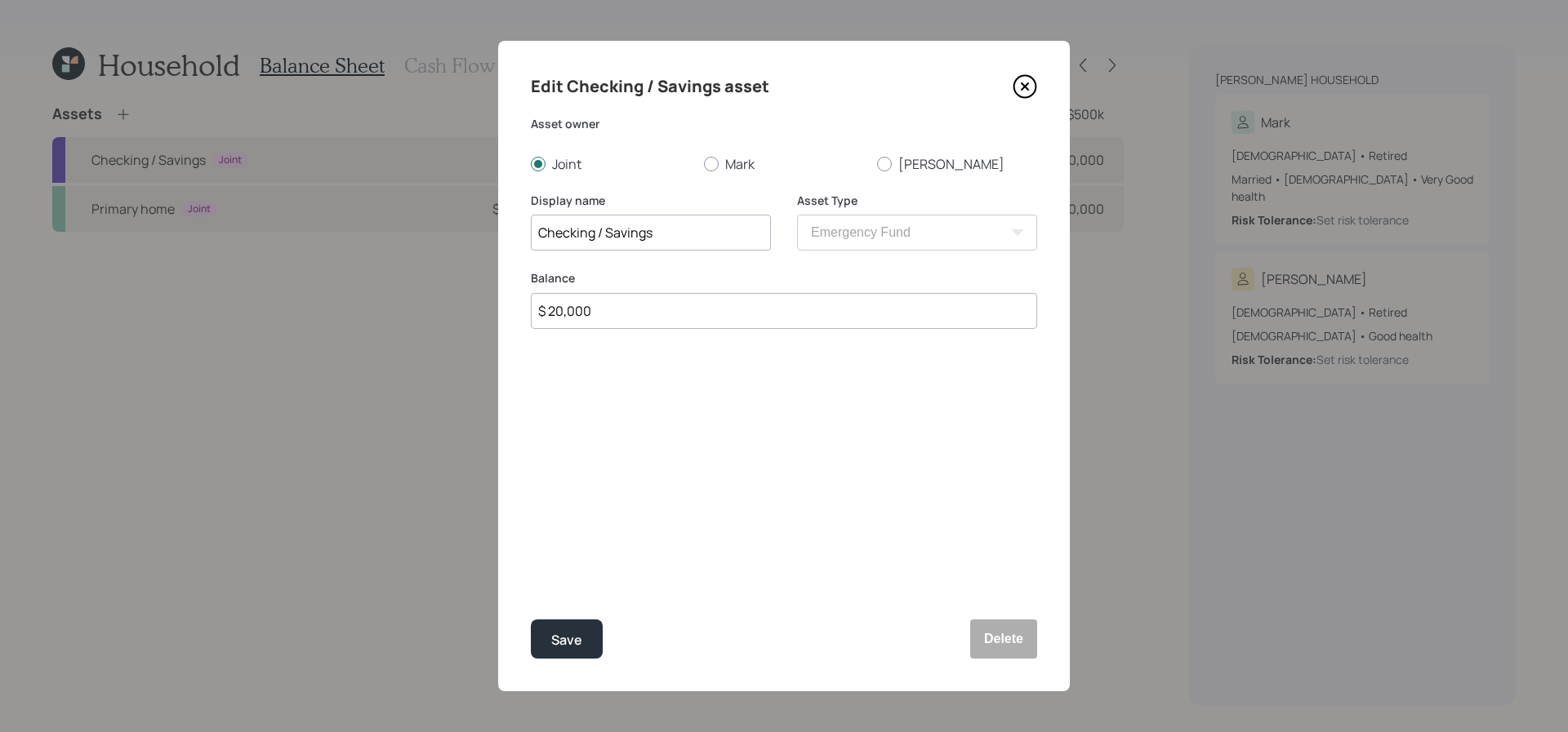
click at [1028, 72] on div "Edit Checking / Savings asset Asset owner Joint [PERSON_NAME] [PERSON_NAME] Dis…" at bounding box center [783, 366] width 571 height 651
click at [1023, 83] on icon at bounding box center [1025, 86] width 7 height 7
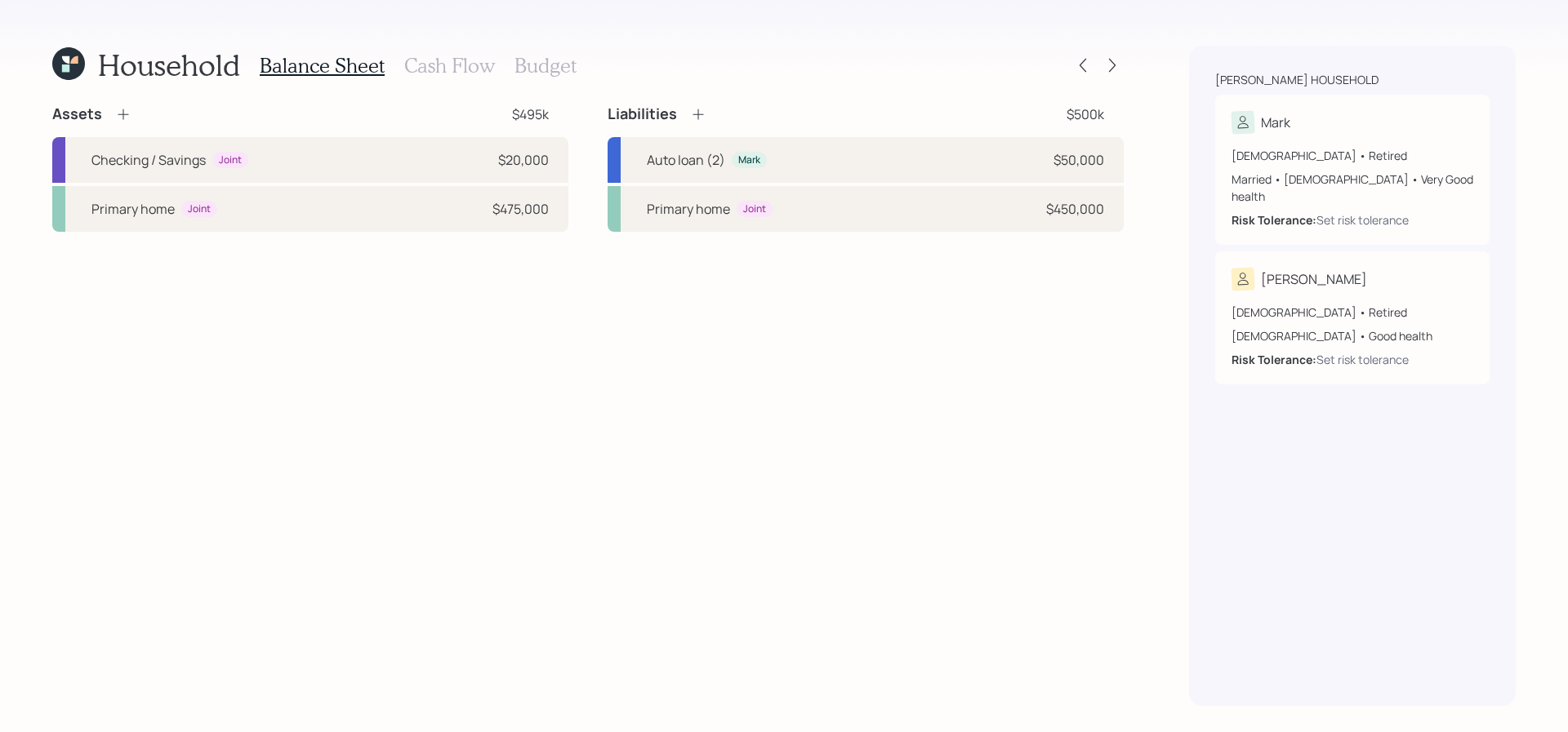
click at [127, 118] on icon at bounding box center [123, 113] width 16 height 16
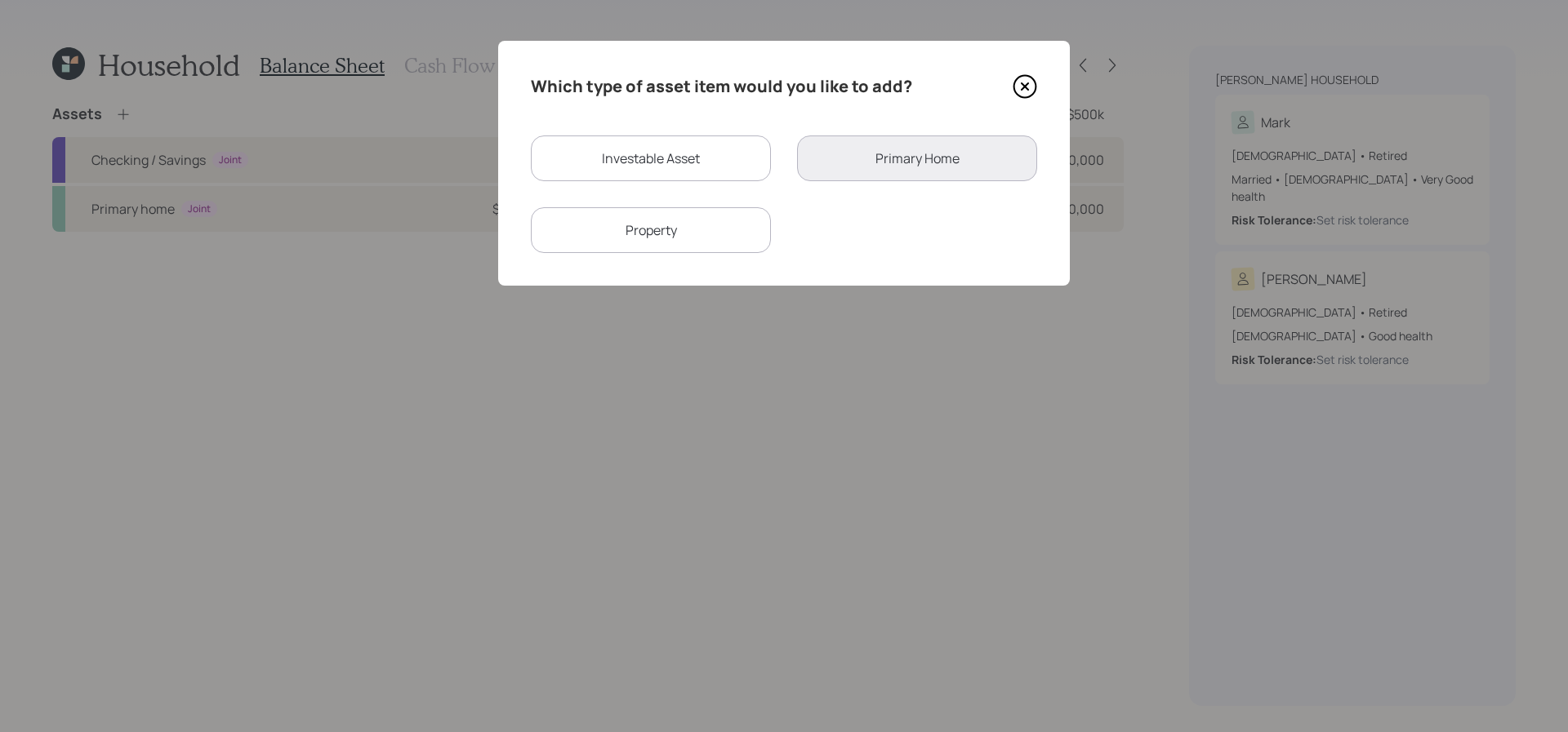
click at [1014, 80] on icon at bounding box center [1024, 86] width 25 height 25
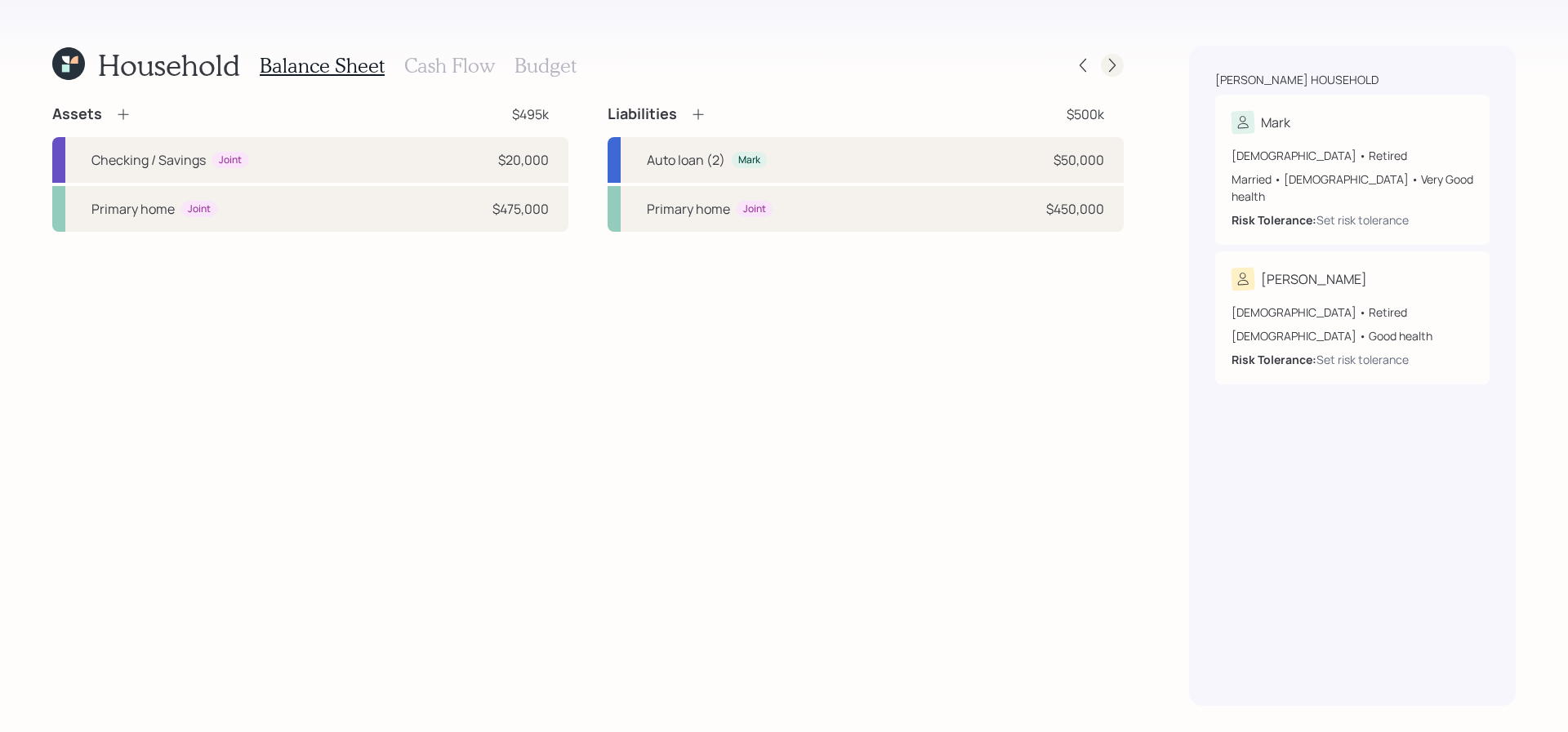
click at [1113, 56] on div at bounding box center [1112, 65] width 23 height 23
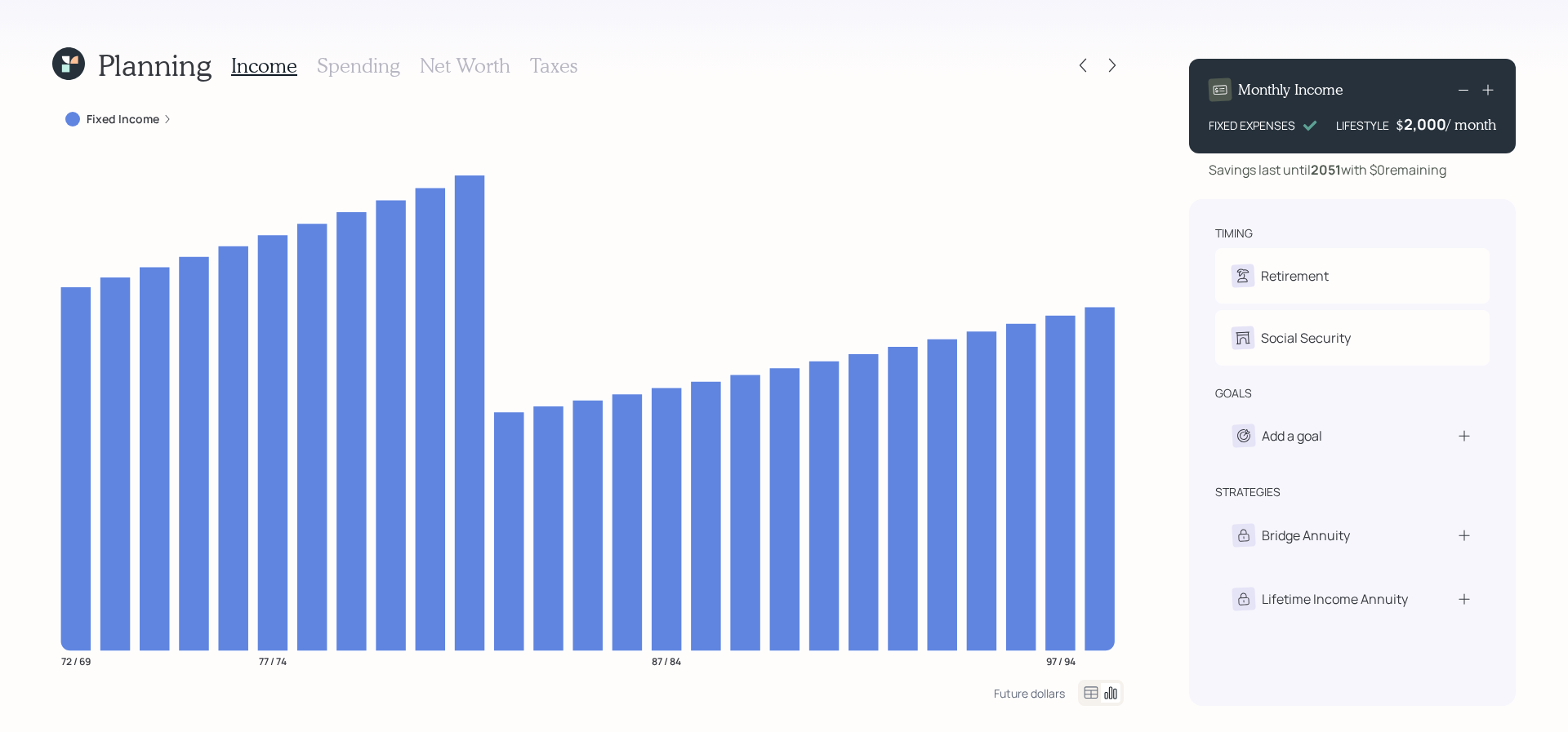
click at [345, 62] on h3 "Spending" at bounding box center [358, 66] width 83 height 24
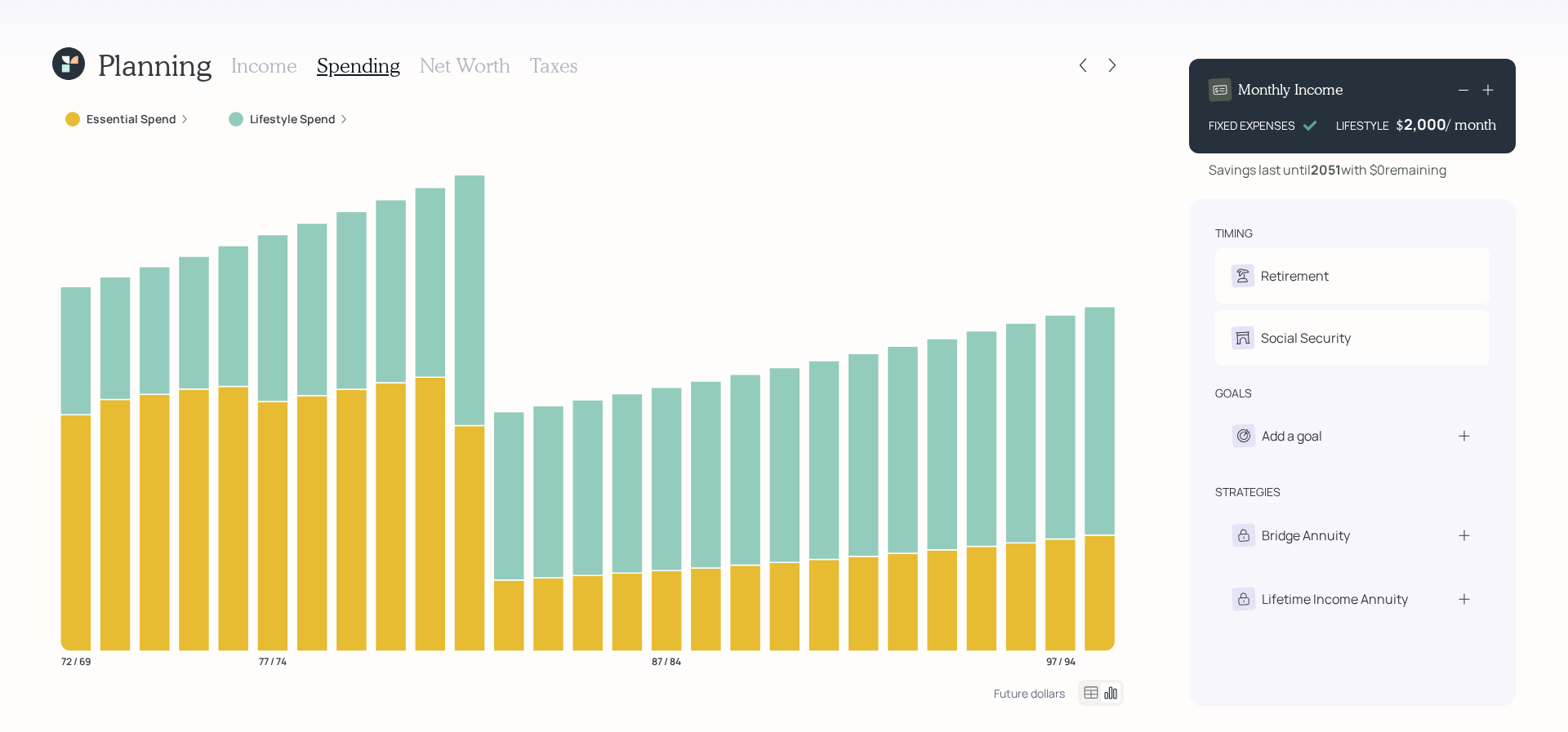
click at [1095, 690] on icon at bounding box center [1091, 692] width 14 height 12
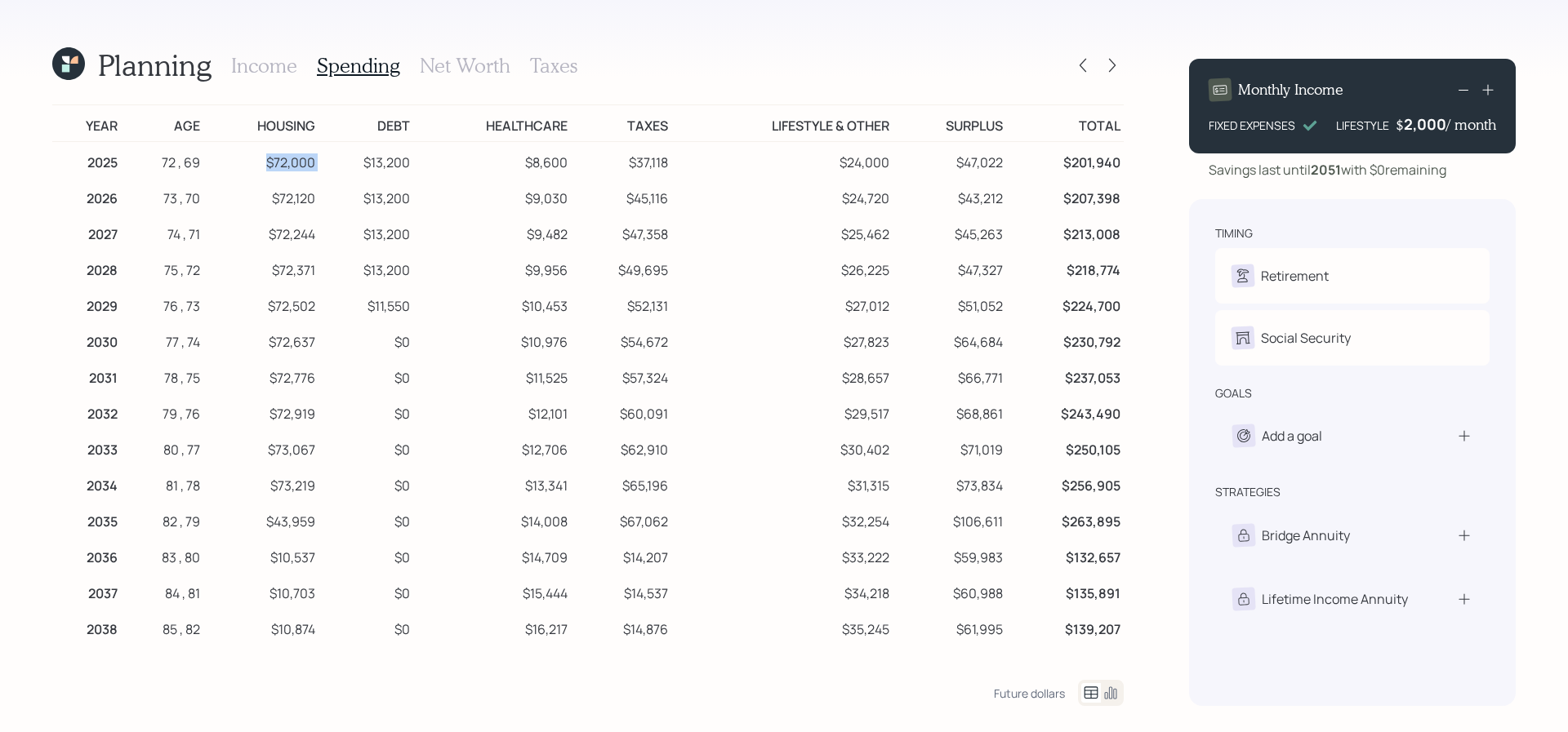
drag, startPoint x: 327, startPoint y: 160, endPoint x: 263, endPoint y: 160, distance: 64.0
click at [263, 160] on tr "2025 72 , 69 $72,000 $13,200 $8,600 $37,118 $24,000 $47,022 $201,940" at bounding box center [588, 160] width 1072 height 36
drag, startPoint x: 431, startPoint y: 159, endPoint x: 356, endPoint y: 159, distance: 75.0
click at [356, 159] on tr "2025 72 , 69 $72,000 $13,200 $8,600 $37,118 $24,000 $47,022 $201,940" at bounding box center [588, 160] width 1072 height 36
click at [560, 170] on td "$8,600" at bounding box center [492, 160] width 157 height 36
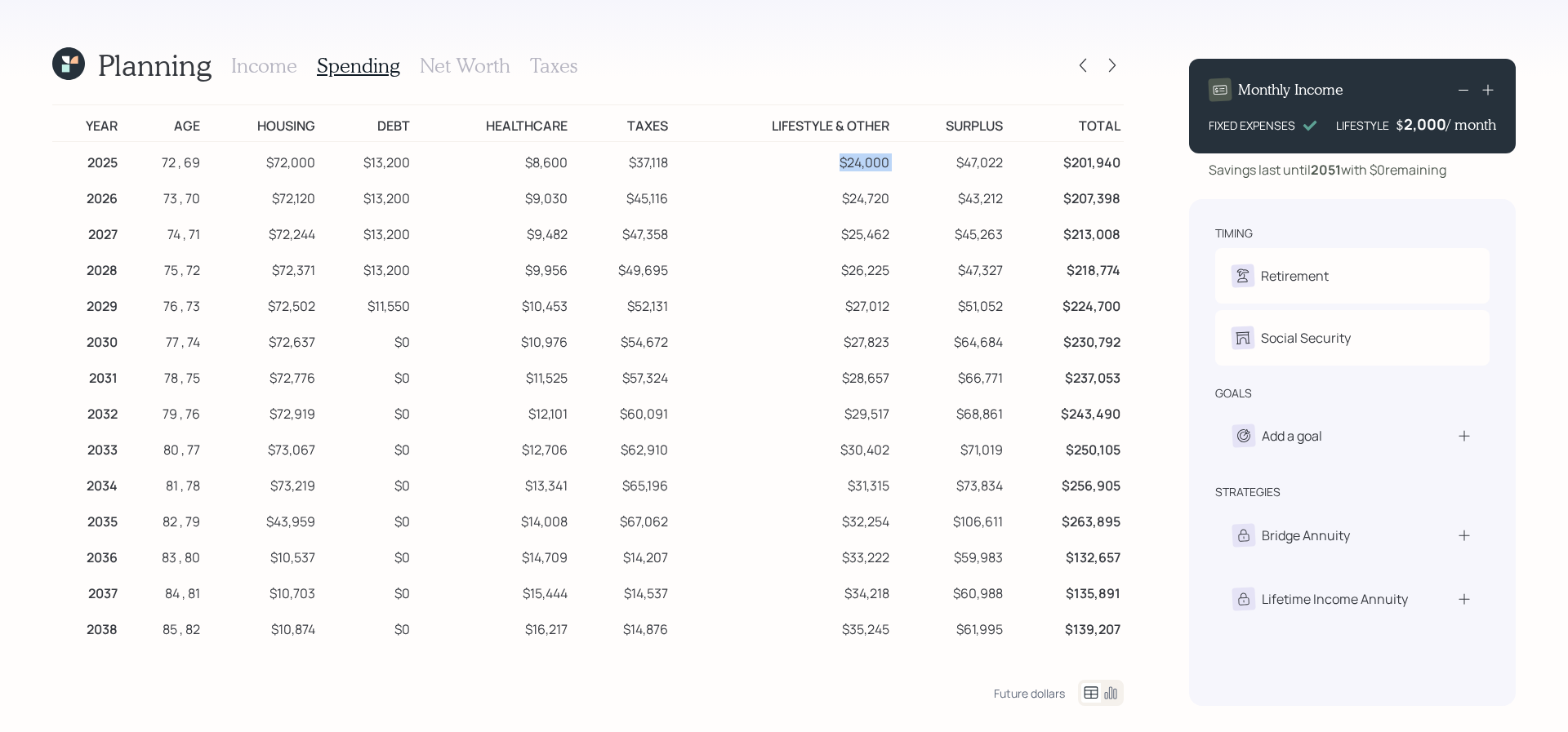
drag, startPoint x: 903, startPoint y: 157, endPoint x: 838, endPoint y: 157, distance: 65.0
click at [838, 157] on tr "2025 72 , 69 $72,000 $13,200 $8,600 $37,118 $24,000 $47,022 $201,940" at bounding box center [588, 160] width 1072 height 36
drag, startPoint x: 1017, startPoint y: 160, endPoint x: 914, endPoint y: 164, distance: 103.1
click at [914, 164] on tr "2025 72 , 69 $72,000 $13,200 $8,600 $37,118 $24,000 $47,022 $201,940" at bounding box center [588, 160] width 1072 height 36
click at [981, 173] on td "$47,022" at bounding box center [949, 160] width 113 height 36
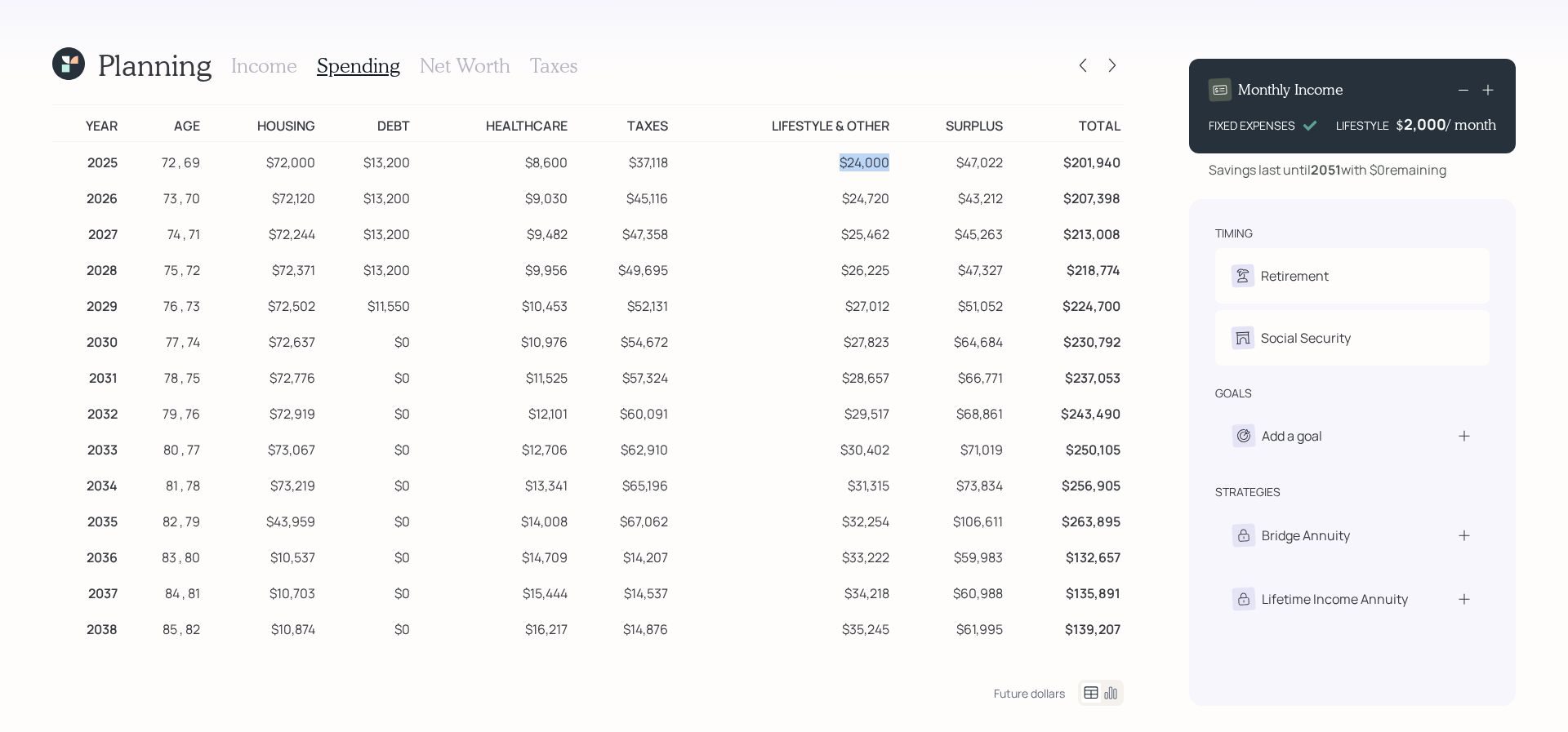
drag, startPoint x: 890, startPoint y: 171, endPoint x: 831, endPoint y: 170, distance: 59.0
click at [831, 170] on td "$24,000" at bounding box center [781, 160] width 221 height 36
click at [1078, 59] on icon at bounding box center [1083, 65] width 16 height 16
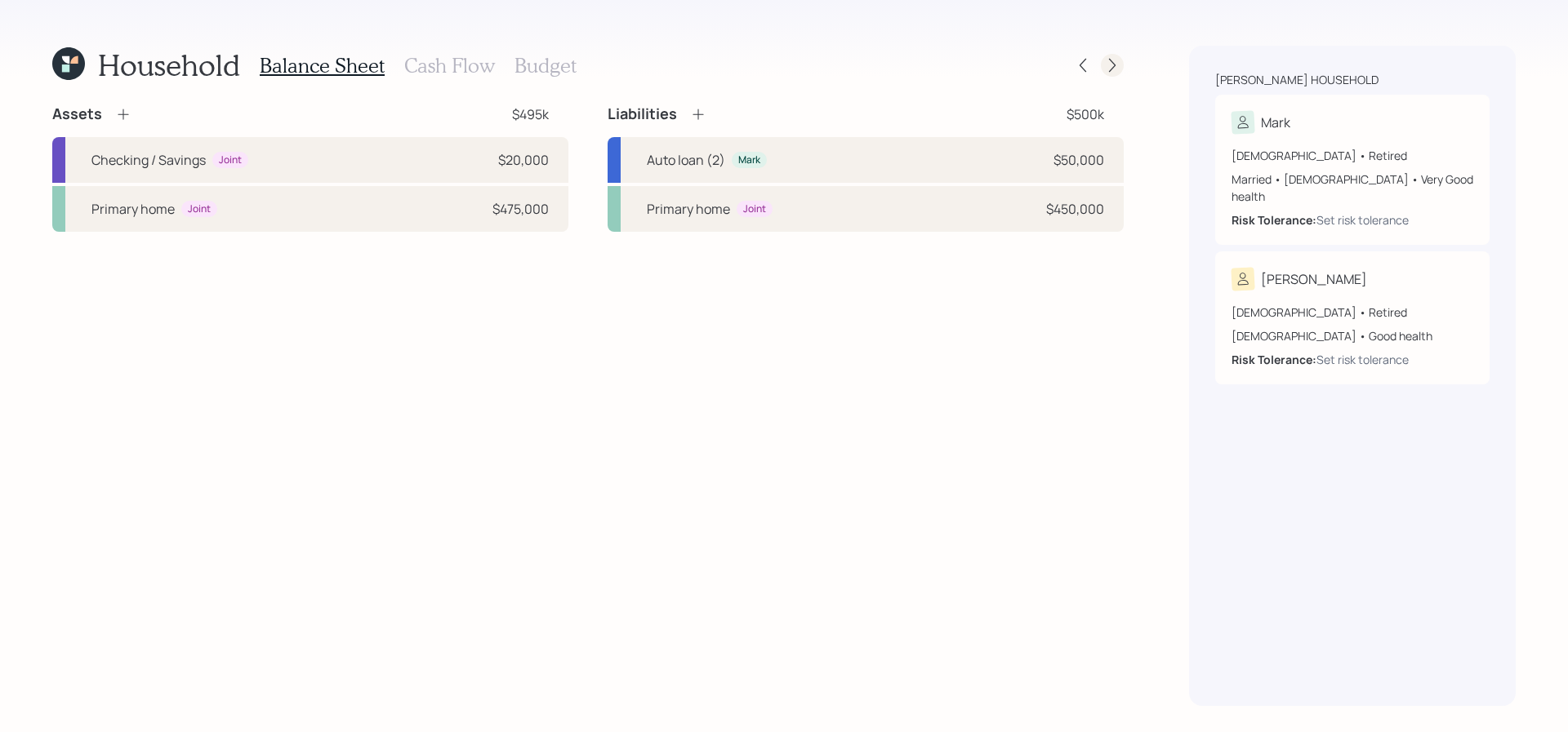
click at [1106, 63] on icon at bounding box center [1112, 65] width 16 height 16
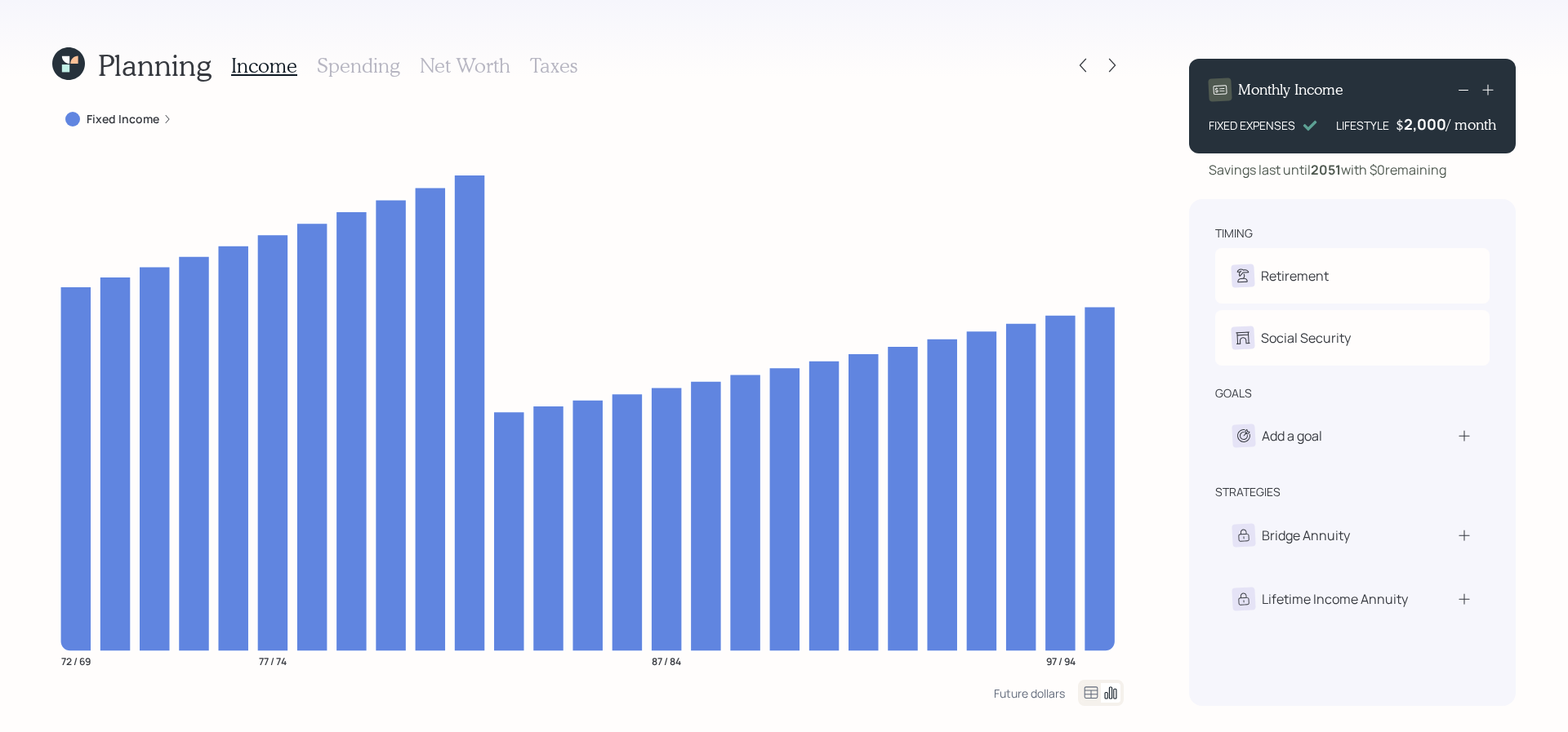
click at [344, 60] on h3 "Spending" at bounding box center [358, 66] width 83 height 24
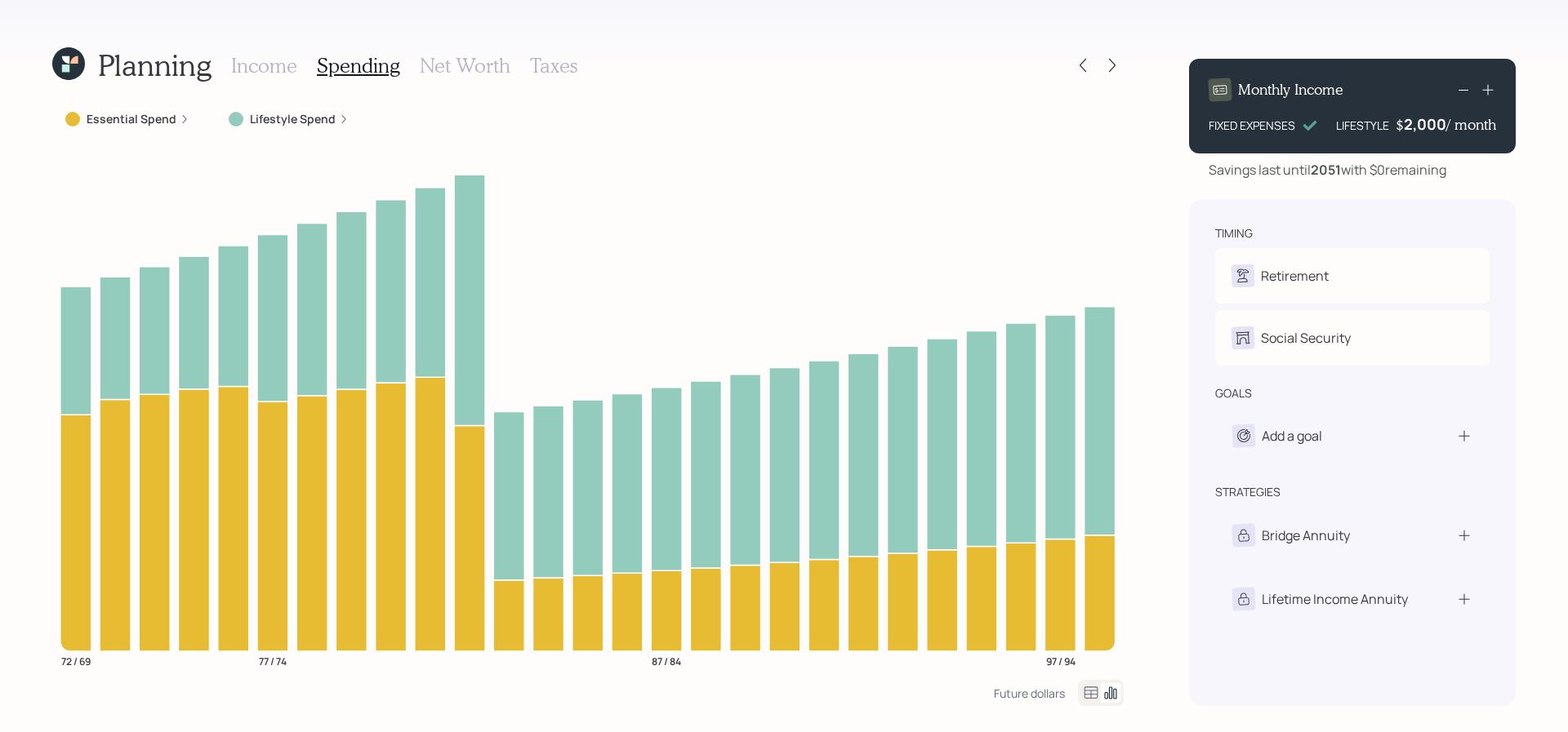
click at [1096, 703] on div at bounding box center [1101, 693] width 46 height 26
click at [1096, 702] on icon at bounding box center [1090, 692] width 19 height 19
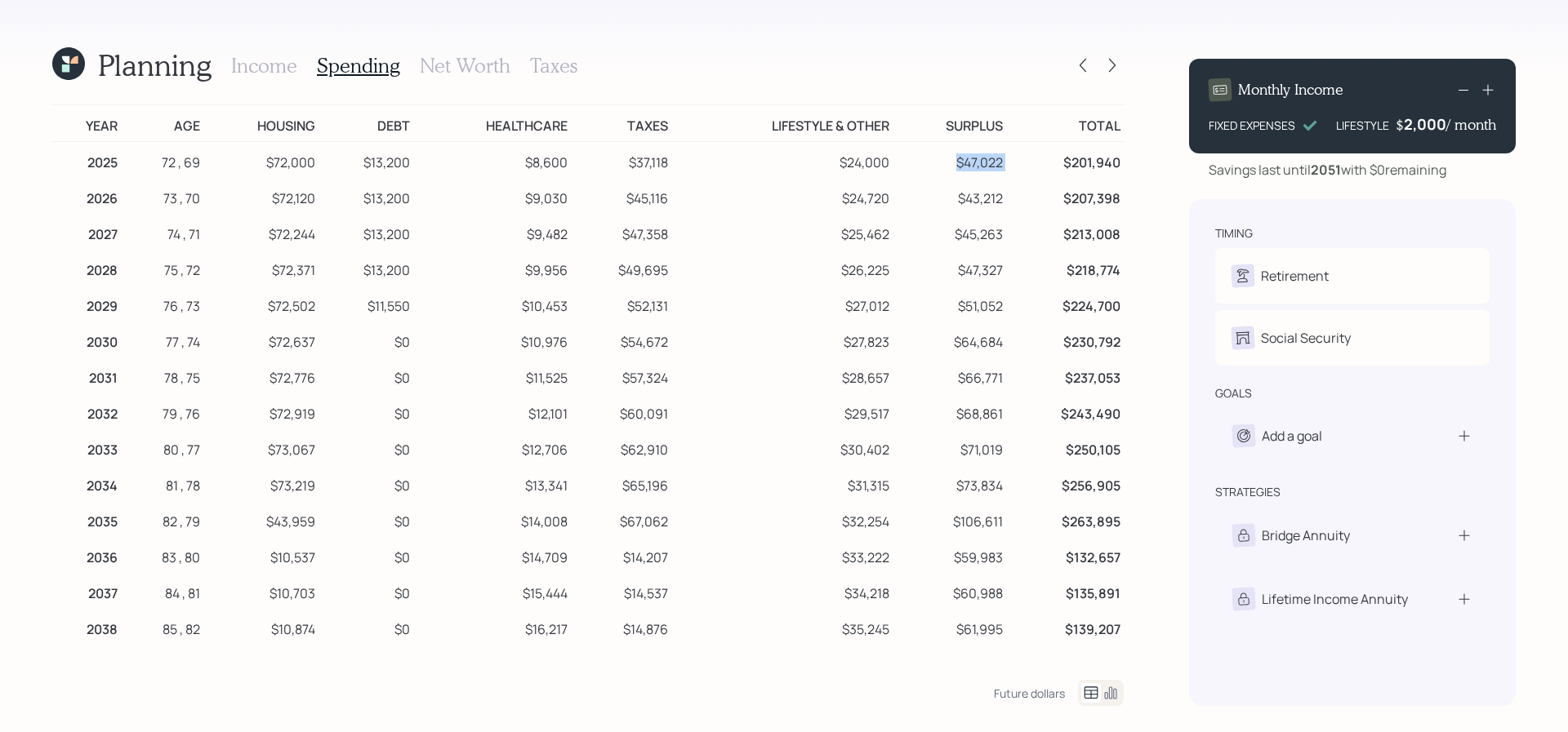
drag, startPoint x: 1008, startPoint y: 166, endPoint x: 952, endPoint y: 165, distance: 56.0
click at [952, 165] on tr "2025 72 , 69 $72,000 $13,200 $8,600 $37,118 $24,000 $47,022 $201,940" at bounding box center [588, 160] width 1072 height 36
click at [1006, 231] on td "$45,263" at bounding box center [949, 232] width 113 height 36
drag, startPoint x: 1013, startPoint y: 199, endPoint x: 960, endPoint y: 199, distance: 53.0
click at [960, 199] on tr "2026 73 , 70 $72,120 $13,200 $9,030 $45,116 $24,720 $43,212 $207,398" at bounding box center [588, 195] width 1072 height 36
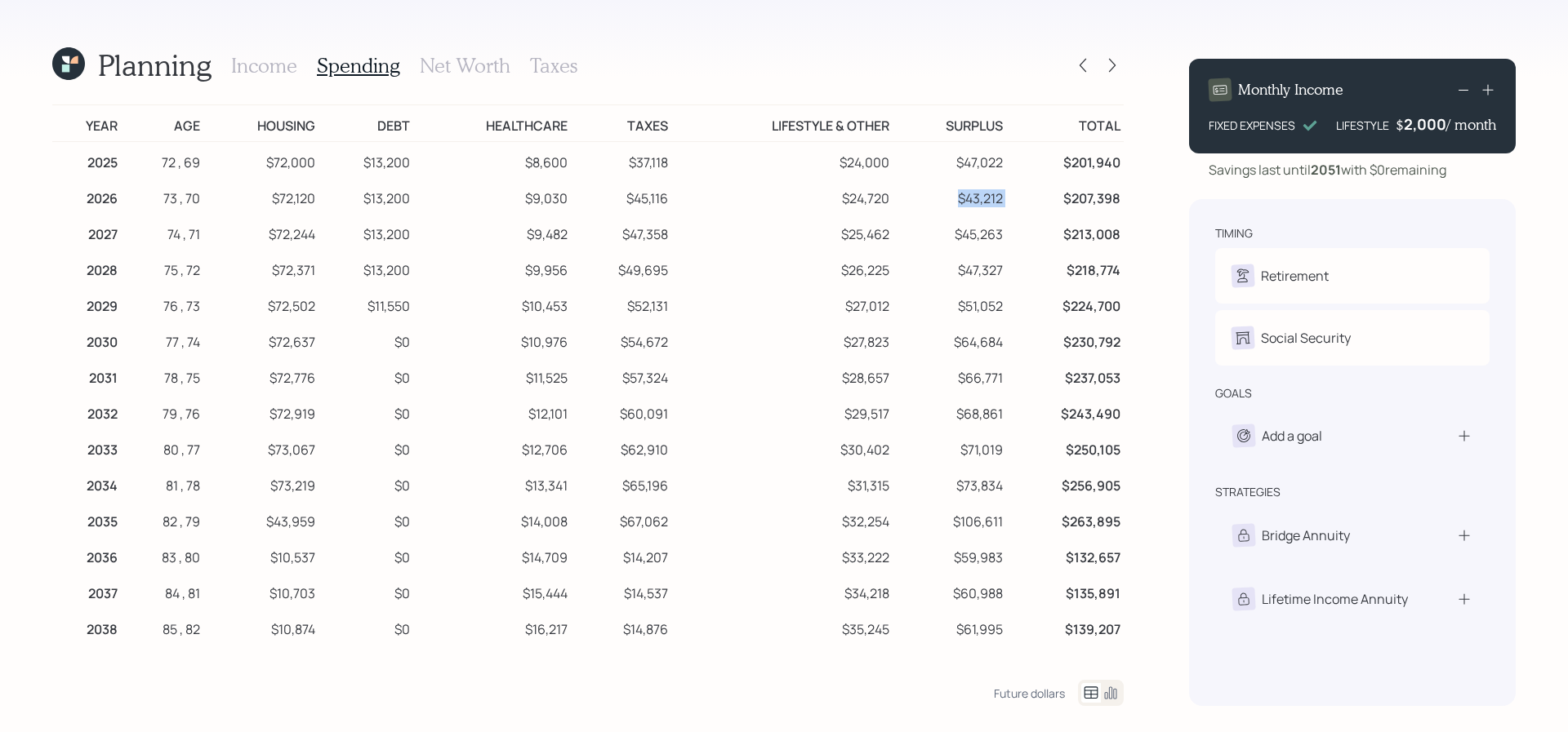
click at [977, 212] on td "$43,212" at bounding box center [949, 195] width 113 height 36
click at [1011, 250] on td "$218,774" at bounding box center [1064, 267] width 118 height 36
drag, startPoint x: 1021, startPoint y: 131, endPoint x: 947, endPoint y: 132, distance: 74.0
click at [947, 132] on tr "Year Age Housing Debt Healthcare Taxes Lifestyle & Other Surplus Total" at bounding box center [588, 123] width 1072 height 36
click at [64, 69] on icon at bounding box center [65, 68] width 8 height 8
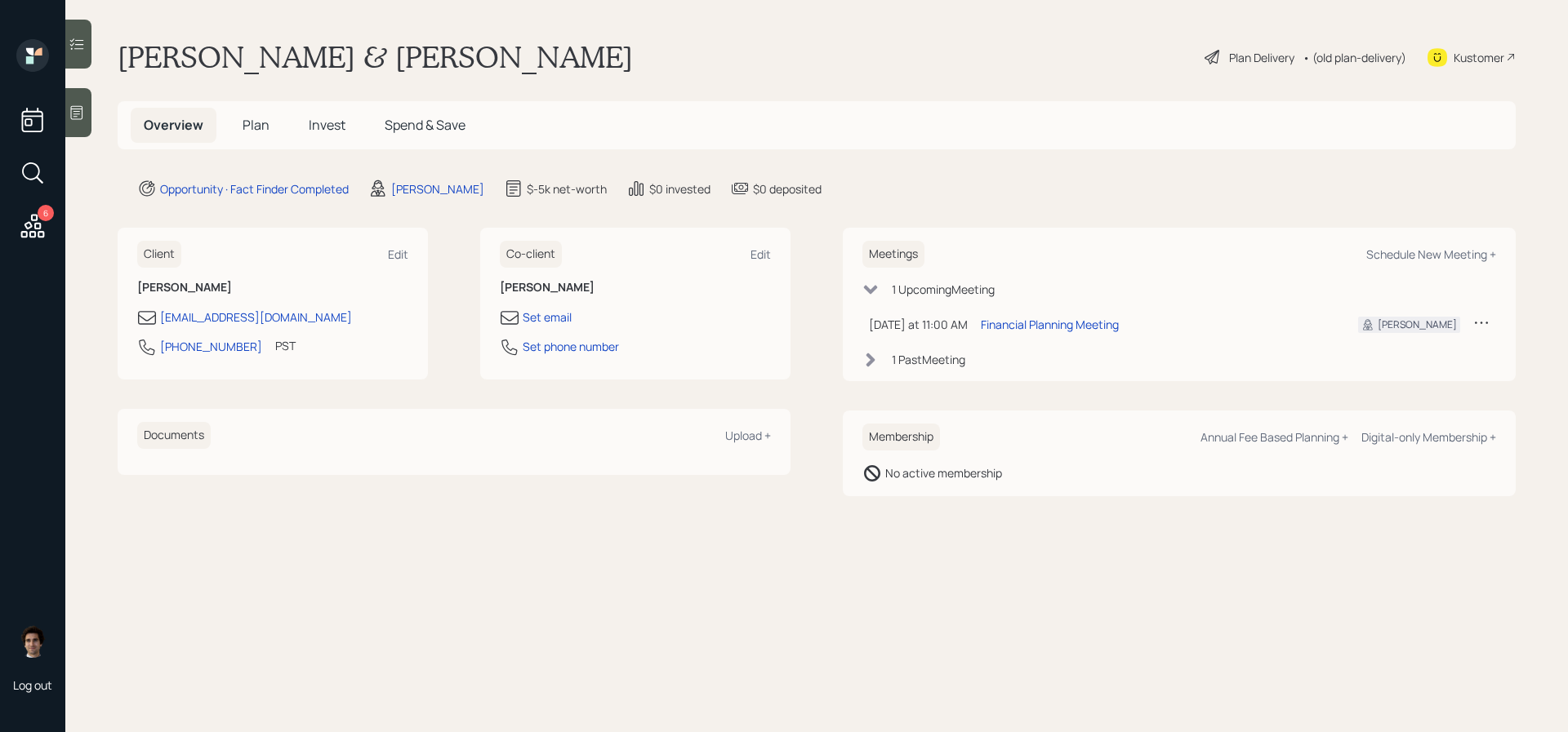
click at [244, 116] on span "Plan" at bounding box center [257, 124] width 27 height 18
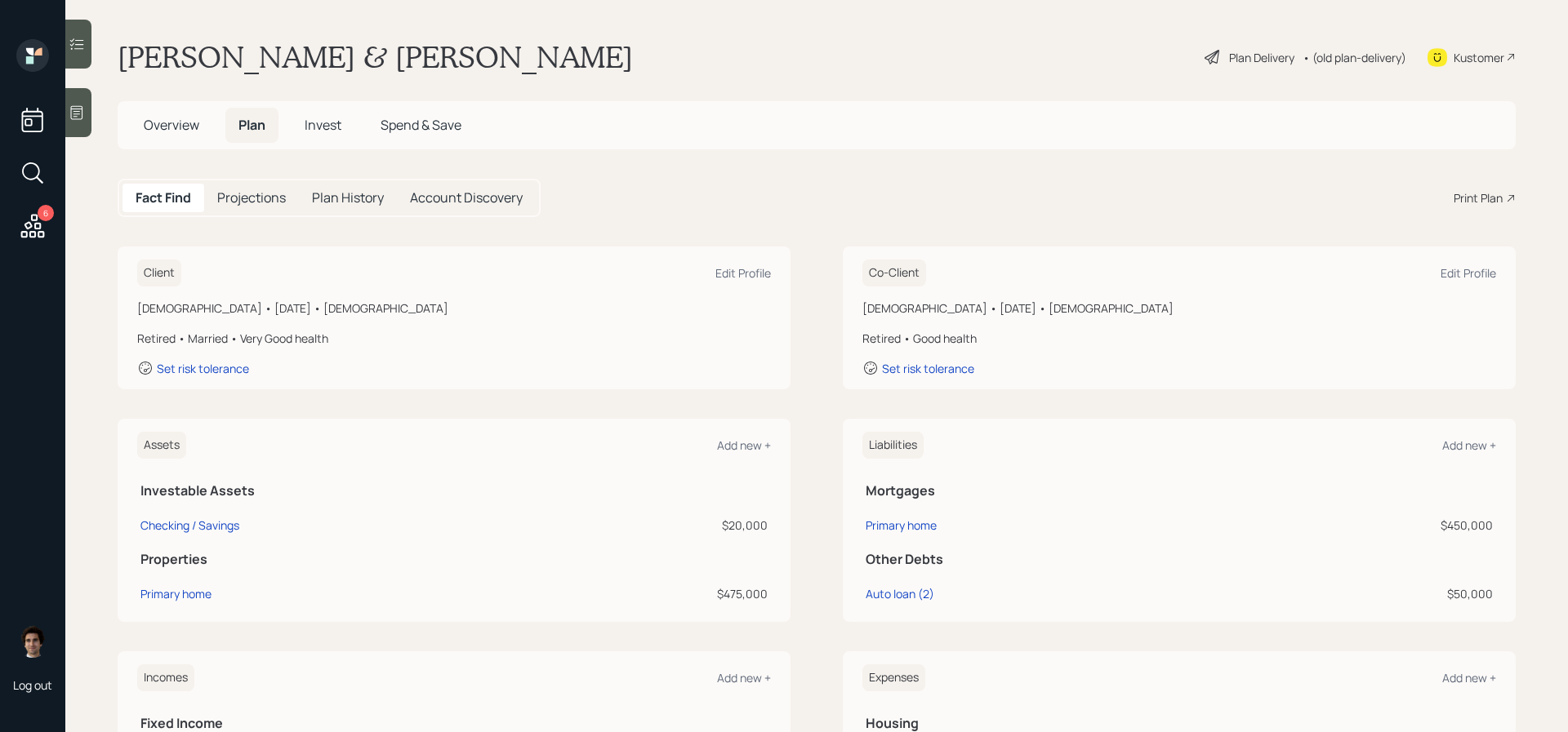
click at [1491, 190] on div "Print Plan" at bounding box center [1478, 198] width 49 height 17
click at [1271, 78] on main "Mark & [PERSON_NAME] Plan Delivery • (old plan-delivery) Kustomer Overview Plan…" at bounding box center [816, 366] width 1503 height 732
click at [1271, 66] on div "Plan Delivery" at bounding box center [1250, 57] width 93 height 19
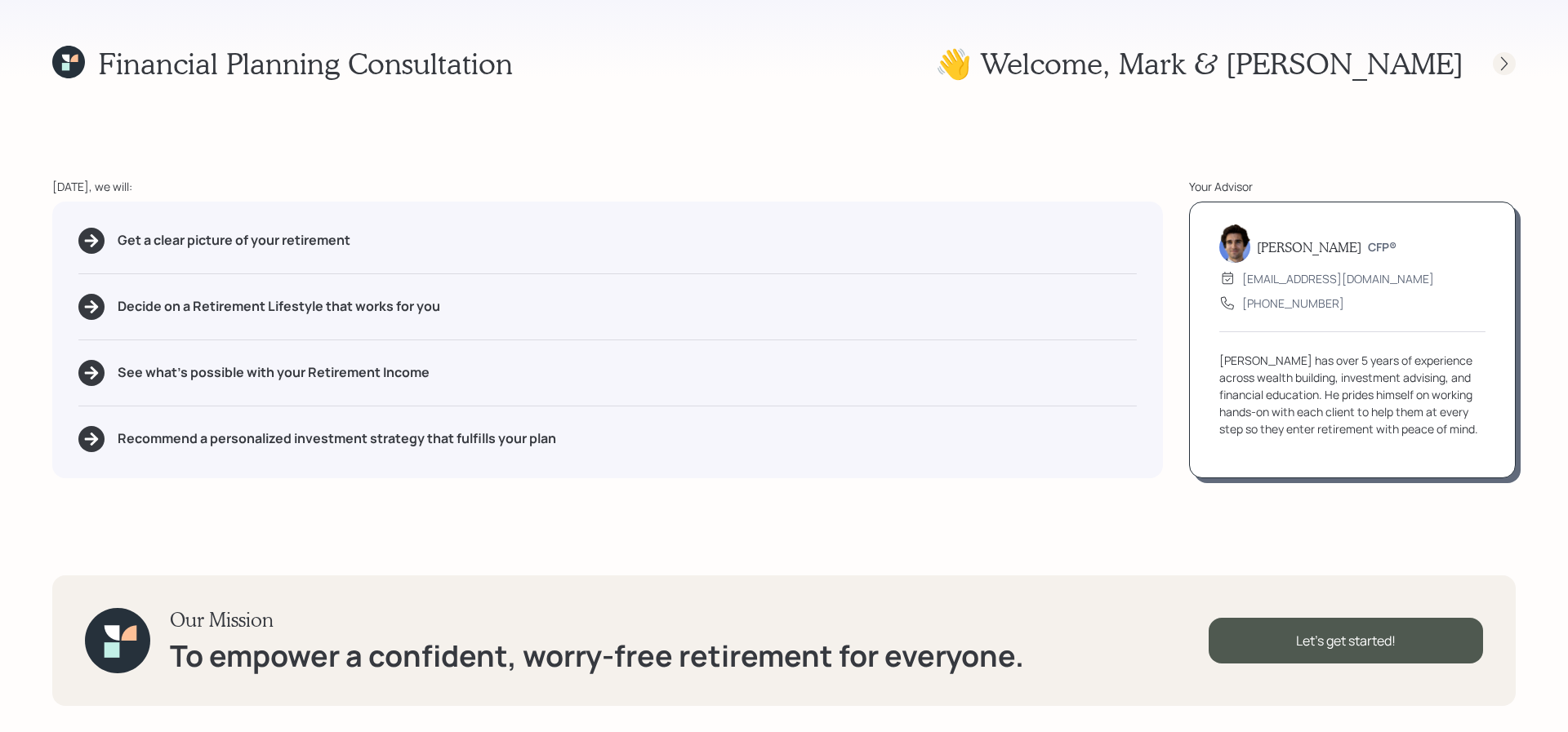
click at [1492, 52] on div at bounding box center [1490, 63] width 52 height 23
click at [1501, 57] on icon at bounding box center [1505, 63] width 7 height 14
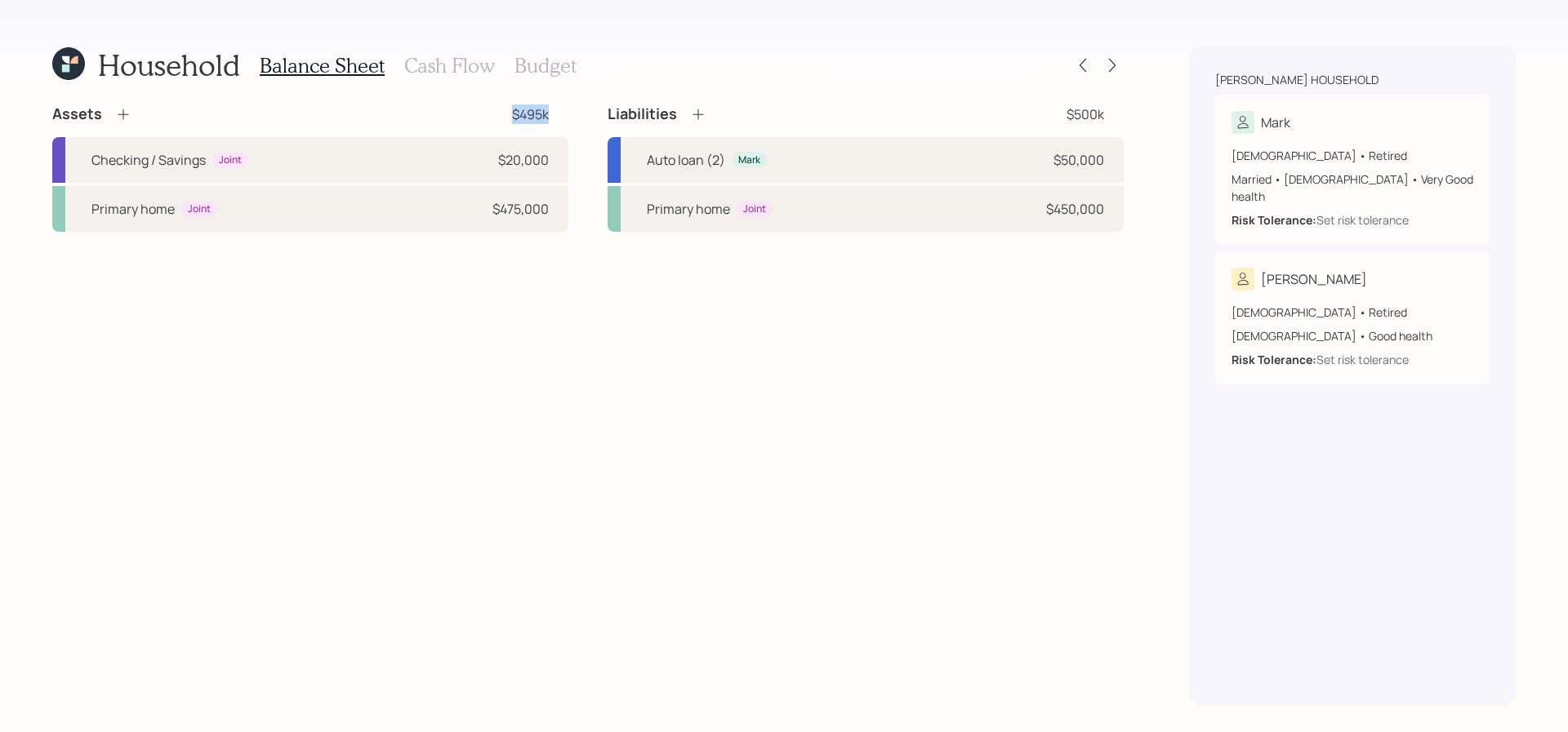
drag, startPoint x: 554, startPoint y: 112, endPoint x: 482, endPoint y: 112, distance: 72.0
click at [482, 112] on div "Assets $495k" at bounding box center [311, 113] width 516 height 19
drag, startPoint x: 1114, startPoint y: 113, endPoint x: 1033, endPoint y: 122, distance: 81.5
click at [1033, 122] on div "Liabilities $500k" at bounding box center [866, 113] width 516 height 19
click at [423, 65] on h3 "Cash Flow" at bounding box center [450, 66] width 91 height 24
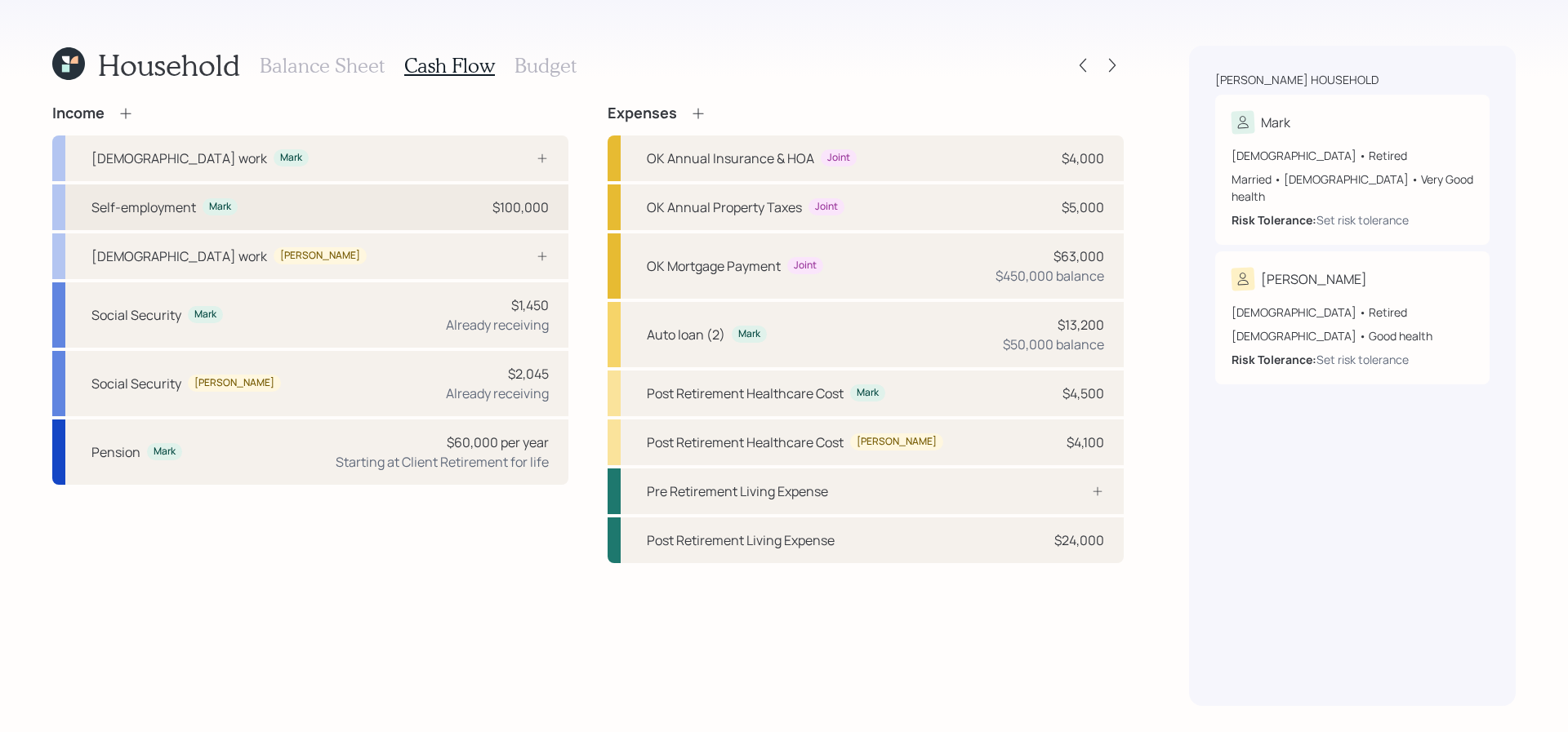
click at [274, 201] on div "Self-employment Mark $100,000" at bounding box center [311, 207] width 516 height 46
select select "self_employment"
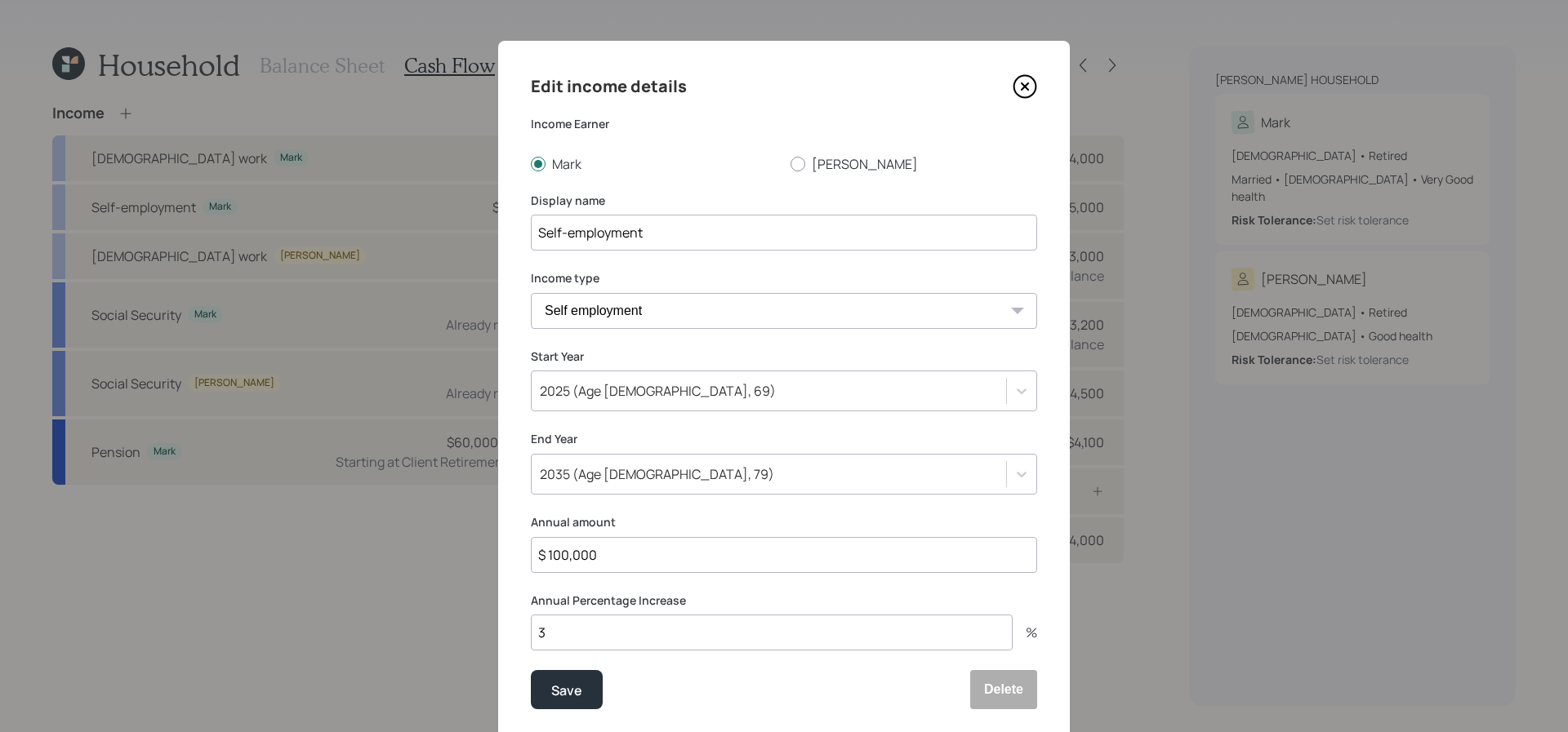
drag, startPoint x: 684, startPoint y: 545, endPoint x: 448, endPoint y: 542, distance: 236.0
click at [448, 542] on div "Edit income details Income Earner [PERSON_NAME] [PERSON_NAME] Display name Self…" at bounding box center [784, 366] width 1568 height 732
drag, startPoint x: 638, startPoint y: 546, endPoint x: 521, endPoint y: 543, distance: 117.0
click at [521, 543] on div "Edit income details Income Earner [PERSON_NAME] [PERSON_NAME] Display name Self…" at bounding box center [783, 391] width 571 height 702
type input "$ 0"
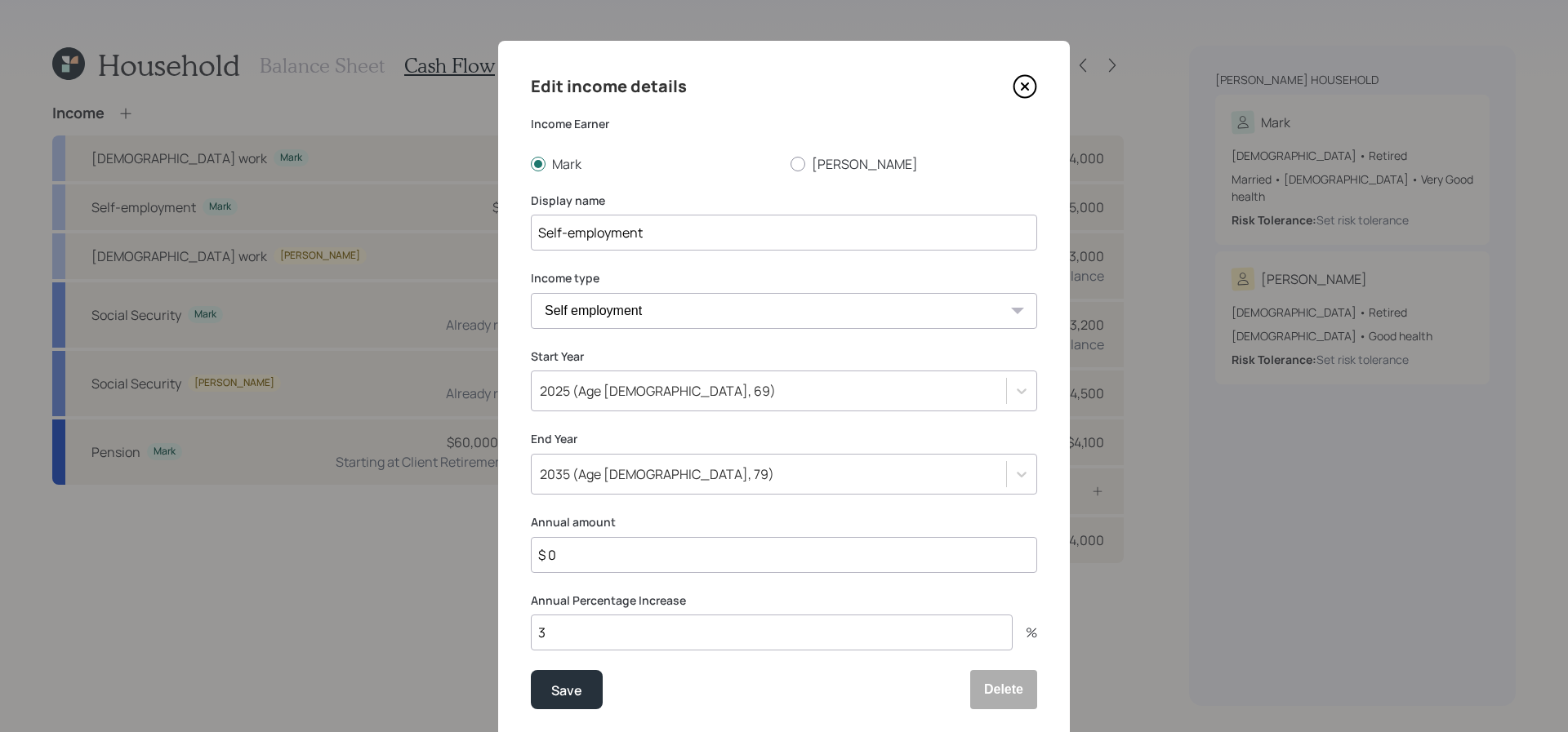
click at [531, 670] on button "Save" at bounding box center [566, 690] width 72 height 39
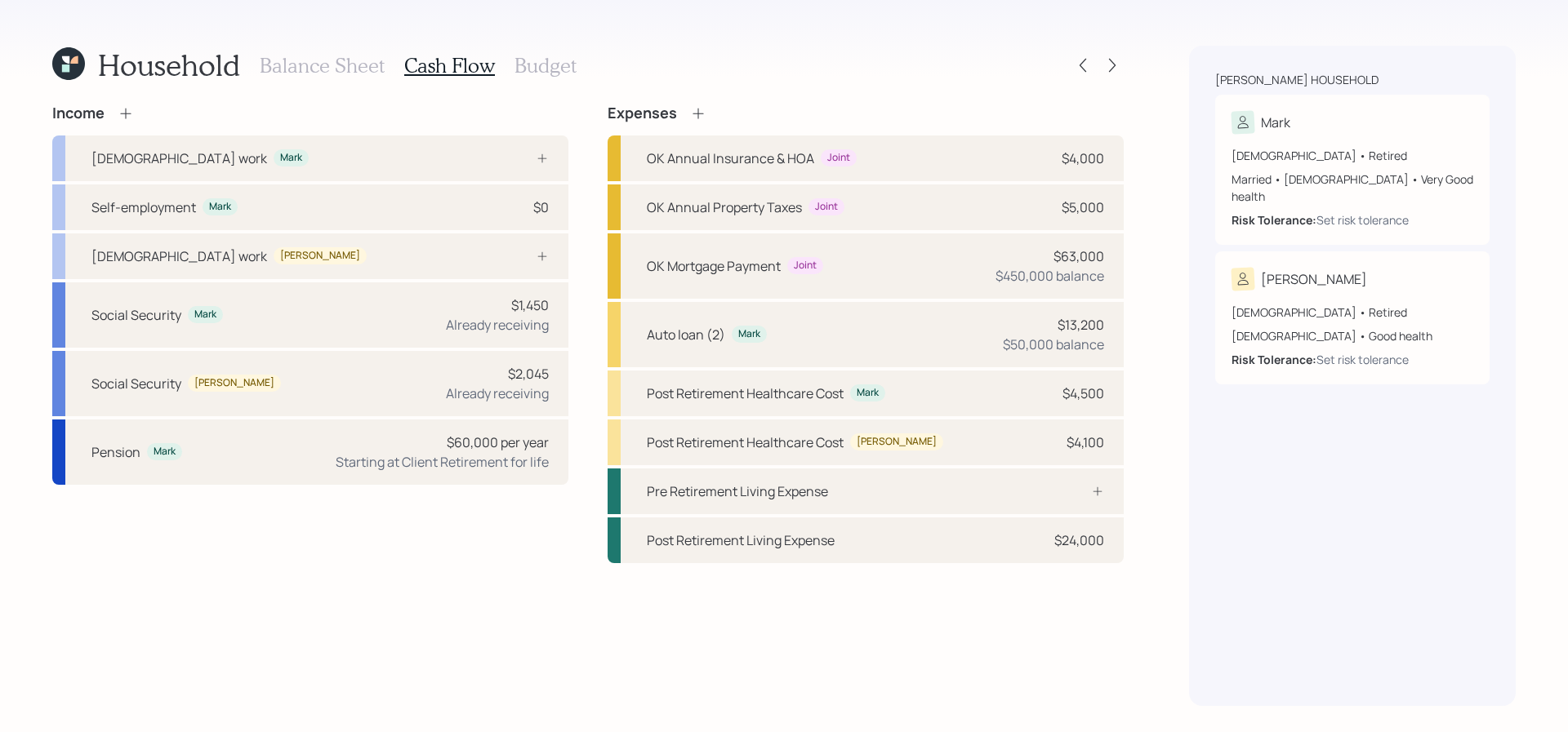
click at [563, 81] on div "Balance Sheet Cash Flow Budget" at bounding box center [418, 65] width 317 height 39
click at [561, 61] on h3 "Budget" at bounding box center [545, 66] width 62 height 24
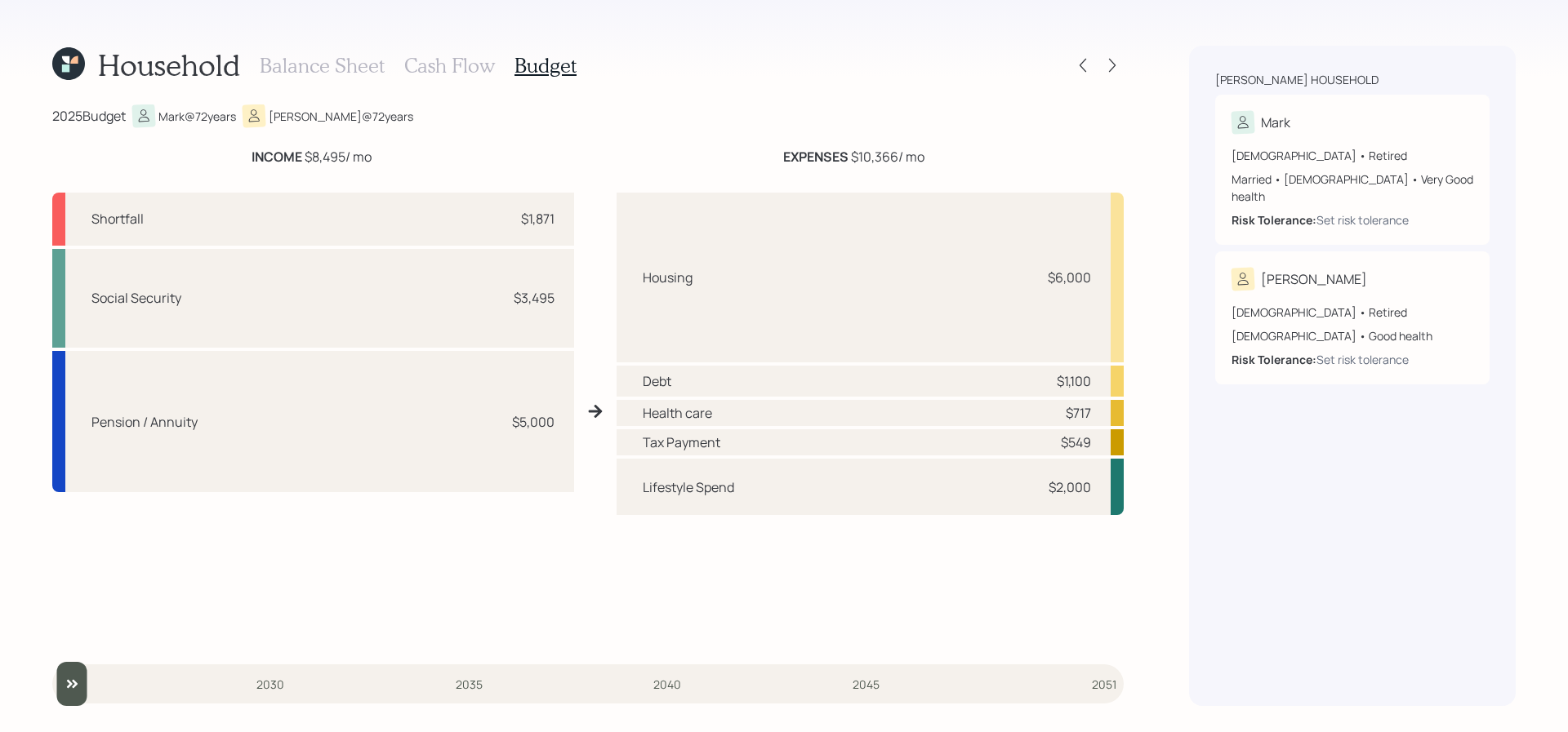
drag, startPoint x: 1091, startPoint y: 490, endPoint x: 1044, endPoint y: 490, distance: 47.0
click at [1074, 490] on div "Lifestyle Spend $2,000" at bounding box center [870, 487] width 507 height 57
click at [457, 227] on div "Shortfall $1,871" at bounding box center [313, 219] width 522 height 53
click at [544, 222] on div "$1,871" at bounding box center [538, 218] width 34 height 19
click at [1112, 64] on icon at bounding box center [1112, 65] width 16 height 16
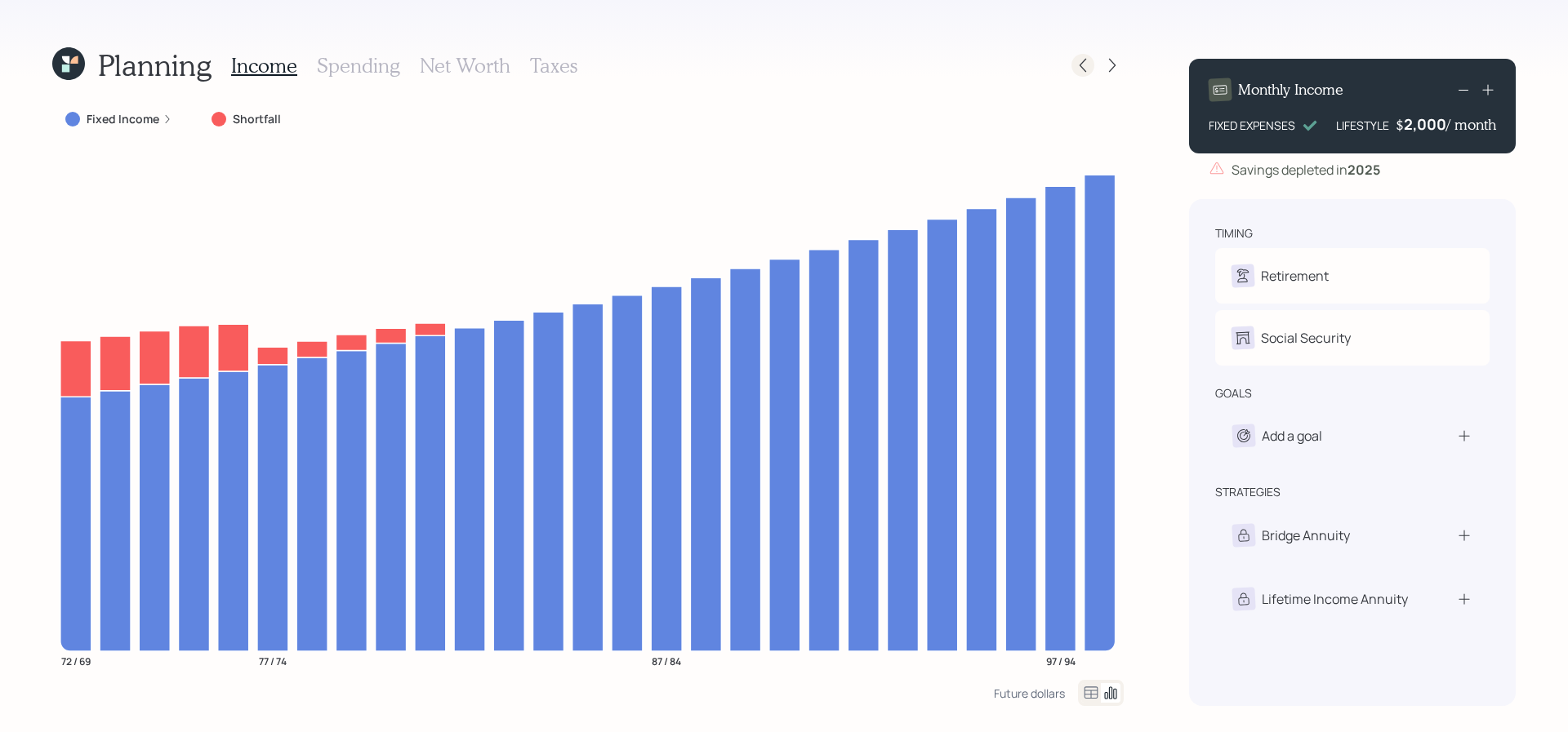
click at [1085, 66] on icon at bounding box center [1083, 65] width 16 height 16
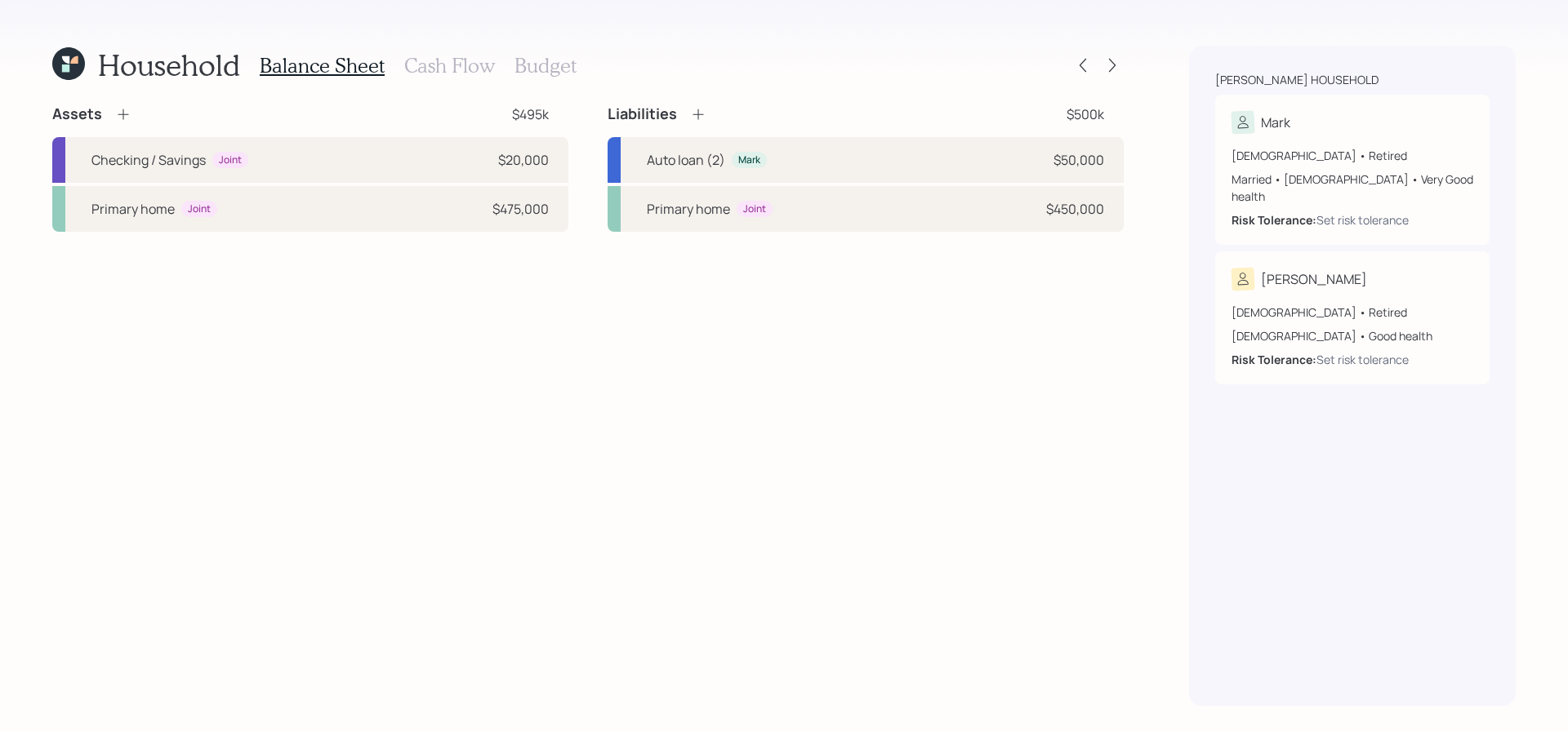
click at [483, 73] on h3 "Cash Flow" at bounding box center [450, 66] width 91 height 24
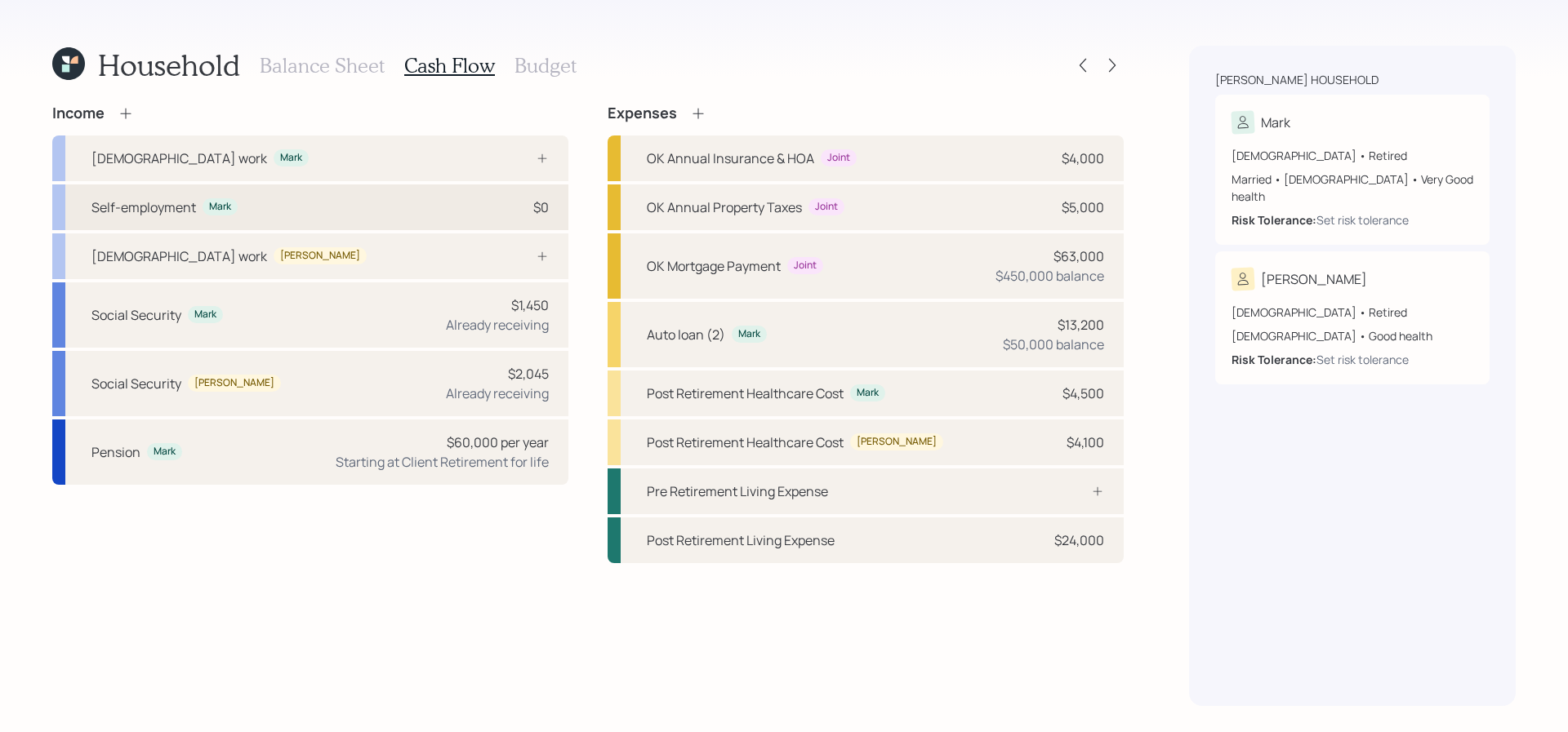
click at [435, 210] on div "Self-employment Mark $0" at bounding box center [311, 207] width 516 height 46
select select "self_employment"
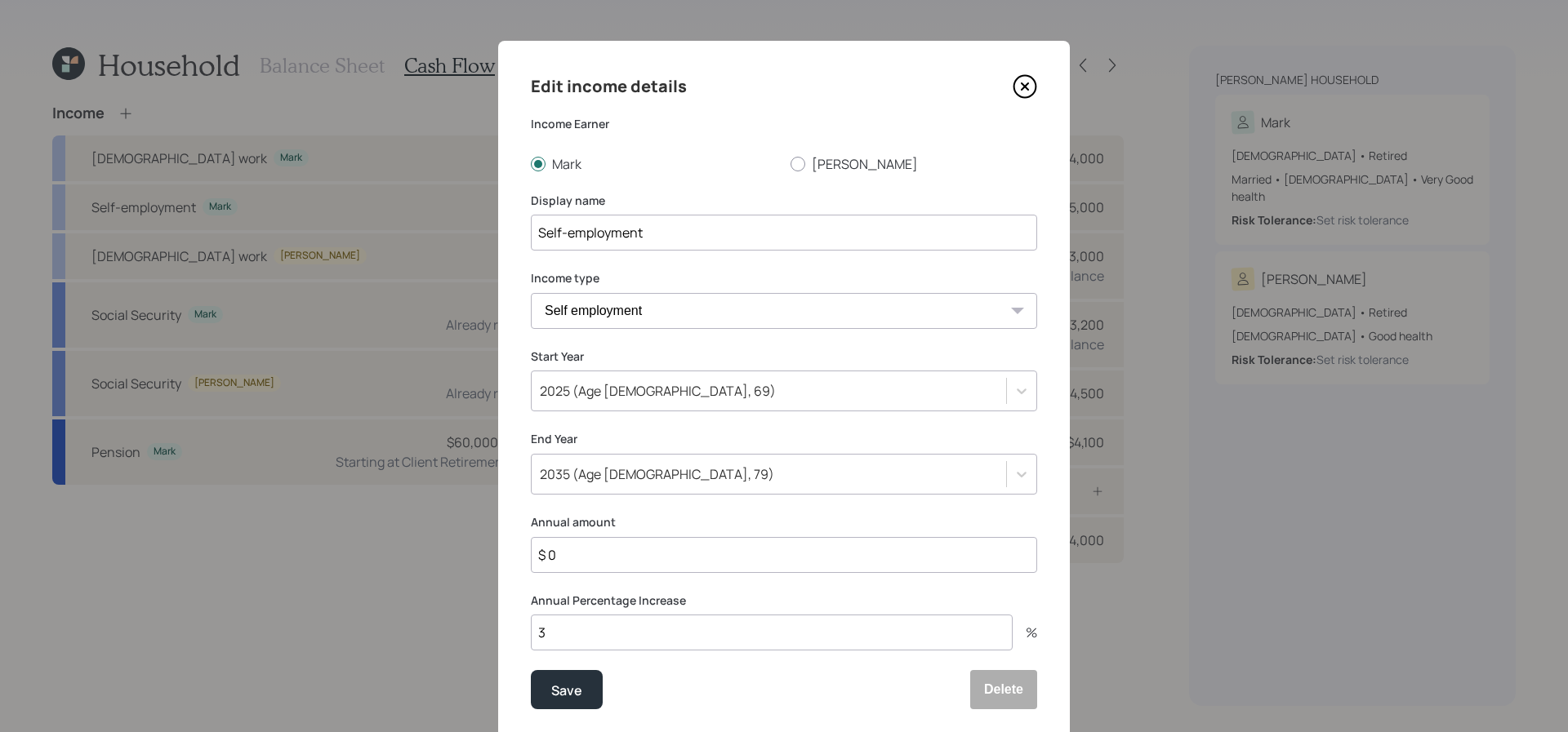
click at [639, 561] on input "$ 0" at bounding box center [784, 555] width 506 height 36
type input "$ 100,000"
click at [531, 670] on button "Save" at bounding box center [566, 690] width 72 height 39
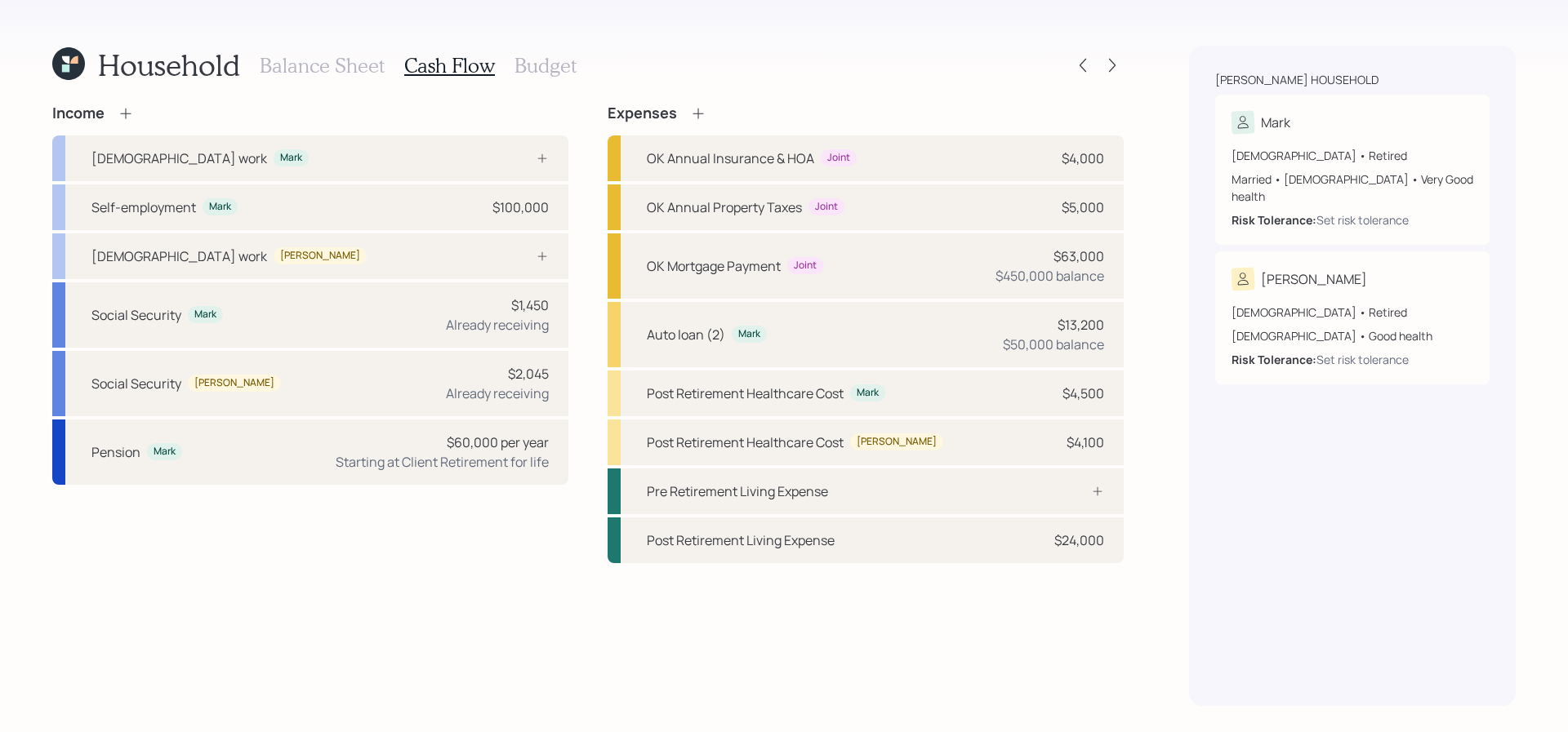
click at [365, 63] on h3 "Balance Sheet" at bounding box center [323, 66] width 125 height 24
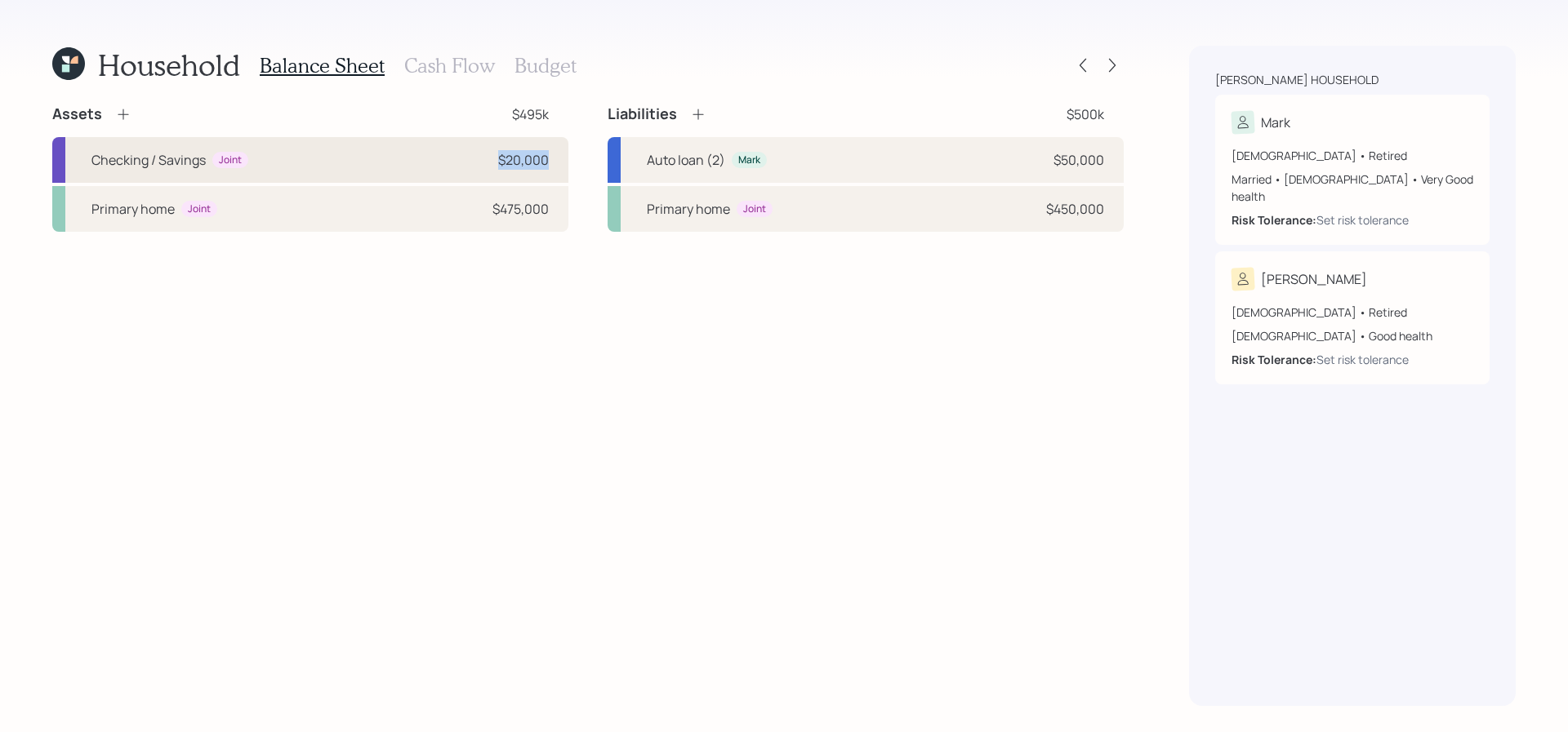
drag, startPoint x: 566, startPoint y: 160, endPoint x: 461, endPoint y: 160, distance: 105.0
click at [461, 160] on div "Checking / Savings Joint $20,000" at bounding box center [311, 160] width 516 height 46
select select "emergency_fund"
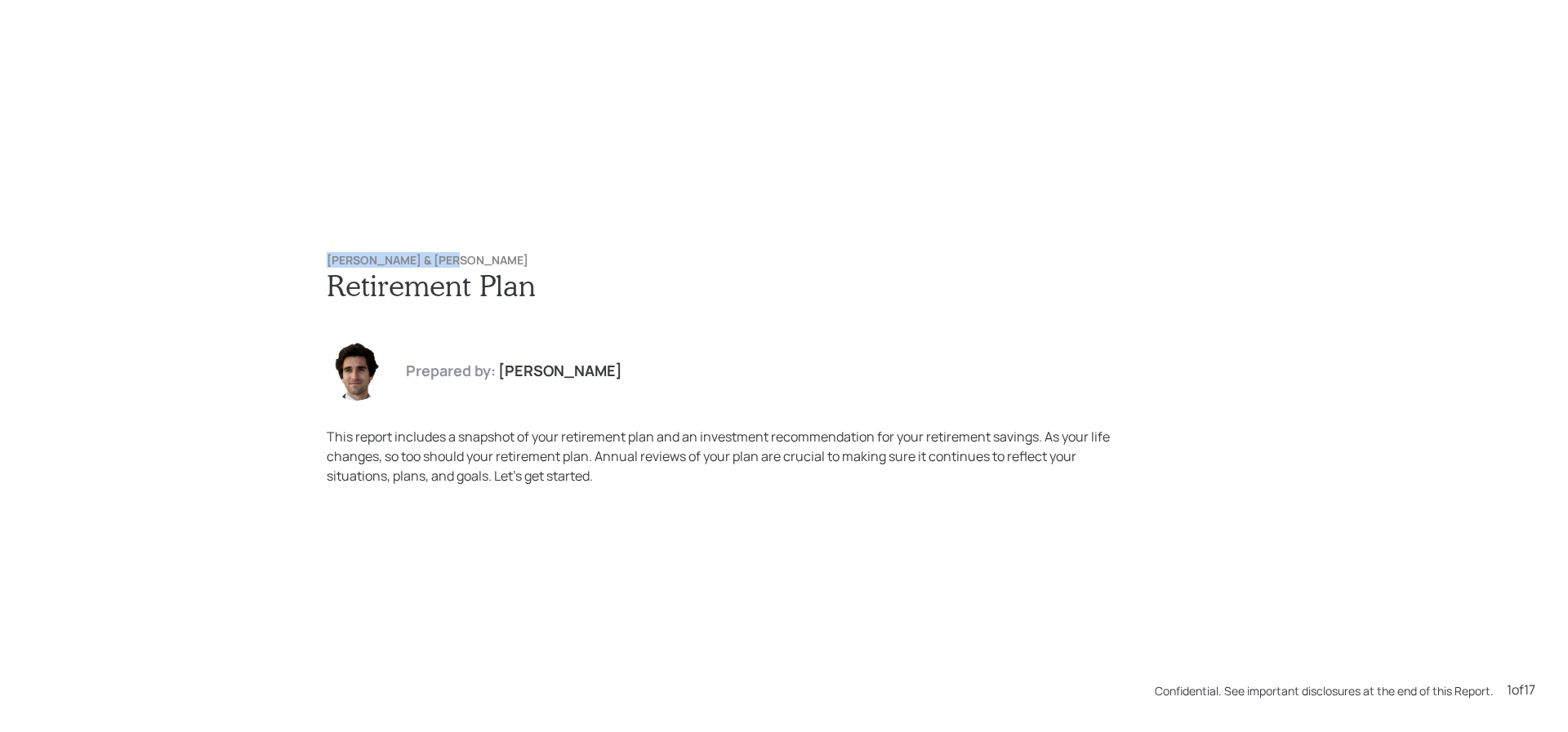
drag, startPoint x: 450, startPoint y: 259, endPoint x: 295, endPoint y: 260, distance: 155.0
click at [295, 260] on div "Mark & Margaret Ream Retirement Plan Prepared by: Harrison Schaefer This report…" at bounding box center [784, 369] width 980 height 297
copy h6 "[PERSON_NAME] & [PERSON_NAME]"
click at [469, 210] on div "Mark & Margaret Ream Retirement Plan Prepared by: Harrison Schaefer This report…" at bounding box center [784, 366] width 1568 height 732
